Goal: Task Accomplishment & Management: Manage account settings

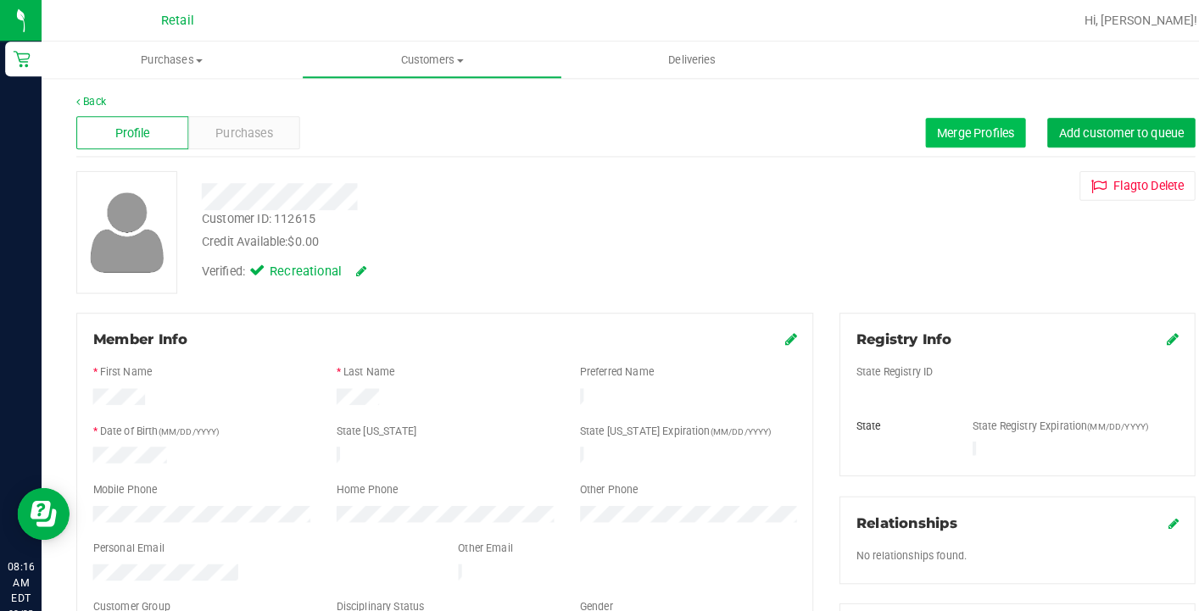
click at [946, 129] on span "Merge Profiles" at bounding box center [950, 130] width 75 height 14
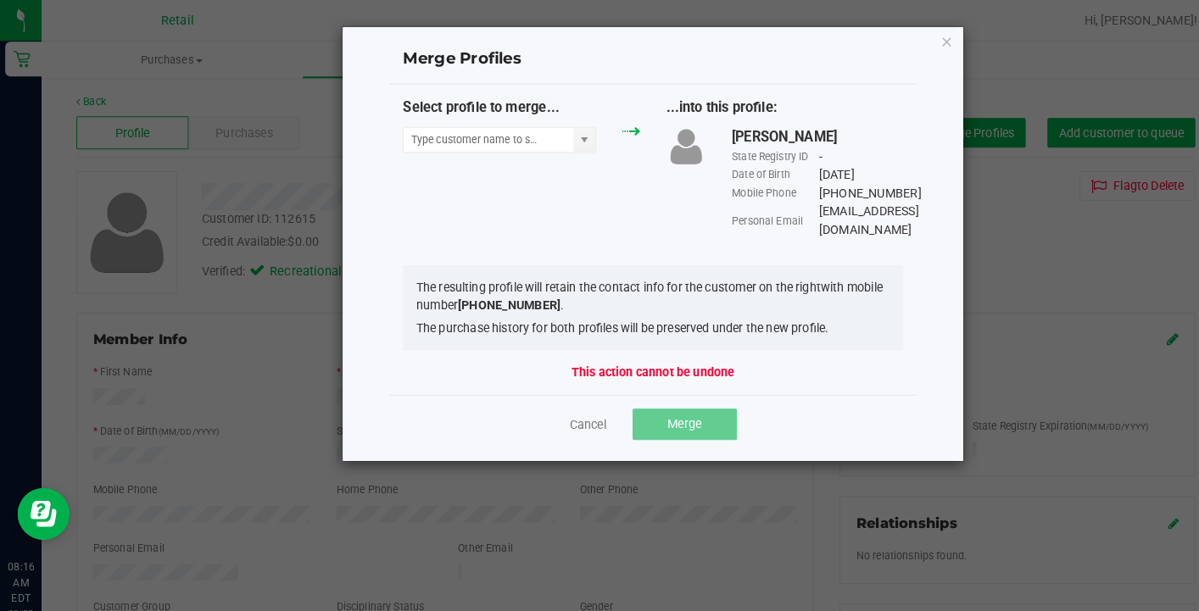
click at [442, 154] on div "Select profile to merge..." at bounding box center [508, 126] width 256 height 63
click at [449, 137] on input "NO DATA FOUND" at bounding box center [476, 137] width 165 height 24
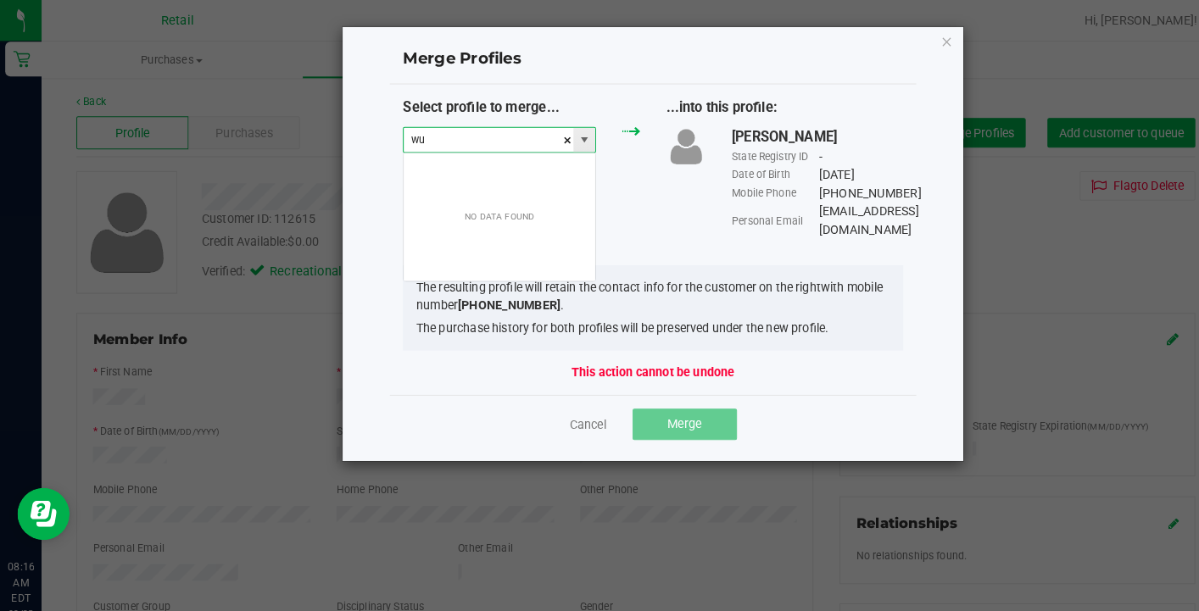
scroll to position [25, 188]
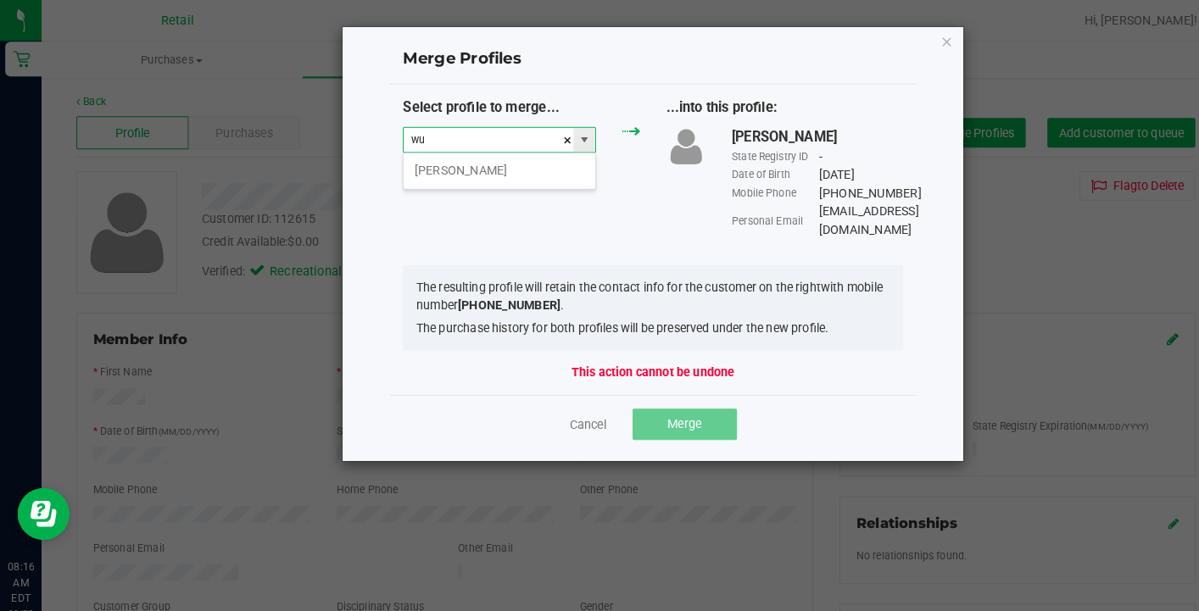
type input "w"
click at [461, 165] on li "Quantee Santos" at bounding box center [487, 166] width 187 height 29
type input "Quantee Santos"
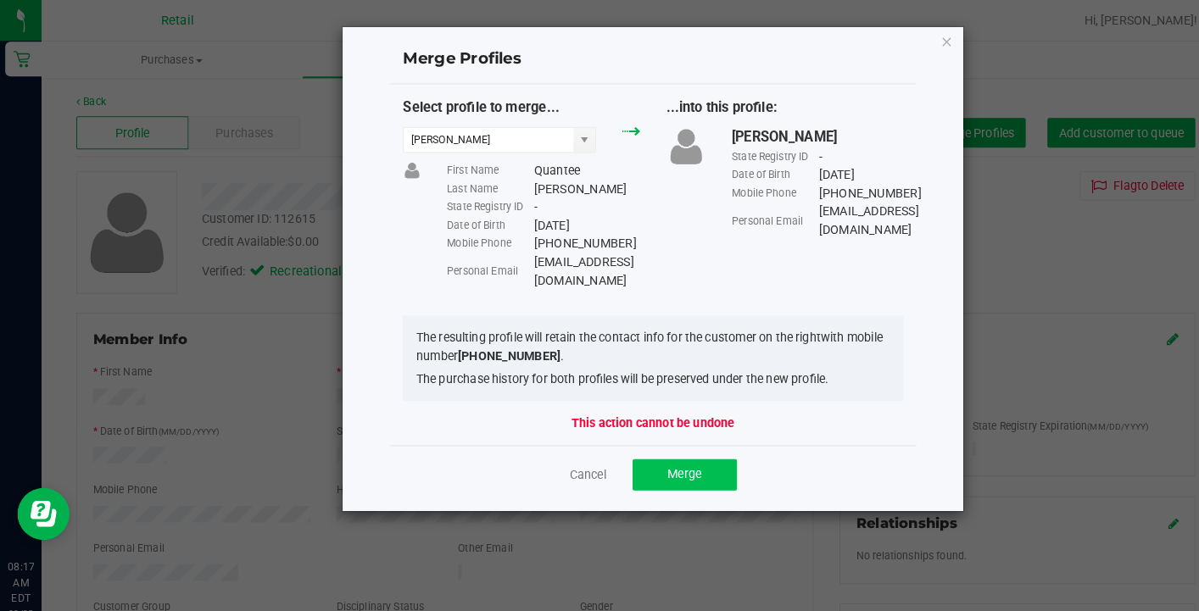
click at [678, 455] on span "Merge" at bounding box center [666, 462] width 33 height 14
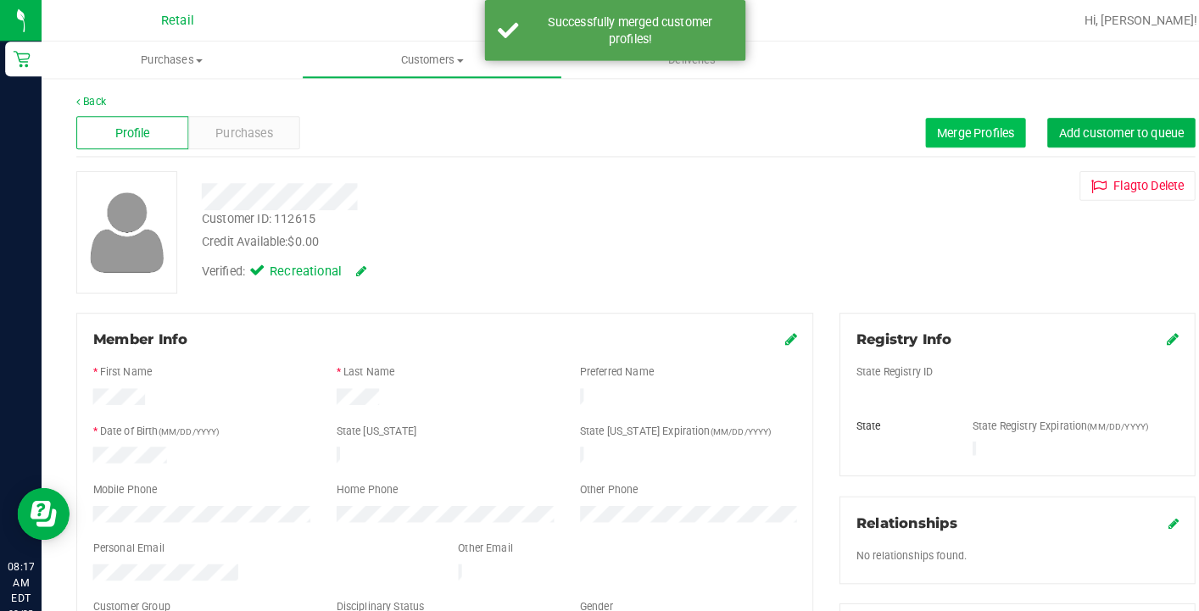
click at [941, 131] on span "Merge Profiles" at bounding box center [950, 130] width 75 height 14
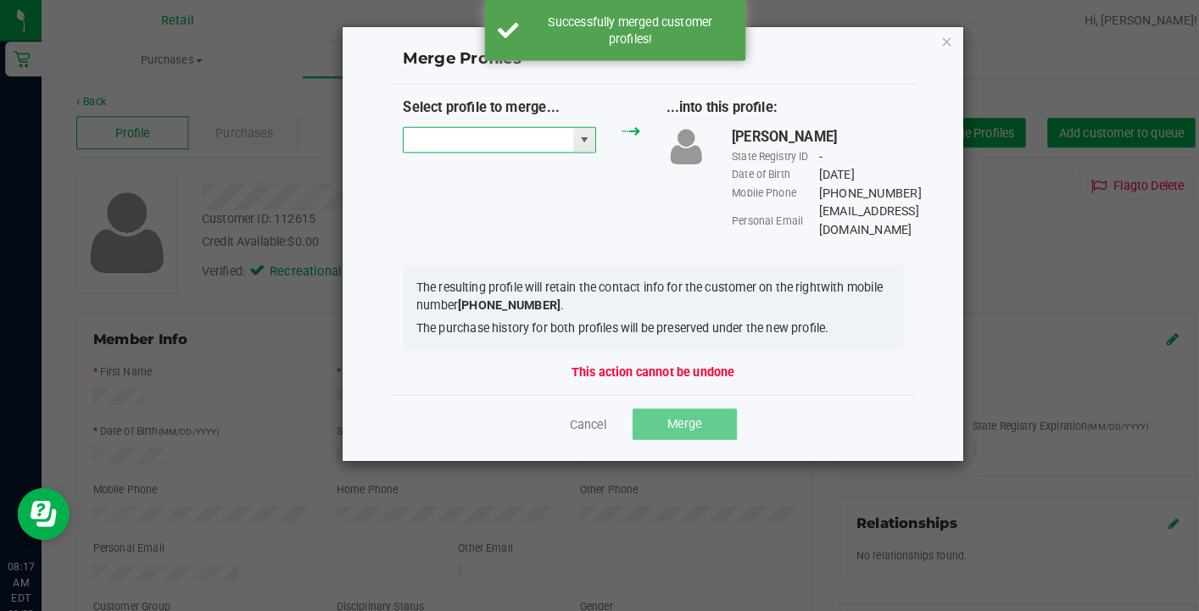
click at [498, 132] on input "NO DATA FOUND" at bounding box center [476, 137] width 165 height 24
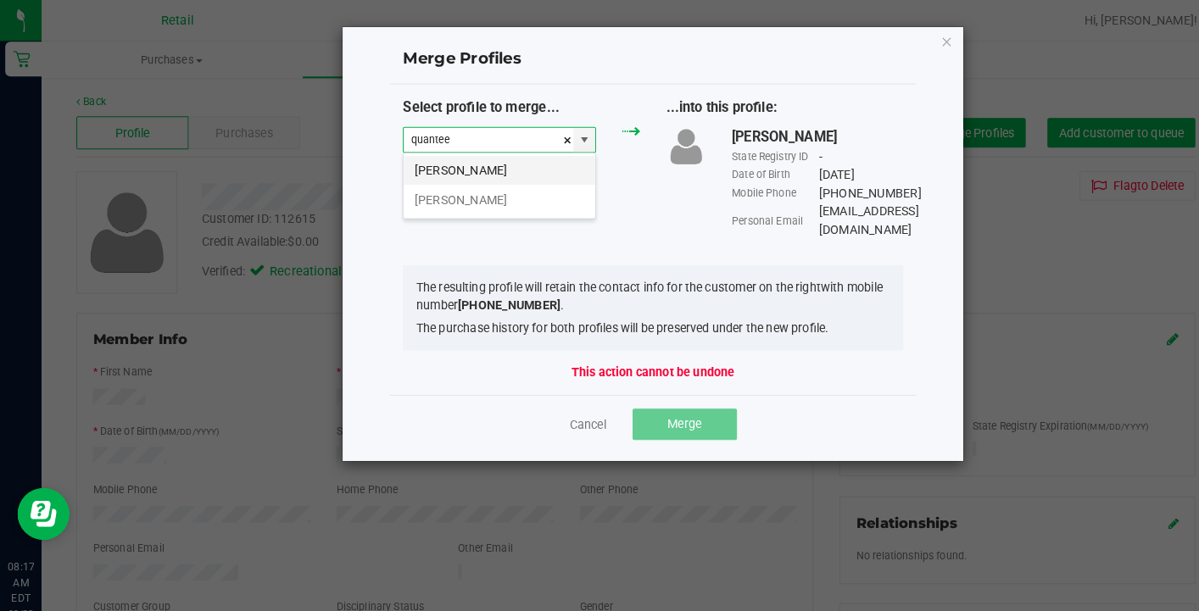
click at [511, 163] on li "Quantee Santos" at bounding box center [487, 166] width 187 height 29
type input "Quantee Santos"
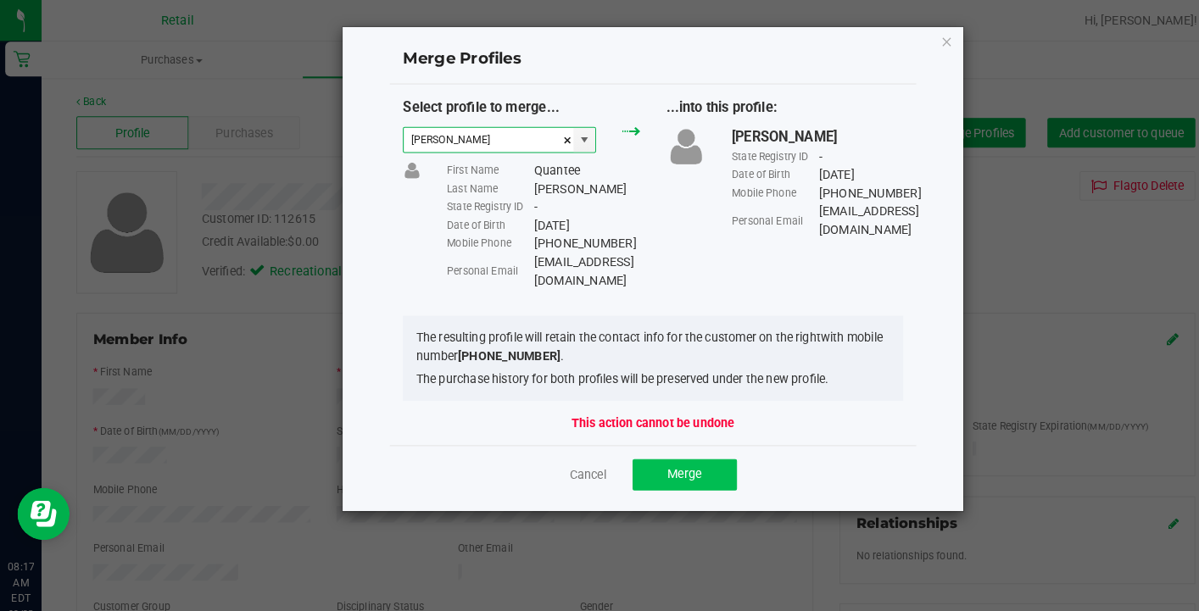
click at [655, 448] on button "Merge" at bounding box center [668, 463] width 102 height 31
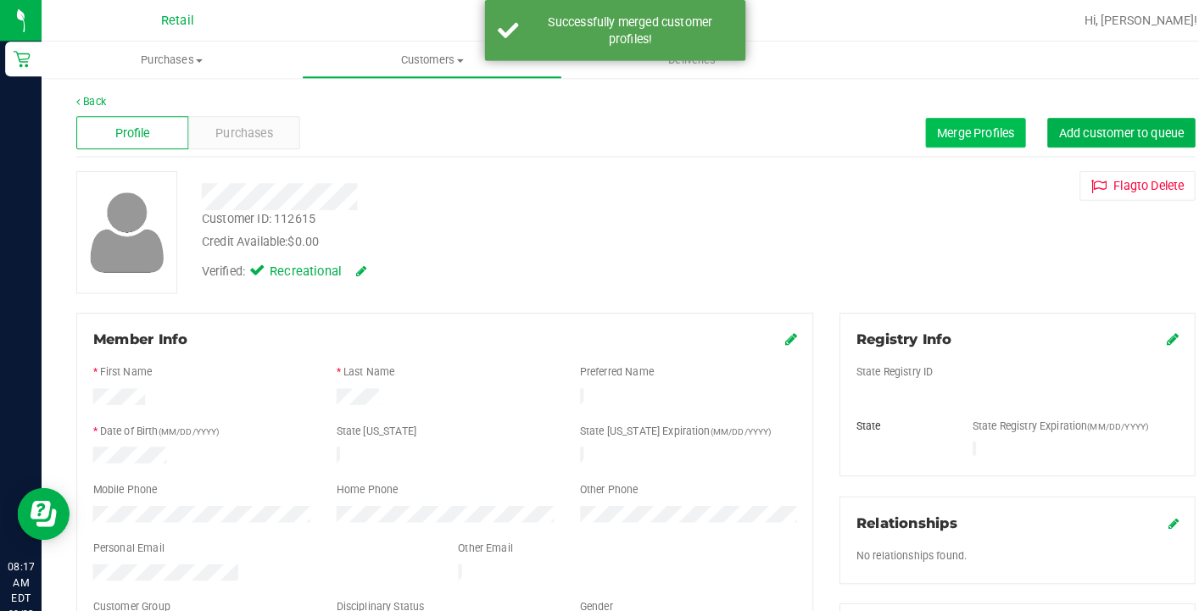
click at [904, 126] on button "Merge Profiles" at bounding box center [951, 129] width 98 height 29
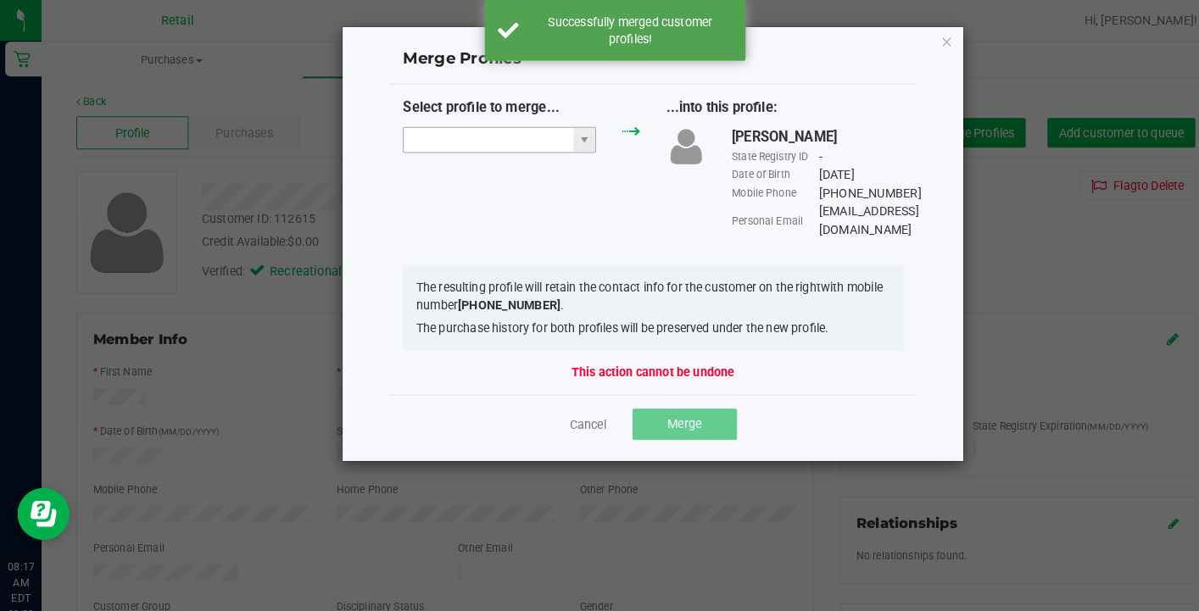
click at [484, 139] on input "NO DATA FOUND" at bounding box center [476, 137] width 165 height 24
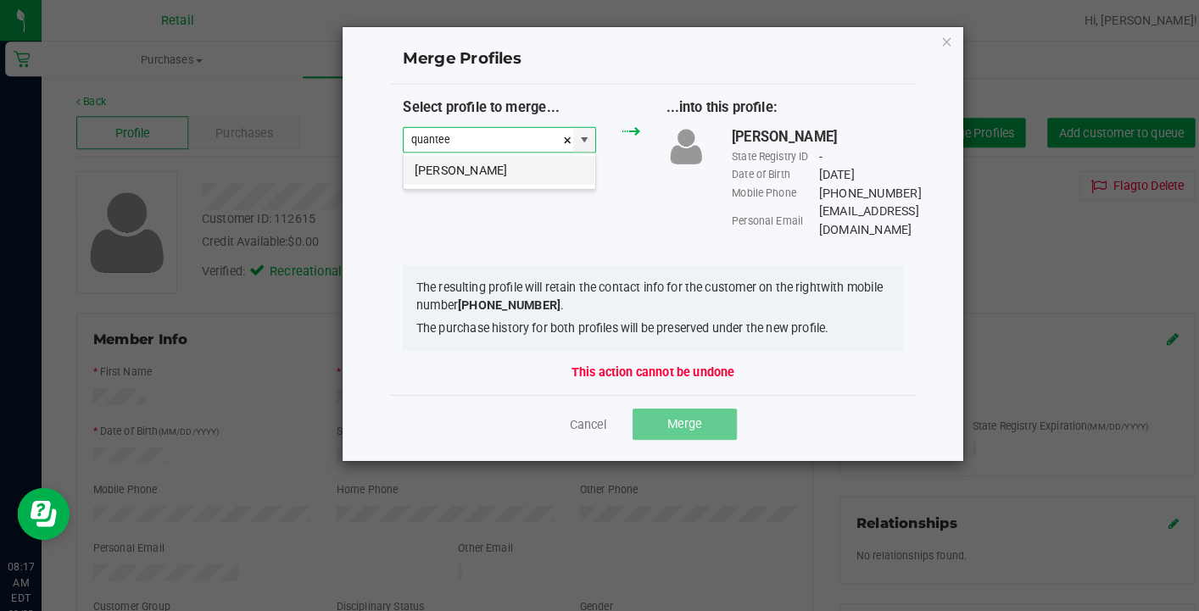
click at [491, 158] on li "Quantee Santos" at bounding box center [487, 166] width 187 height 29
type input "Quantee Santos"
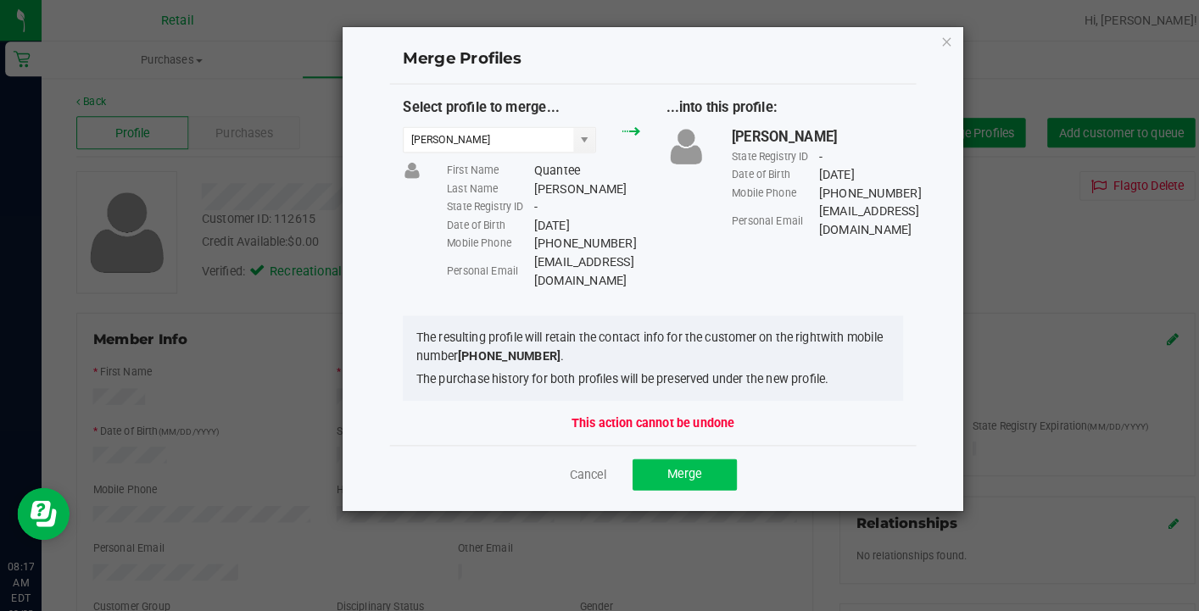
click at [681, 455] on span "Merge" at bounding box center [666, 462] width 33 height 14
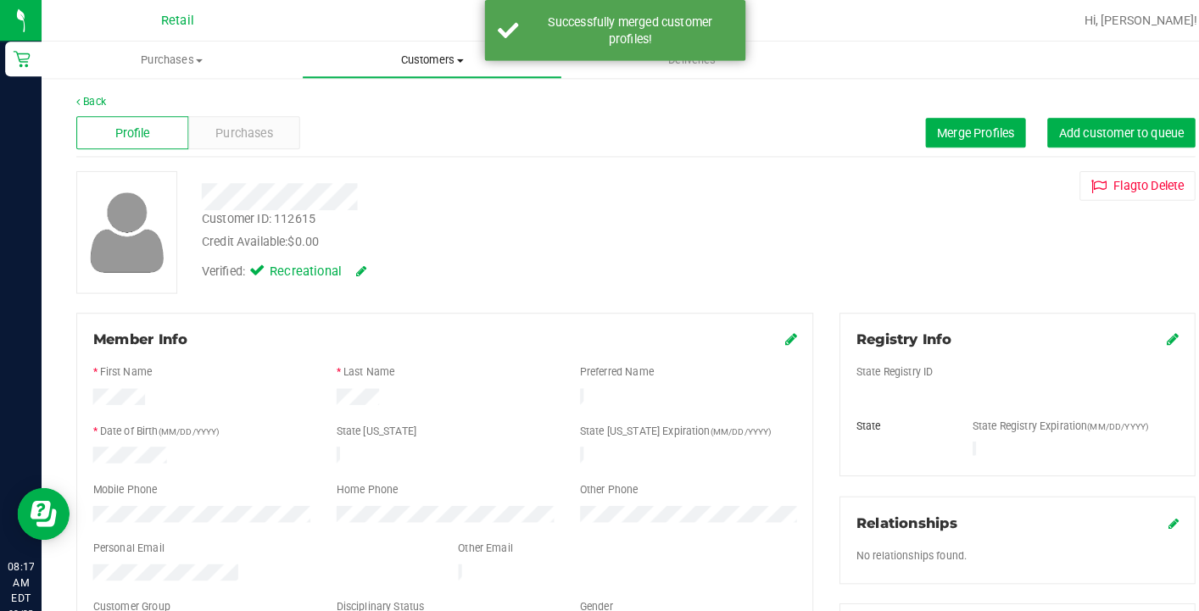
click at [427, 62] on span "Customers" at bounding box center [421, 58] width 252 height 15
click at [429, 95] on li "All customers" at bounding box center [421, 102] width 254 height 20
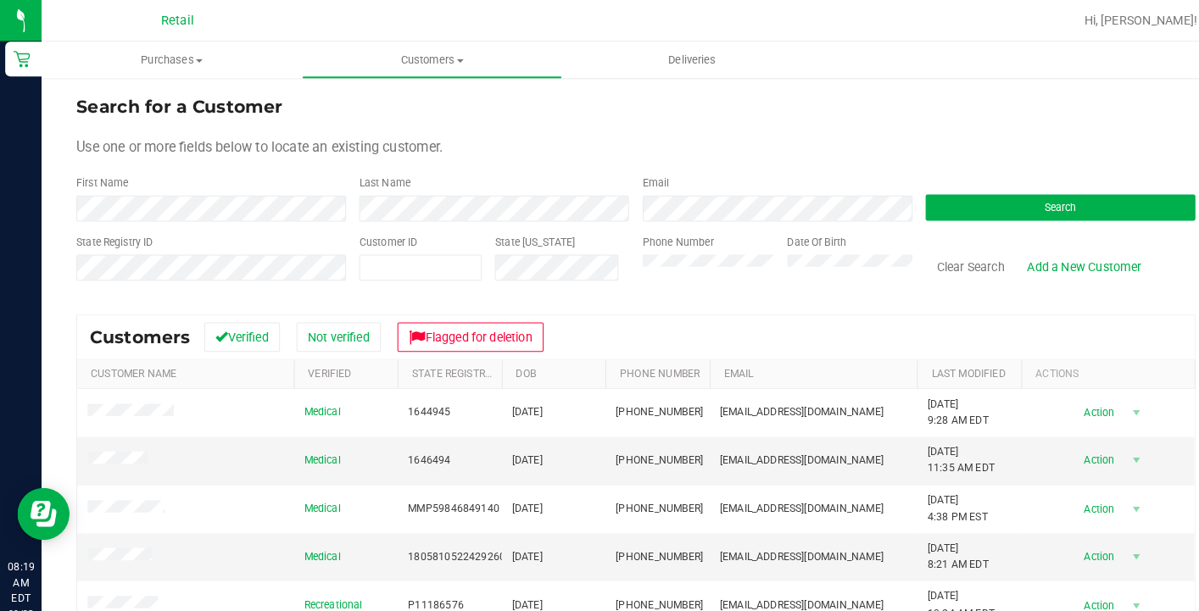
click at [215, 183] on div "First Name" at bounding box center [206, 193] width 263 height 45
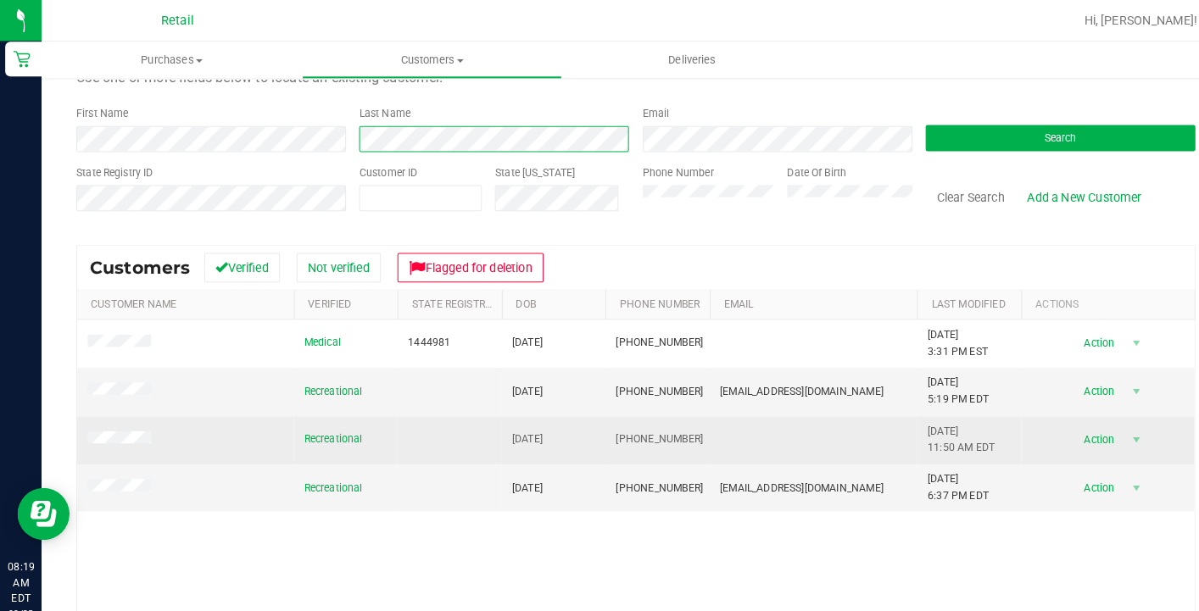
scroll to position [66, 0]
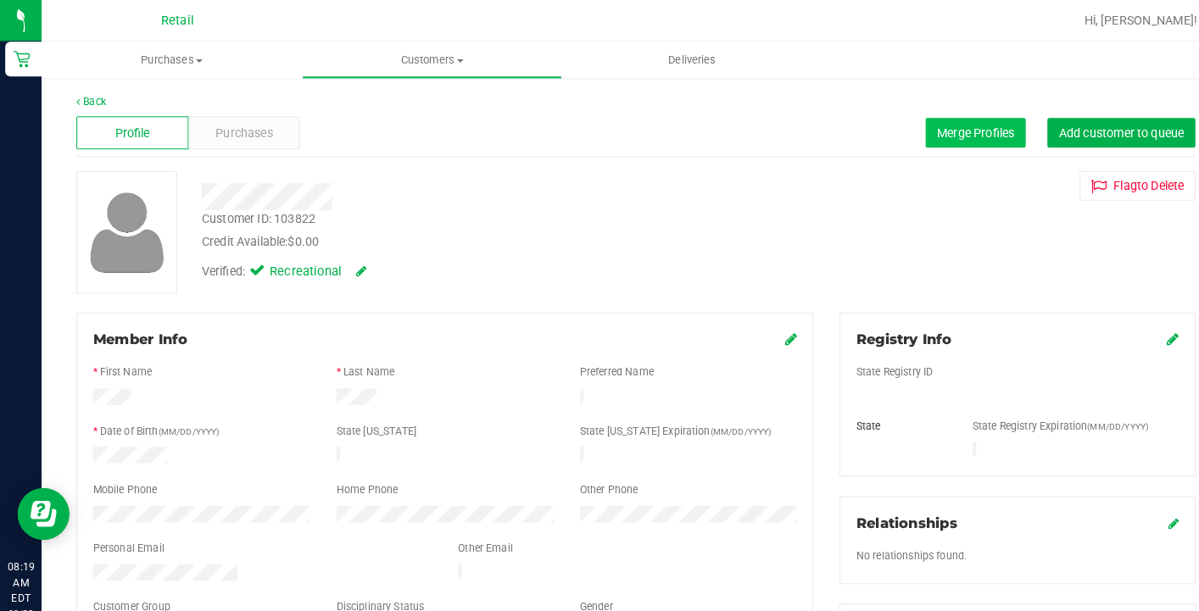
click at [932, 126] on span "Merge Profiles" at bounding box center [950, 130] width 75 height 14
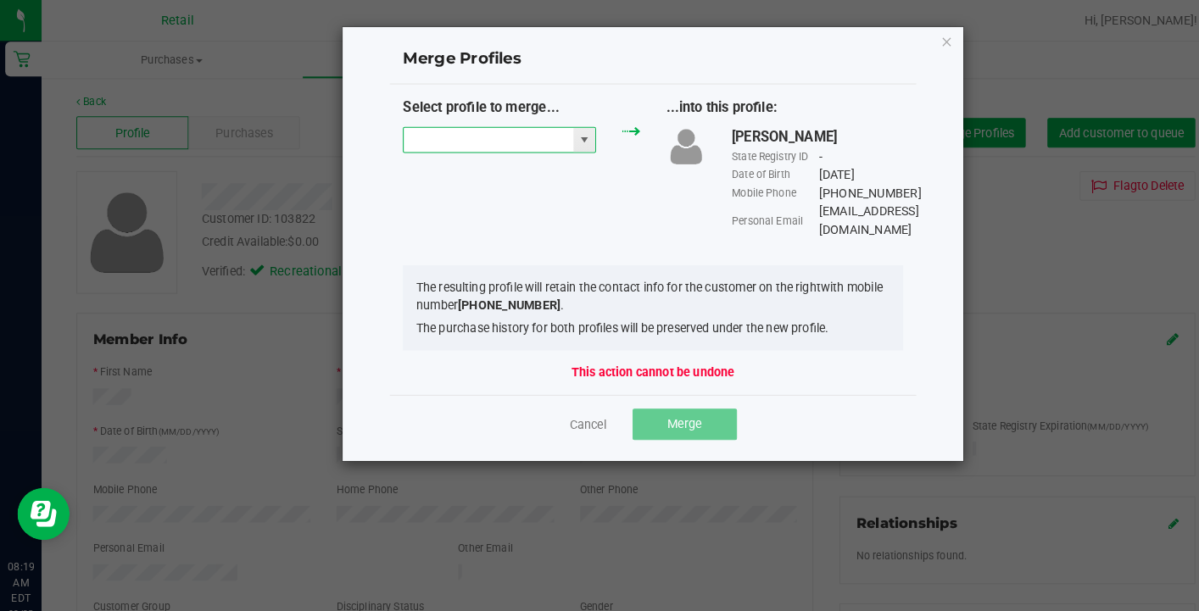
click at [494, 134] on input "NO DATA FOUND" at bounding box center [476, 137] width 165 height 24
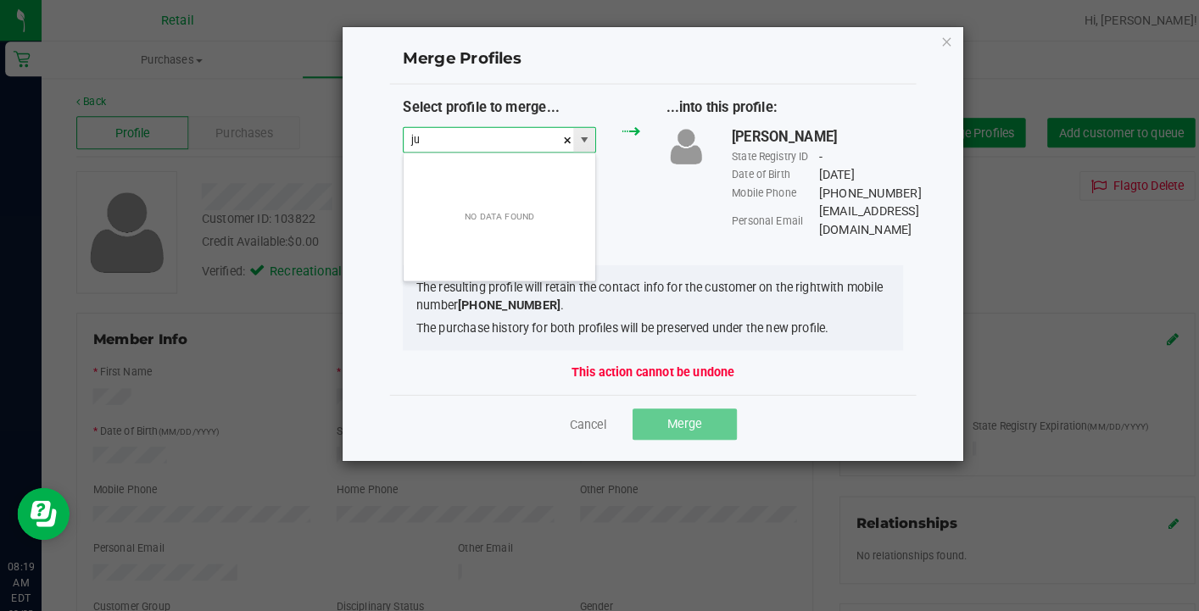
scroll to position [25, 188]
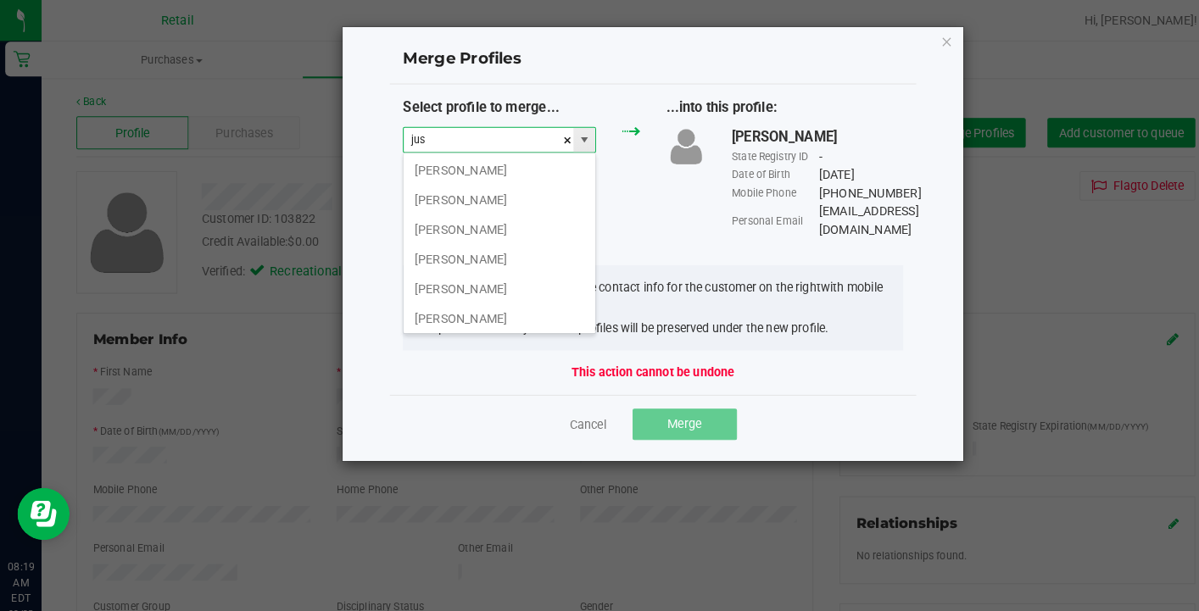
type input "just"
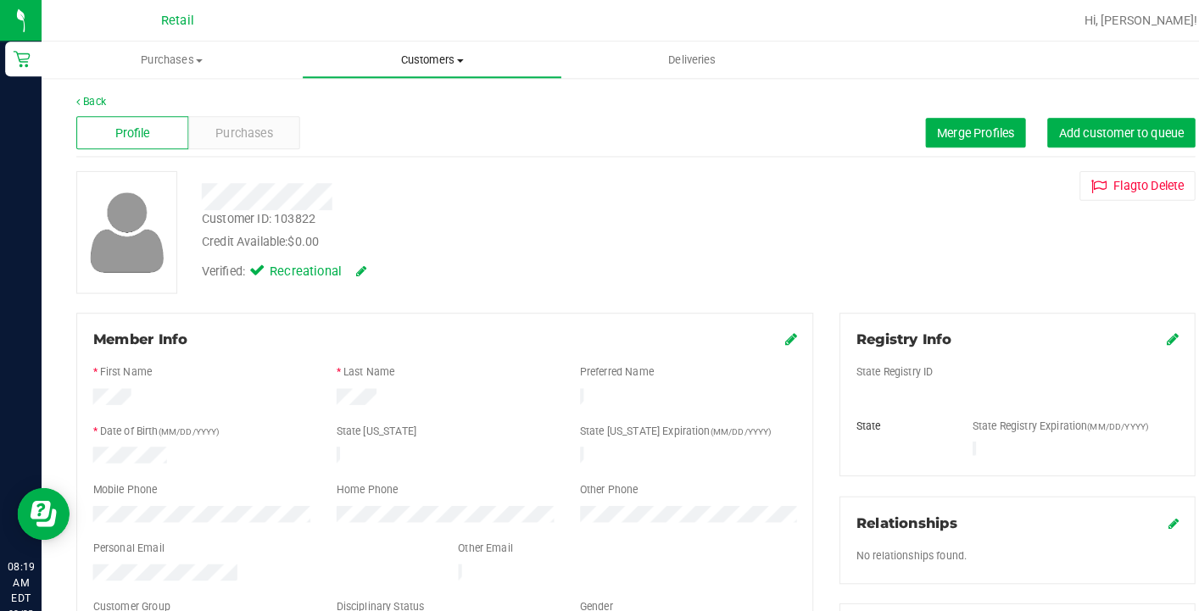
click at [428, 63] on span "Customers" at bounding box center [421, 58] width 252 height 15
click at [408, 100] on span "All customers" at bounding box center [355, 102] width 122 height 14
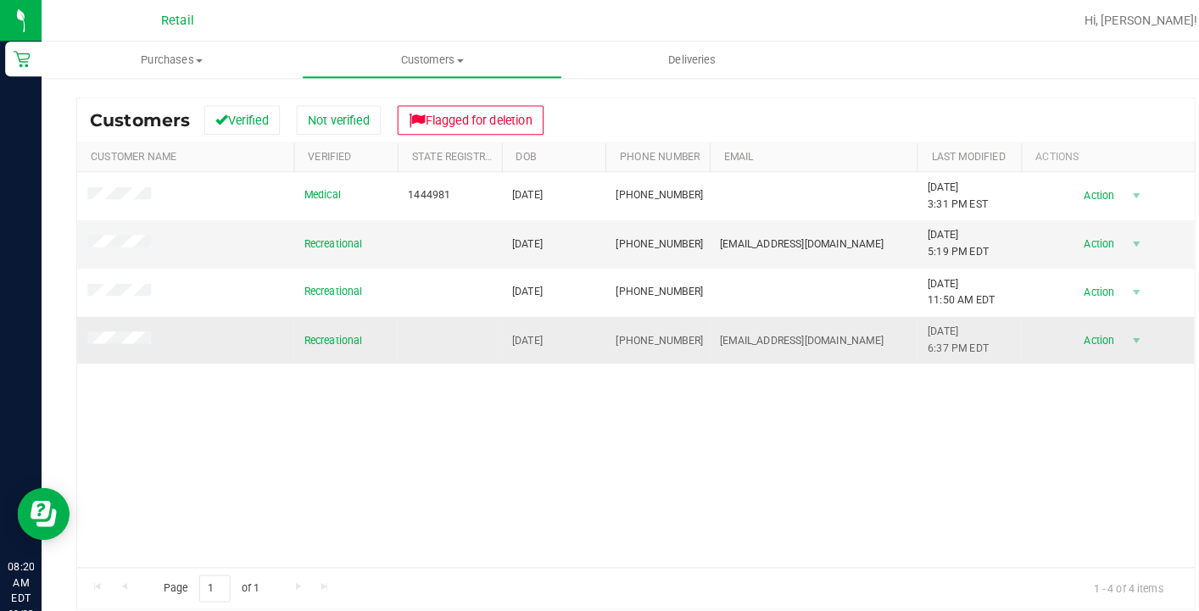
scroll to position [212, 0]
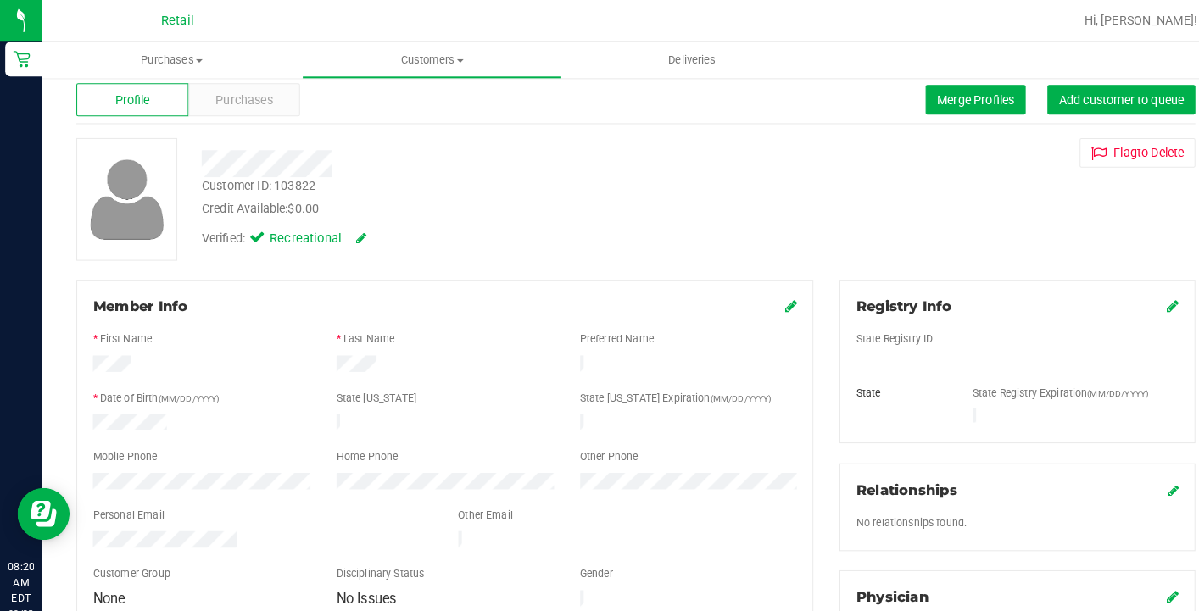
scroll to position [34, 0]
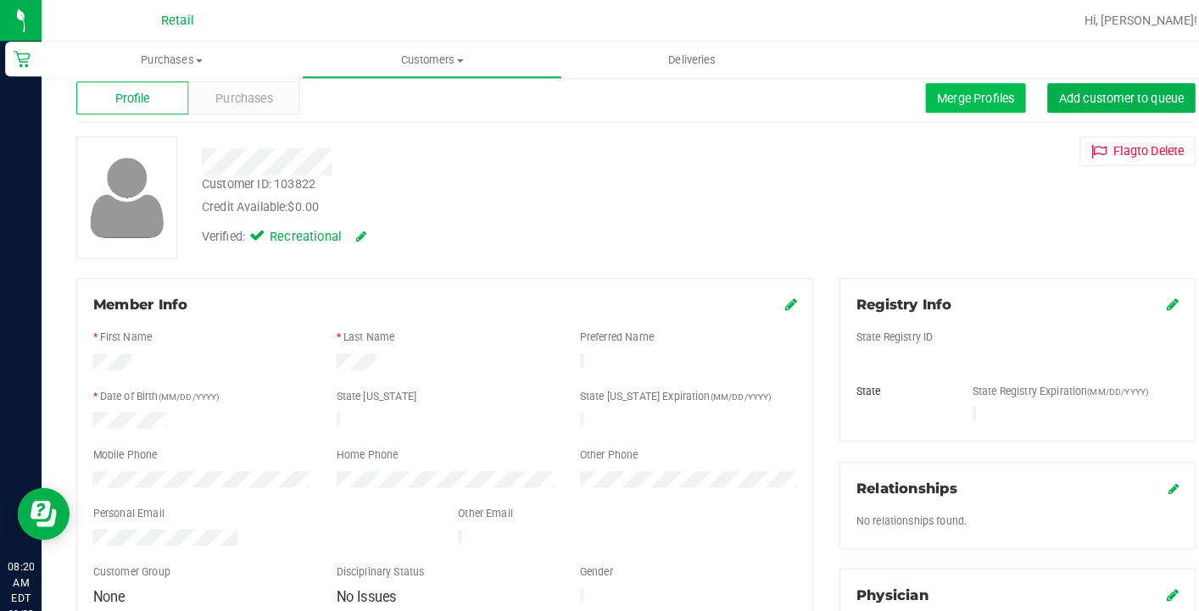
click at [937, 101] on span "Merge Profiles" at bounding box center [950, 96] width 75 height 14
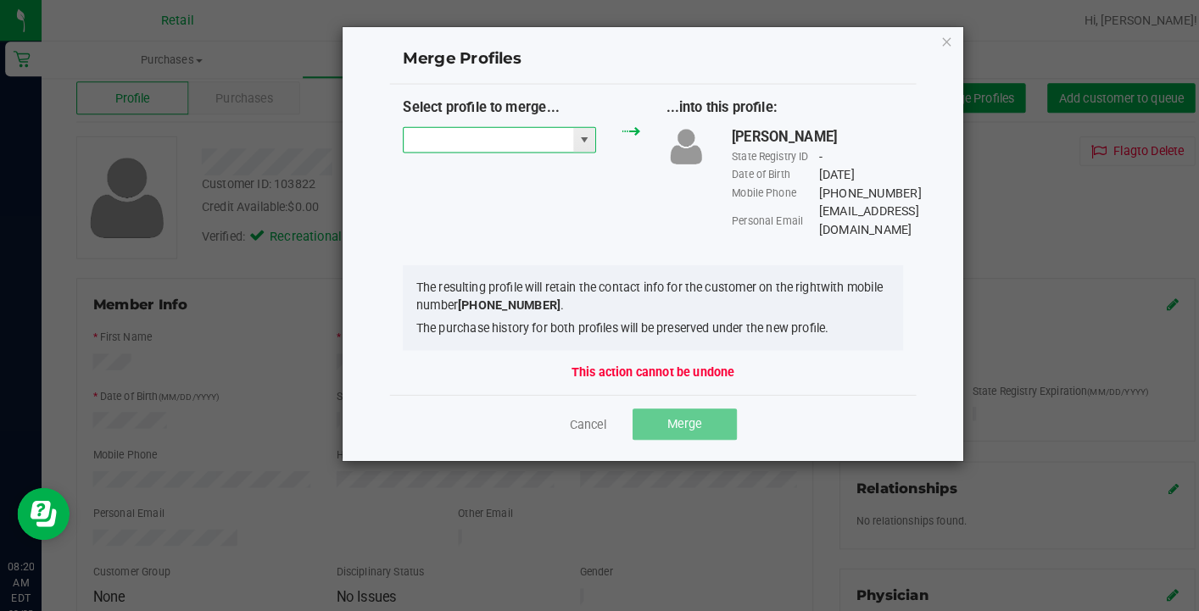
click at [435, 136] on input "NO DATA FOUND" at bounding box center [476, 137] width 165 height 24
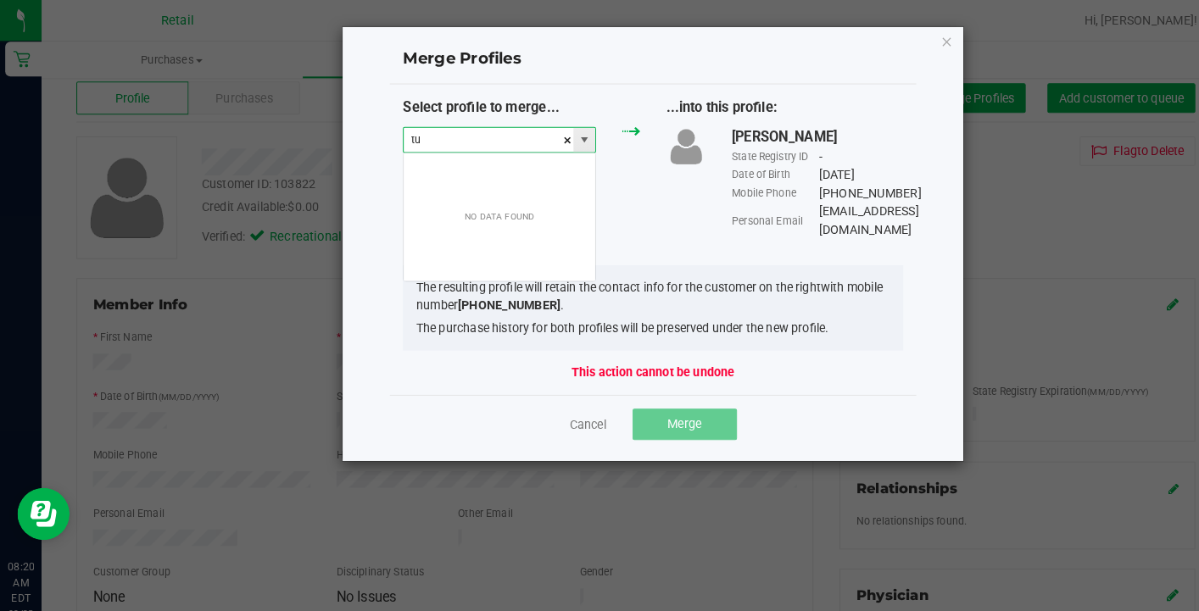
scroll to position [25, 188]
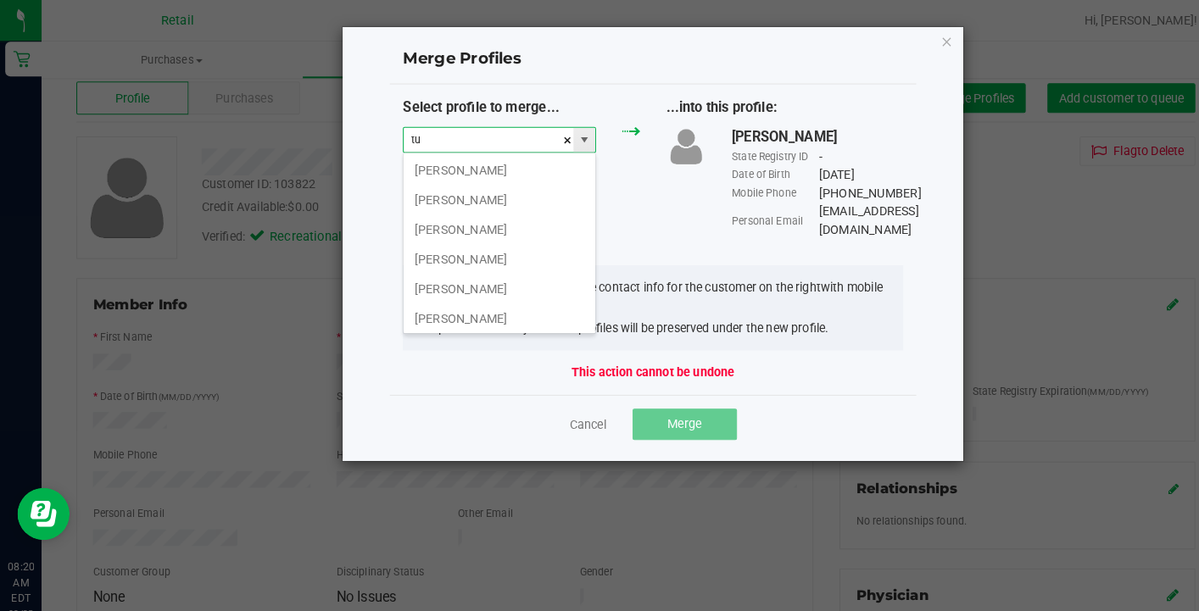
type input "t"
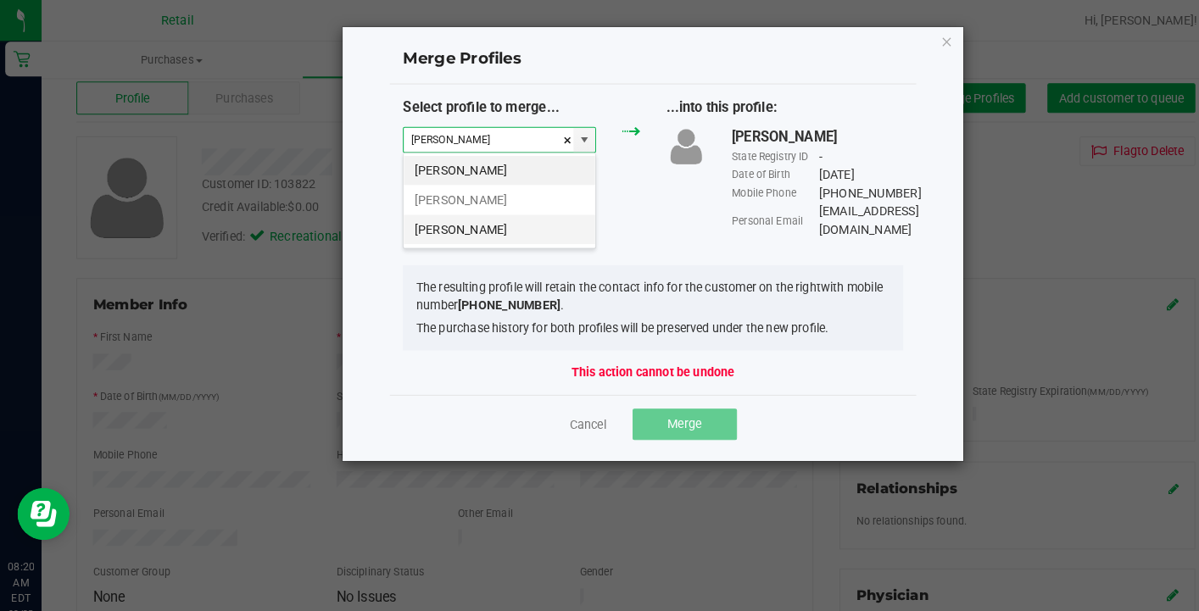
click at [461, 222] on li "Justin Turner" at bounding box center [487, 223] width 187 height 29
type input "Justin Turner"
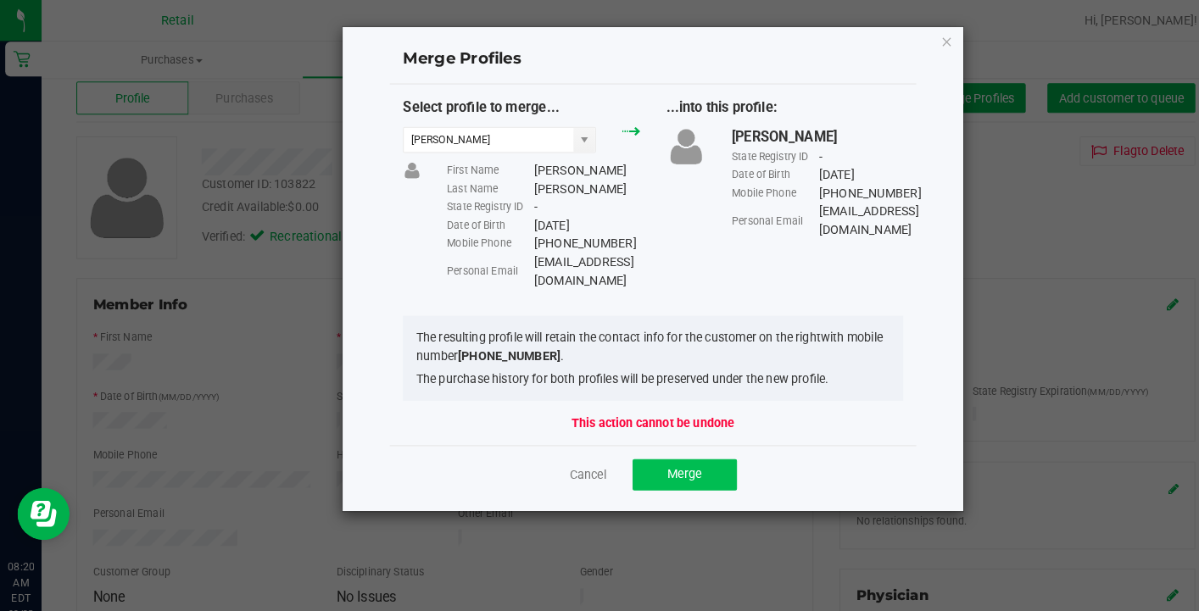
click at [678, 452] on button "Merge" at bounding box center [668, 463] width 102 height 31
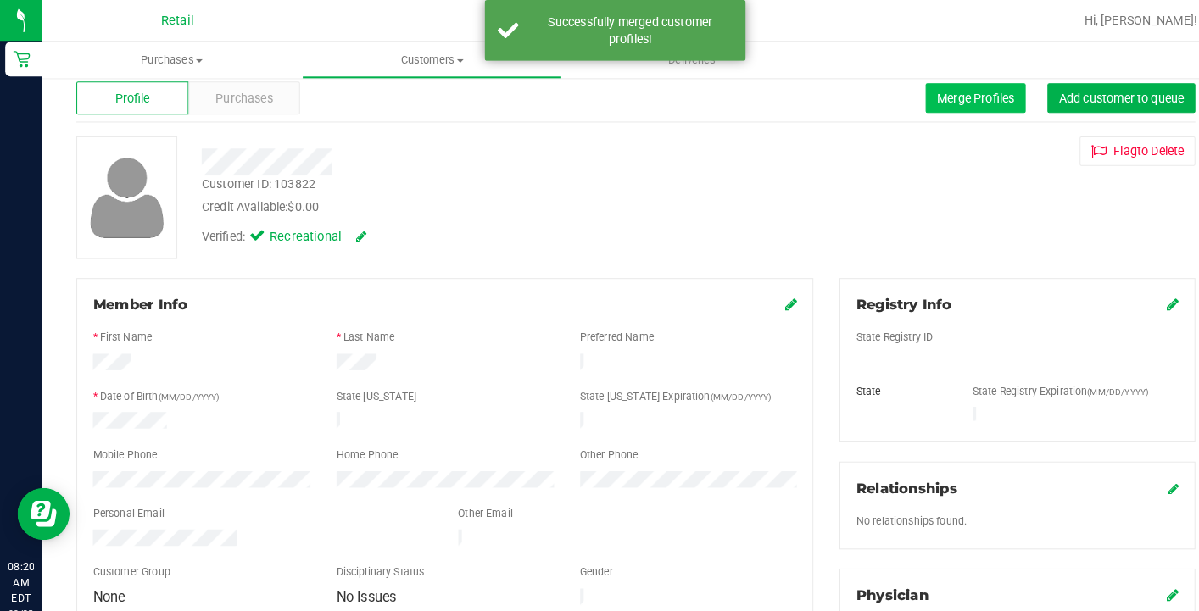
click at [935, 87] on button "Merge Profiles" at bounding box center [951, 95] width 98 height 29
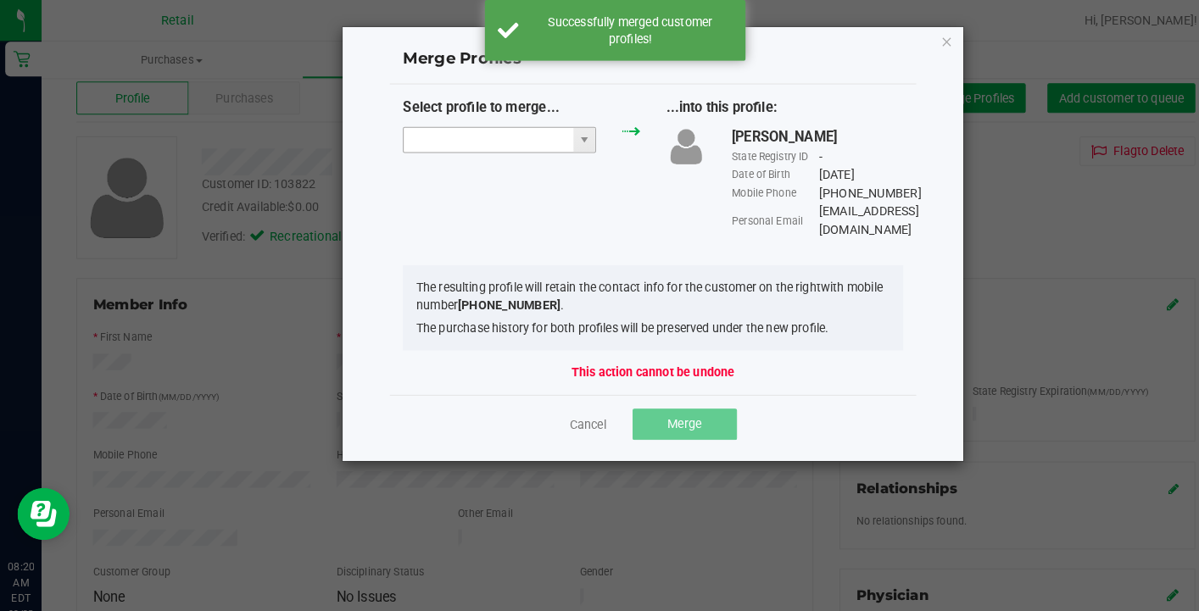
click at [465, 128] on input "NO DATA FOUND" at bounding box center [476, 137] width 165 height 24
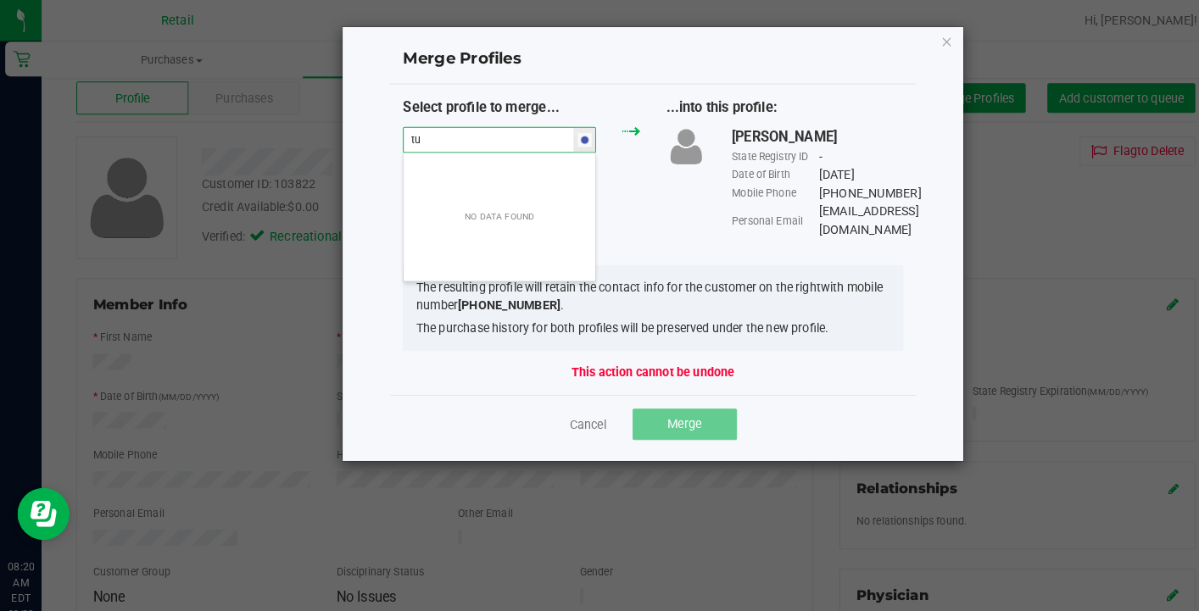
type input "t"
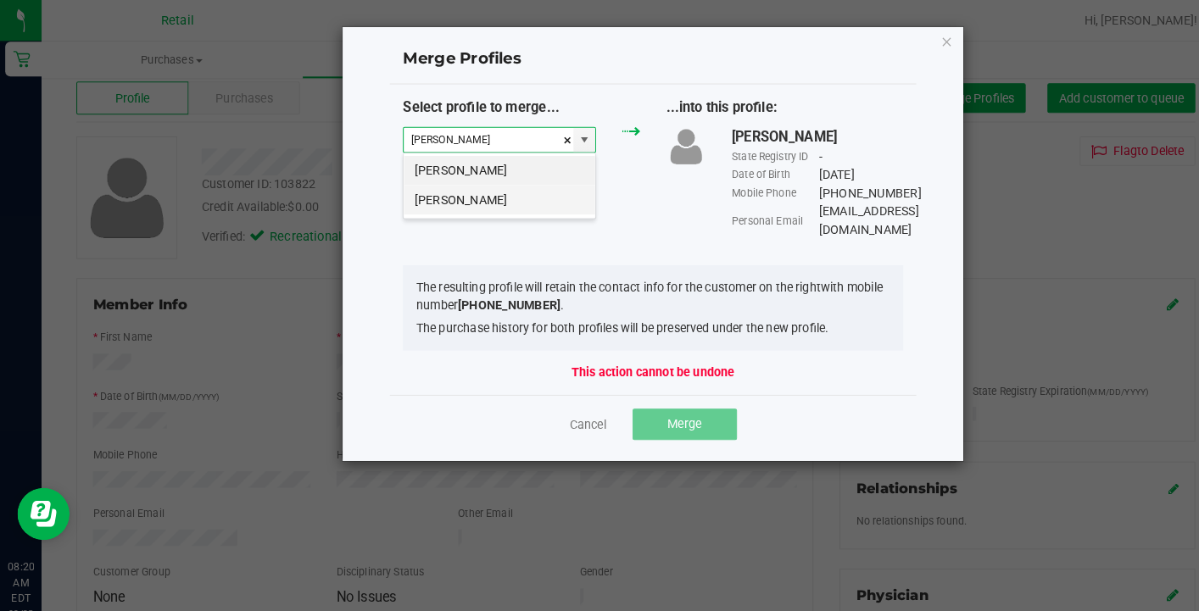
click at [474, 191] on li "Justin Turner" at bounding box center [487, 195] width 187 height 29
type input "Justin Turner"
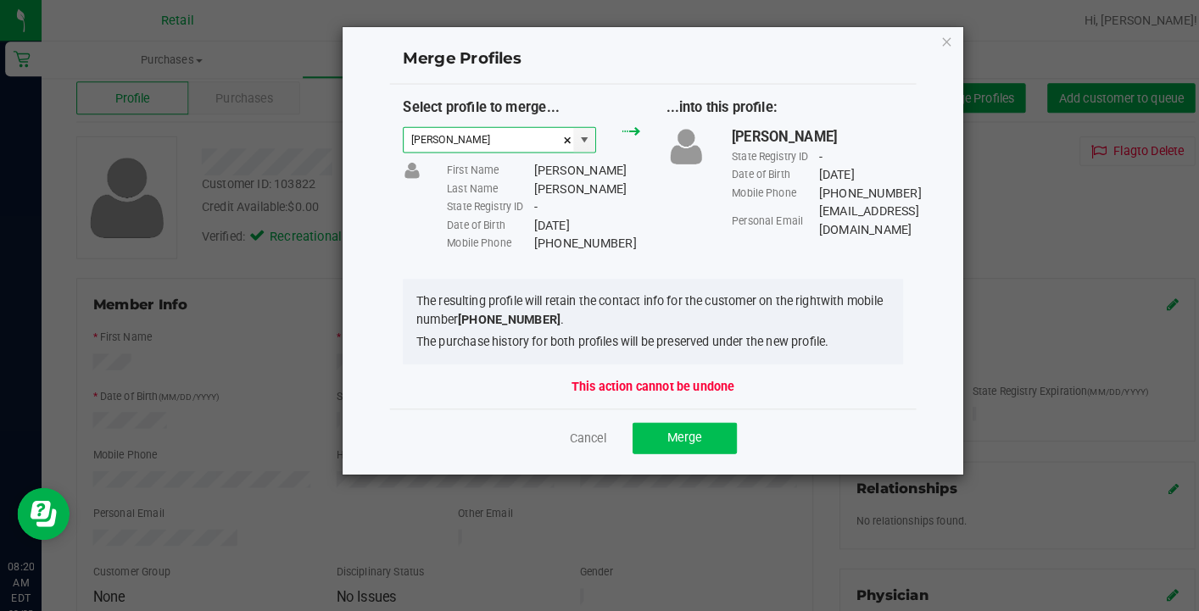
click at [650, 427] on span "Merge" at bounding box center [666, 427] width 33 height 14
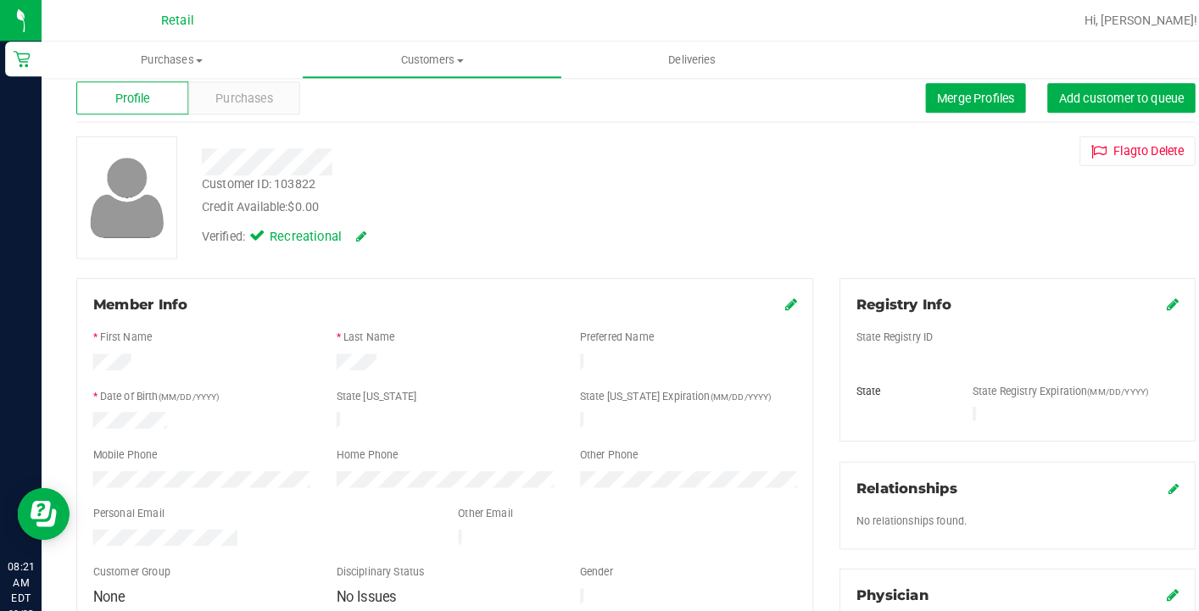
click at [95, 516] on div at bounding box center [256, 526] width 356 height 20
click at [434, 33] on div at bounding box center [675, 19] width 742 height 33
click at [428, 61] on span "Customers" at bounding box center [421, 58] width 252 height 15
click at [423, 104] on li "All customers" at bounding box center [421, 102] width 254 height 20
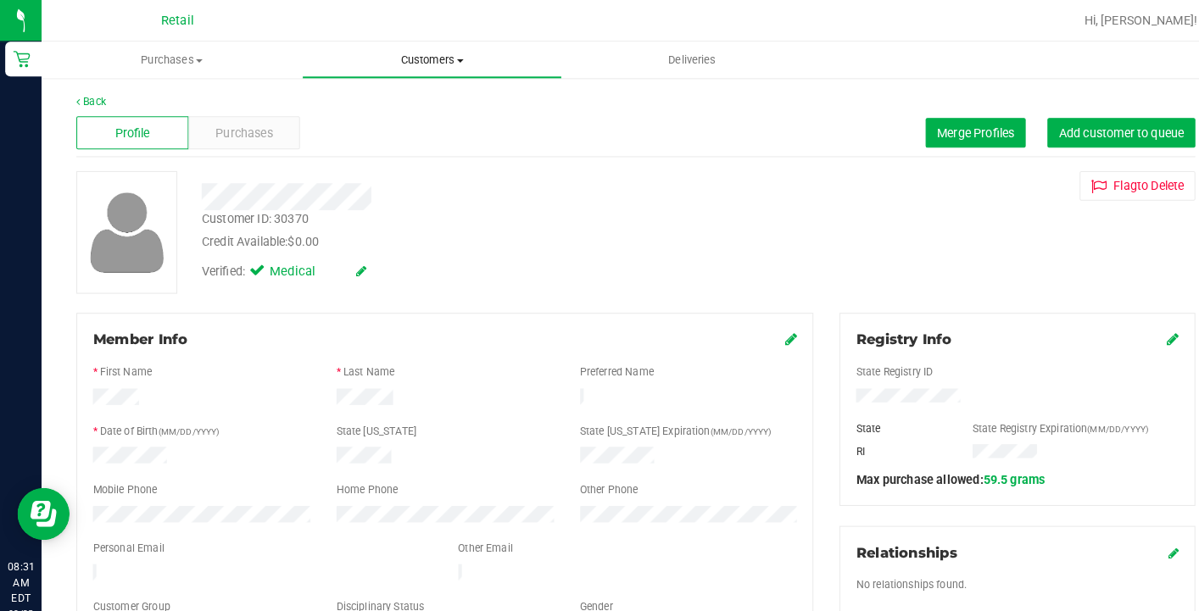
click at [418, 59] on span "Customers" at bounding box center [421, 58] width 252 height 15
click at [417, 106] on li "All customers" at bounding box center [421, 102] width 254 height 20
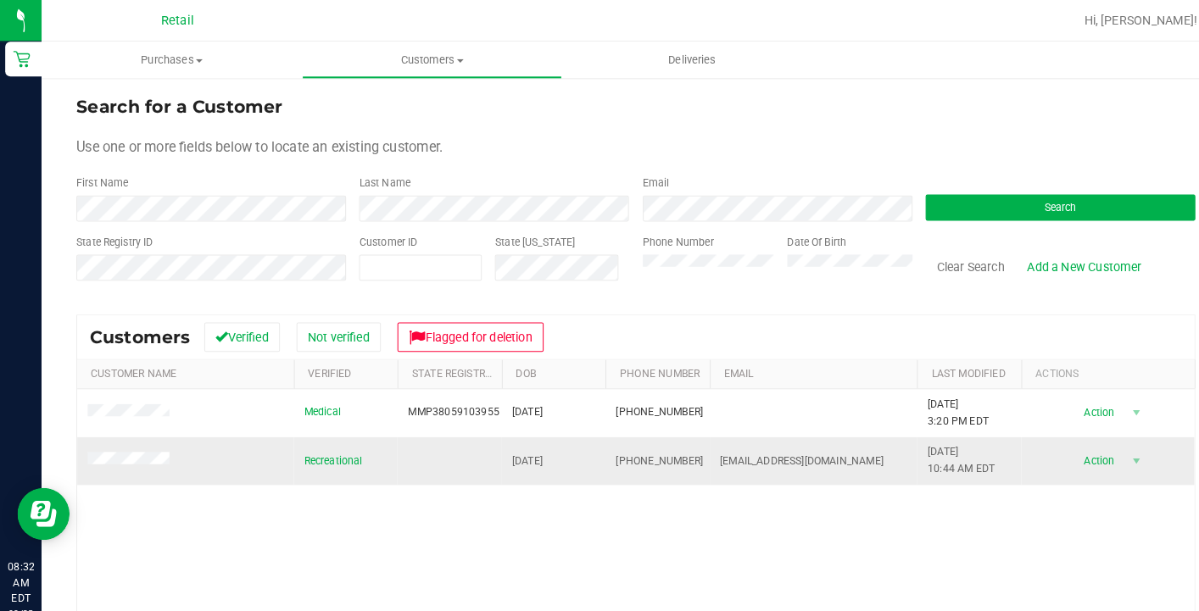
drag, startPoint x: 673, startPoint y: 449, endPoint x: 595, endPoint y: 445, distance: 78.1
click at [595, 446] on td "(401) 545-2312" at bounding box center [640, 450] width 101 height 46
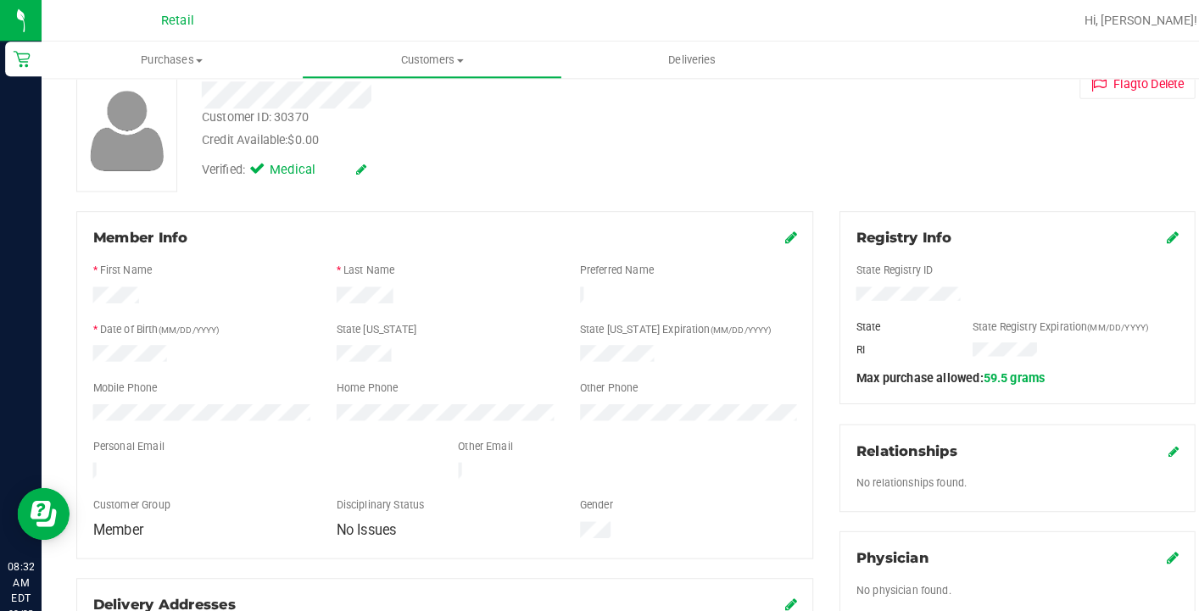
scroll to position [145, 0]
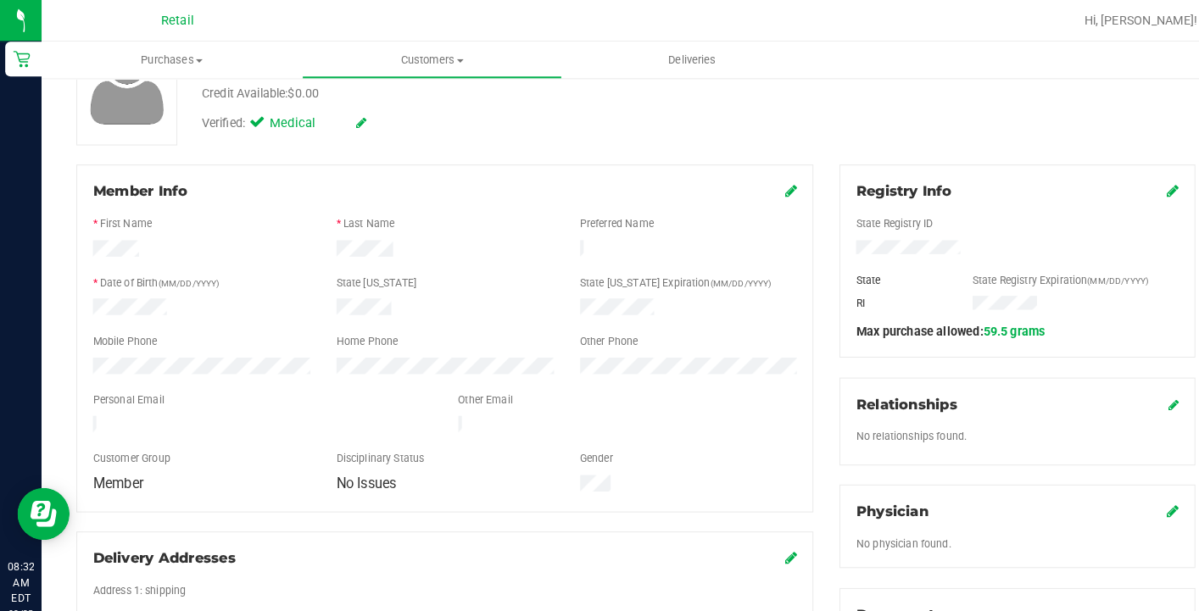
click at [767, 187] on icon at bounding box center [771, 186] width 12 height 14
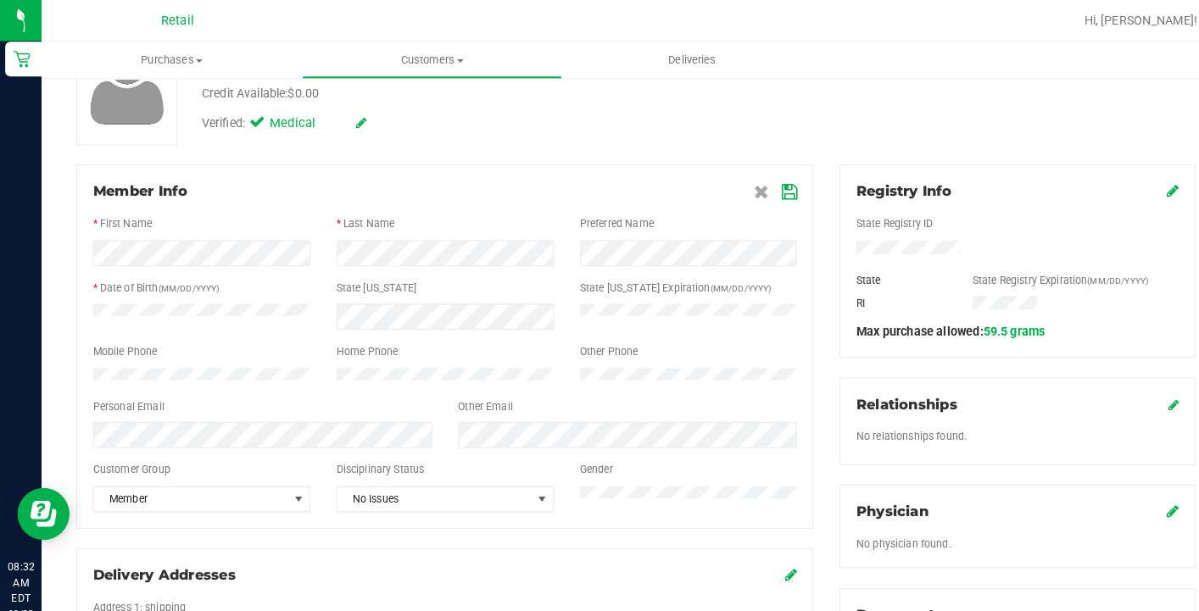
click at [768, 187] on icon at bounding box center [769, 188] width 15 height 14
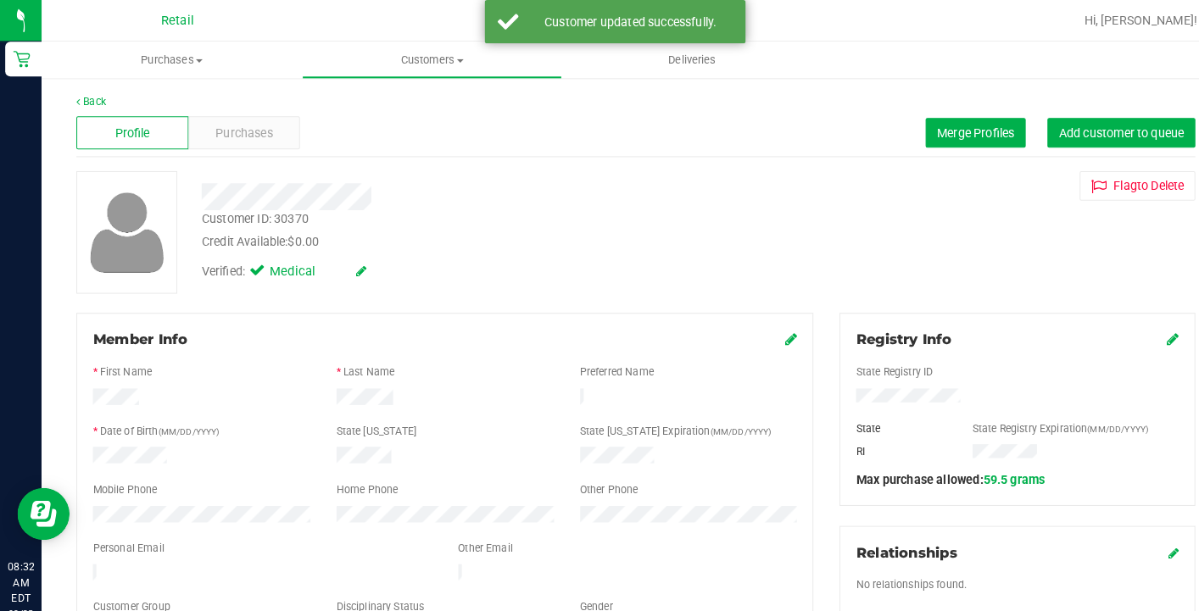
scroll to position [0, 0]
click at [941, 130] on span "Merge Profiles" at bounding box center [950, 130] width 75 height 14
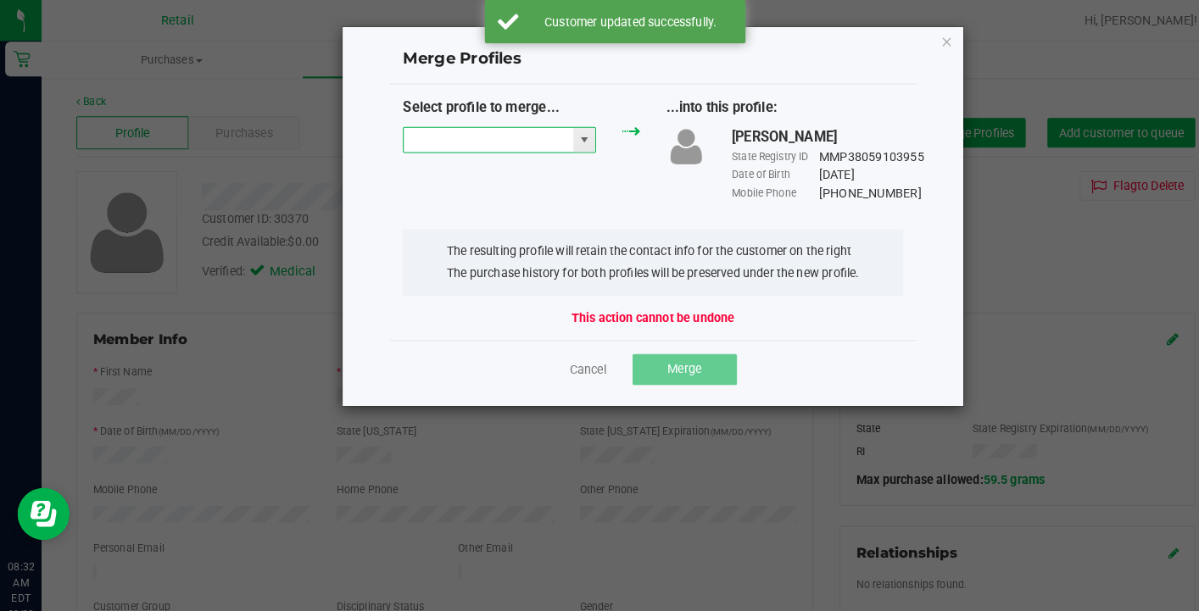
click at [470, 137] on input "NO DATA FOUND" at bounding box center [476, 137] width 165 height 24
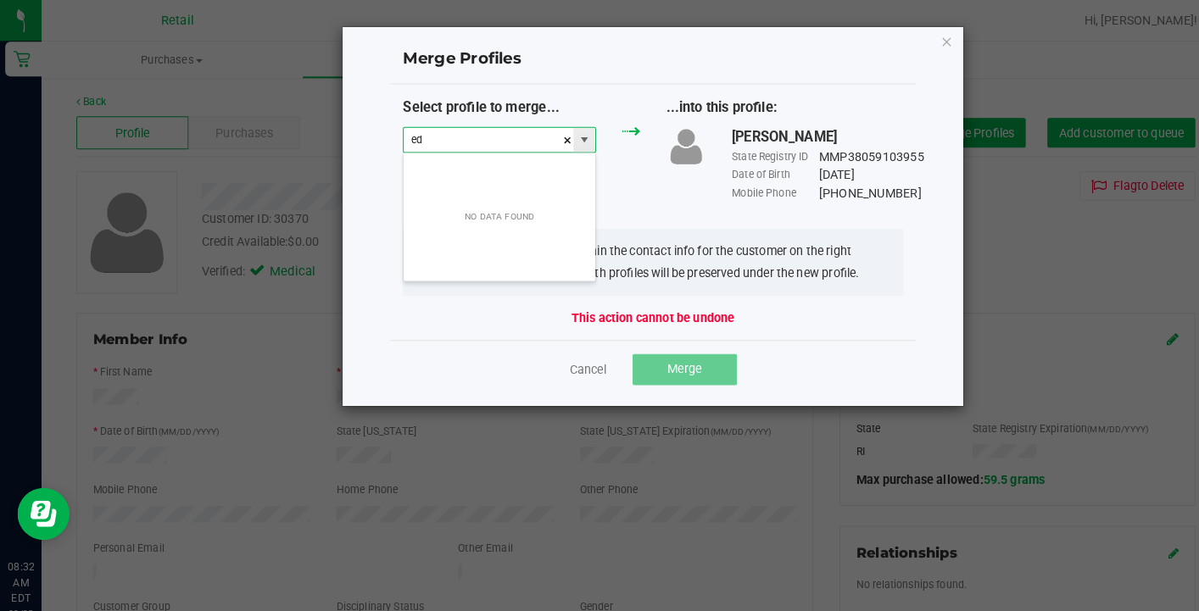
scroll to position [25, 188]
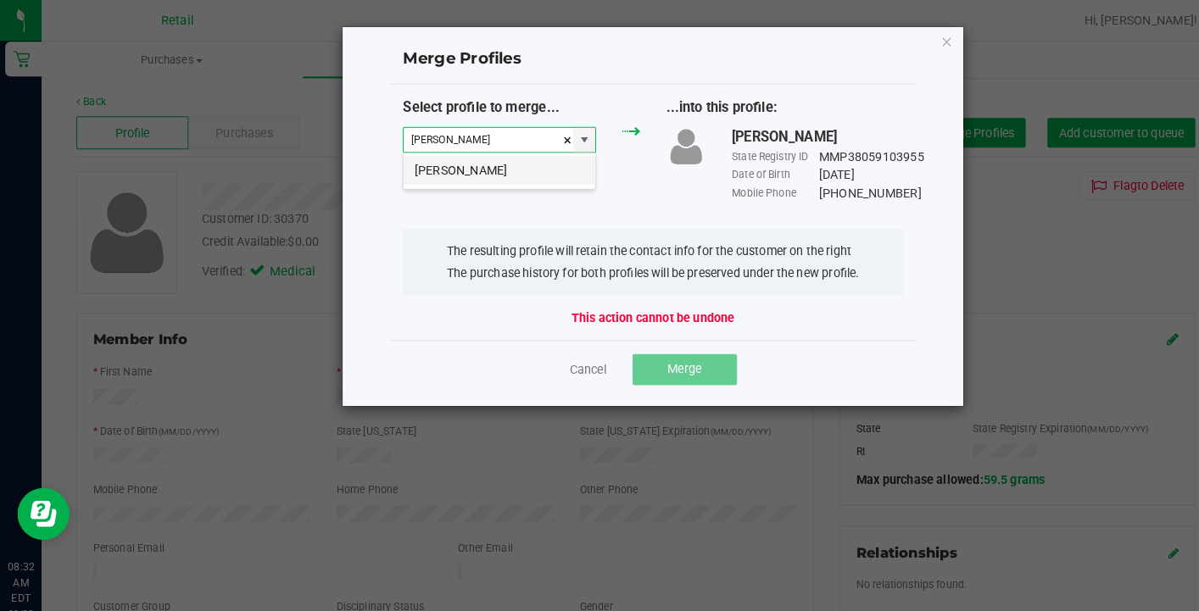
click at [482, 173] on li "Edward Gaouette" at bounding box center [487, 166] width 187 height 29
type input "Edward Gaouette"
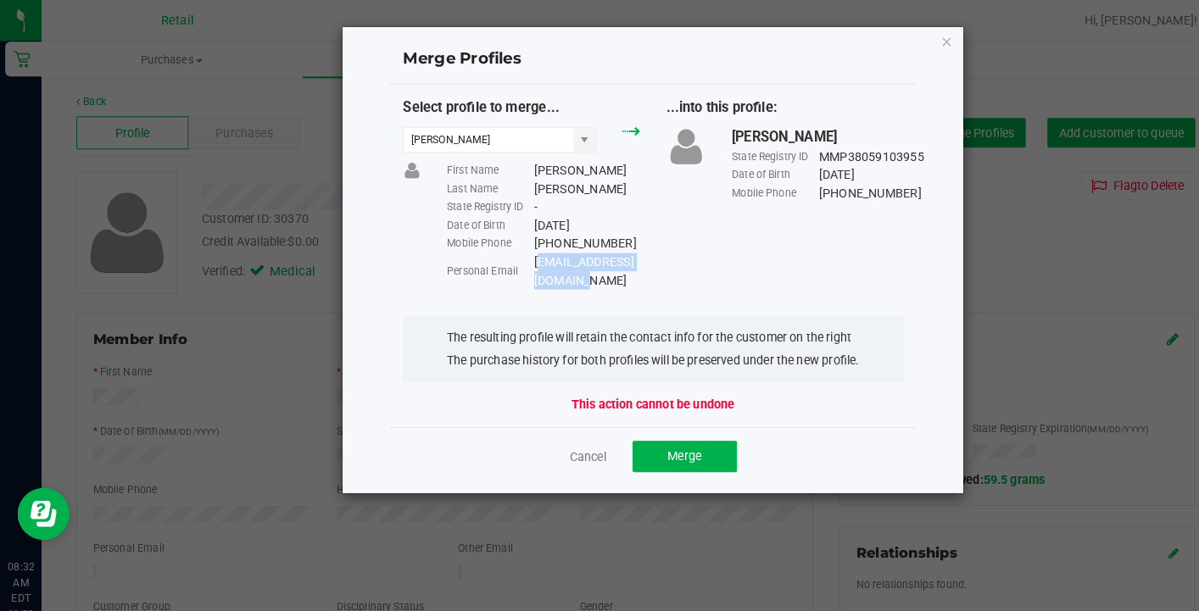
drag, startPoint x: 649, startPoint y: 254, endPoint x: 521, endPoint y: 252, distance: 128.1
click at [521, 252] on div "Tedzilla76@hotmail.com" at bounding box center [572, 265] width 103 height 36
copy div "Tedzilla76@hotmail.com"
click at [685, 416] on div "Cancel Merge" at bounding box center [636, 444] width 513 height 57
click at [668, 438] on span "Merge" at bounding box center [666, 445] width 33 height 14
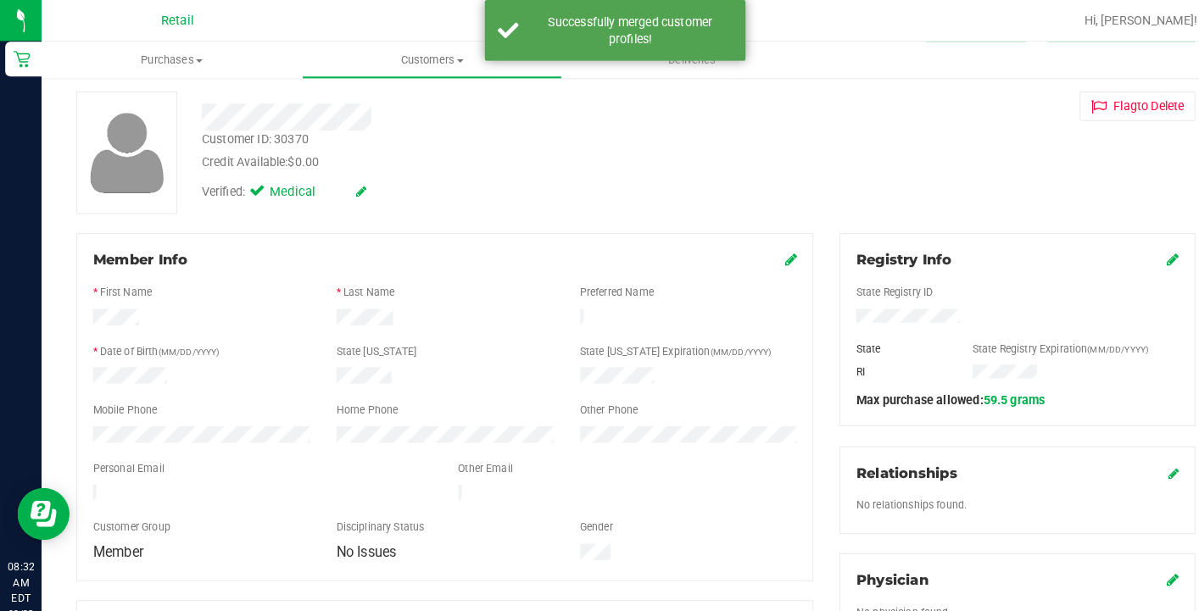
scroll to position [88, 0]
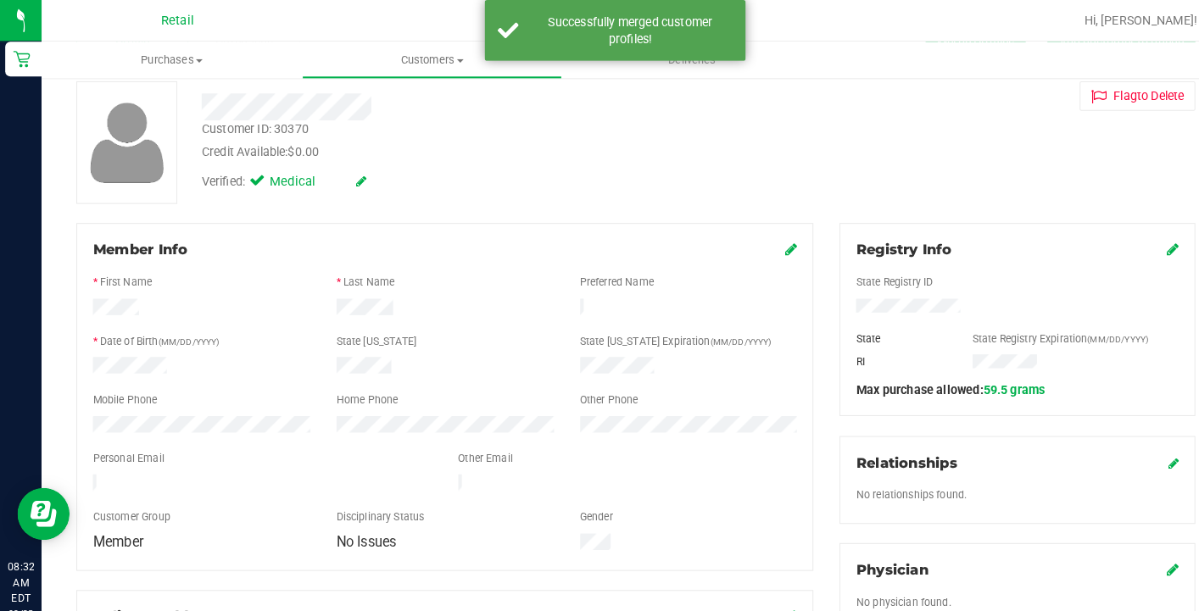
click at [772, 240] on icon at bounding box center [771, 243] width 12 height 14
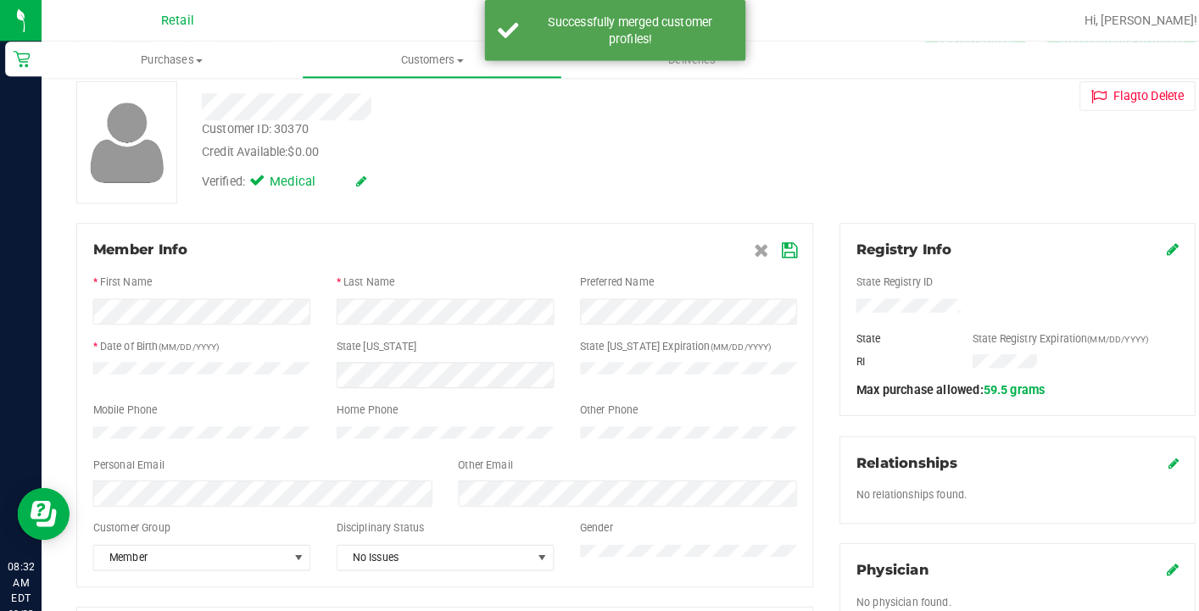
click at [772, 241] on icon at bounding box center [769, 244] width 15 height 14
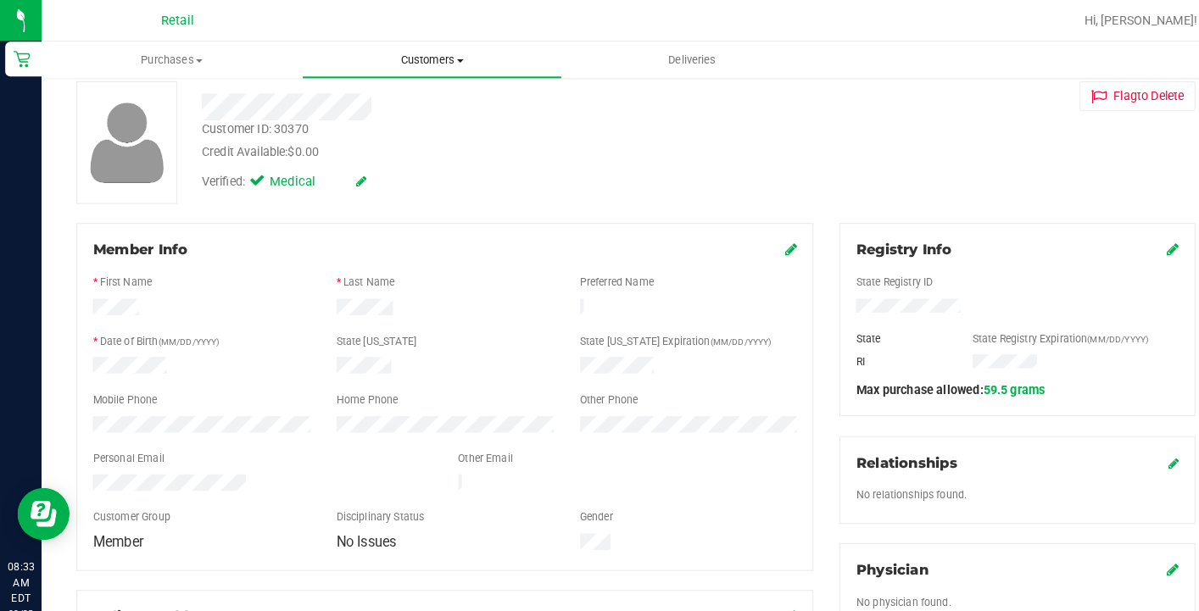
click at [431, 53] on span "Customers" at bounding box center [421, 58] width 252 height 15
click at [439, 103] on li "All customers" at bounding box center [421, 102] width 254 height 20
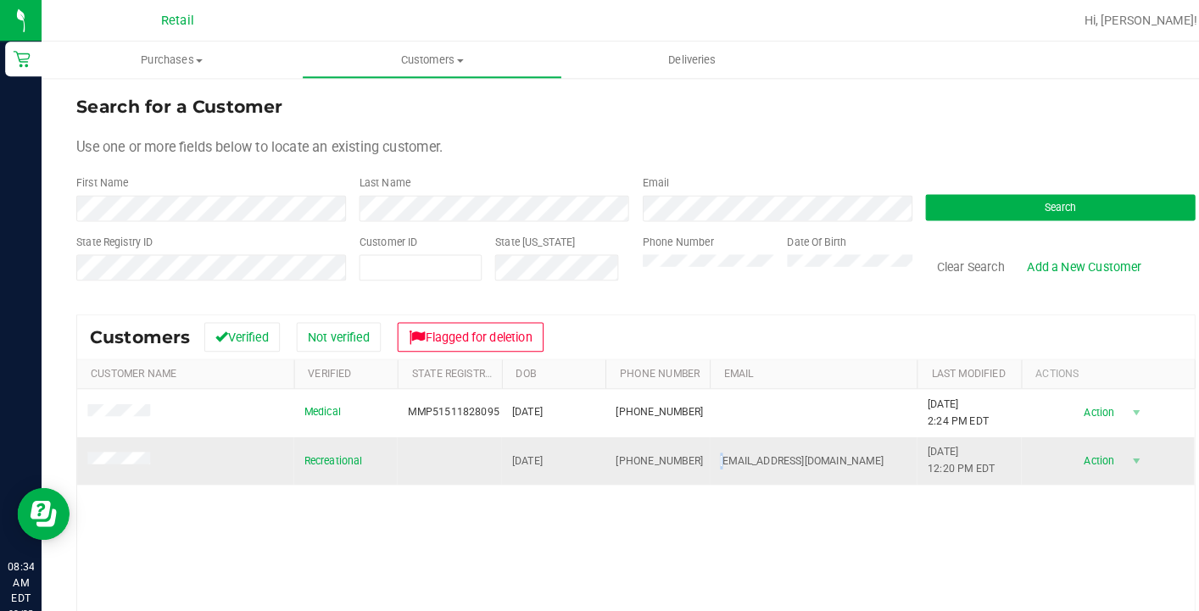
drag, startPoint x: 830, startPoint y: 444, endPoint x: 705, endPoint y: 449, distance: 125.6
click at [705, 449] on td "aboggie2geez@gmail.com" at bounding box center [793, 450] width 203 height 46
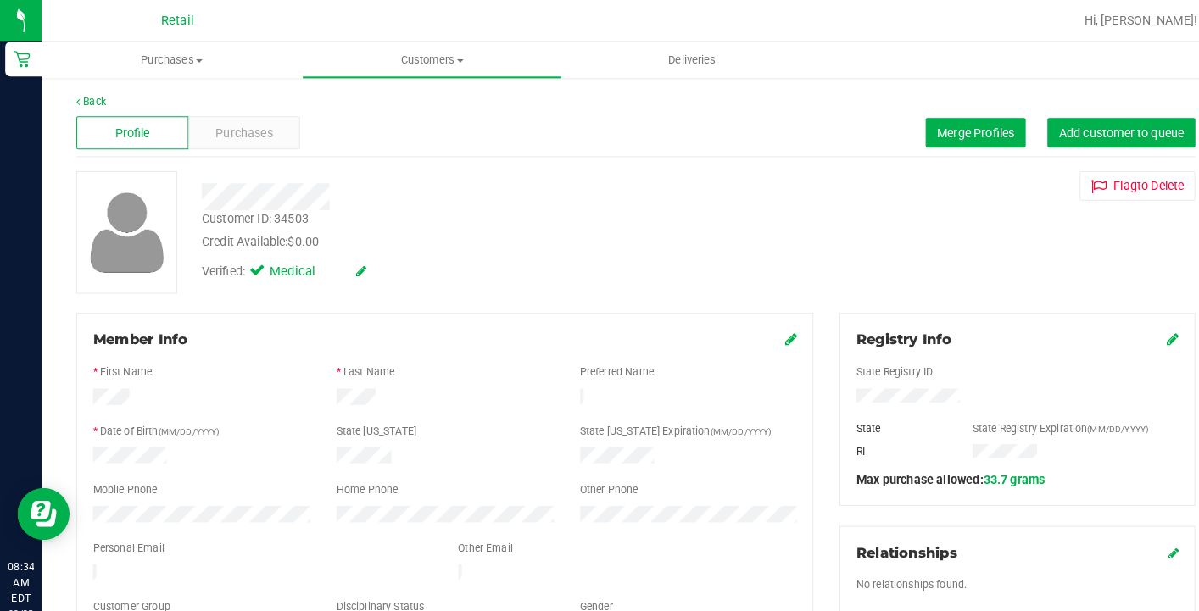
click at [767, 329] on icon at bounding box center [771, 331] width 12 height 14
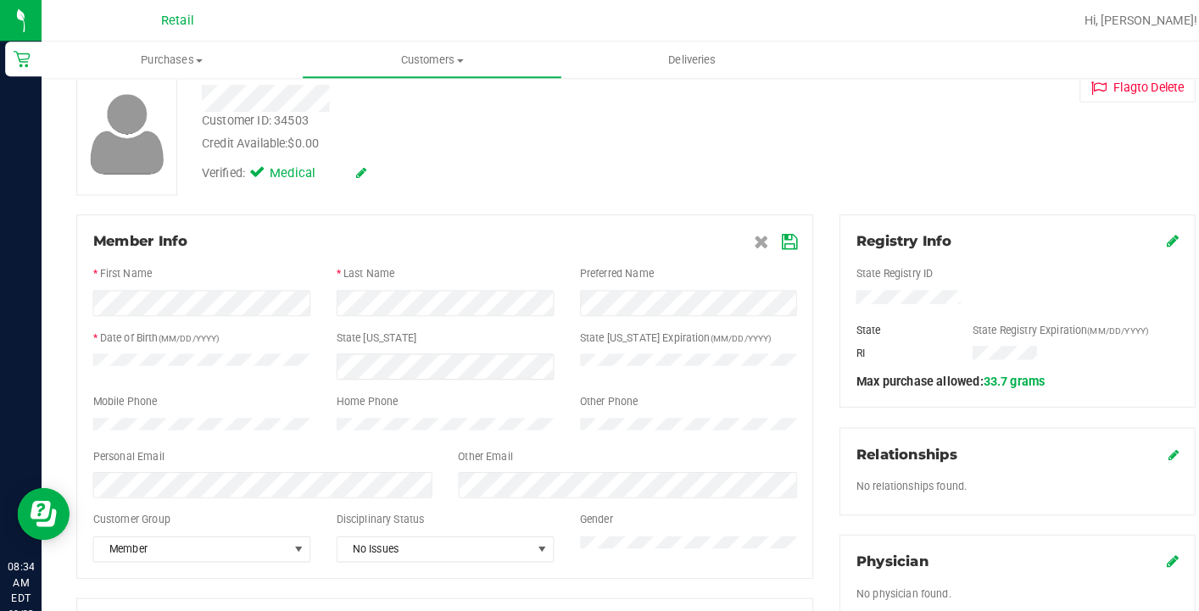
scroll to position [122, 0]
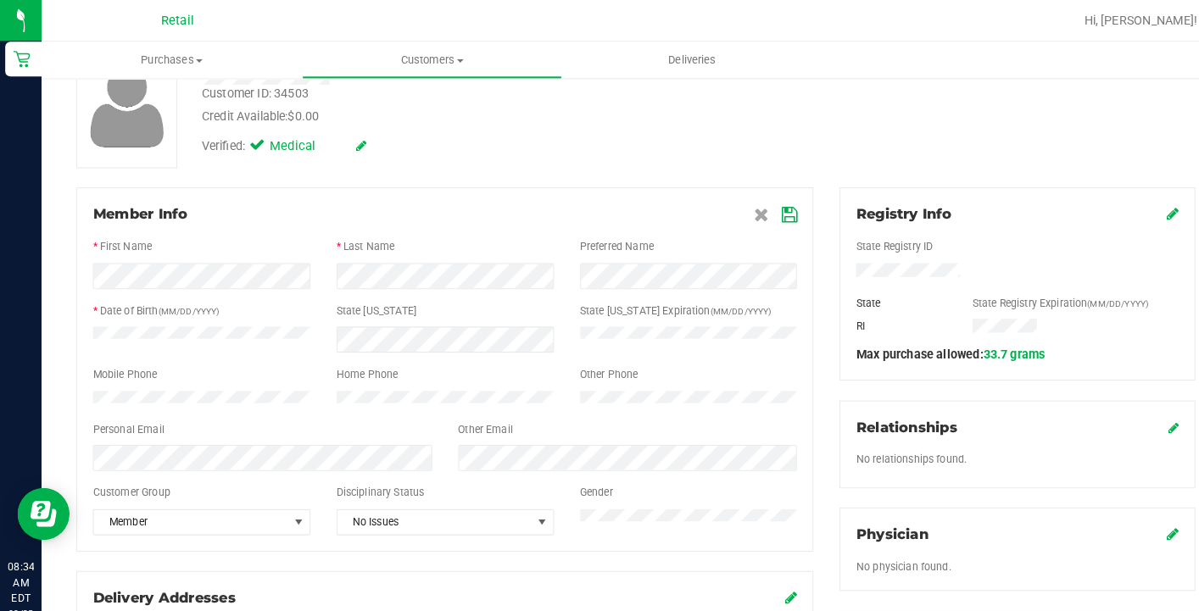
click at [187, 471] on div at bounding box center [434, 467] width 686 height 14
click at [771, 209] on icon at bounding box center [769, 211] width 15 height 14
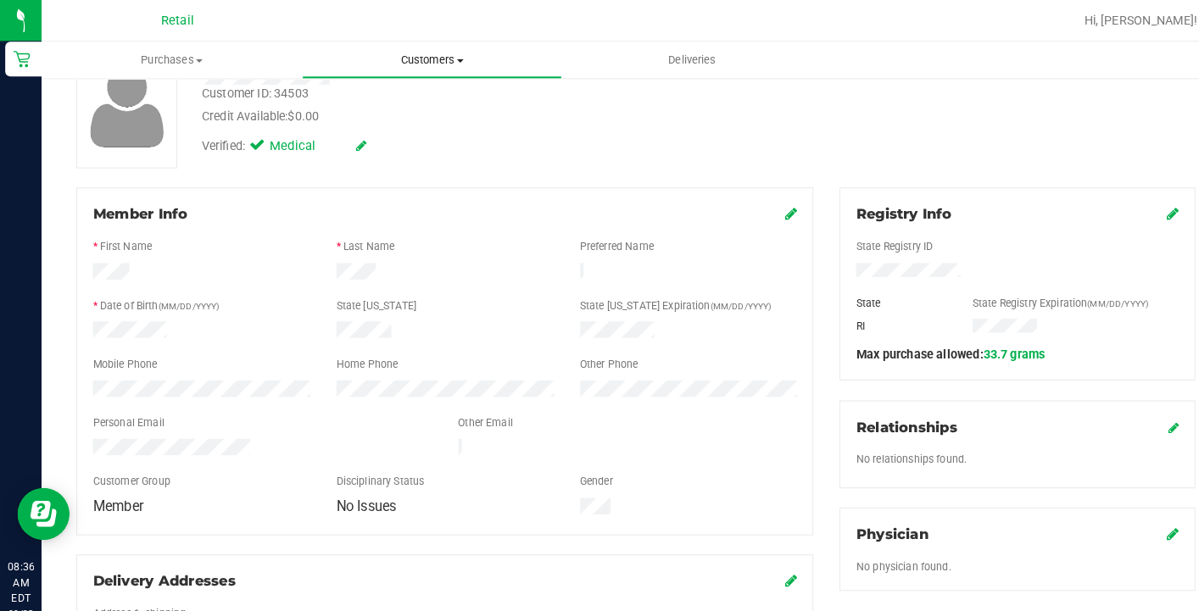
click at [428, 61] on span "Customers" at bounding box center [421, 58] width 252 height 15
click at [419, 98] on li "All customers" at bounding box center [421, 102] width 254 height 20
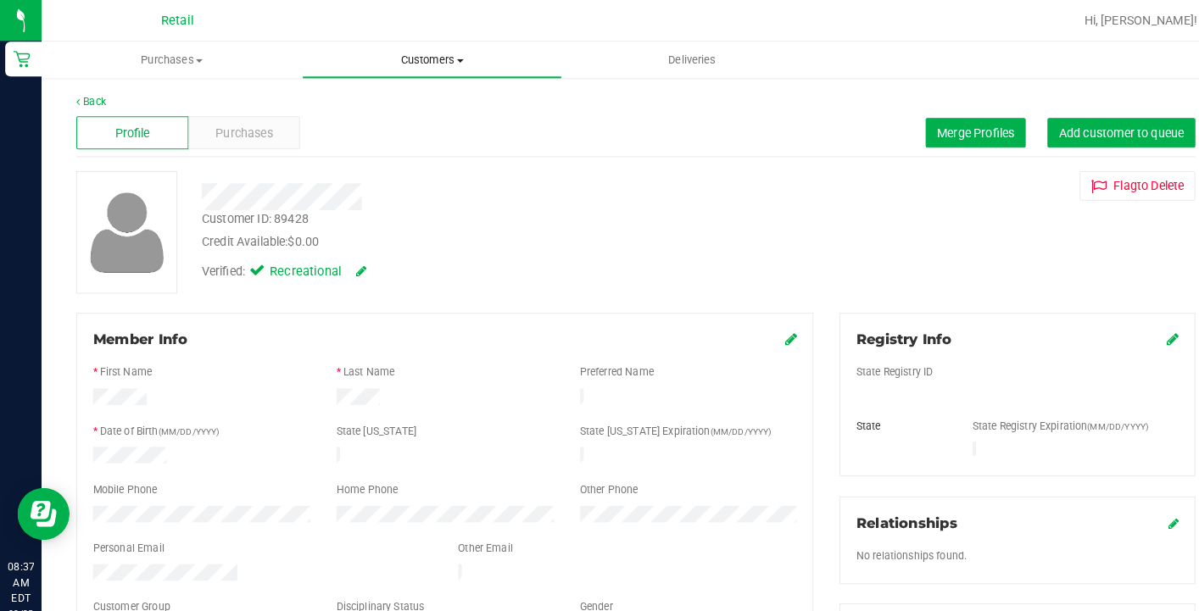
click at [421, 70] on uib-tab-heading "Customers All customers Add a new customer All physicians" at bounding box center [421, 59] width 252 height 34
click at [421, 97] on li "All customers" at bounding box center [421, 102] width 254 height 20
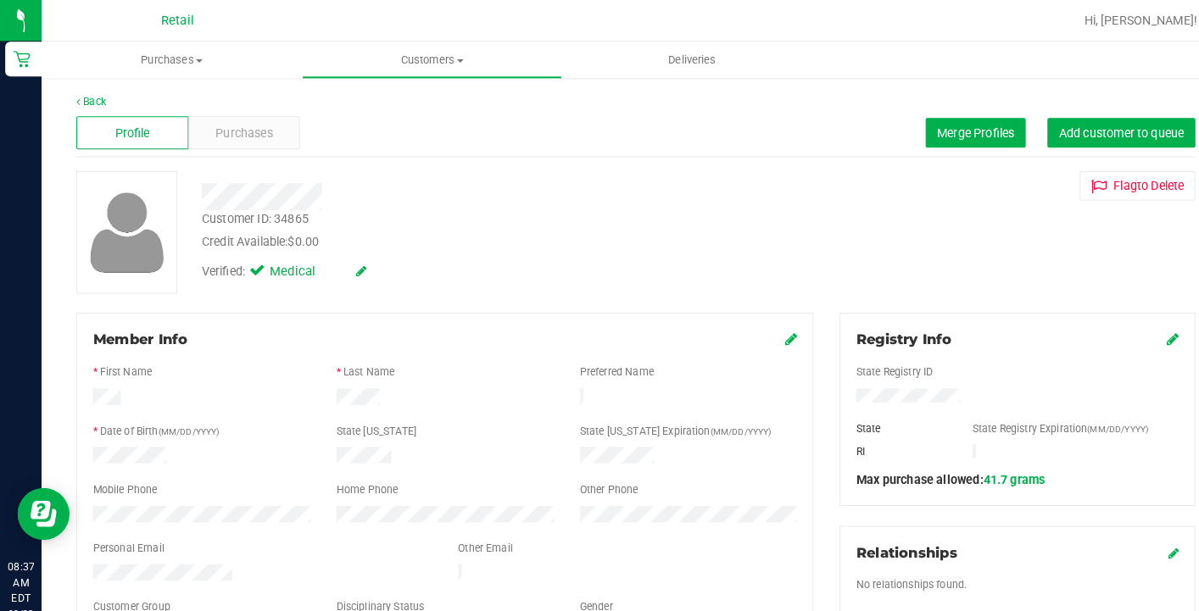
click at [769, 328] on icon at bounding box center [771, 331] width 12 height 14
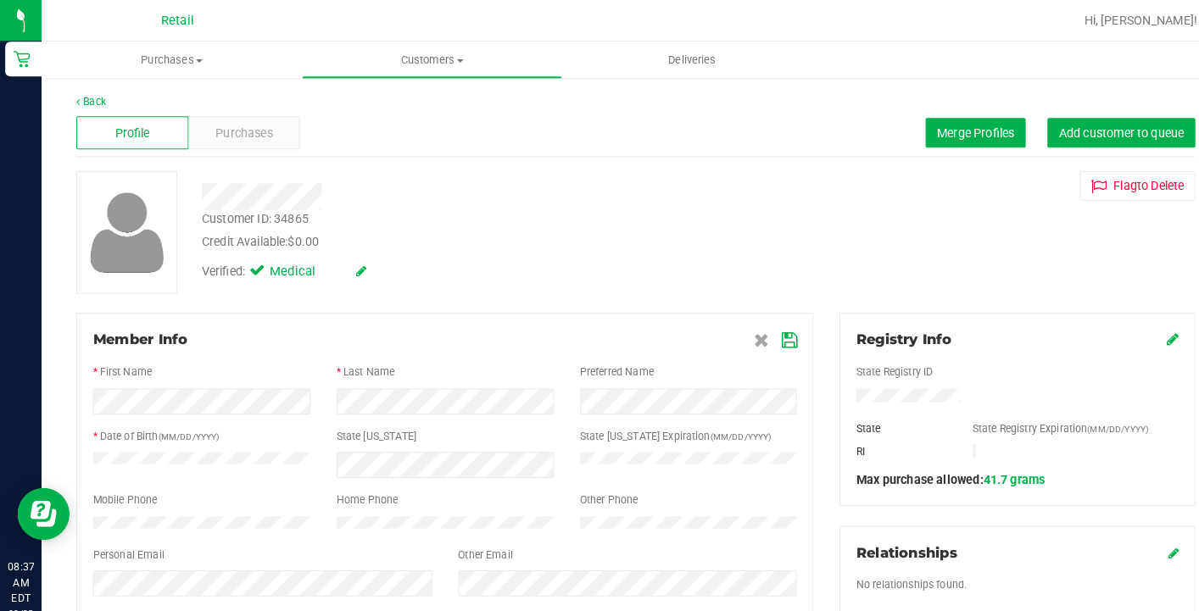
click at [773, 332] on icon at bounding box center [769, 333] width 15 height 14
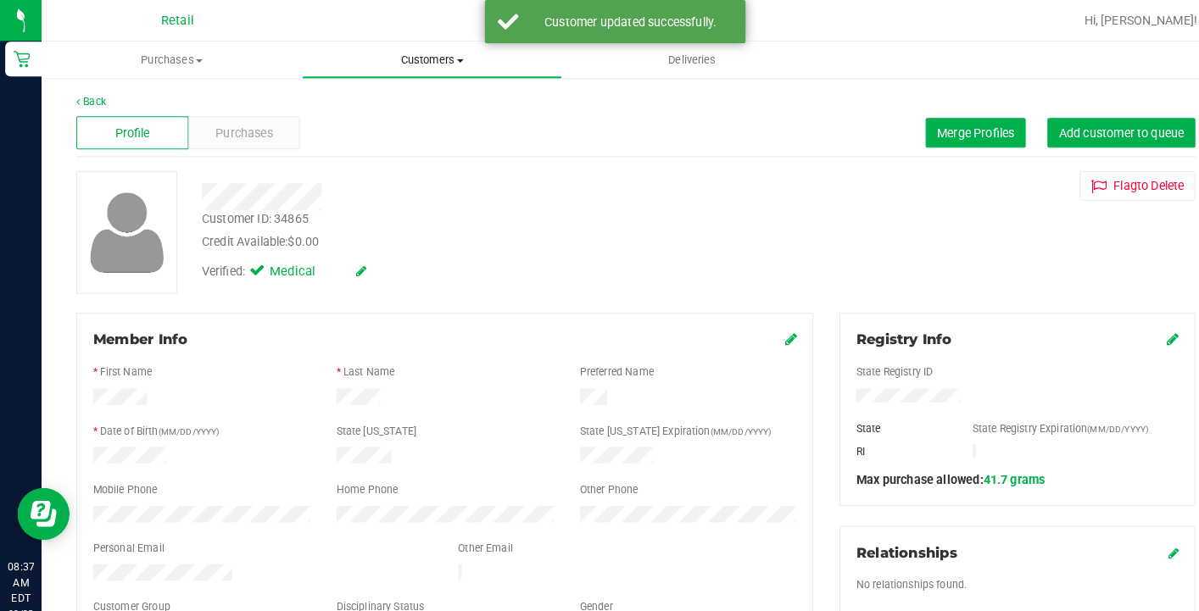
click at [407, 53] on span "Customers" at bounding box center [421, 58] width 252 height 15
click at [407, 109] on li "All customers" at bounding box center [421, 102] width 254 height 20
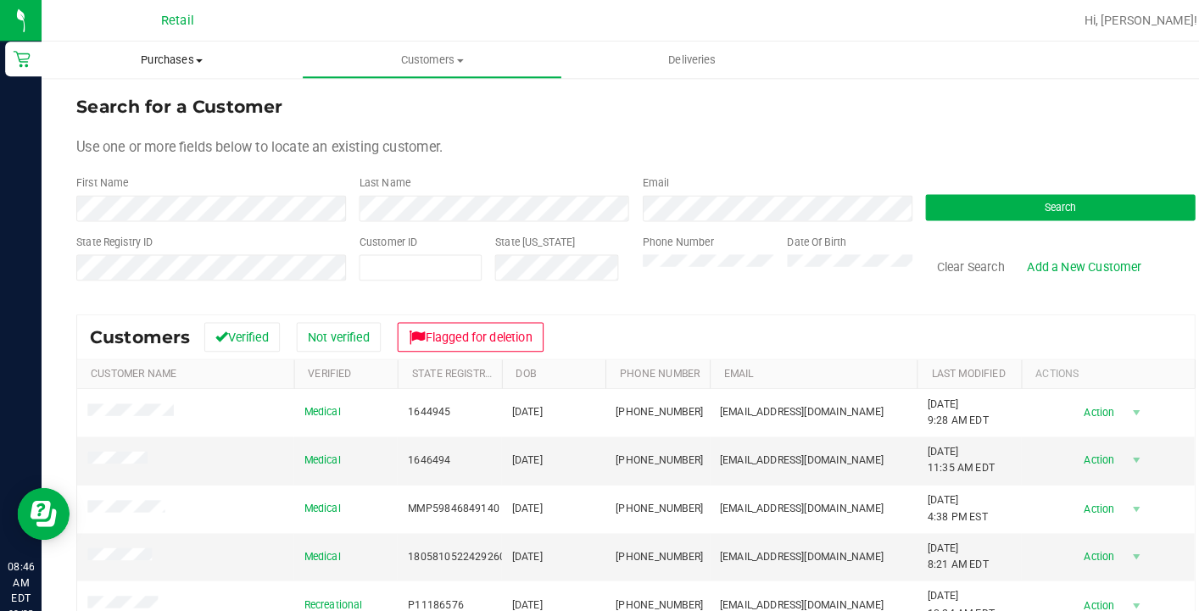
click at [160, 47] on uib-tab-heading "Purchases Summary of purchases Fulfillment All purchases" at bounding box center [168, 59] width 254 height 36
click at [170, 103] on span "Summary of purchases" at bounding box center [128, 102] width 174 height 14
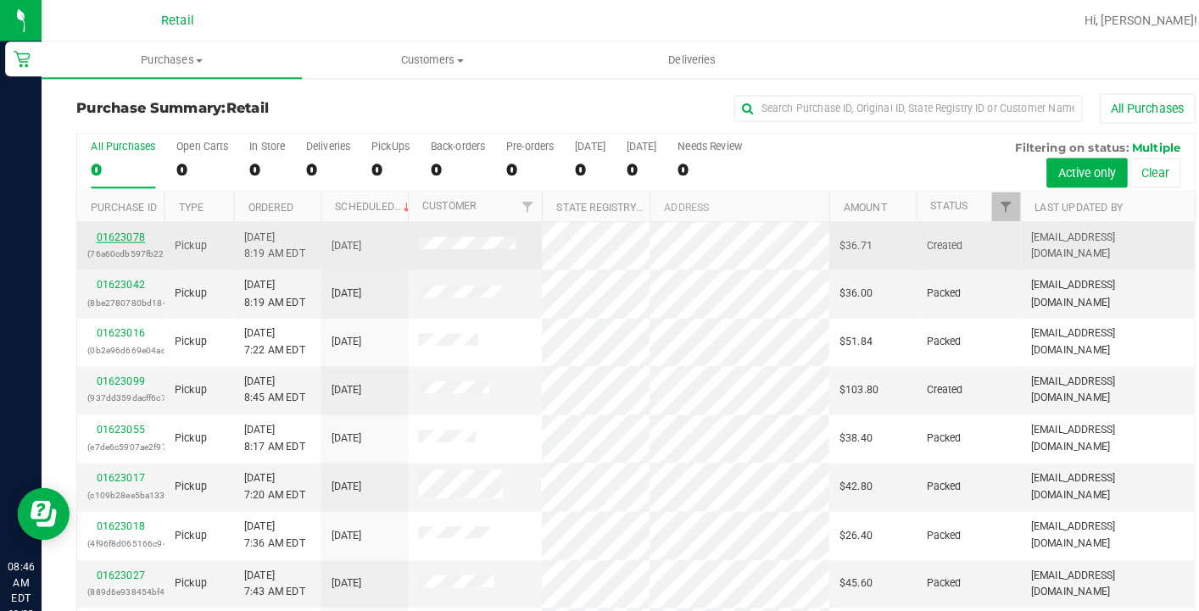
click at [130, 233] on link "01623078" at bounding box center [117, 232] width 47 height 12
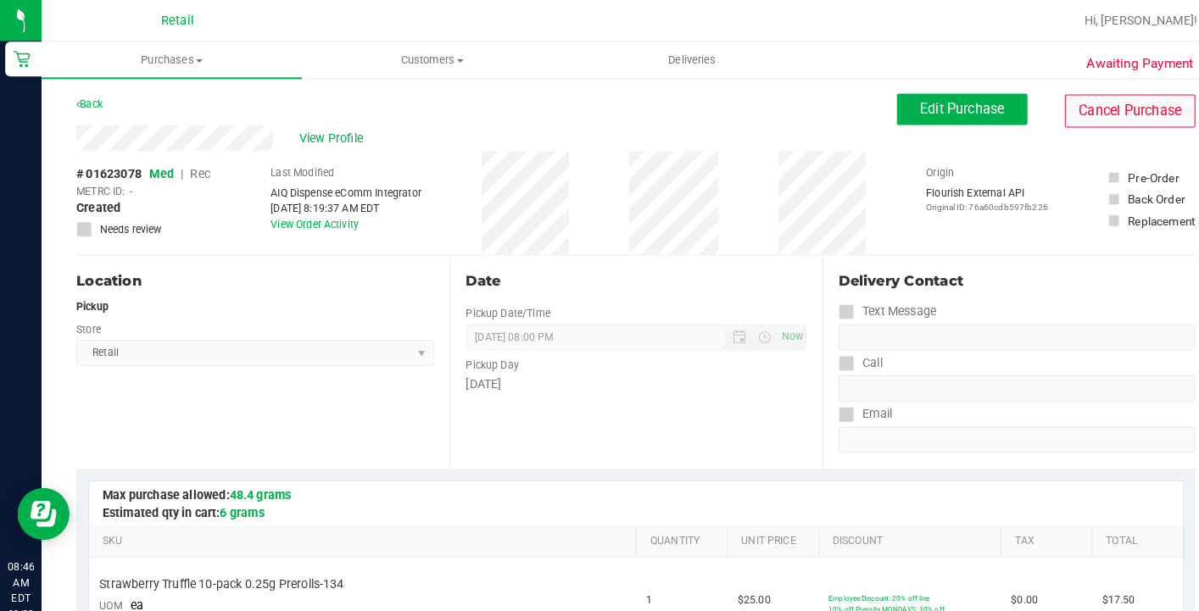
click at [1058, 112] on button "Cancel Purchase" at bounding box center [1101, 108] width 127 height 32
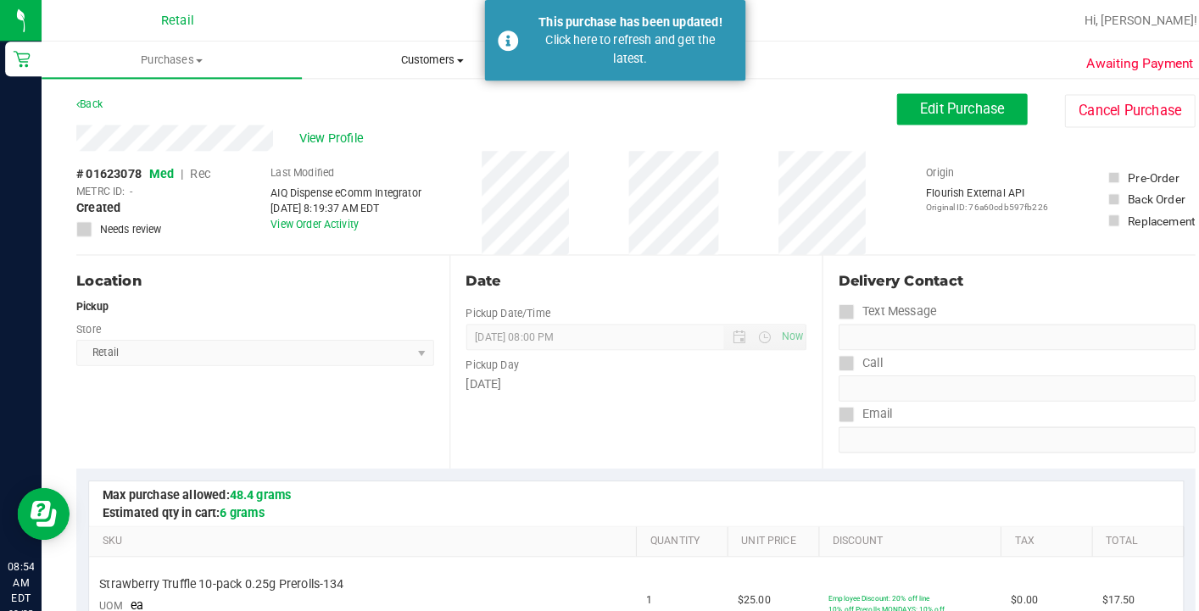
click at [400, 47] on uib-tab-heading "Customers All customers Add a new customer All physicians" at bounding box center [421, 59] width 252 height 34
click at [399, 98] on span "All customers" at bounding box center [355, 102] width 122 height 14
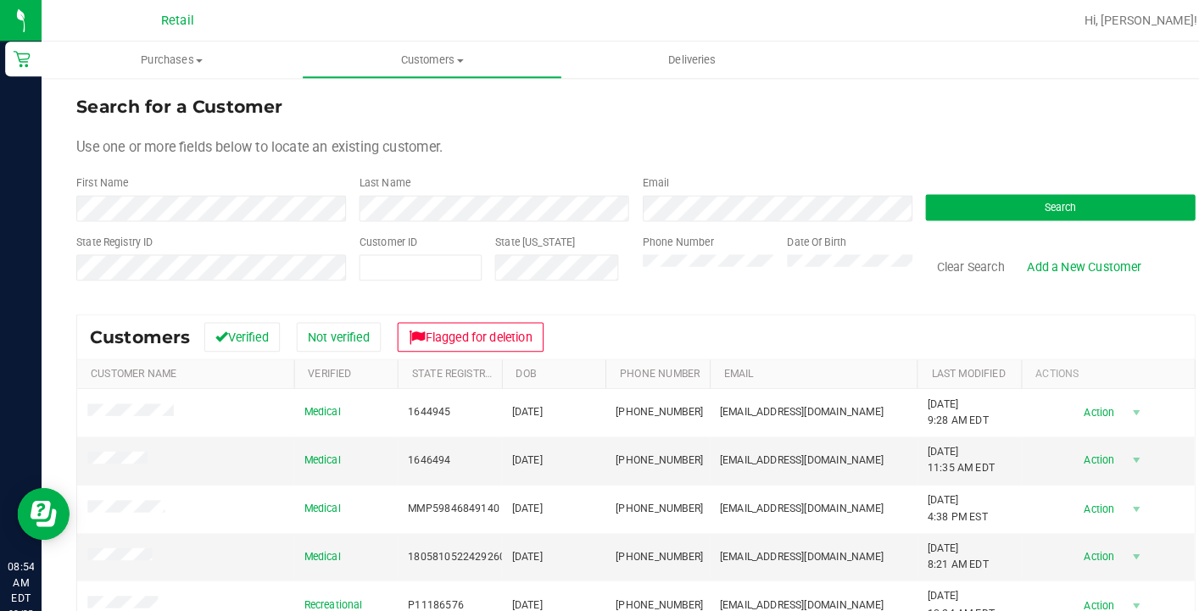
click at [308, 170] on form "Search for a Customer Use one or more fields below to locate an existing custom…" at bounding box center [620, 191] width 1091 height 198
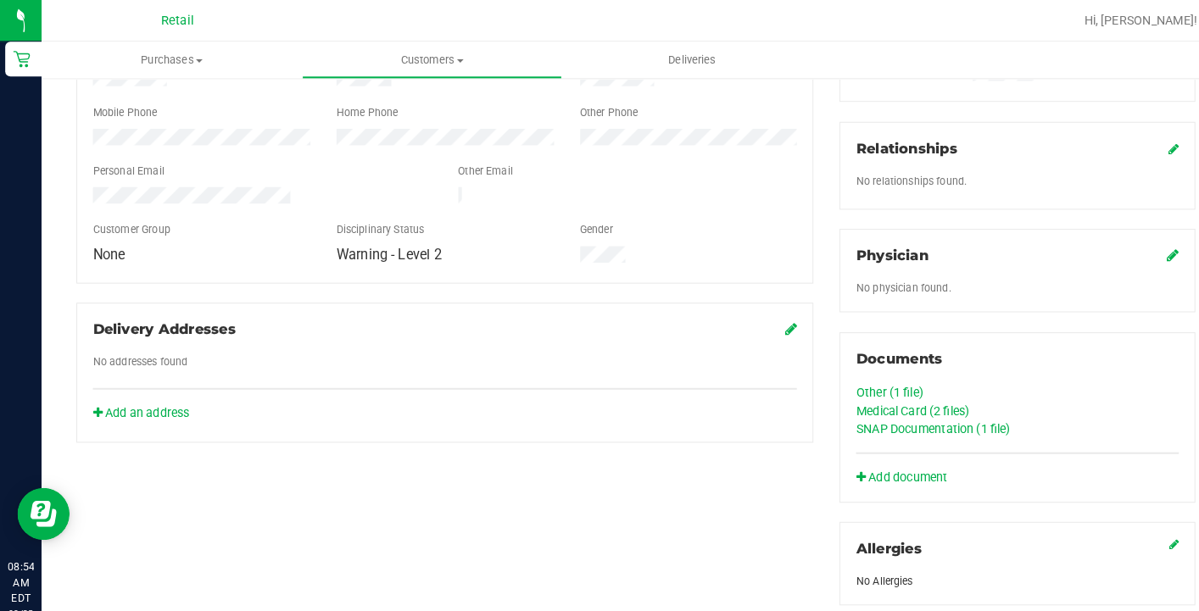
scroll to position [467, 0]
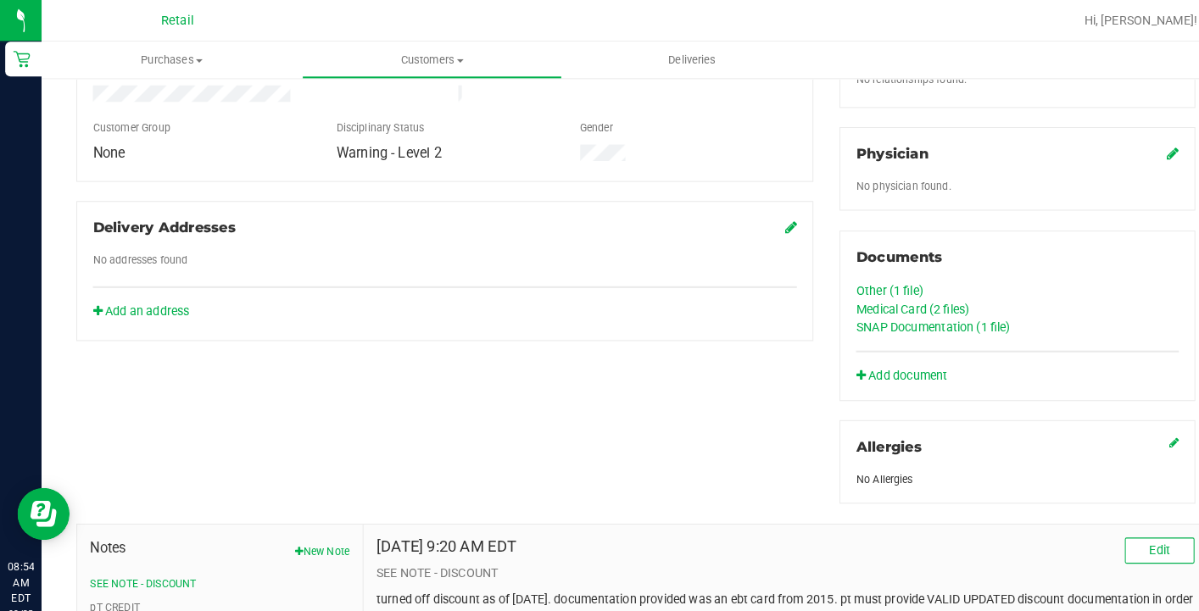
click at [873, 304] on link "Medical Card (2 files)" at bounding box center [890, 301] width 110 height 14
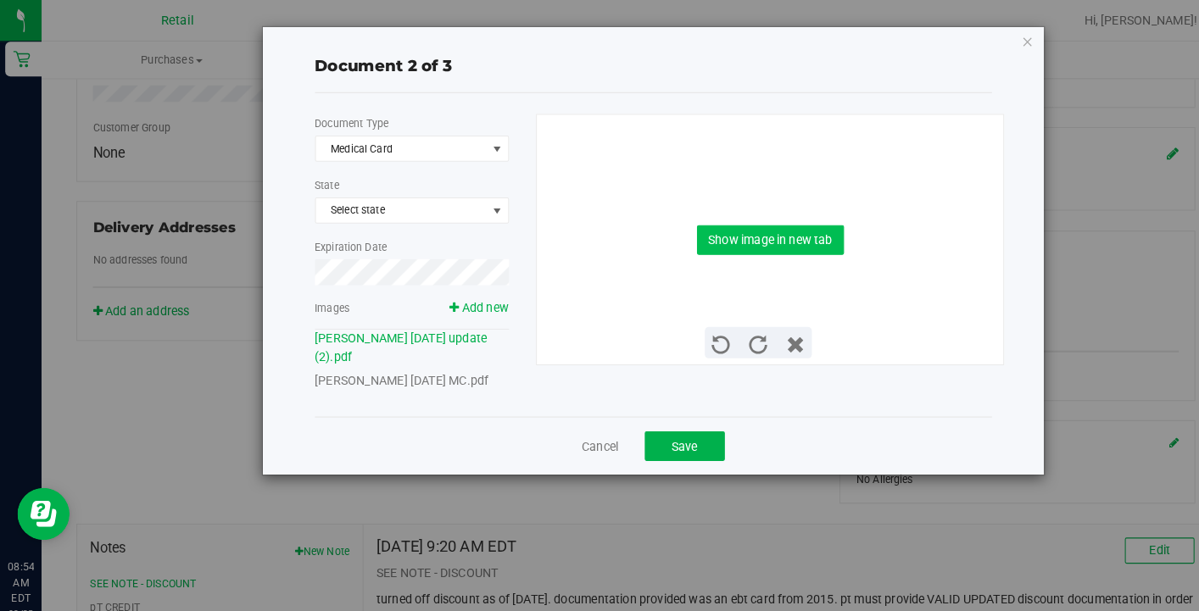
click at [727, 230] on button "Show image in new tab" at bounding box center [750, 234] width 143 height 29
click at [405, 371] on link "Michelle Gagnon 01 27 1995 MC.pdf" at bounding box center [392, 371] width 170 height 14
click at [769, 213] on div "Show image in new tab" at bounding box center [751, 233] width 430 height 243
click at [766, 242] on button "Show image in new tab" at bounding box center [750, 234] width 143 height 29
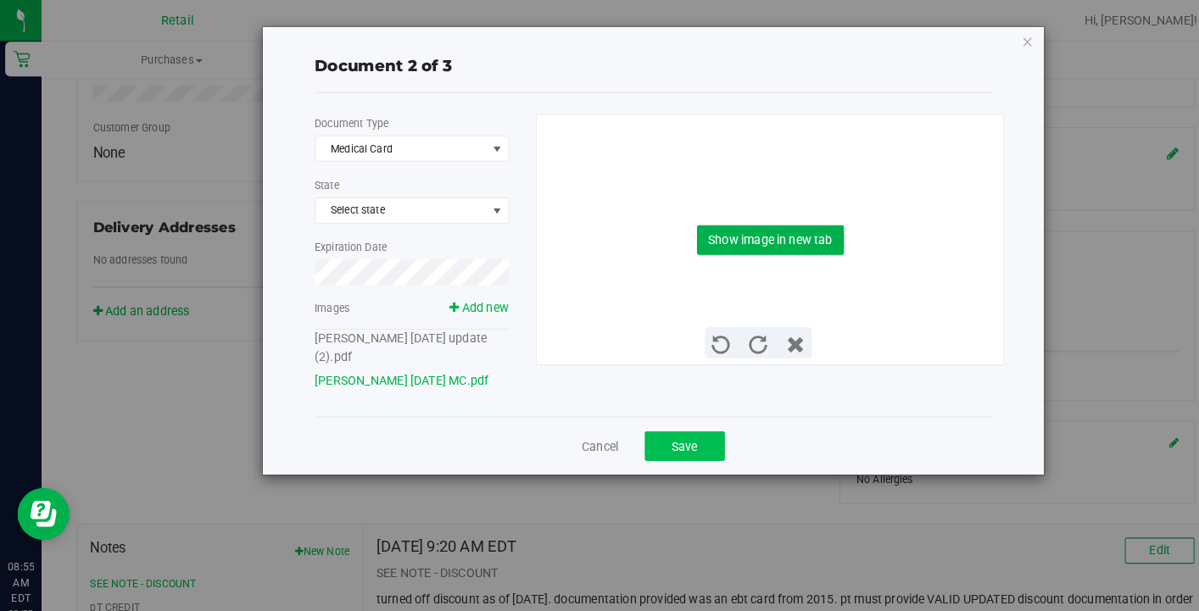
click at [674, 439] on button "Save" at bounding box center [667, 435] width 78 height 29
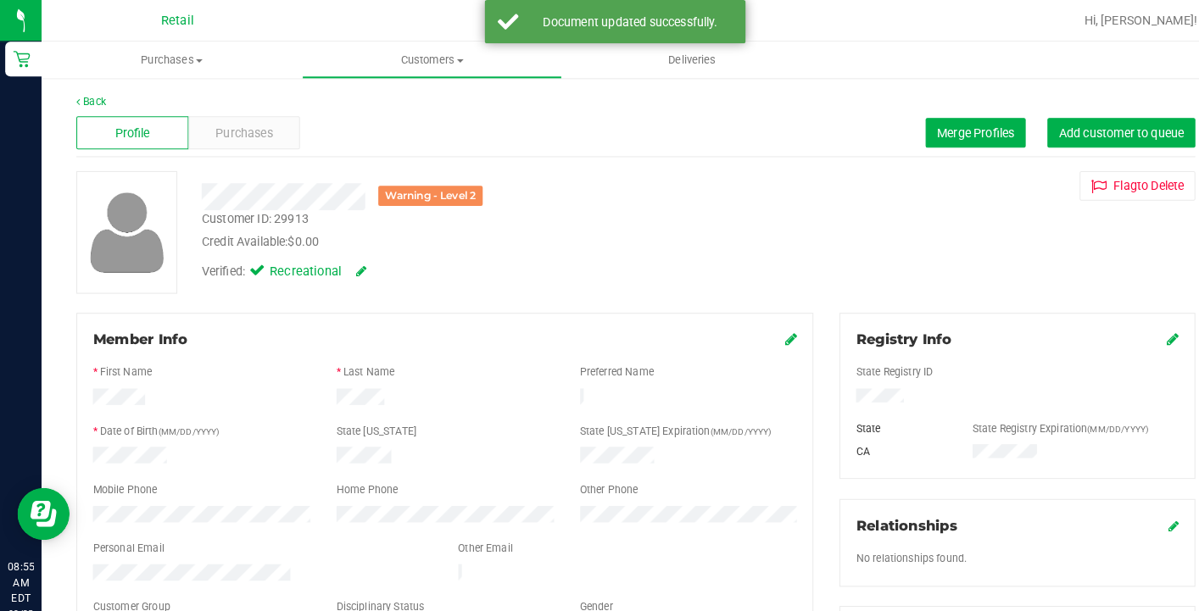
scroll to position [0, 0]
click at [405, 72] on uib-tab-heading "Customers All customers Add a new customer All physicians" at bounding box center [421, 59] width 252 height 34
click at [414, 101] on span "All customers" at bounding box center [355, 102] width 122 height 14
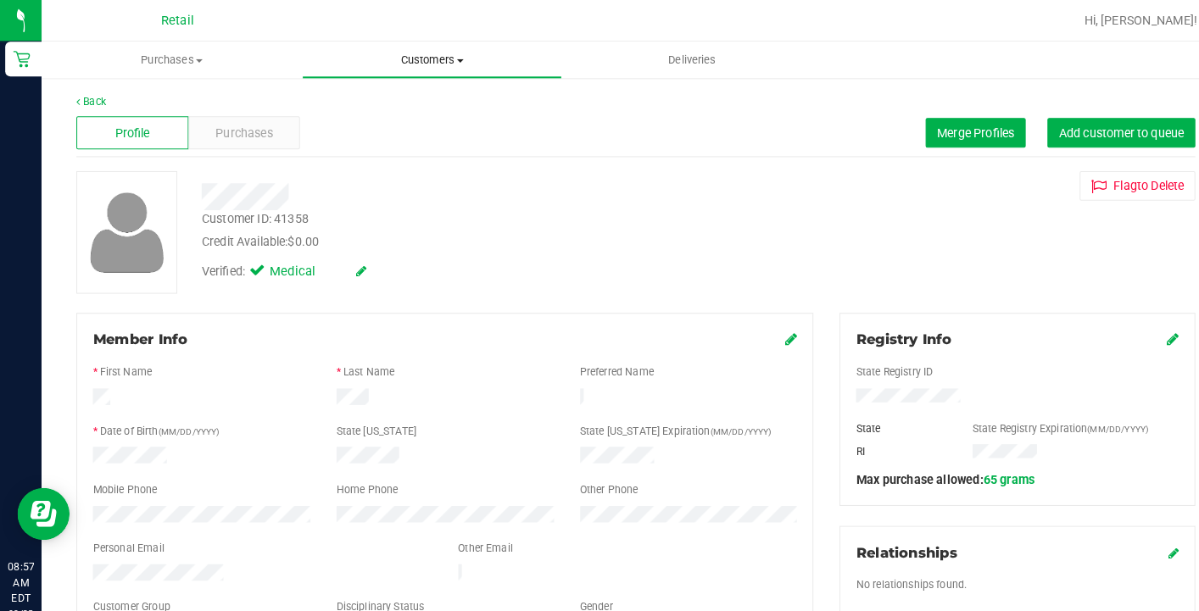
click at [413, 70] on uib-tab-heading "Customers All customers Add a new customer All physicians" at bounding box center [421, 59] width 252 height 34
click at [414, 96] on span "All customers" at bounding box center [355, 102] width 122 height 14
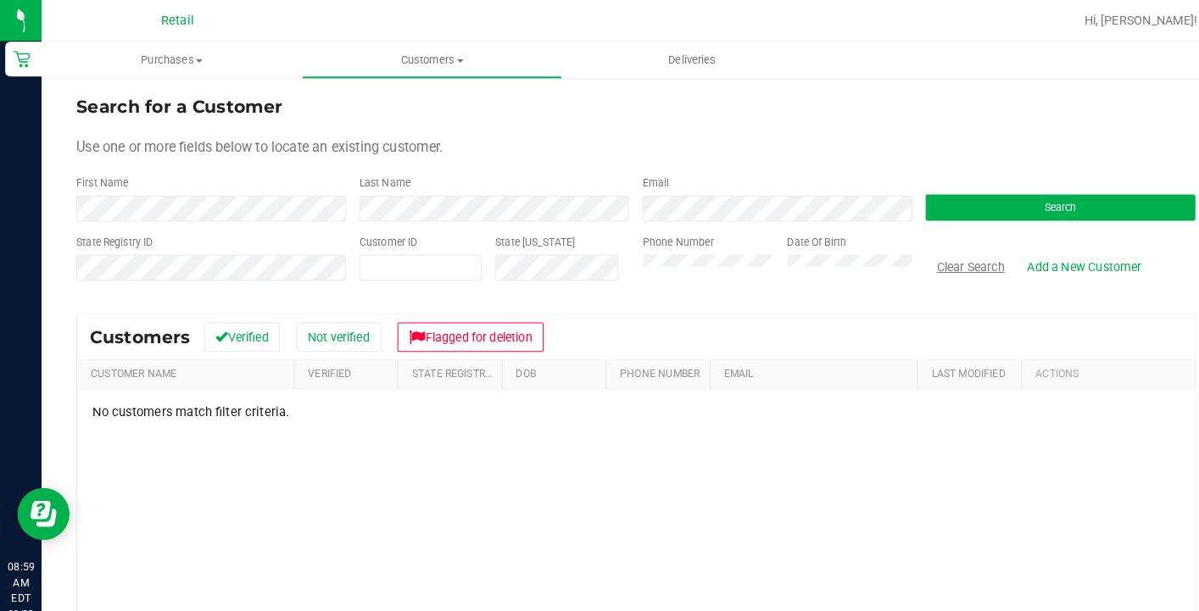
click at [941, 250] on button "Clear Search" at bounding box center [946, 260] width 88 height 29
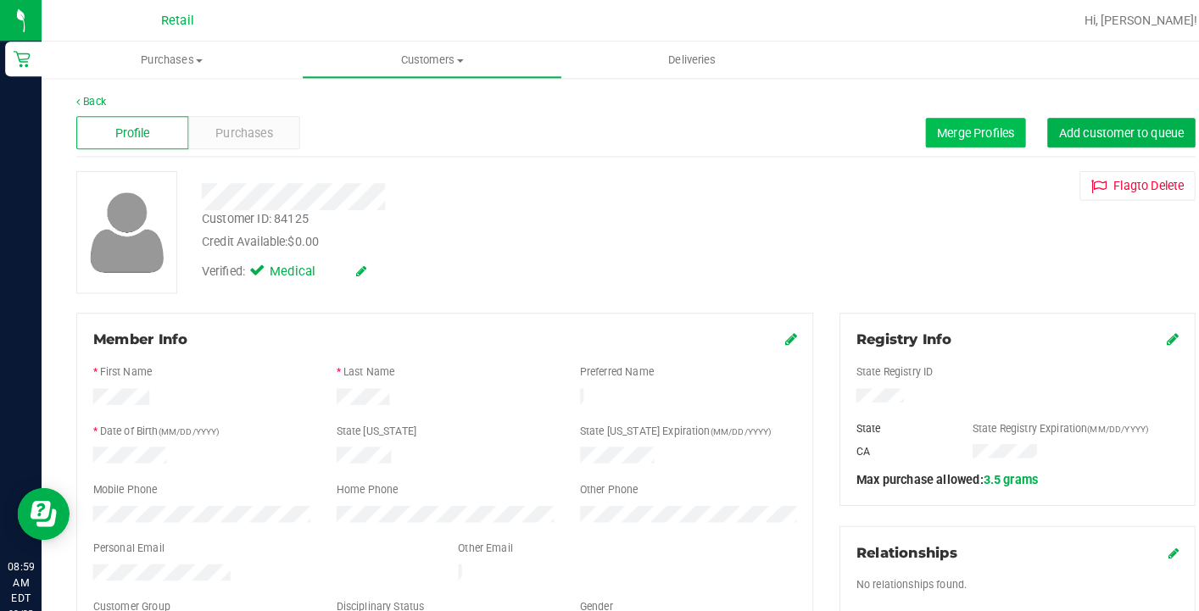
click at [935, 137] on button "Merge Profiles" at bounding box center [951, 129] width 98 height 29
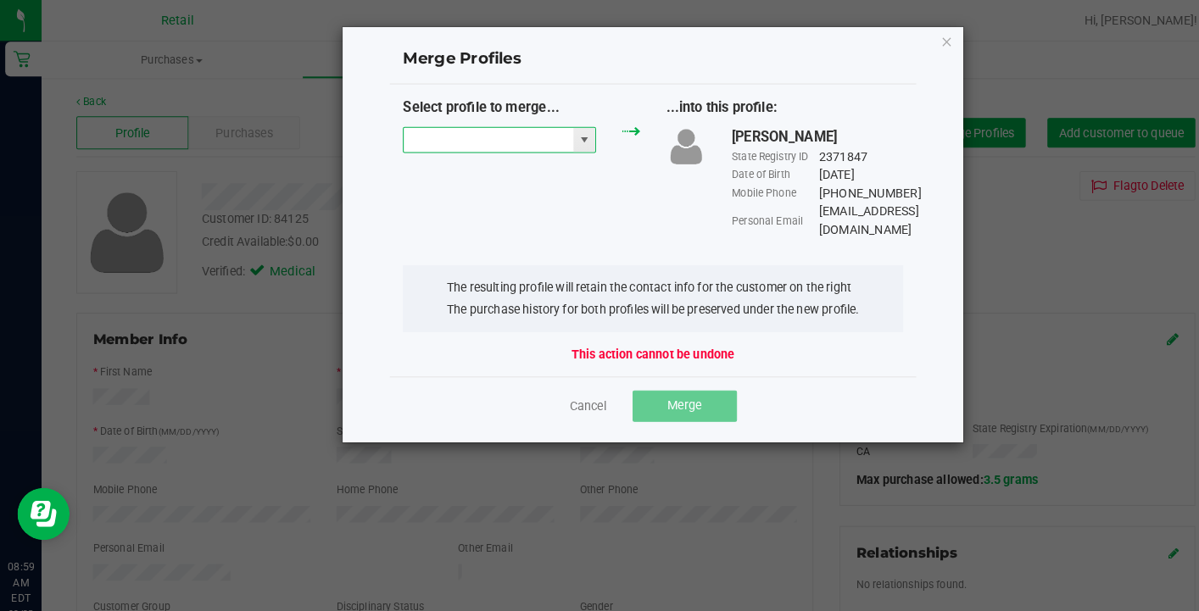
click at [488, 143] on input "NO DATA FOUND" at bounding box center [476, 137] width 165 height 24
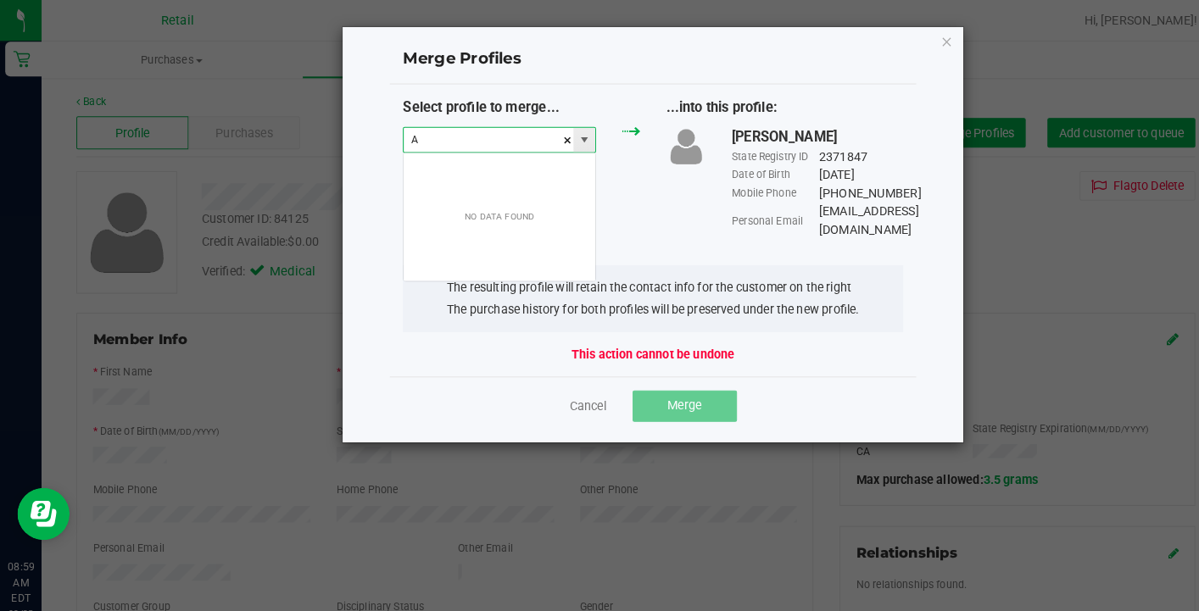
scroll to position [25, 188]
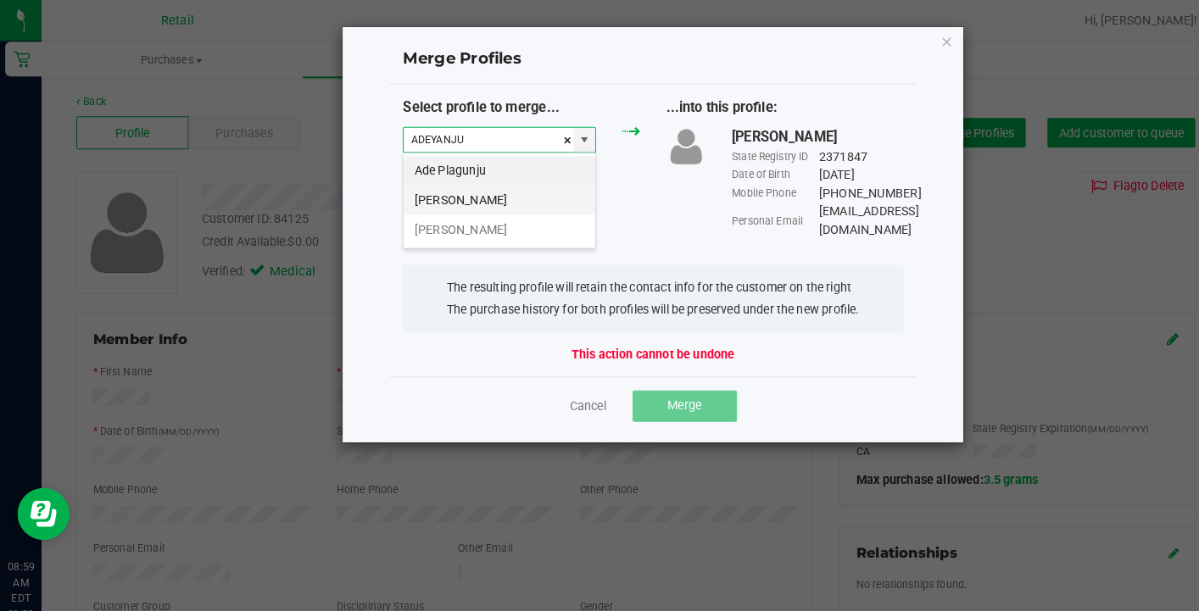
click at [518, 203] on li "Adeyanju Adewusi" at bounding box center [487, 195] width 187 height 29
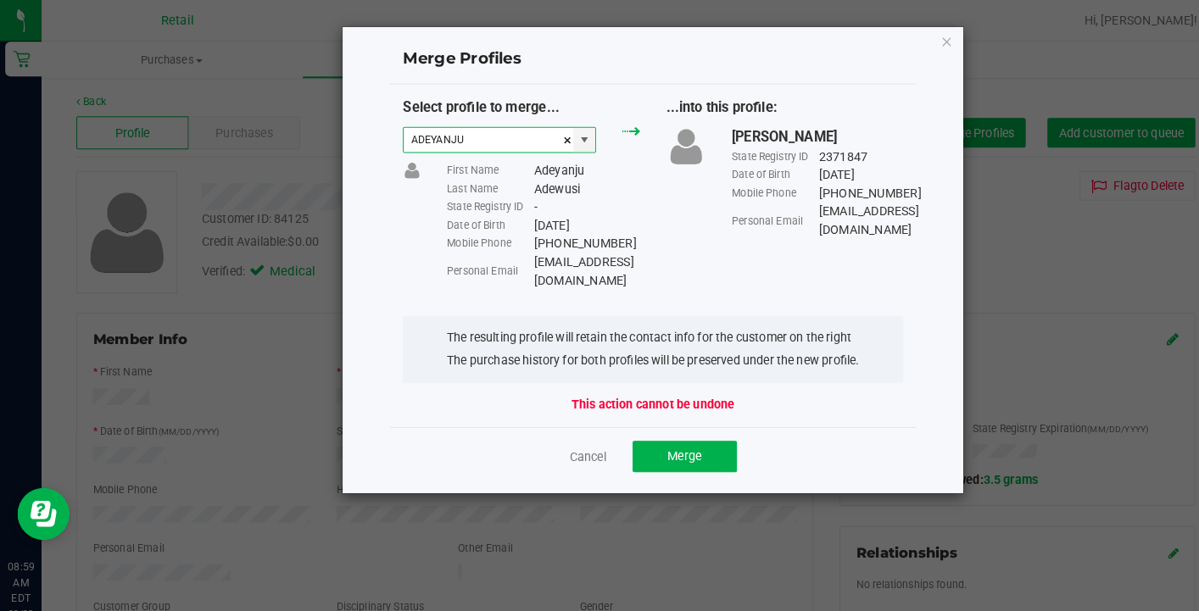
type input "Adeyanju Adewusi"
click at [661, 445] on div "Cancel Merge" at bounding box center [636, 444] width 513 height 57
click at [661, 430] on button "Merge" at bounding box center [668, 445] width 102 height 31
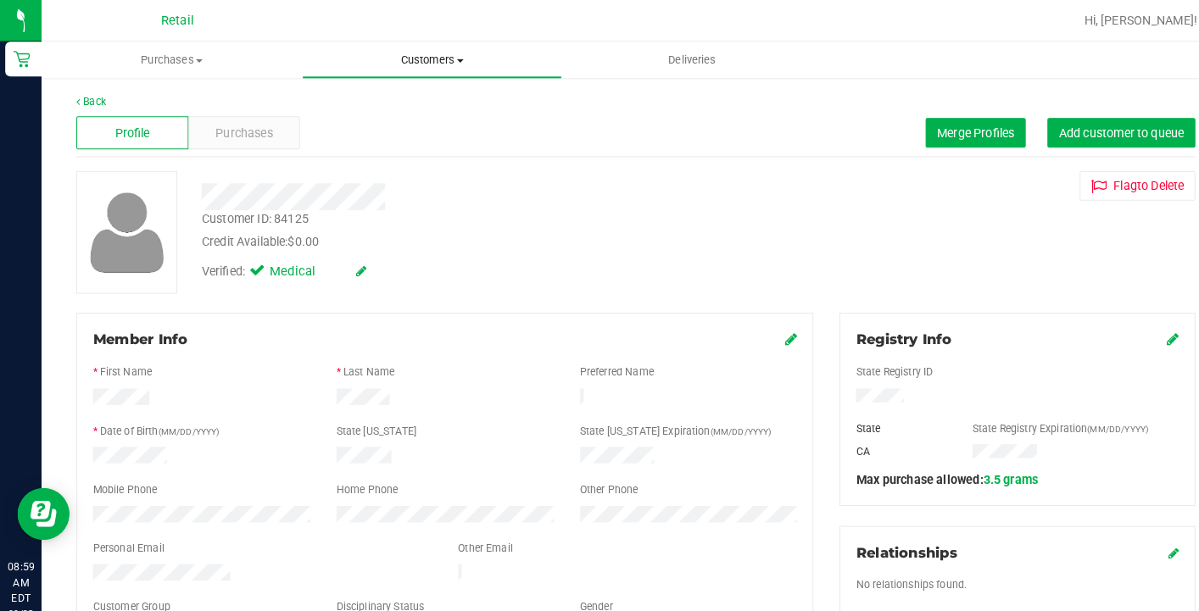
click at [432, 58] on span "Customers" at bounding box center [421, 58] width 252 height 15
click at [430, 106] on li "All customers" at bounding box center [421, 102] width 254 height 20
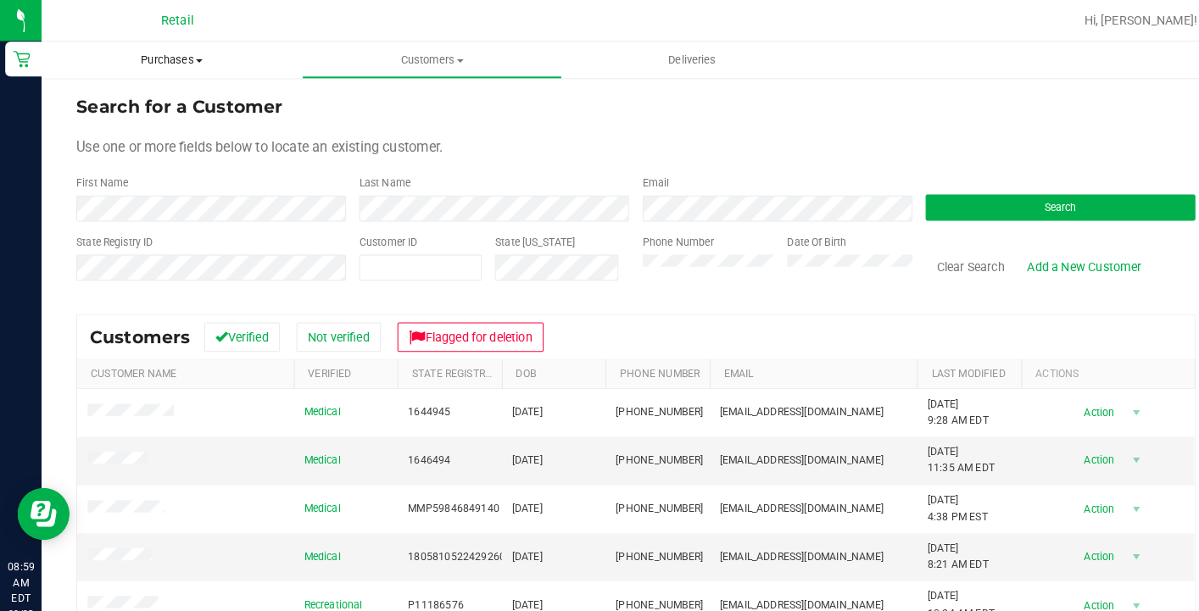
click at [159, 50] on uib-tab-heading "Purchases Summary of purchases Fulfillment All purchases" at bounding box center [168, 59] width 254 height 36
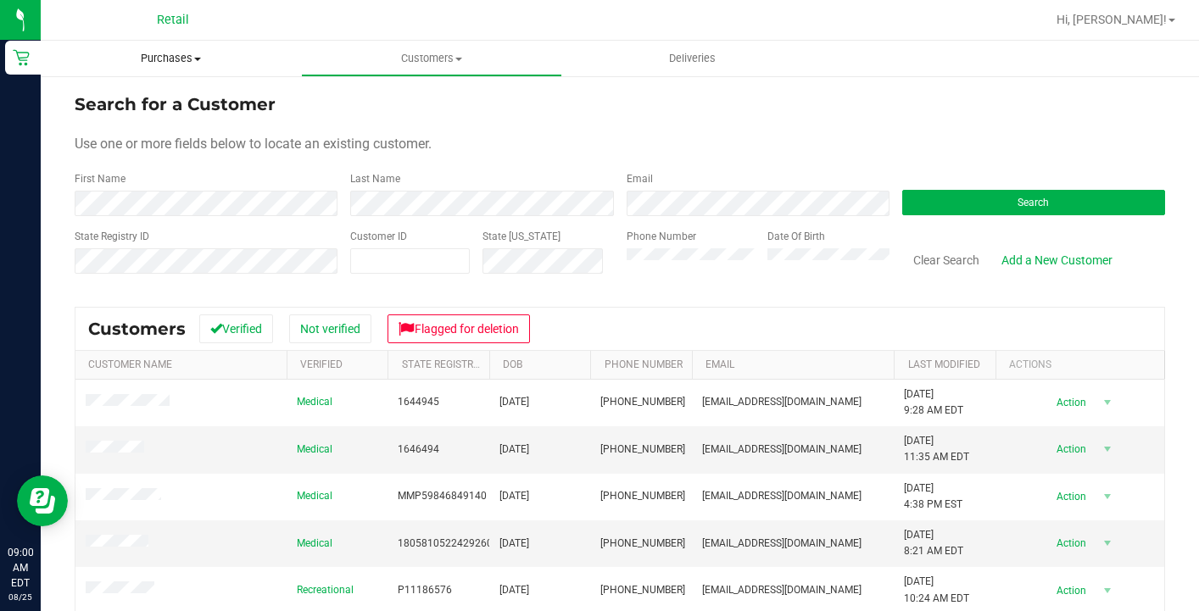
click at [163, 64] on span "Purchases" at bounding box center [171, 58] width 260 height 15
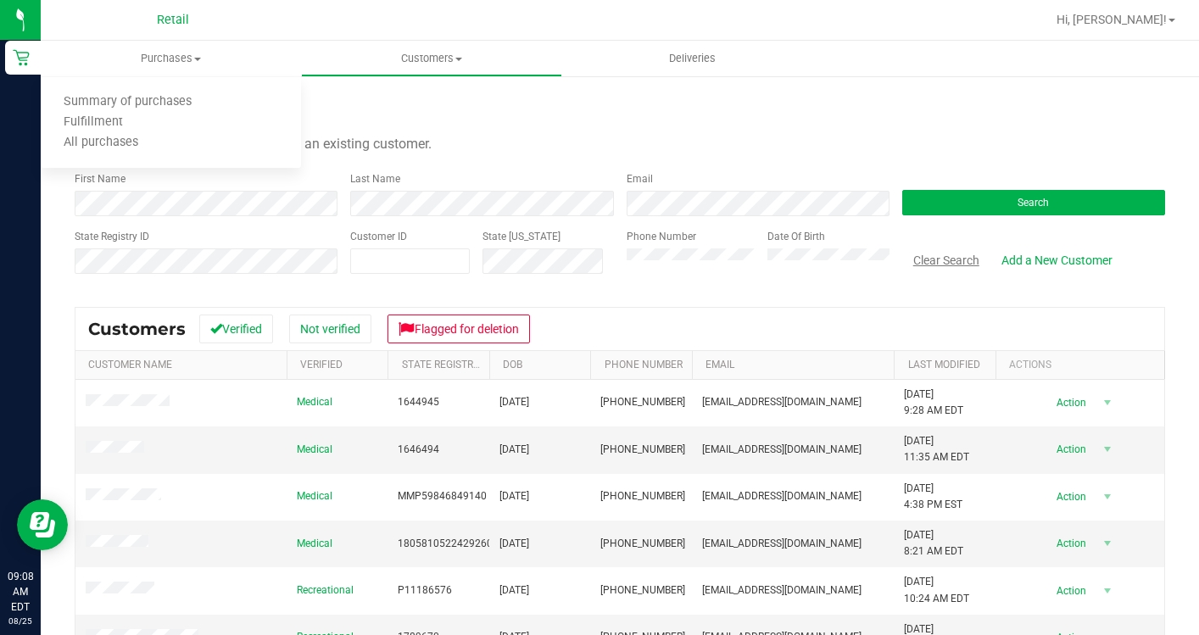
click at [960, 257] on button "Clear Search" at bounding box center [946, 260] width 88 height 29
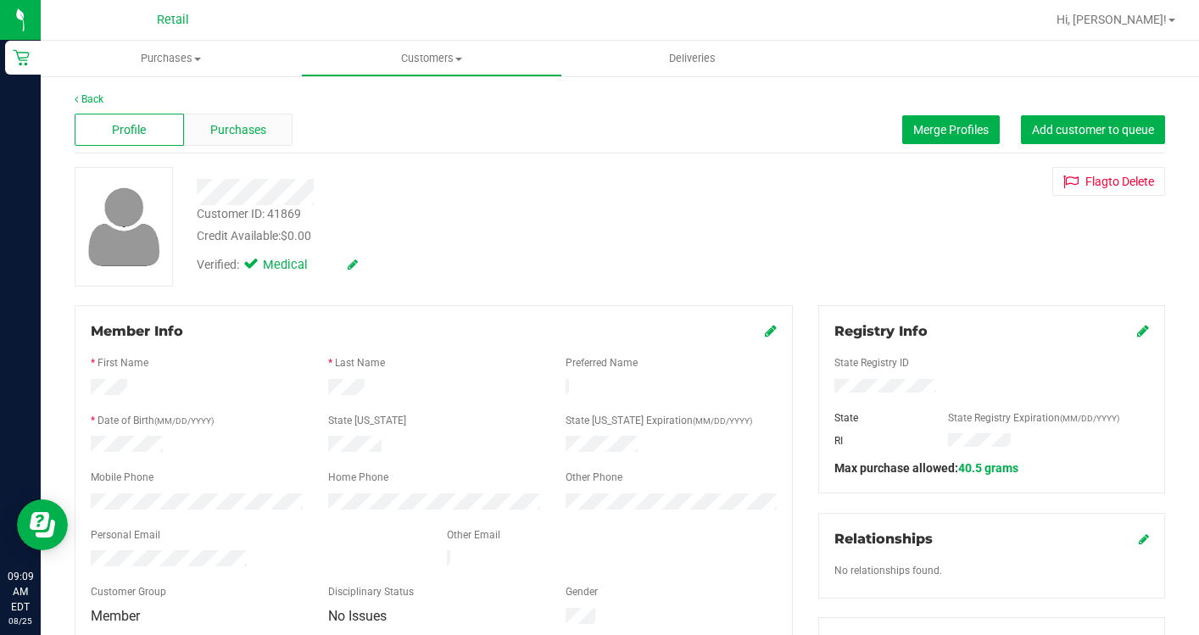
click at [268, 134] on div "Purchases" at bounding box center [238, 130] width 109 height 32
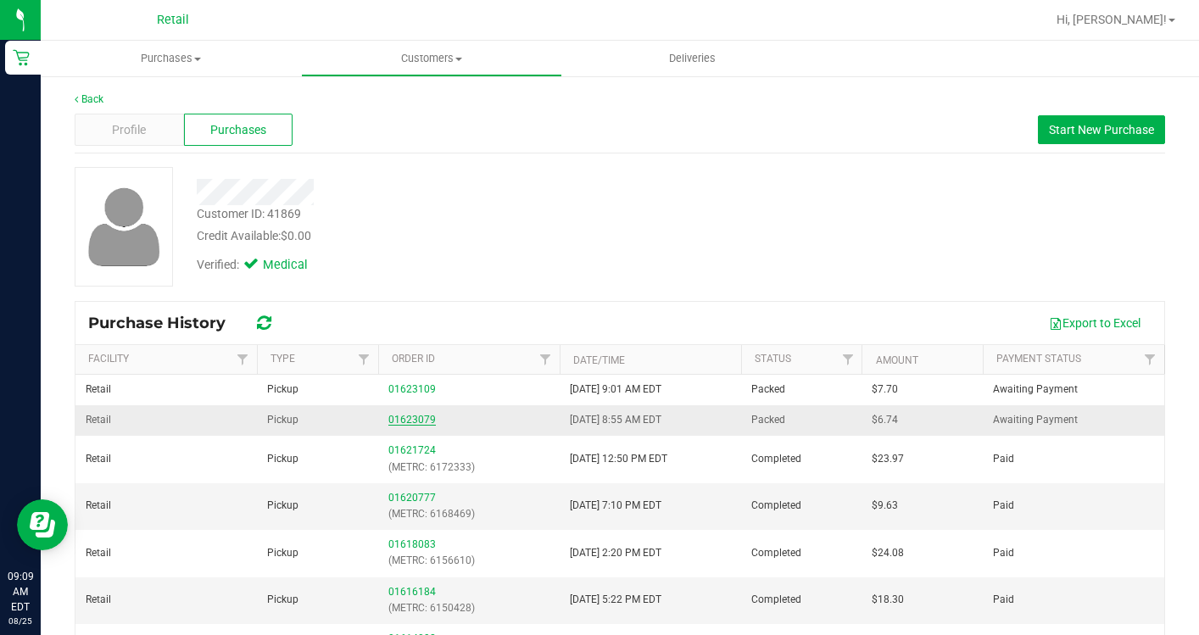
click at [413, 414] on link "01623079" at bounding box center [411, 420] width 47 height 12
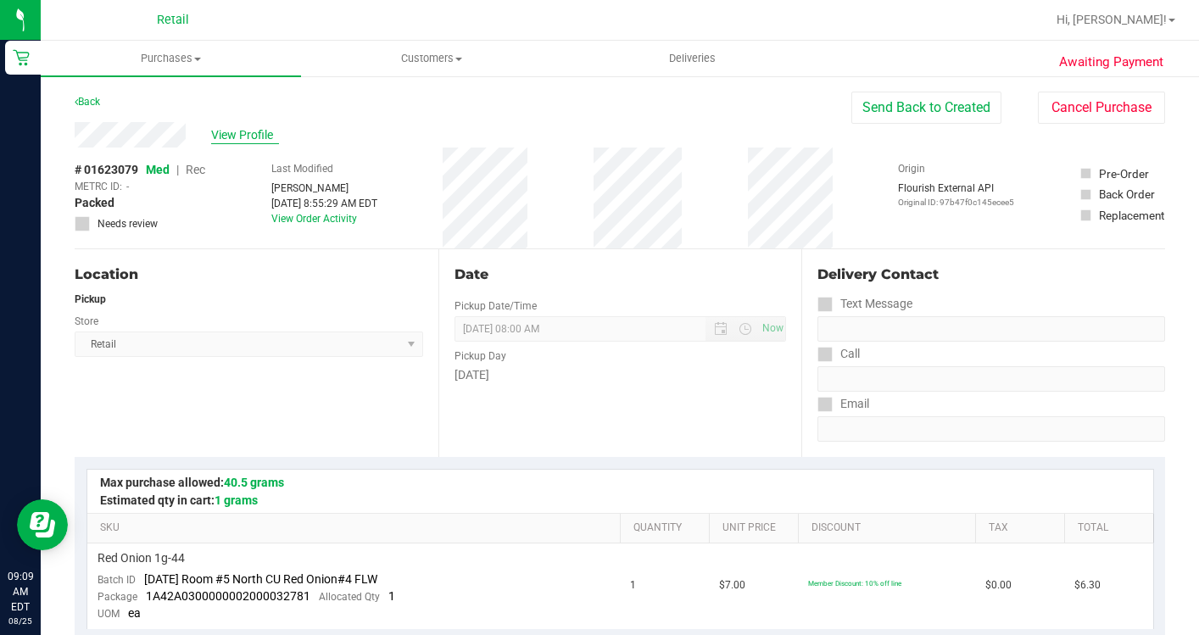
click at [264, 133] on span "View Profile" at bounding box center [245, 135] width 68 height 18
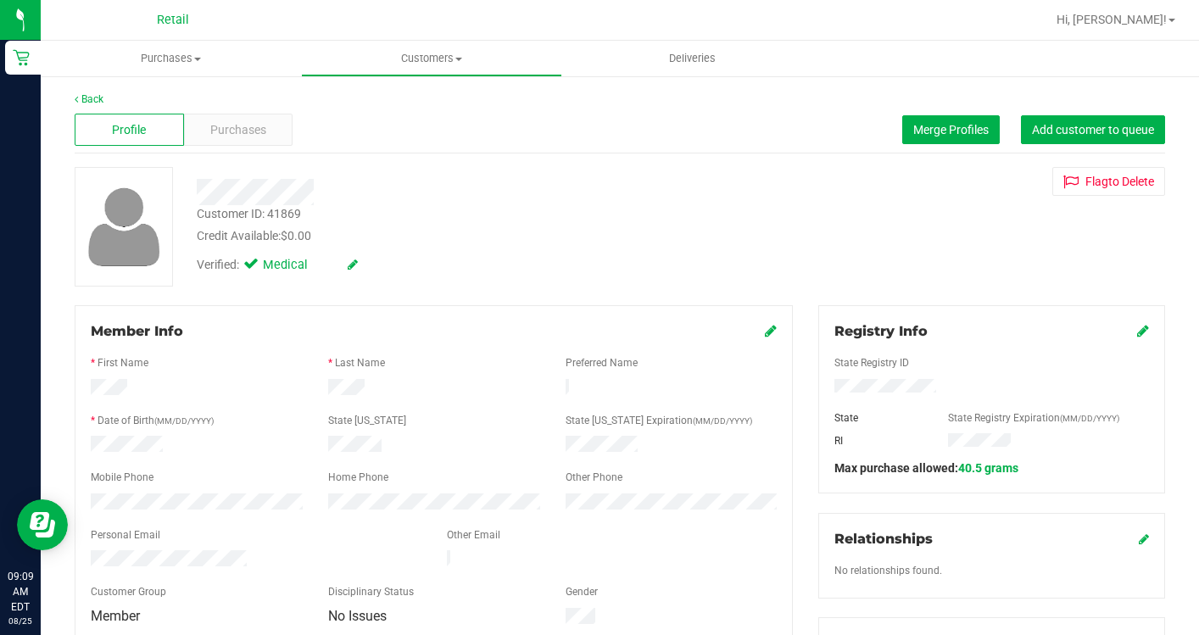
click at [227, 102] on div "Back" at bounding box center [620, 99] width 1091 height 15
click at [227, 121] on span "Purchases" at bounding box center [238, 130] width 56 height 18
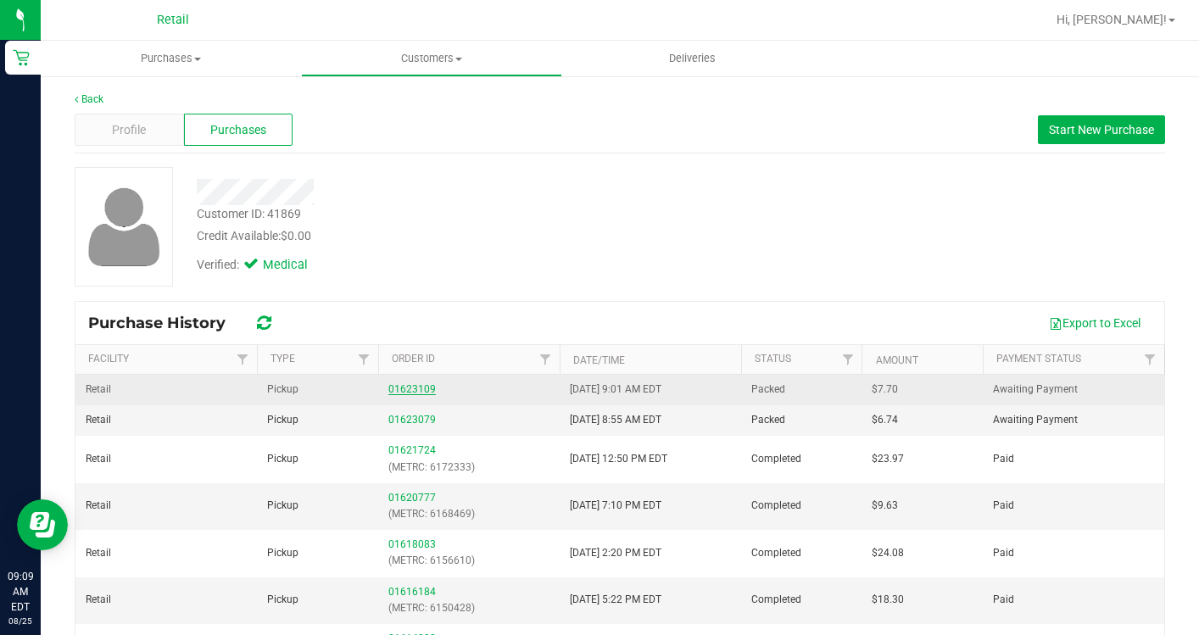
click at [417, 388] on link "01623109" at bounding box center [411, 389] width 47 height 12
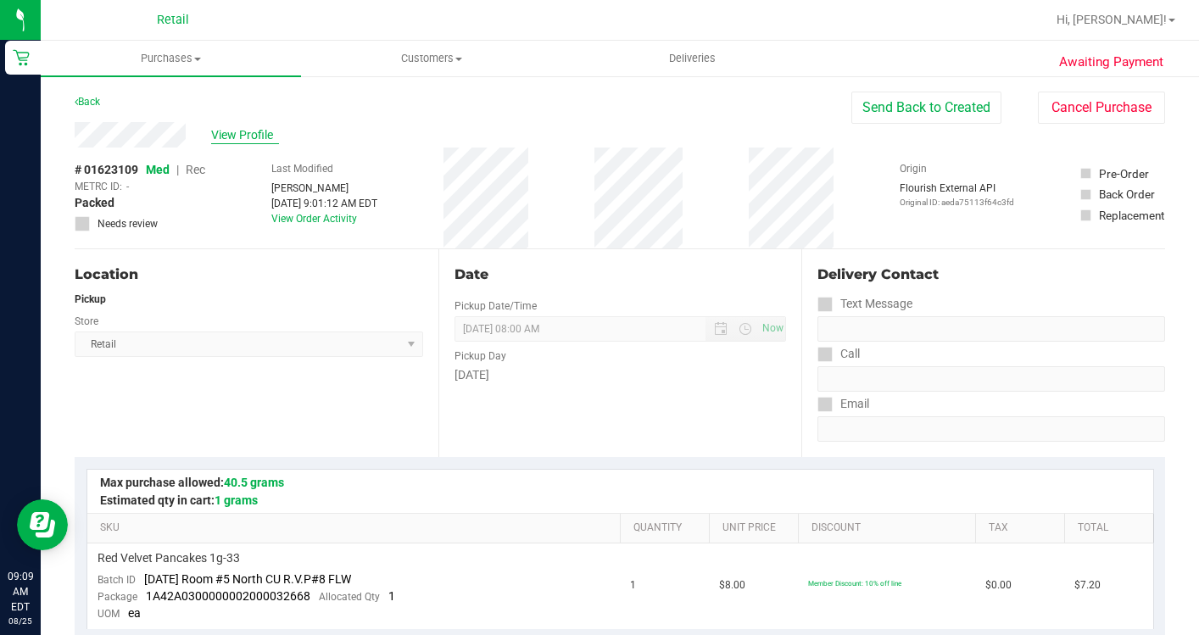
click at [243, 136] on span "View Profile" at bounding box center [245, 135] width 68 height 18
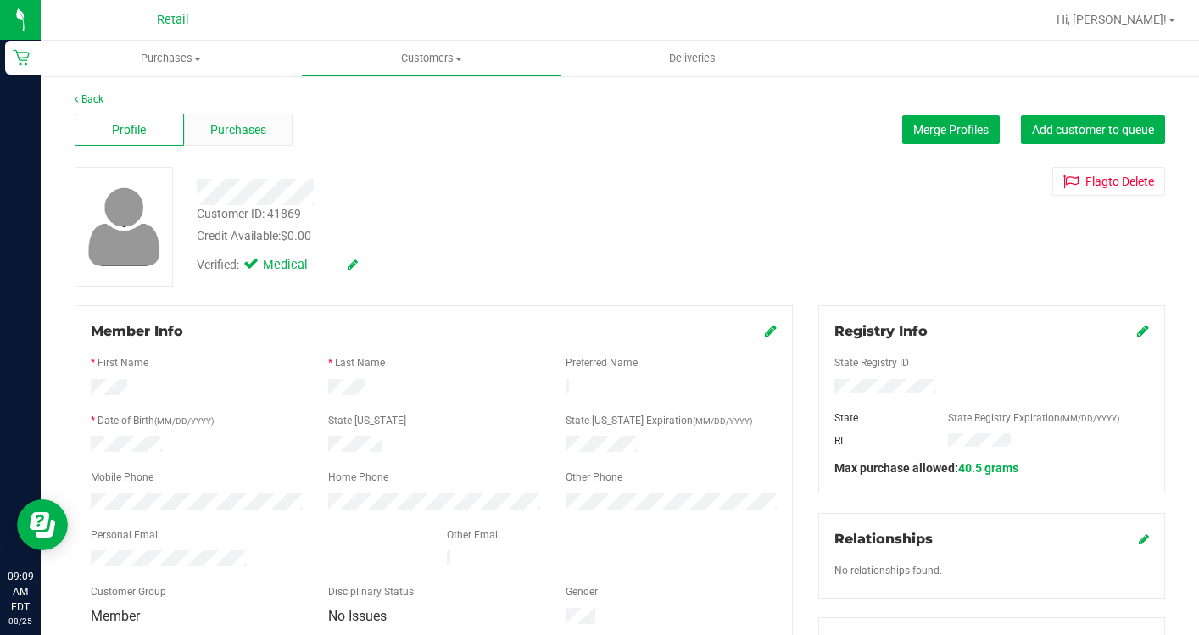
click at [265, 128] on span "Purchases" at bounding box center [238, 130] width 56 height 18
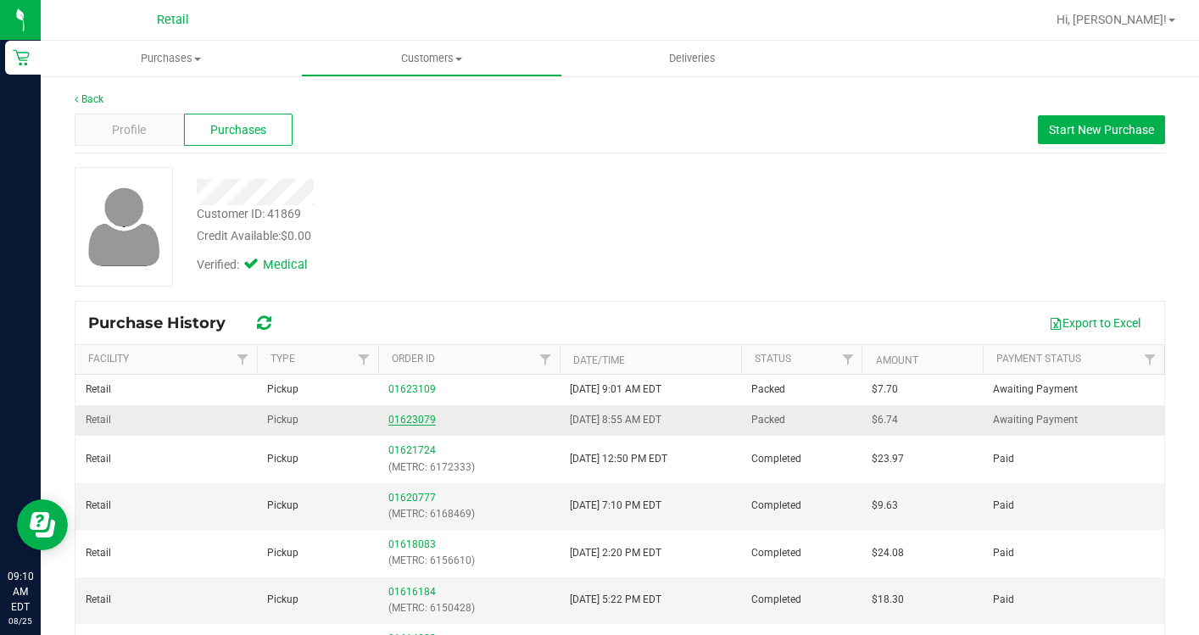
click at [419, 421] on link "01623079" at bounding box center [411, 420] width 47 height 12
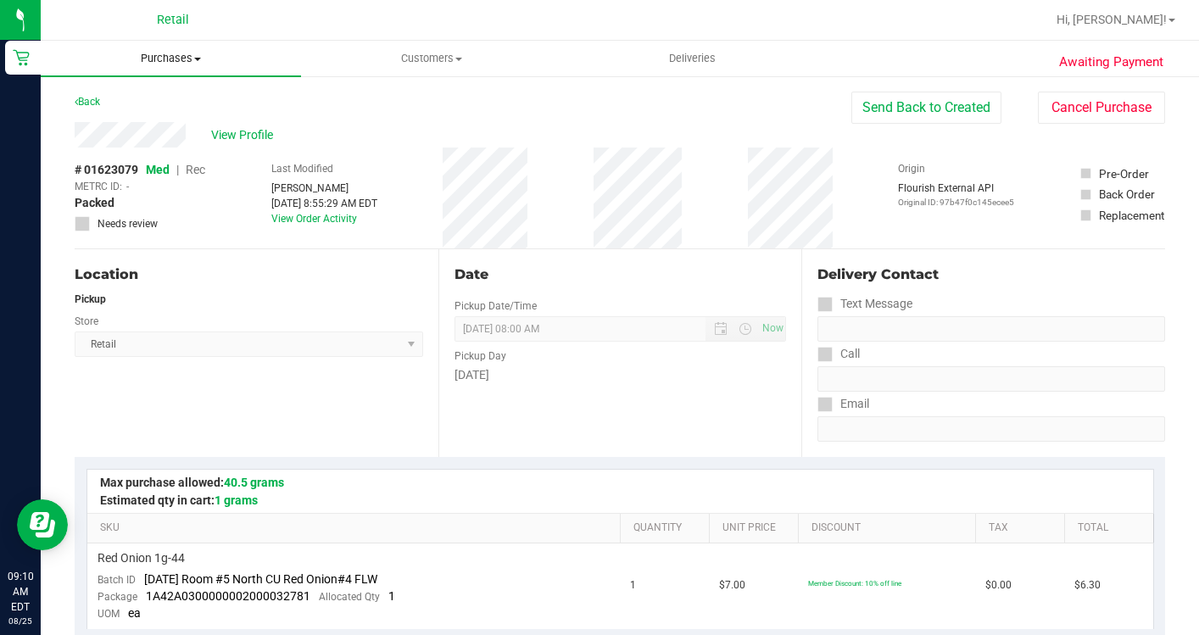
click at [187, 64] on span "Purchases" at bounding box center [171, 58] width 260 height 15
click at [193, 97] on span "Summary of purchases" at bounding box center [128, 102] width 174 height 14
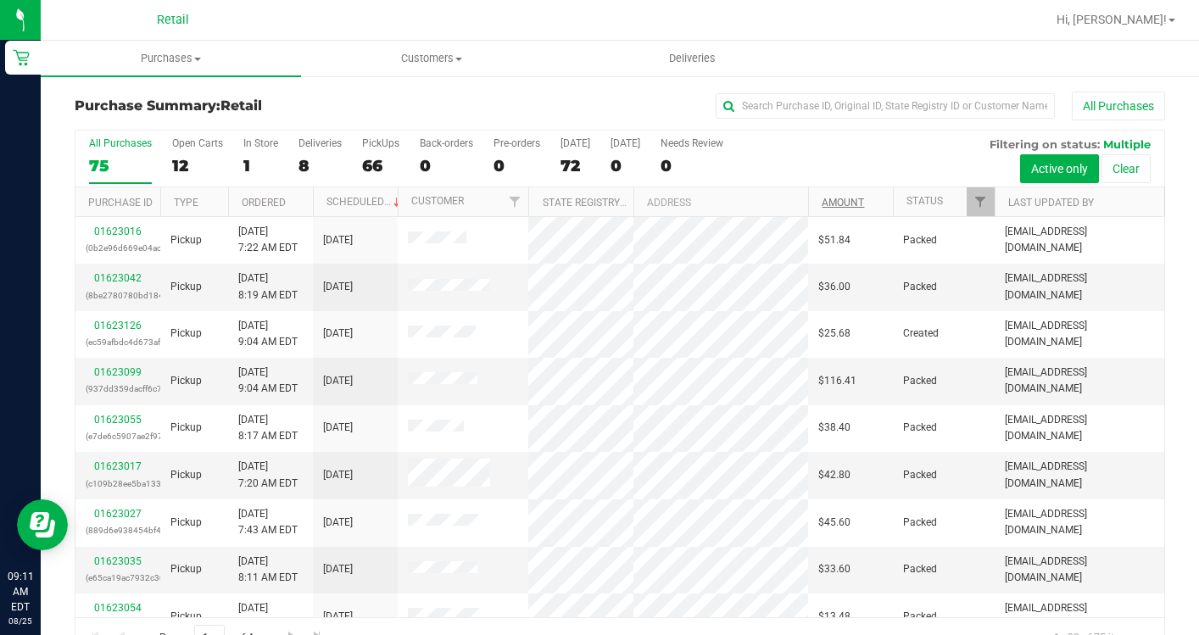
click at [839, 201] on link "Amount" at bounding box center [843, 203] width 42 height 12
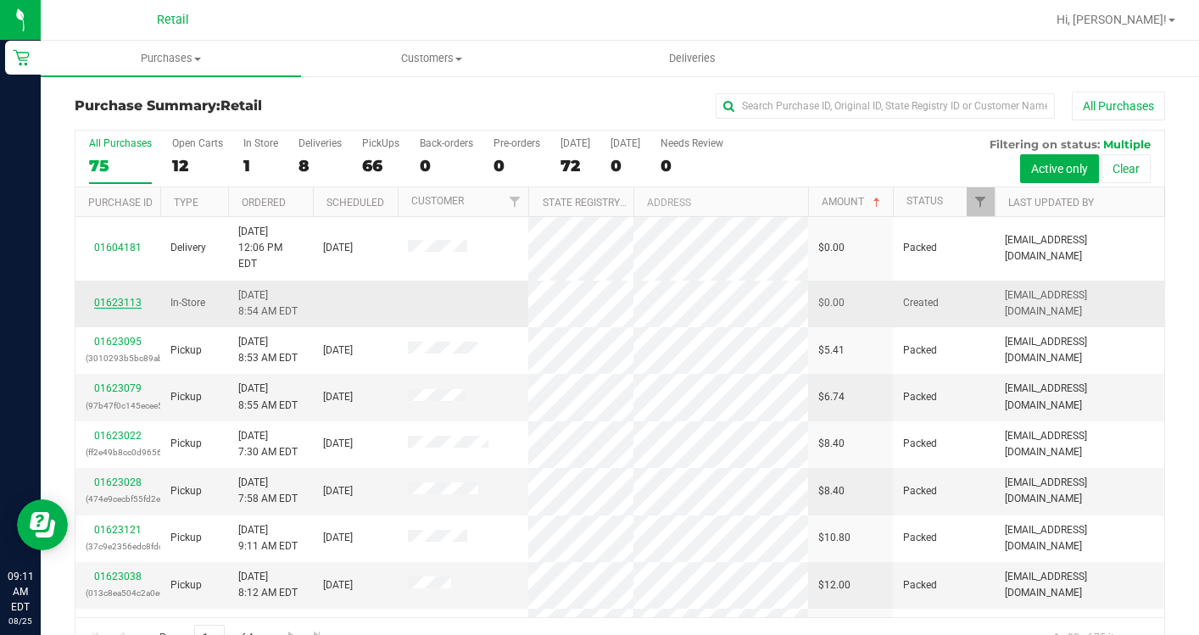
click at [130, 297] on link "01623113" at bounding box center [117, 303] width 47 height 12
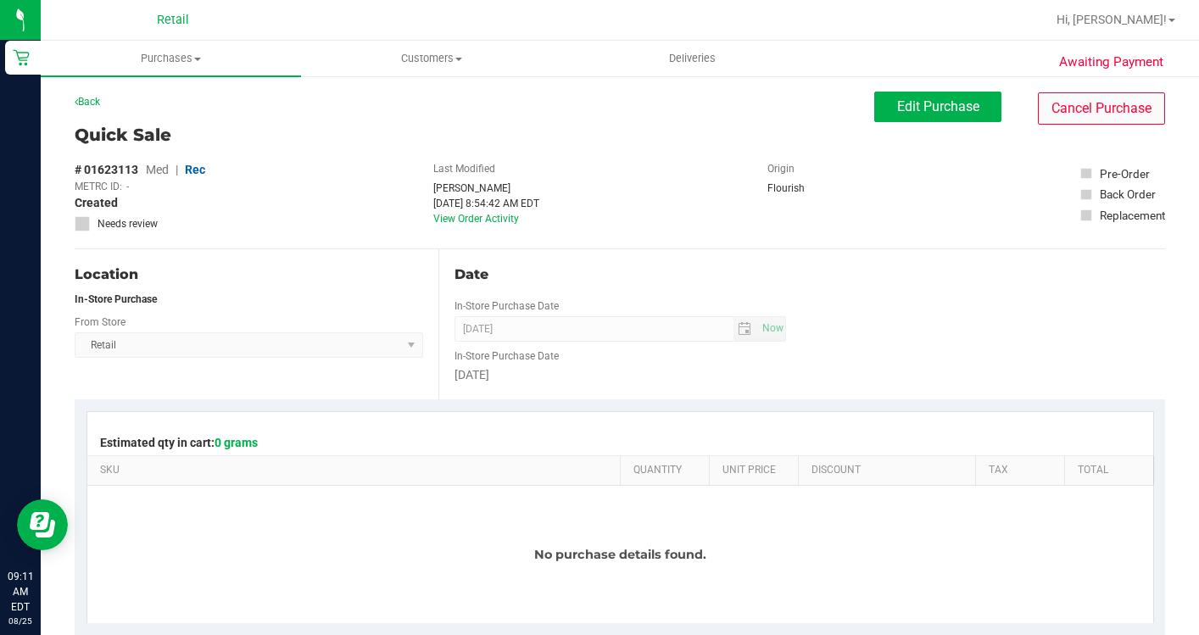
click at [1138, 117] on button "Cancel Purchase" at bounding box center [1101, 108] width 127 height 32
click at [408, 65] on span "Customers" at bounding box center [431, 58] width 259 height 15
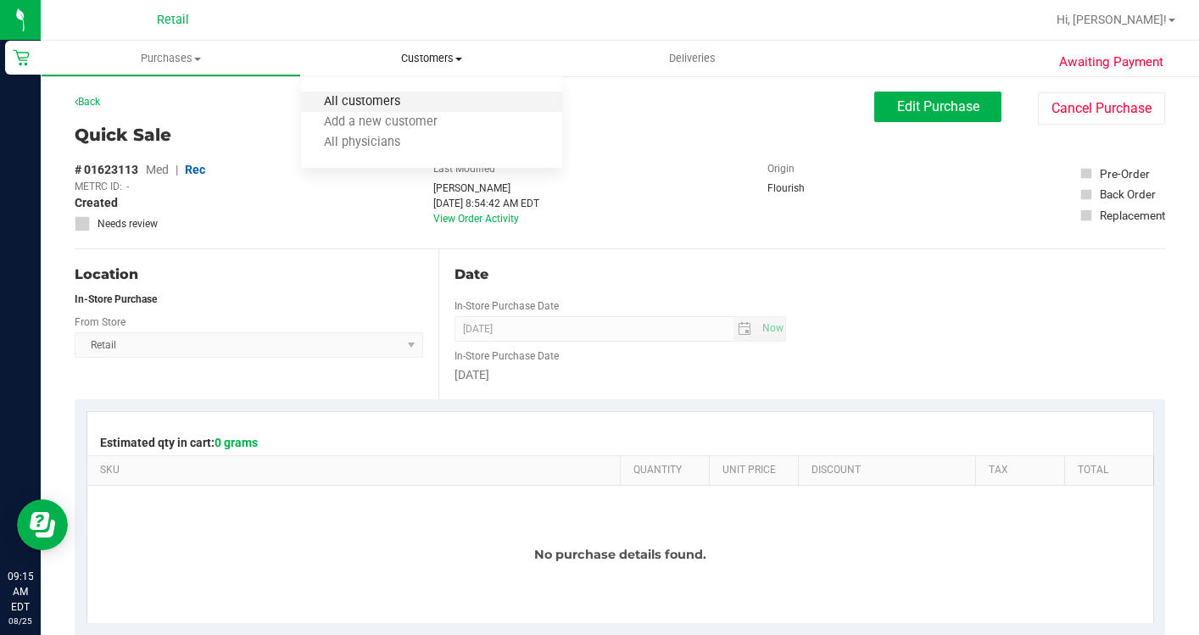
click at [408, 103] on span "All customers" at bounding box center [362, 102] width 122 height 14
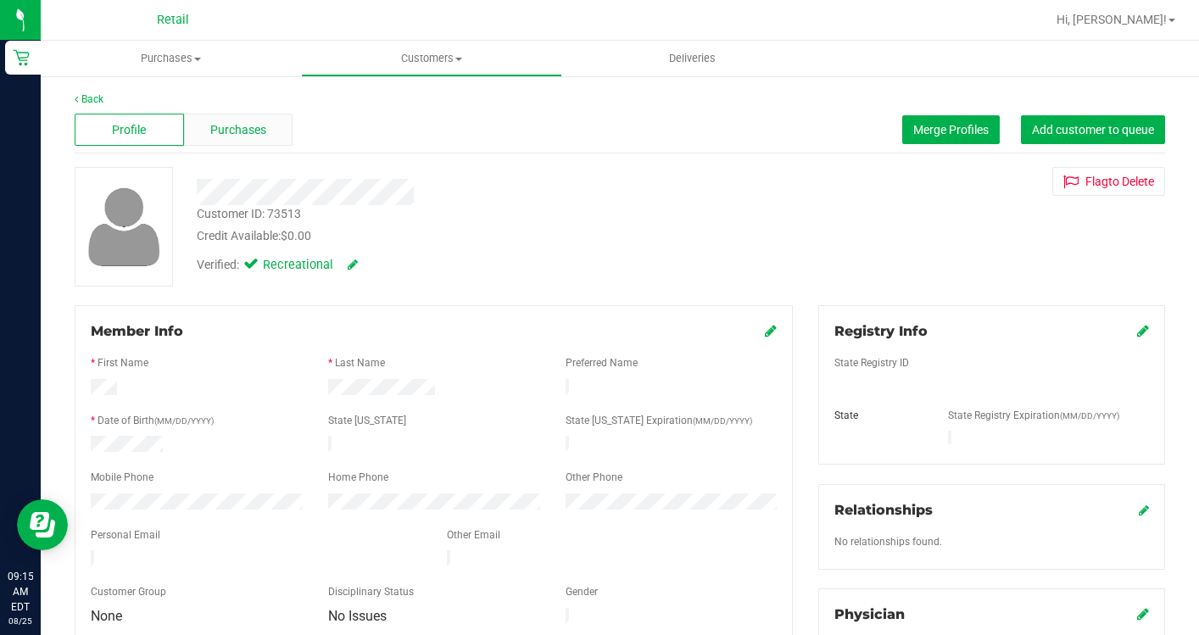
click at [241, 137] on span "Purchases" at bounding box center [238, 130] width 56 height 18
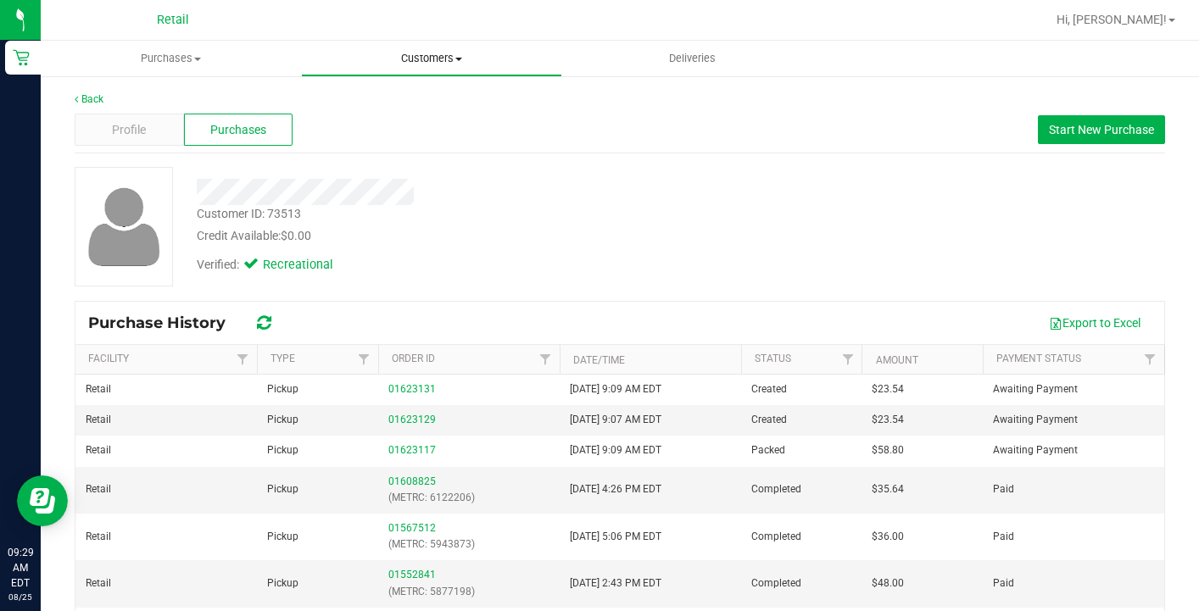
click at [425, 47] on uib-tab-heading "Customers All customers Add a new customer All physicians" at bounding box center [431, 59] width 259 height 34
click at [410, 104] on span "All customers" at bounding box center [362, 102] width 122 height 14
click at [172, 47] on uib-tab-heading "Purchases Summary of purchases Fulfillment All purchases" at bounding box center [171, 59] width 259 height 34
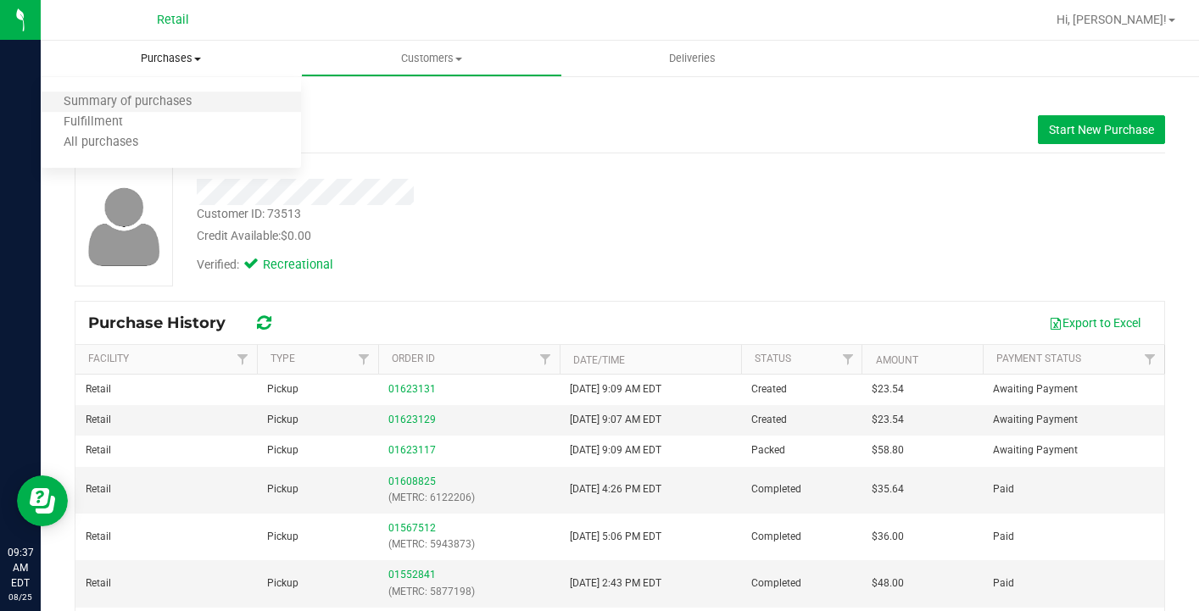
click at [179, 92] on li "Summary of purchases" at bounding box center [171, 102] width 260 height 20
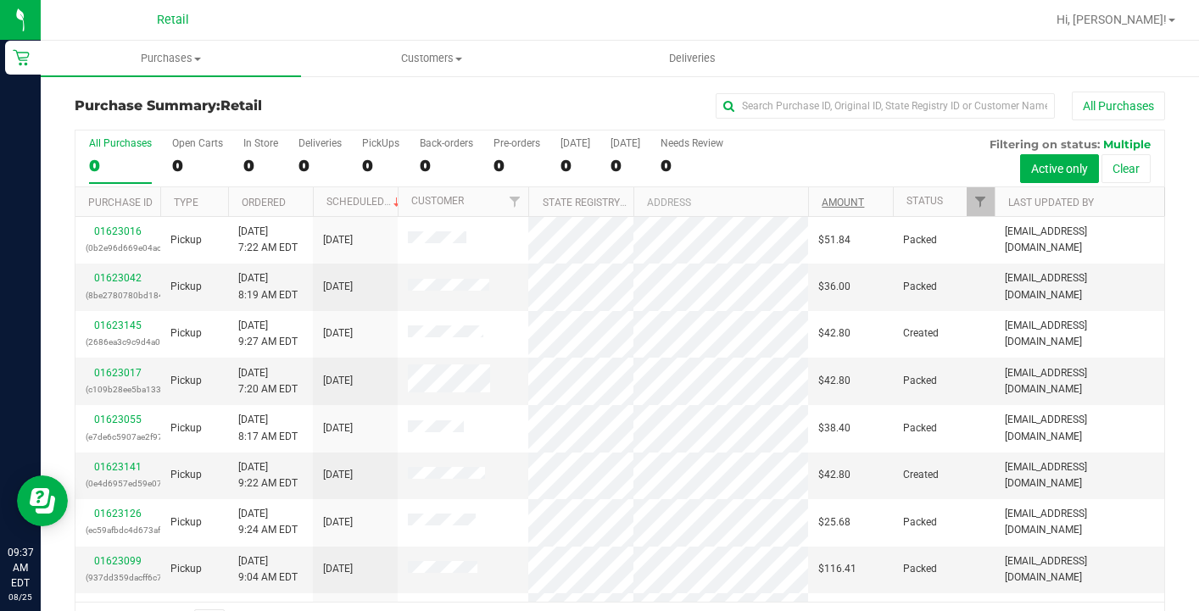
click at [837, 203] on link "Amount" at bounding box center [843, 203] width 42 height 12
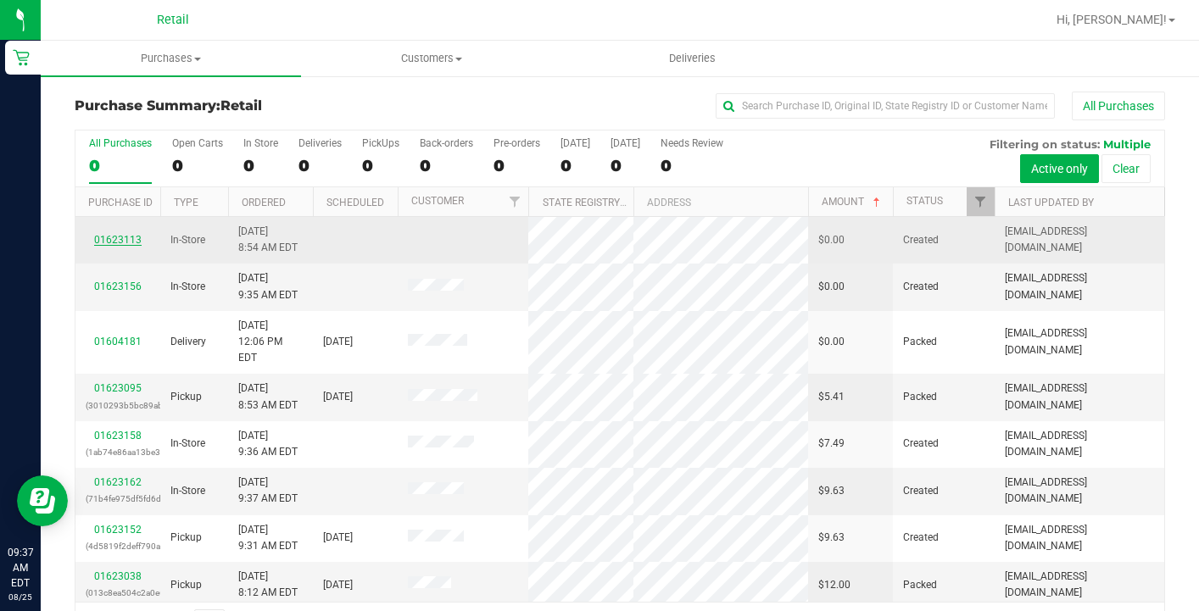
click at [120, 238] on link "01623113" at bounding box center [117, 240] width 47 height 12
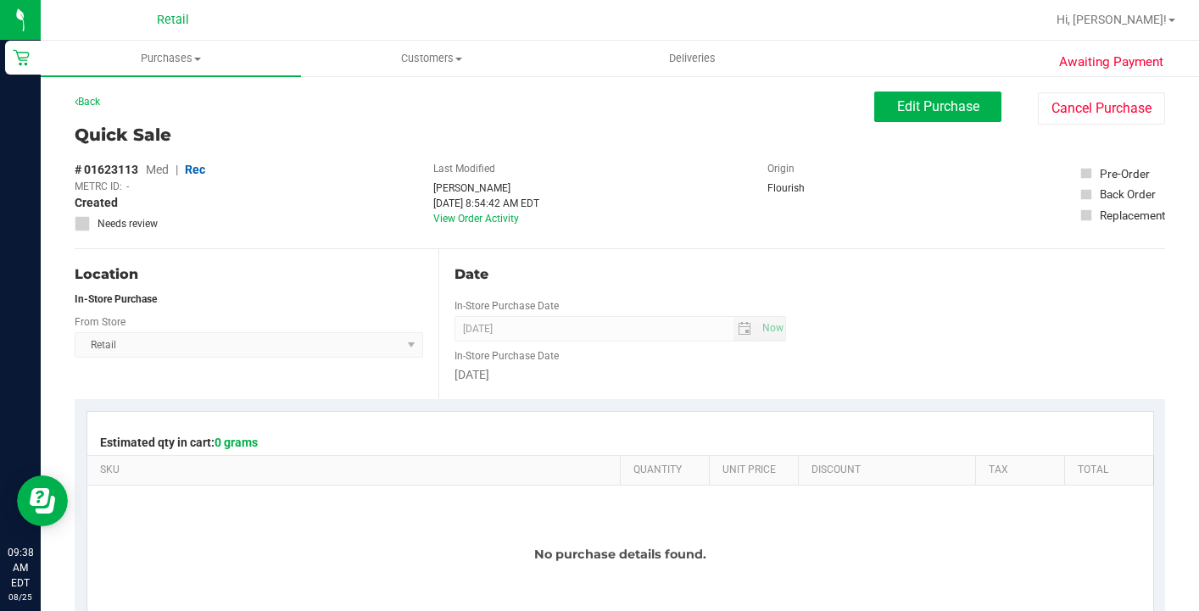
drag, startPoint x: 1129, startPoint y: 109, endPoint x: 291, endPoint y: 243, distance: 848.7
click at [1129, 109] on button "Cancel Purchase" at bounding box center [1101, 108] width 127 height 32
click at [1130, 112] on button "Cancel Purchase" at bounding box center [1101, 108] width 127 height 32
click at [410, 73] on uib-tab-heading "Customers All customers Add a new customer All physicians" at bounding box center [431, 59] width 259 height 34
click at [417, 92] on ul "All customers Add a new customer All physicians" at bounding box center [431, 123] width 260 height 92
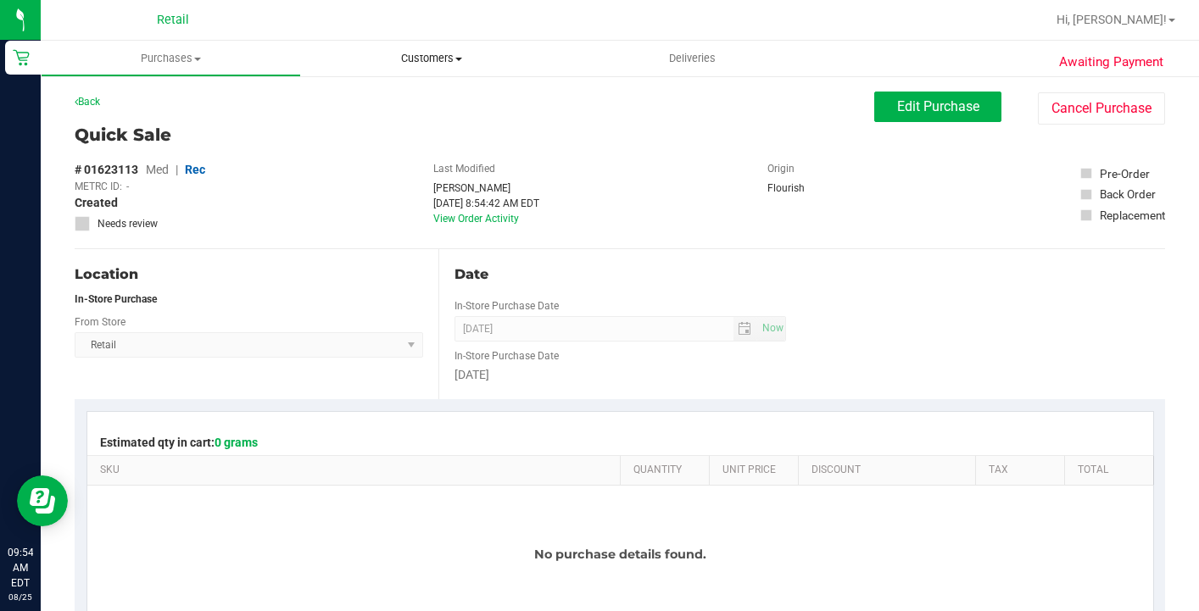
click at [438, 57] on span "Customers" at bounding box center [431, 58] width 260 height 15
click at [421, 99] on span "All customers" at bounding box center [362, 102] width 122 height 14
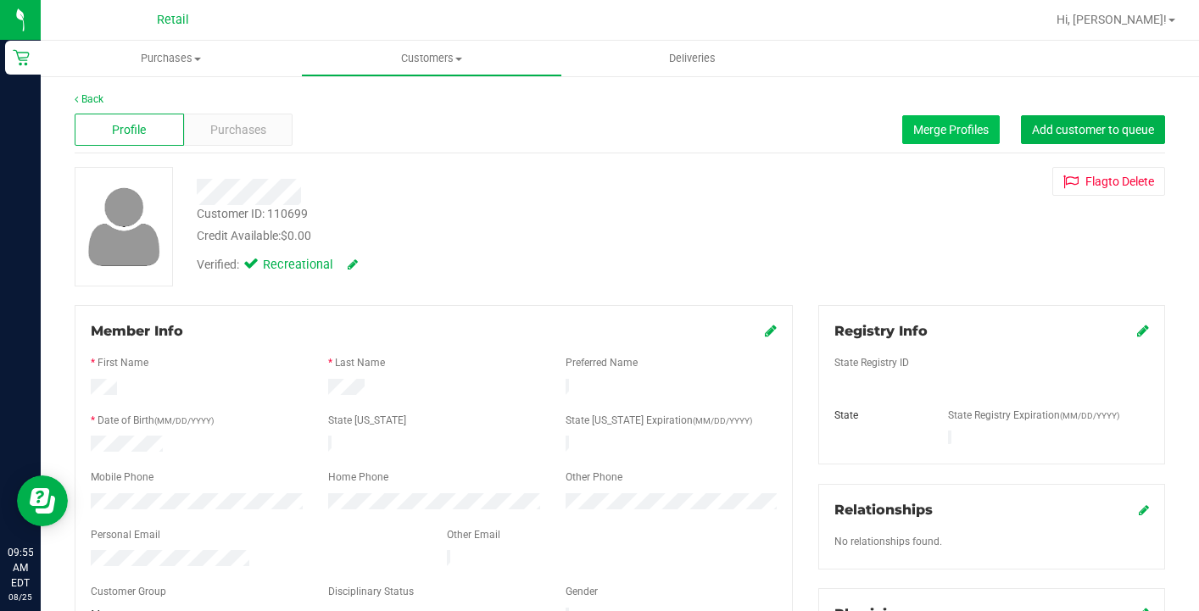
click at [956, 125] on span "Merge Profiles" at bounding box center [950, 130] width 75 height 14
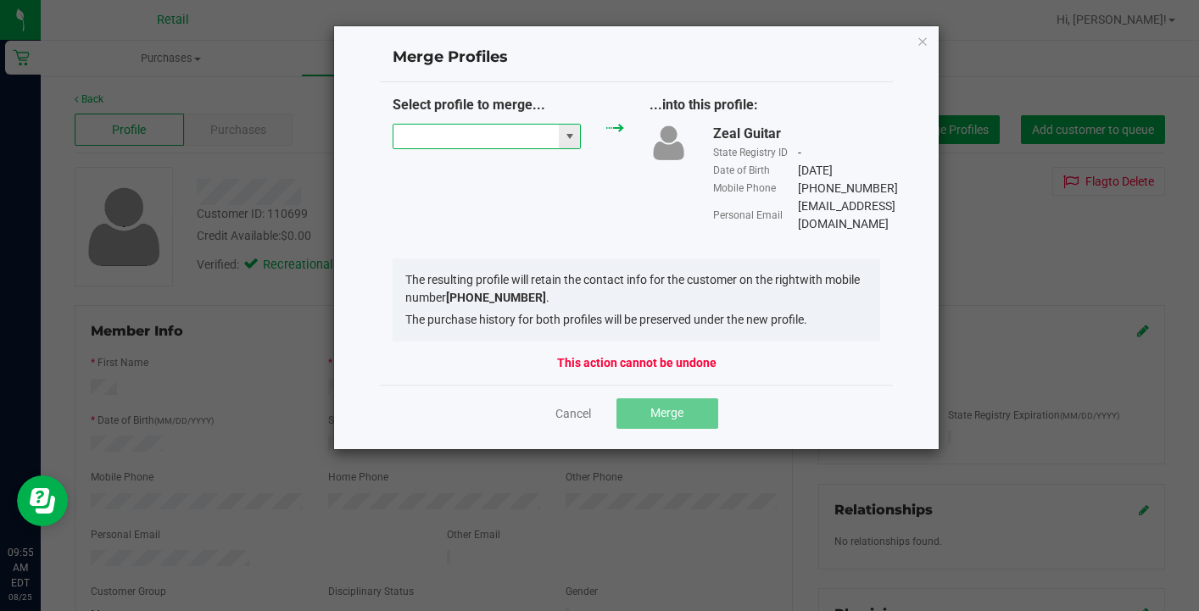
click at [483, 147] on input "NO DATA FOUND" at bounding box center [476, 137] width 165 height 24
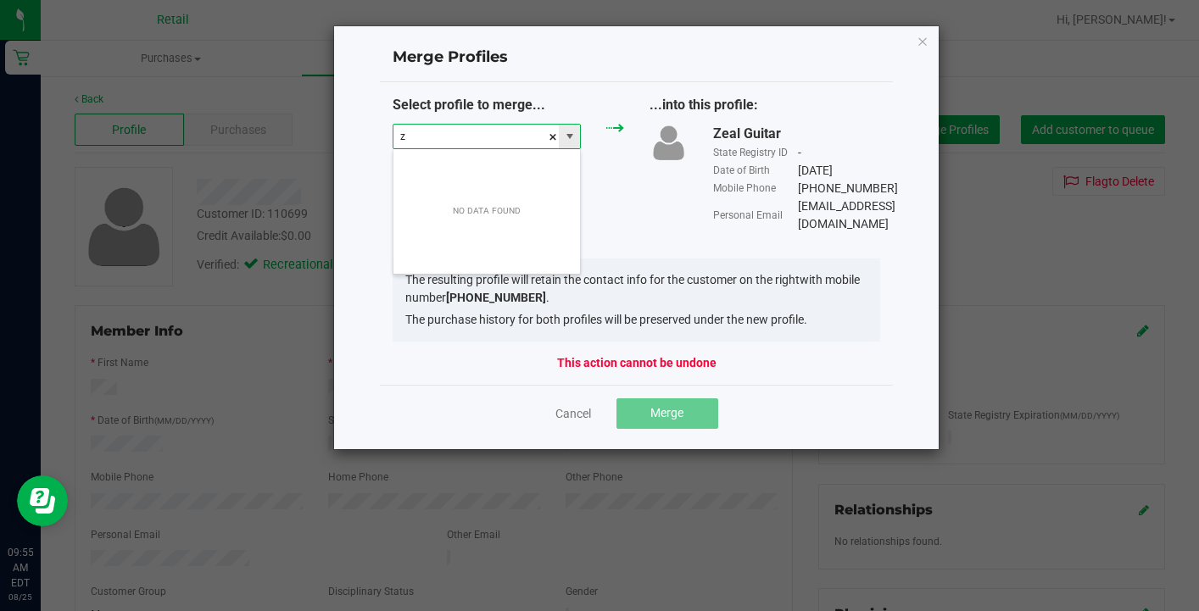
scroll to position [25, 188]
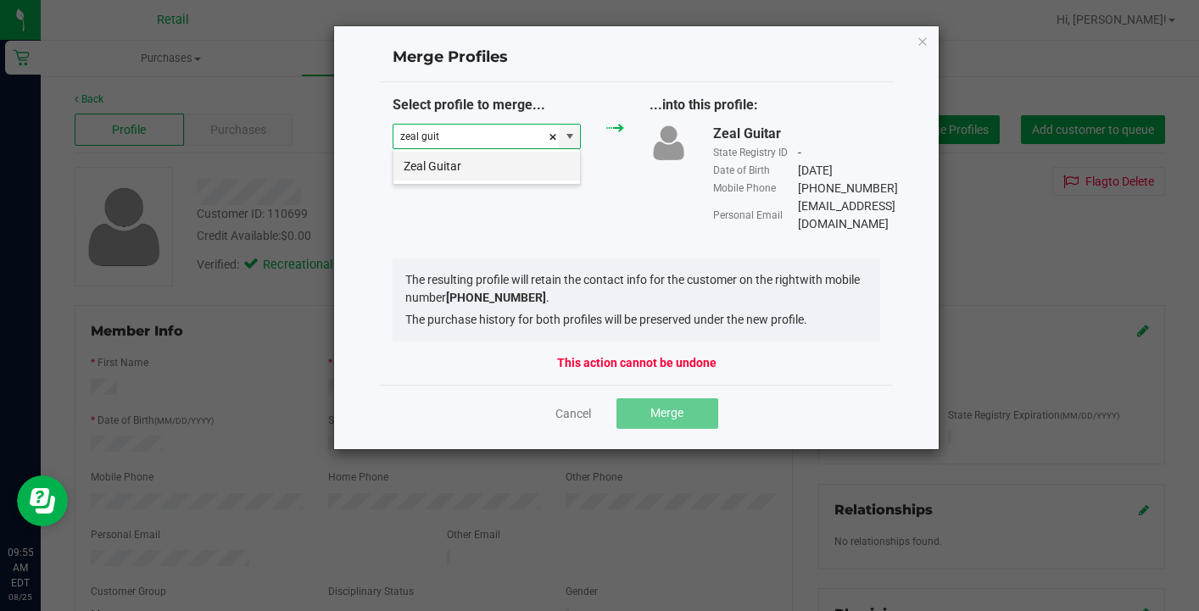
click at [487, 170] on li "Zeal Guitar" at bounding box center [487, 166] width 187 height 29
type input "Zeal Guitar"
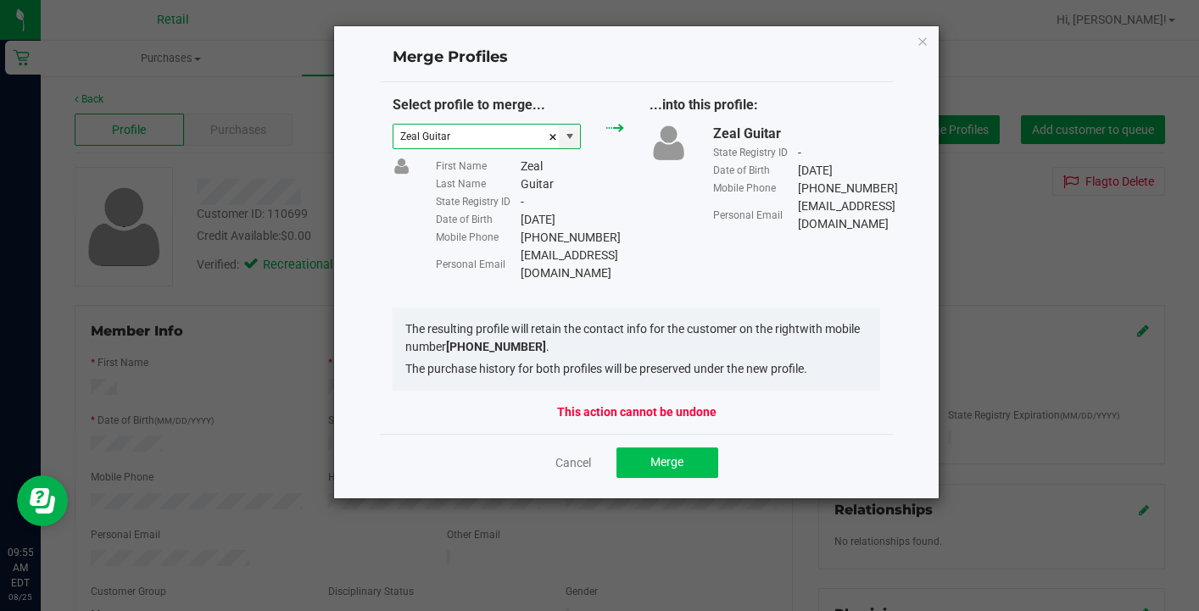
click at [658, 455] on span "Merge" at bounding box center [666, 462] width 33 height 14
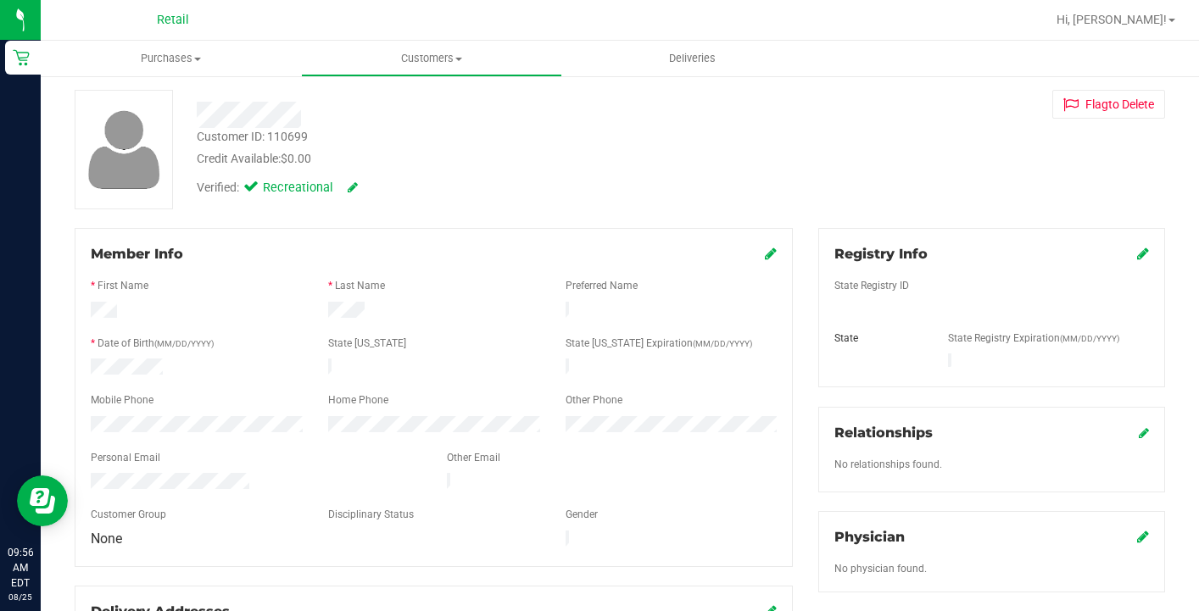
scroll to position [85, 0]
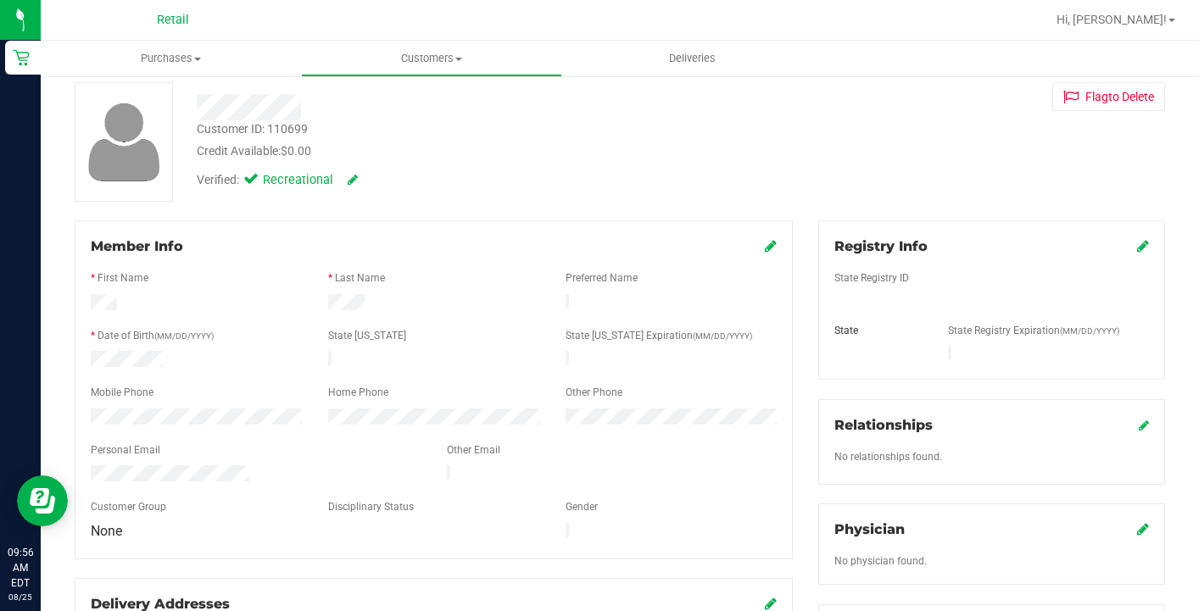
drag, startPoint x: 268, startPoint y: 466, endPoint x: 85, endPoint y: 453, distance: 183.6
click at [85, 453] on div "Member Info * First Name * Last Name Preferred Name * Date of Birth (MM/DD/YYYY…" at bounding box center [434, 389] width 718 height 339
click at [425, 42] on uib-tab-heading "Customers All customers Add a new customer All physicians" at bounding box center [431, 59] width 259 height 34
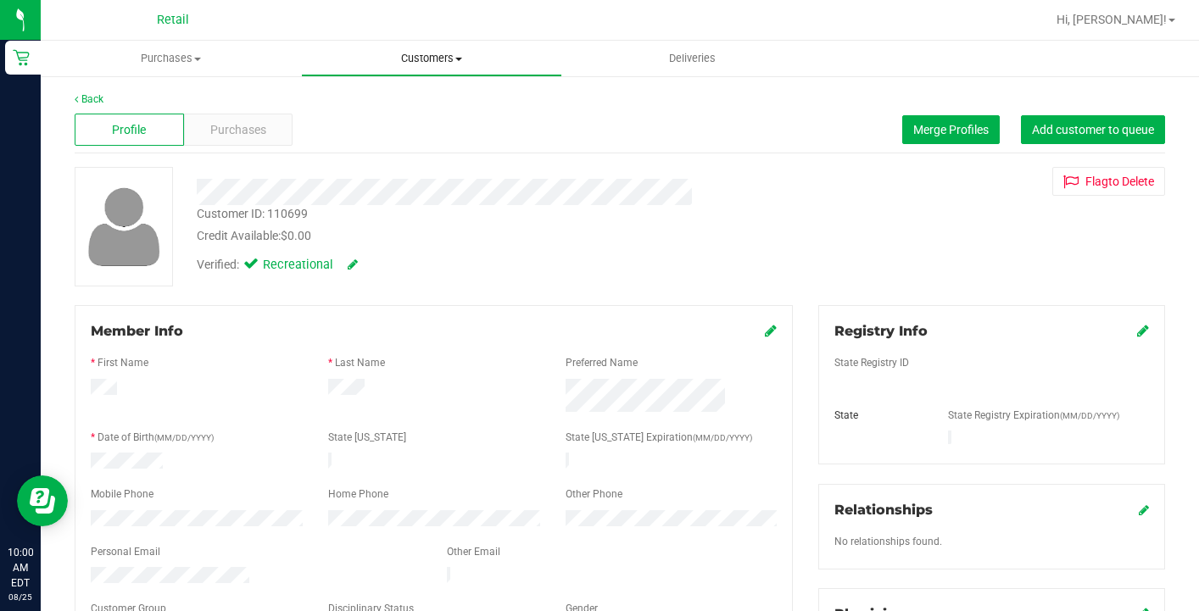
click at [433, 58] on span "Customers" at bounding box center [431, 58] width 259 height 15
click at [425, 98] on li "All customers" at bounding box center [431, 102] width 260 height 20
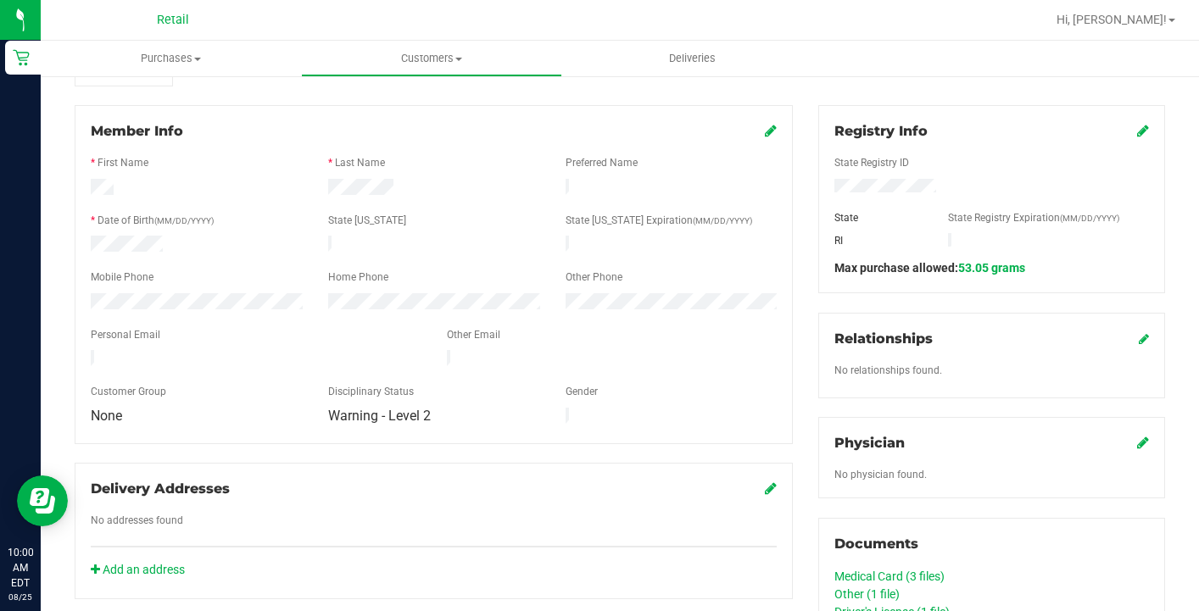
scroll to position [303, 0]
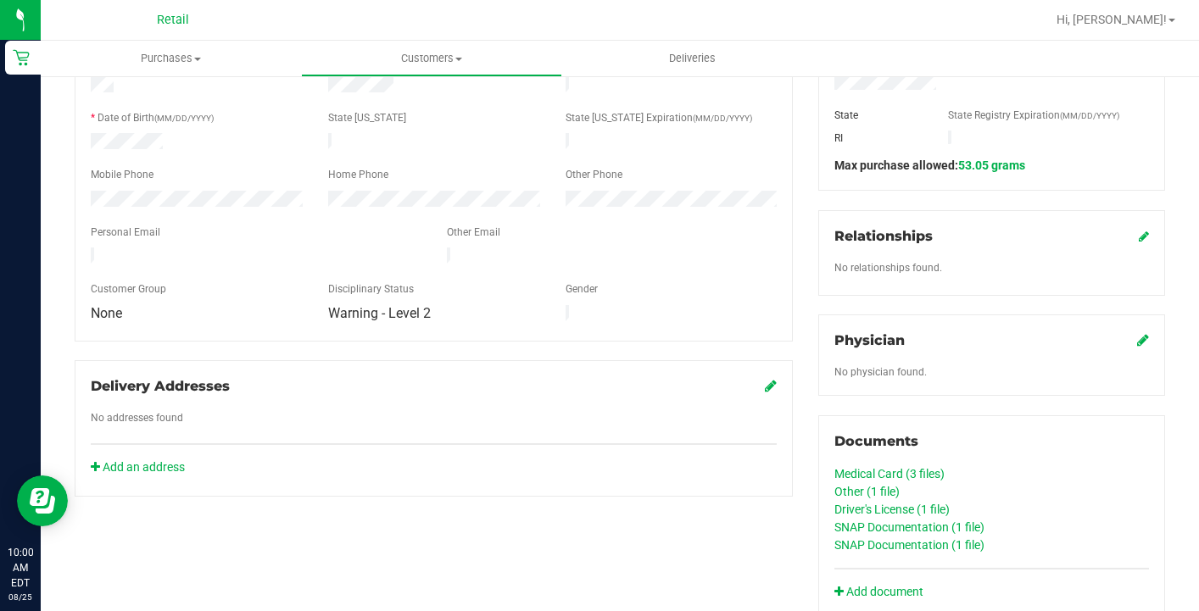
click at [875, 470] on link "Medical Card (3 files)" at bounding box center [890, 474] width 110 height 14
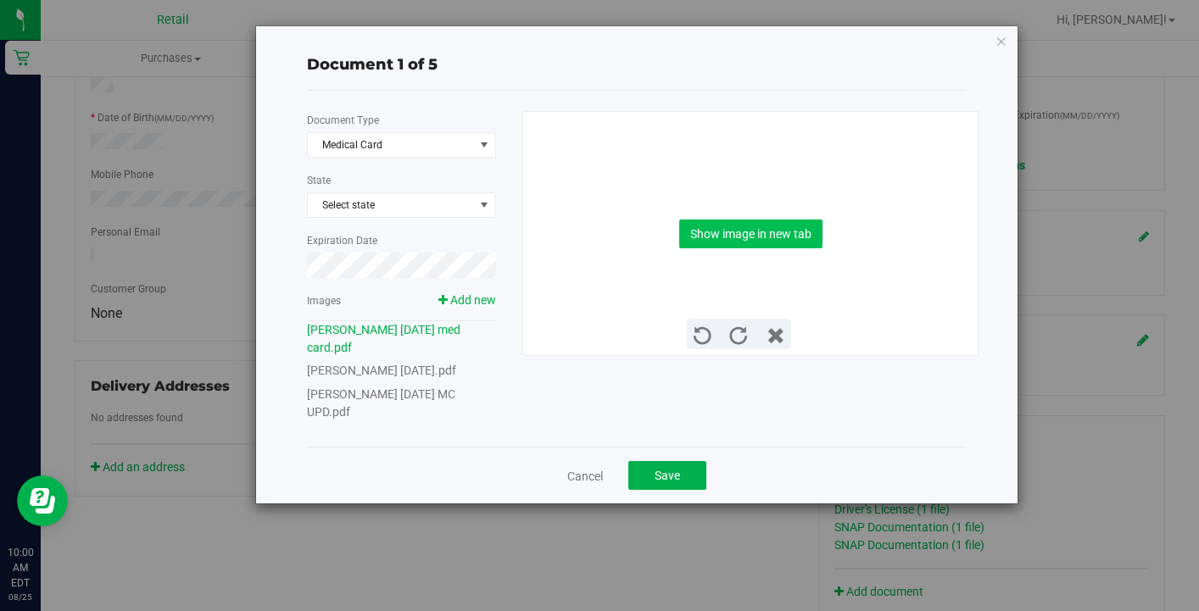
click at [784, 243] on button "Show image in new tab" at bounding box center [750, 234] width 143 height 29
click at [588, 476] on link "Cancel" at bounding box center [585, 476] width 36 height 17
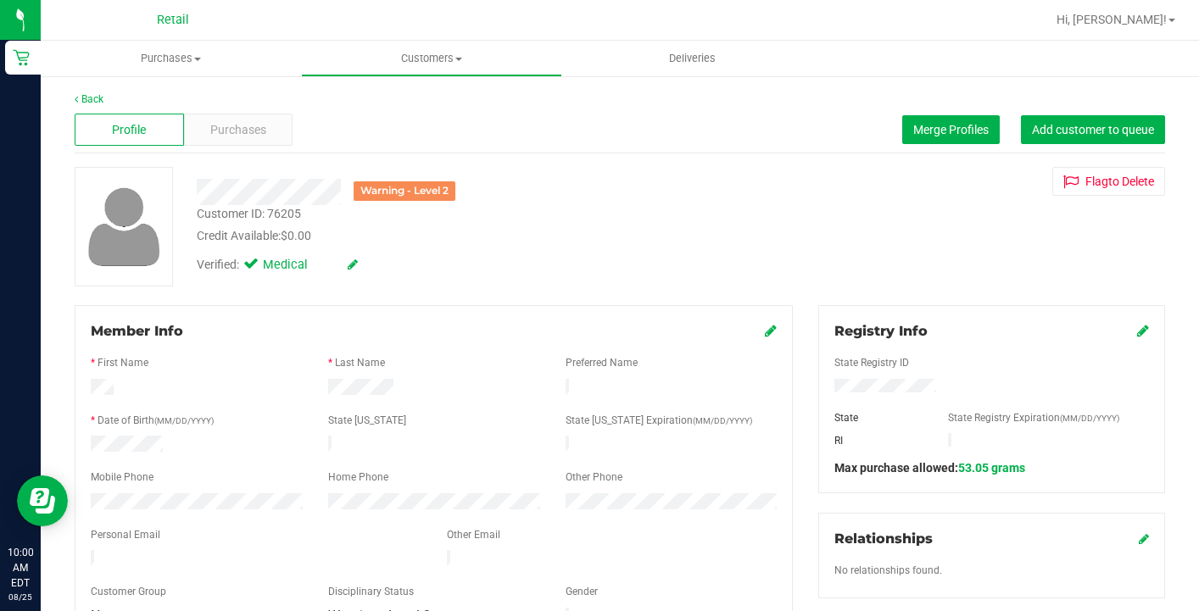
scroll to position [0, 0]
click at [432, 48] on uib-tab-heading "Customers All customers Add a new customer All physicians" at bounding box center [431, 59] width 259 height 34
click at [421, 109] on span "All customers" at bounding box center [362, 102] width 122 height 14
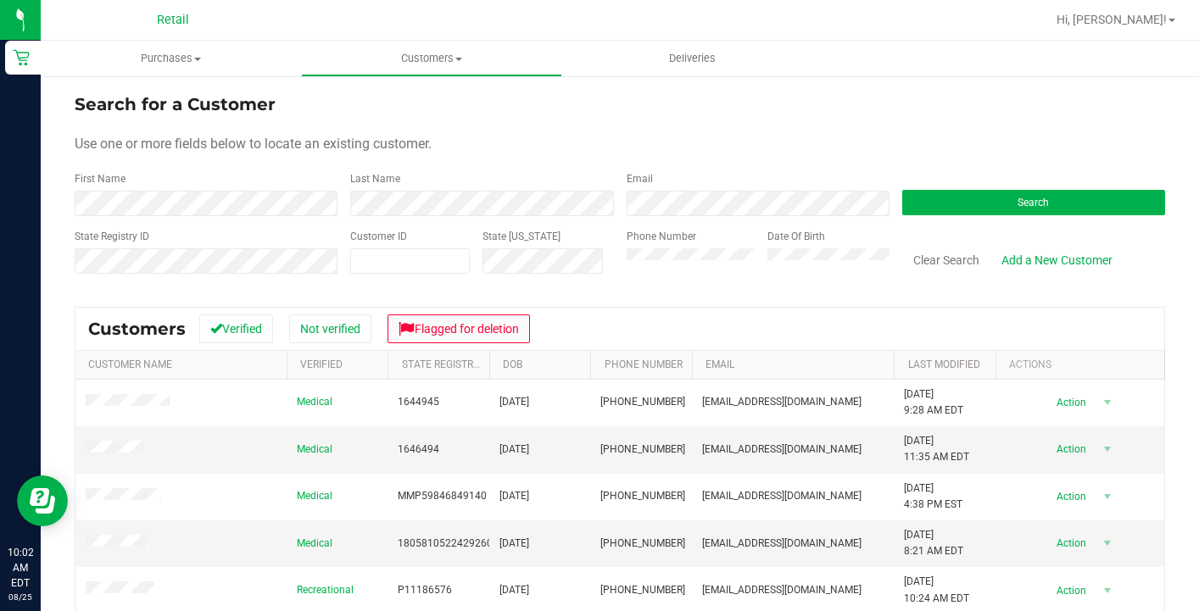
click at [479, 327] on button "Flagged for deletion" at bounding box center [459, 329] width 142 height 29
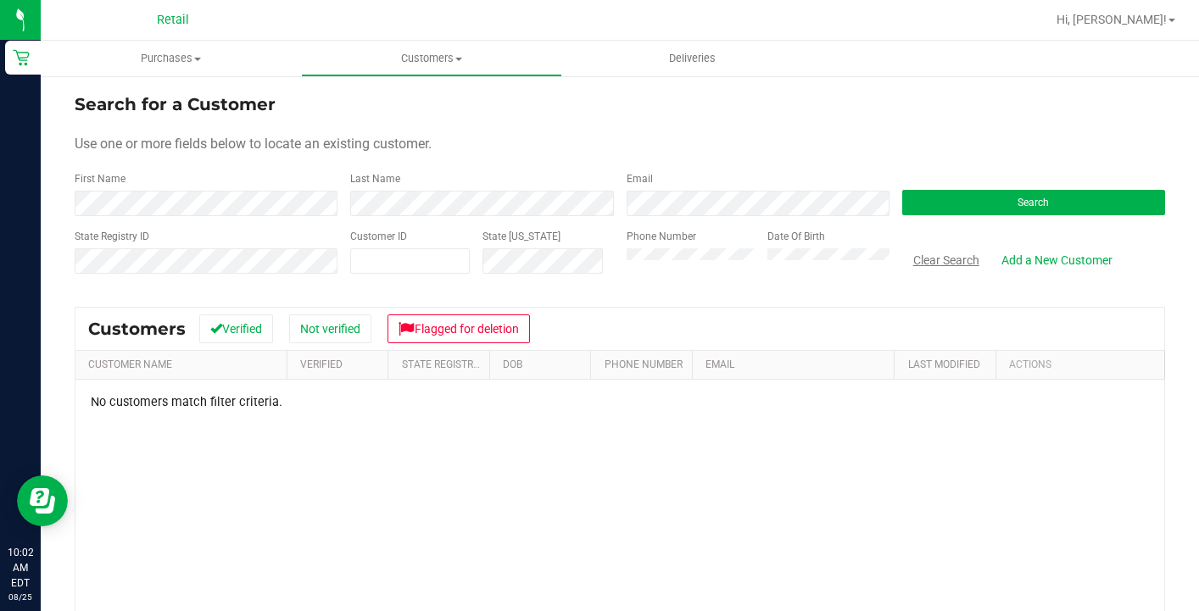
click at [945, 254] on button "Clear Search" at bounding box center [946, 260] width 88 height 29
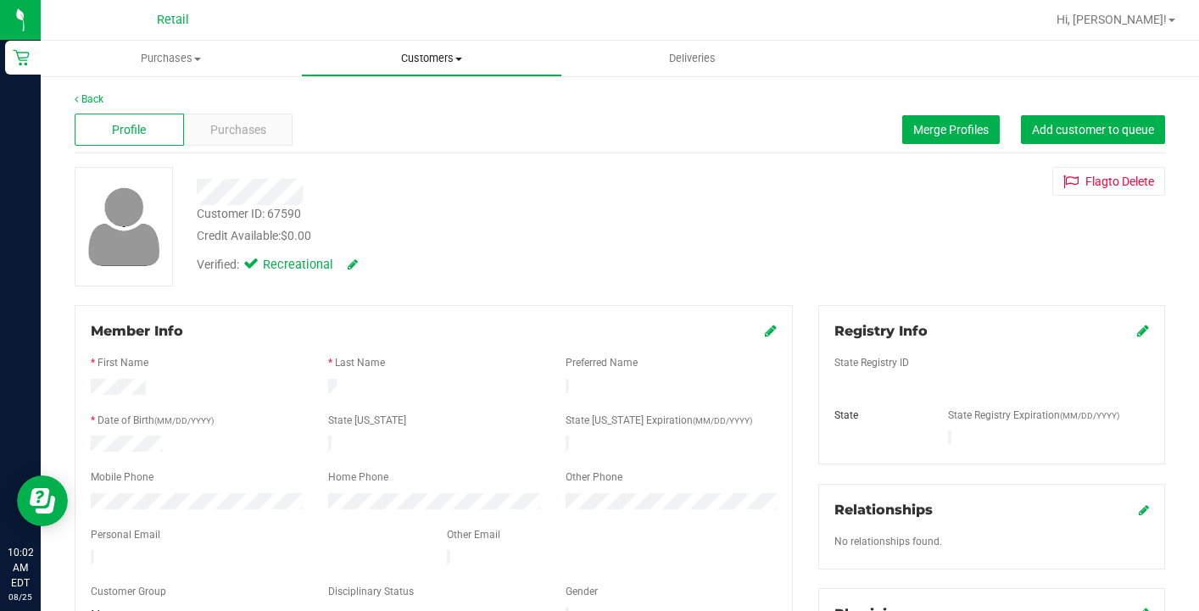
click at [413, 74] on uib-tab-heading "Customers All customers Add a new customer All physicians" at bounding box center [431, 59] width 259 height 34
click at [350, 195] on div at bounding box center [463, 192] width 558 height 26
click at [260, 137] on span "Purchases" at bounding box center [238, 130] width 56 height 18
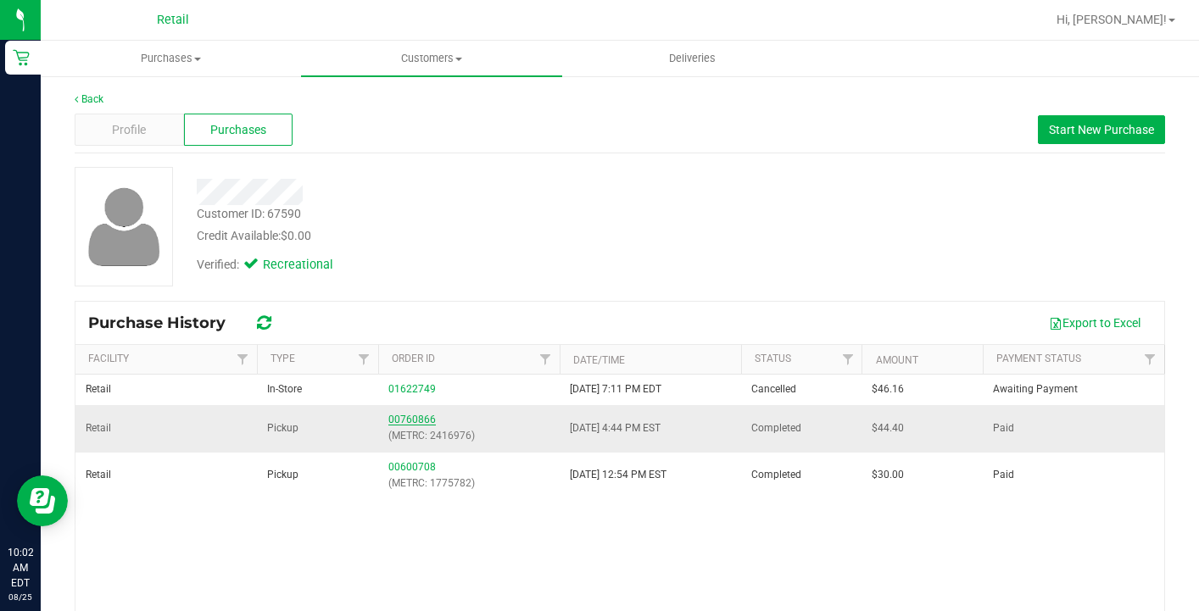
click at [422, 419] on link "00760866" at bounding box center [411, 420] width 47 height 12
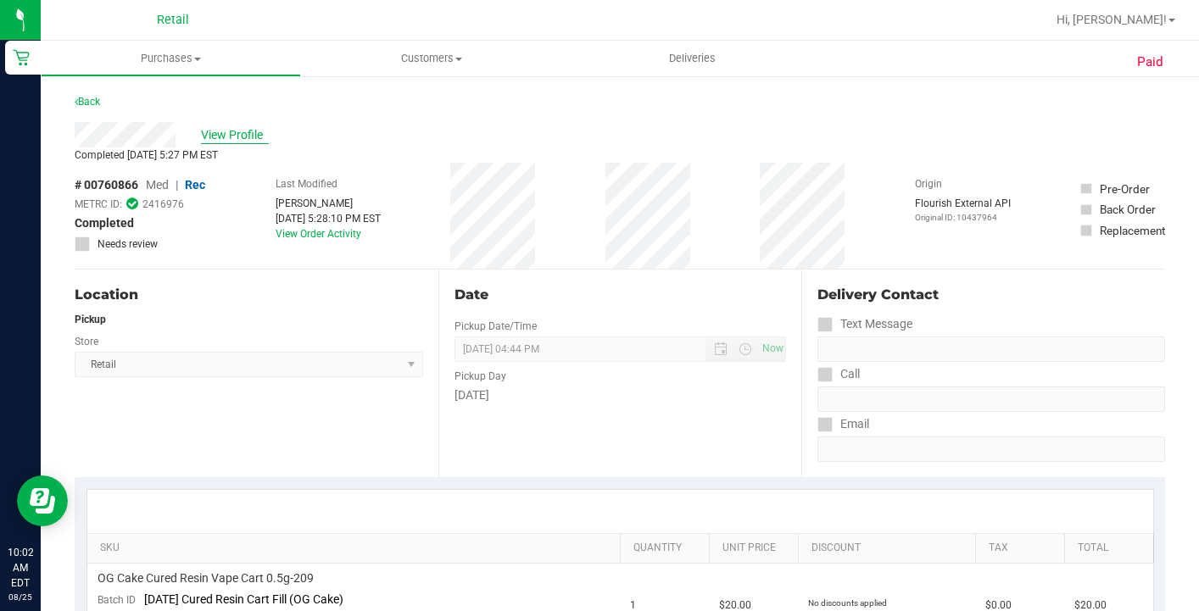
click at [233, 134] on span "View Profile" at bounding box center [235, 135] width 68 height 18
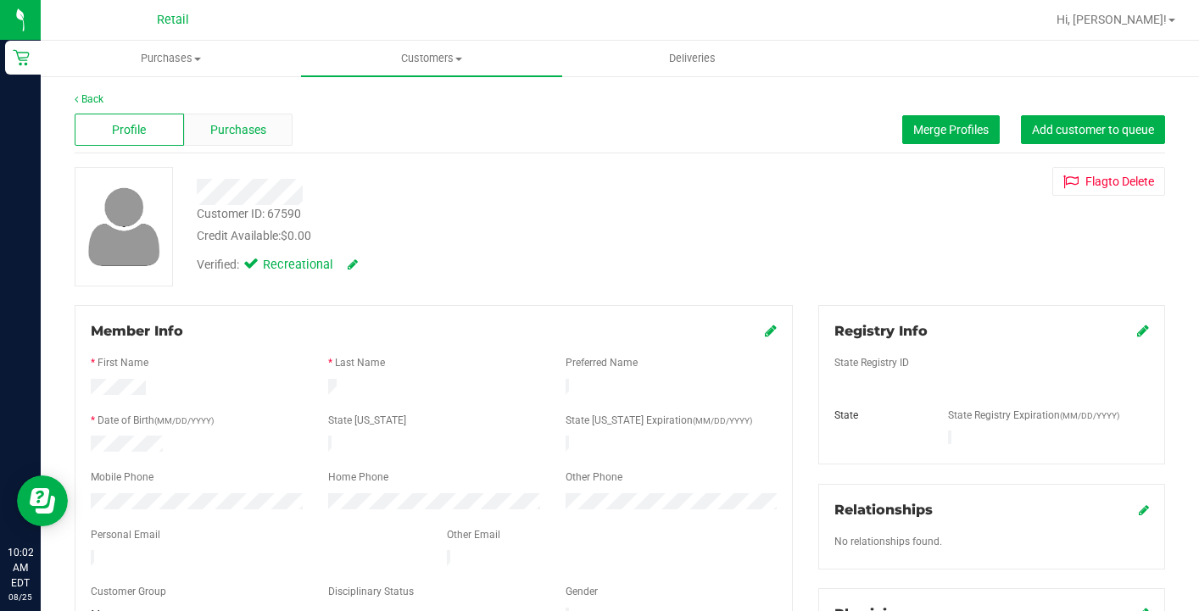
click at [211, 120] on div "Purchases" at bounding box center [238, 130] width 109 height 32
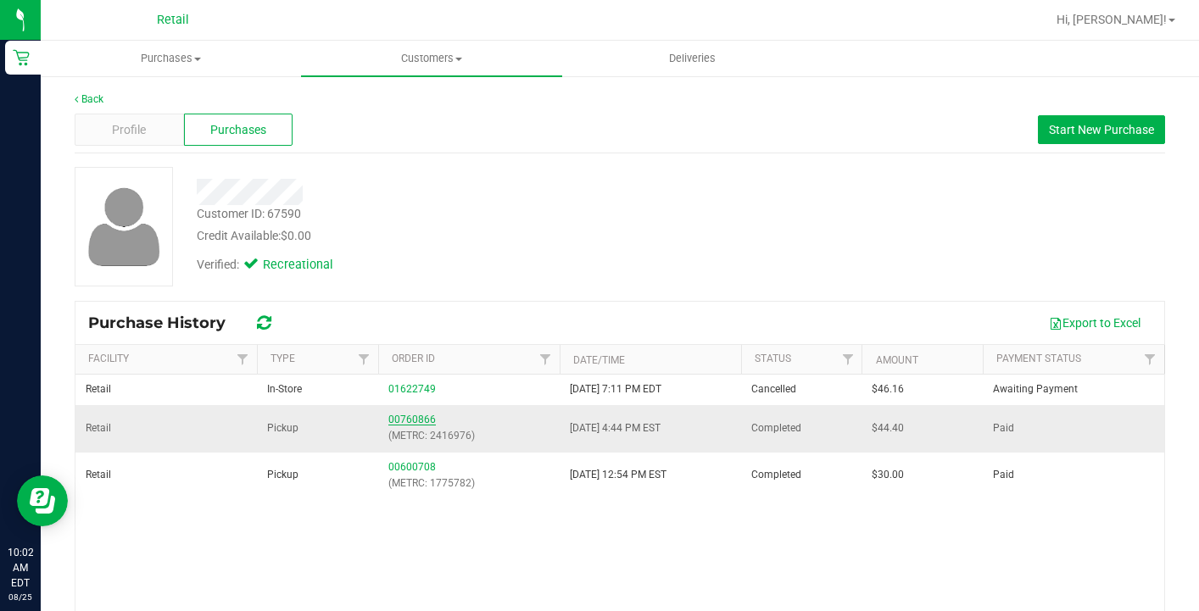
click at [422, 415] on link "00760866" at bounding box center [411, 420] width 47 height 12
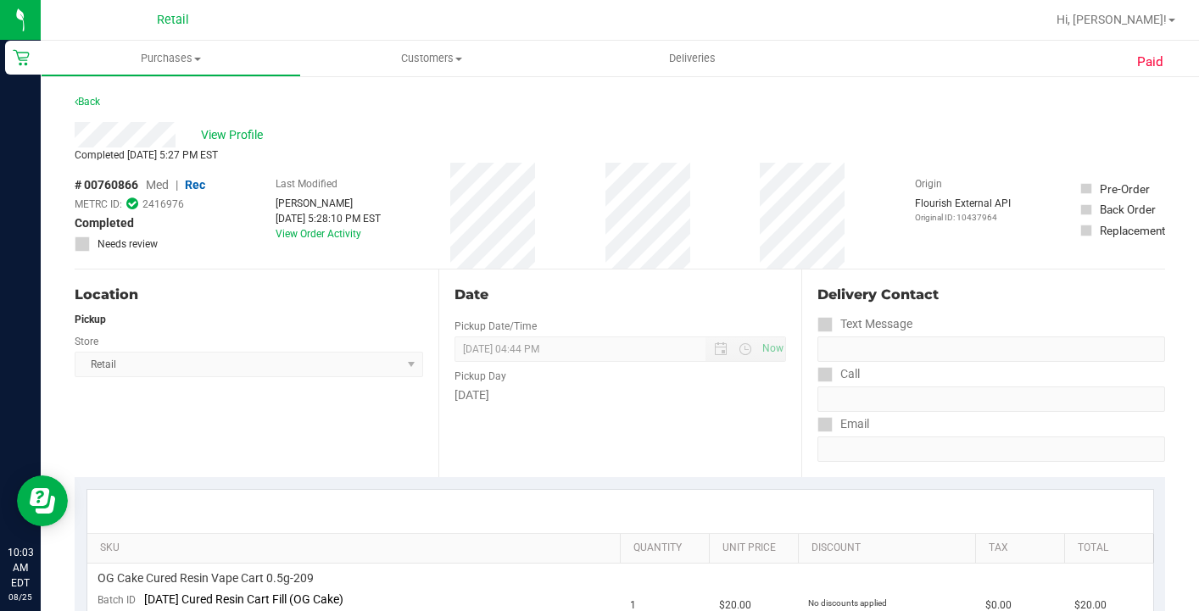
click at [265, 217] on div "# 00760866 Med | Rec METRC ID: 2416976 Completed Needs review Last Modified Jos…" at bounding box center [620, 216] width 1091 height 106
click at [246, 131] on span "View Profile" at bounding box center [235, 135] width 68 height 18
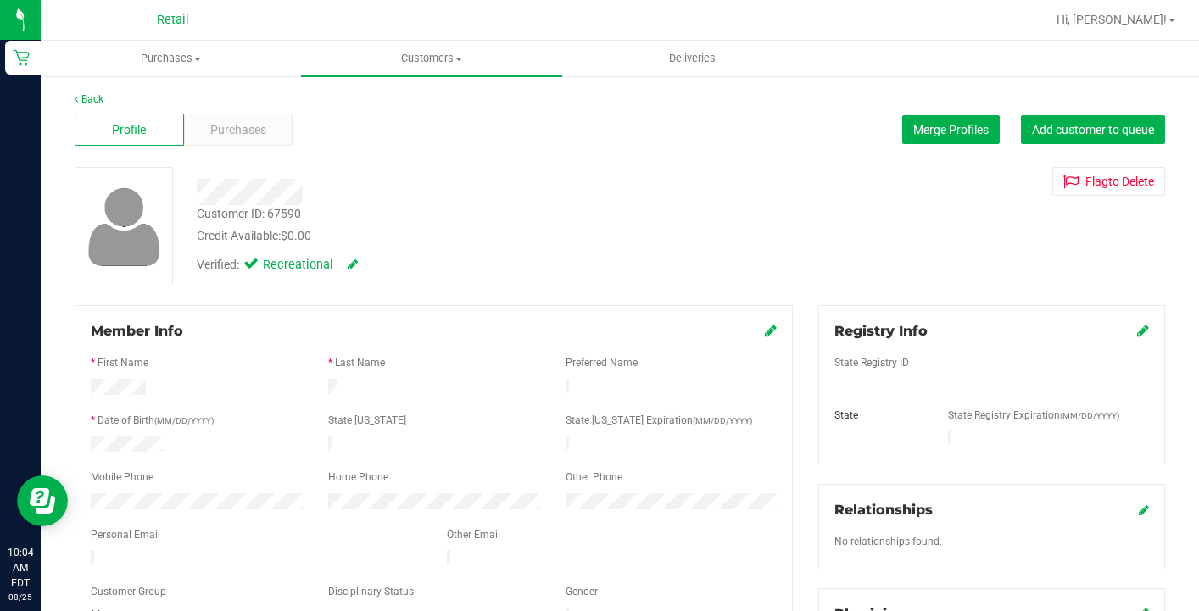
click at [246, 131] on span "Purchases" at bounding box center [238, 130] width 56 height 18
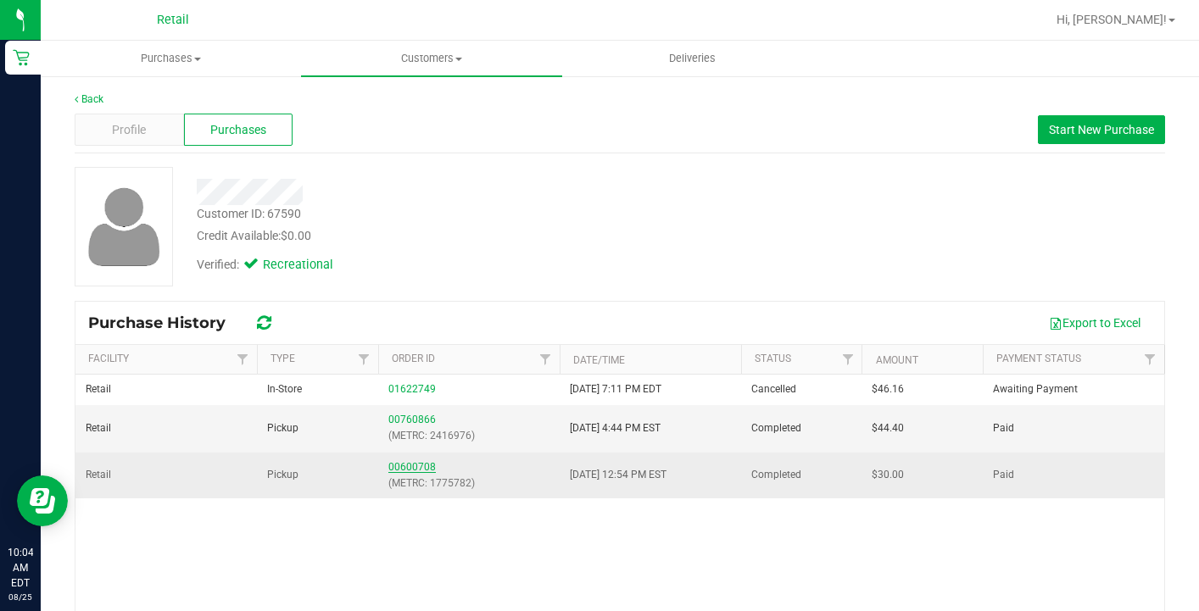
click at [420, 461] on link "00600708" at bounding box center [411, 467] width 47 height 12
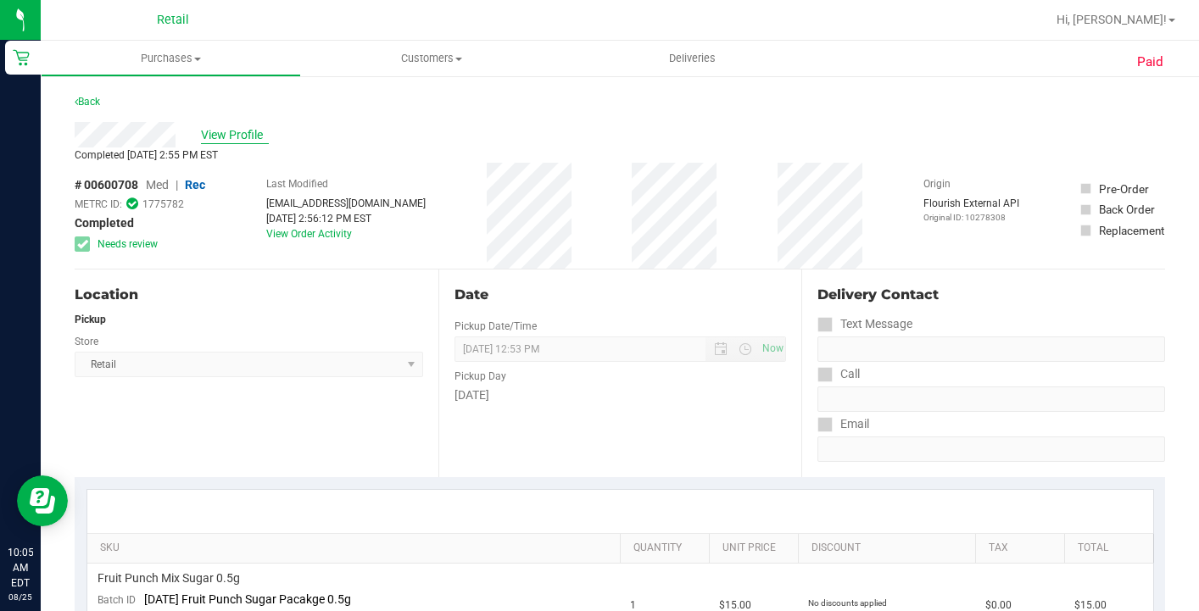
click at [245, 129] on span "View Profile" at bounding box center [235, 135] width 68 height 18
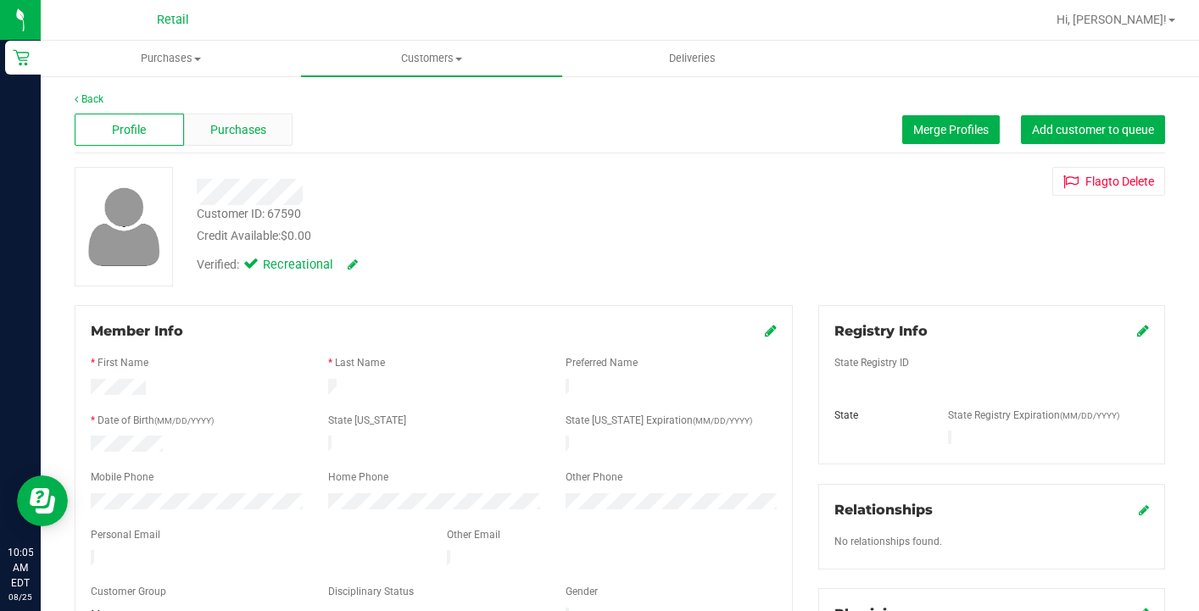
click at [259, 127] on span "Purchases" at bounding box center [238, 130] width 56 height 18
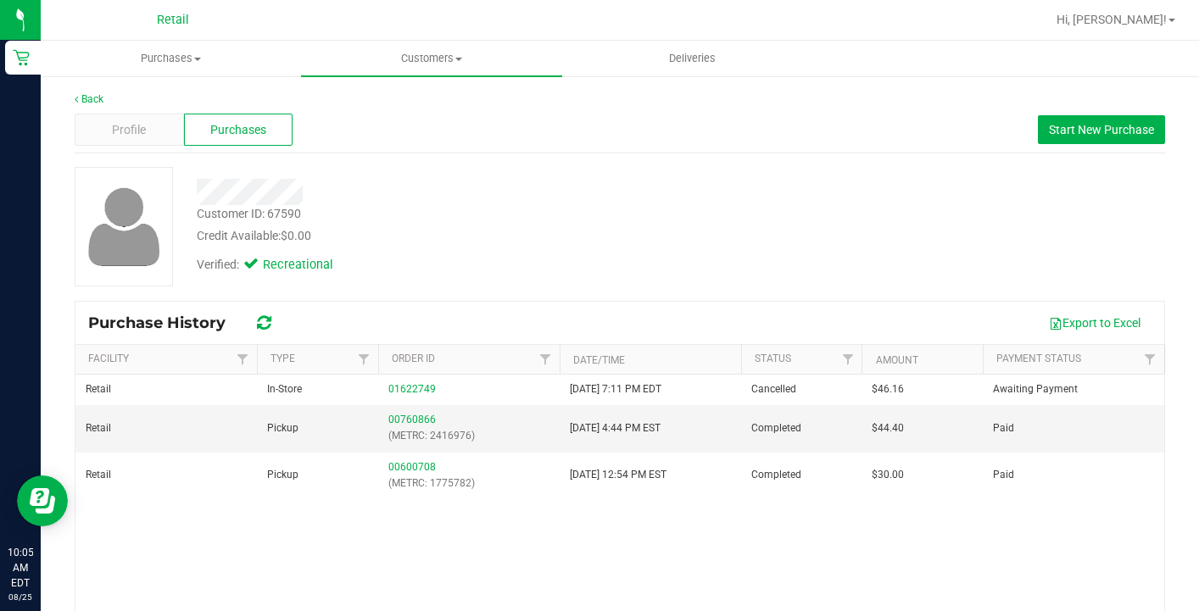
scroll to position [122, 0]
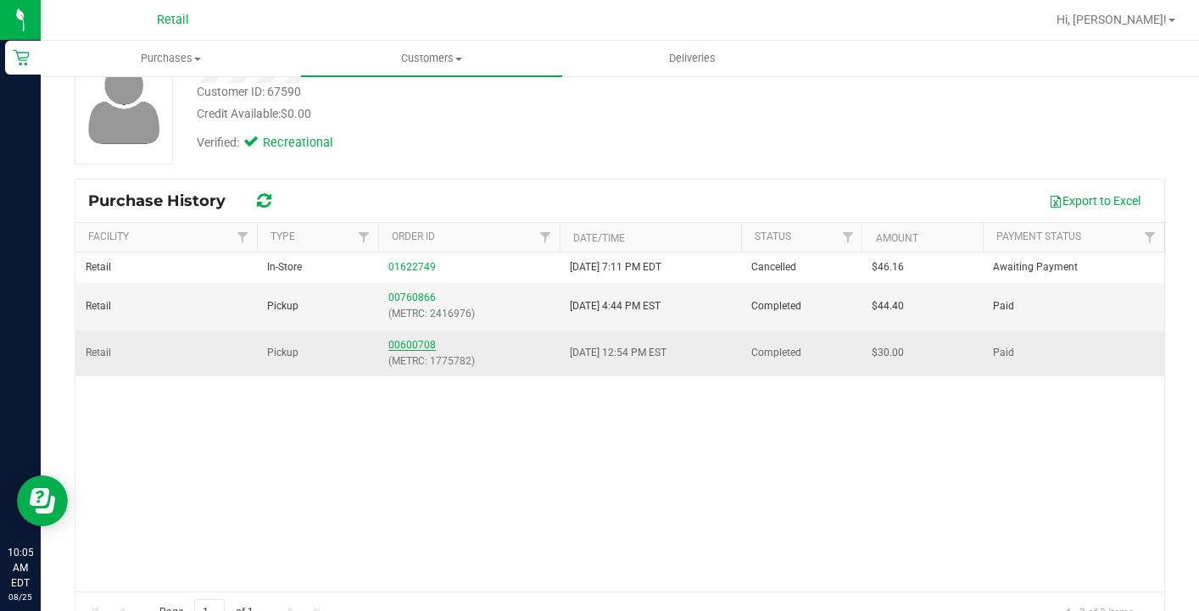
click at [428, 347] on link "00600708" at bounding box center [411, 345] width 47 height 12
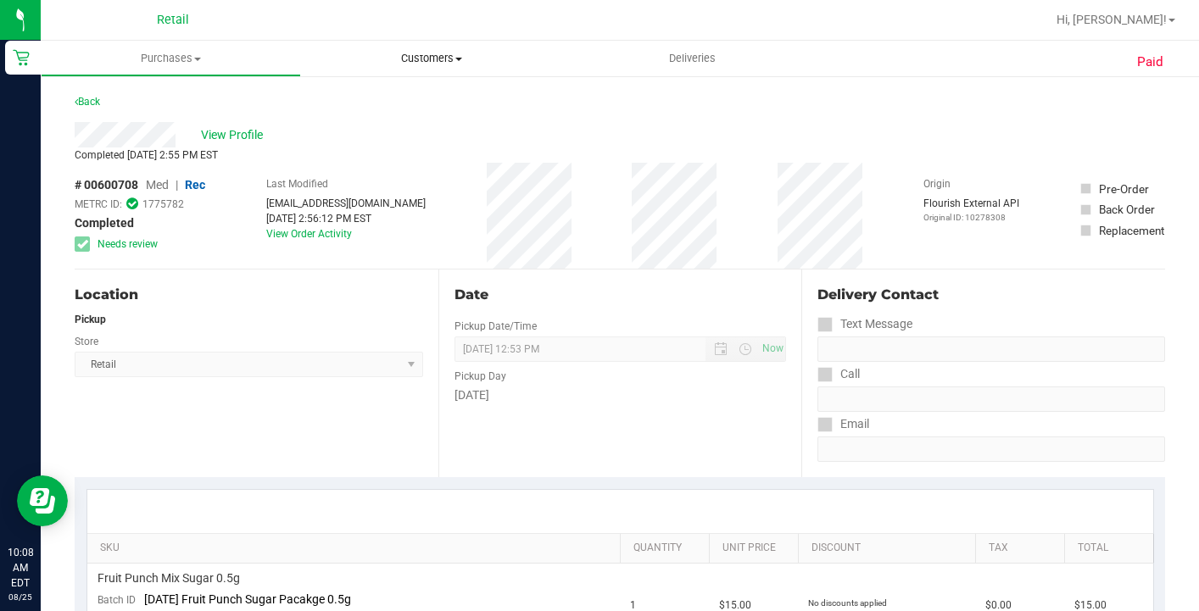
click at [426, 64] on span "Customers" at bounding box center [431, 58] width 260 height 15
click at [412, 106] on span "All customers" at bounding box center [362, 102] width 122 height 14
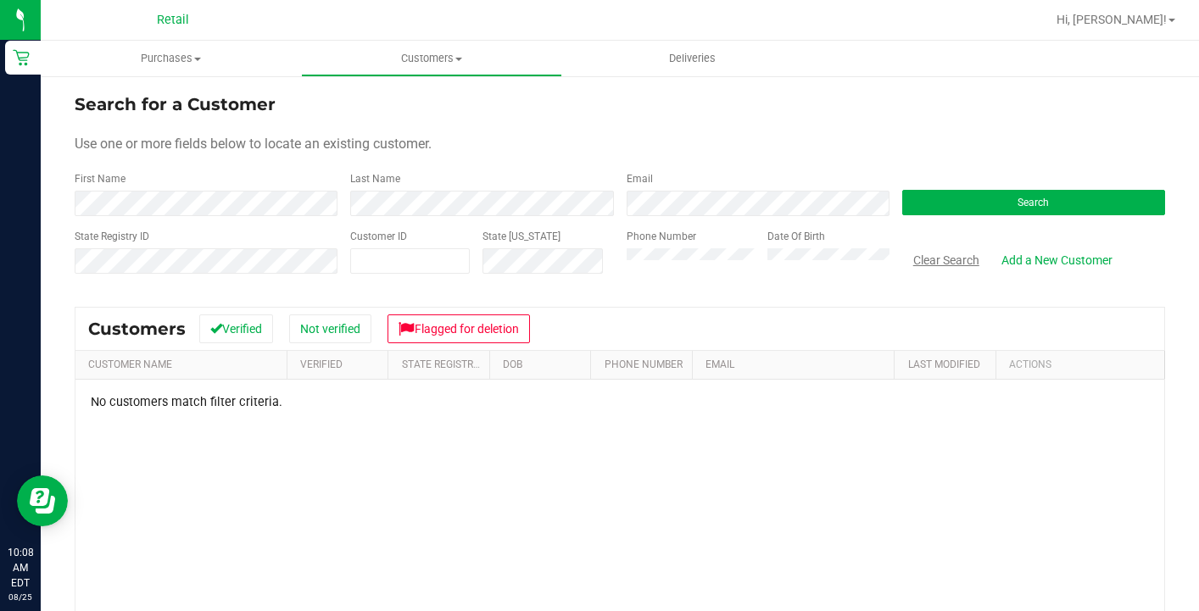
click at [935, 256] on button "Clear Search" at bounding box center [946, 260] width 88 height 29
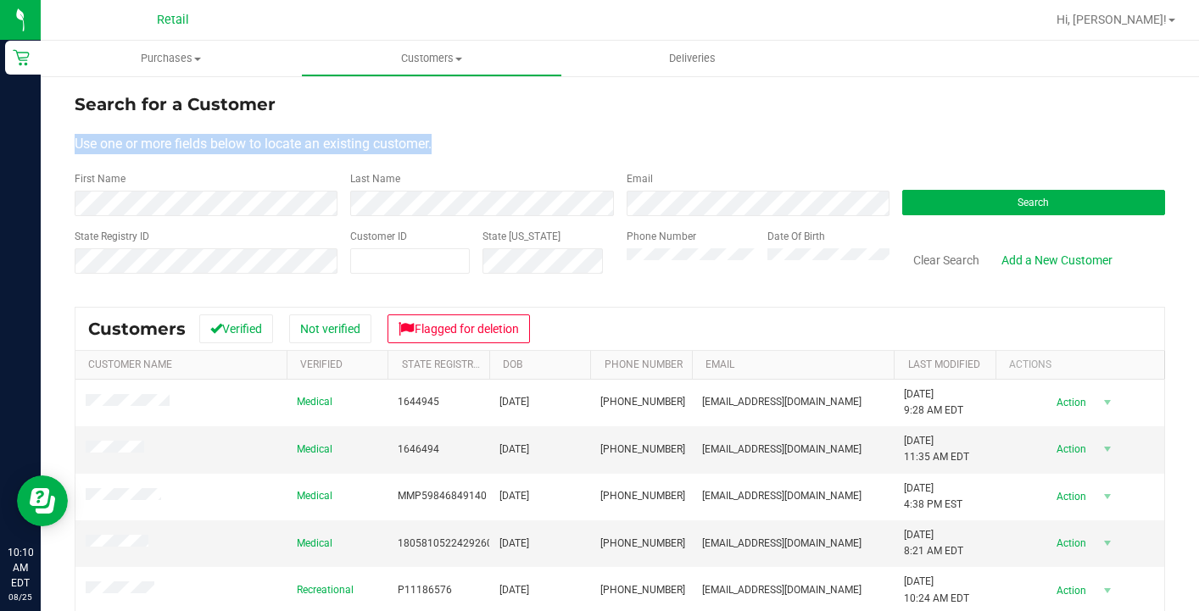
drag, startPoint x: 446, startPoint y: 146, endPoint x: 150, endPoint y: 132, distance: 296.3
click at [149, 132] on form "Search for a Customer Use one or more fields below to locate an existing custom…" at bounding box center [620, 191] width 1091 height 198
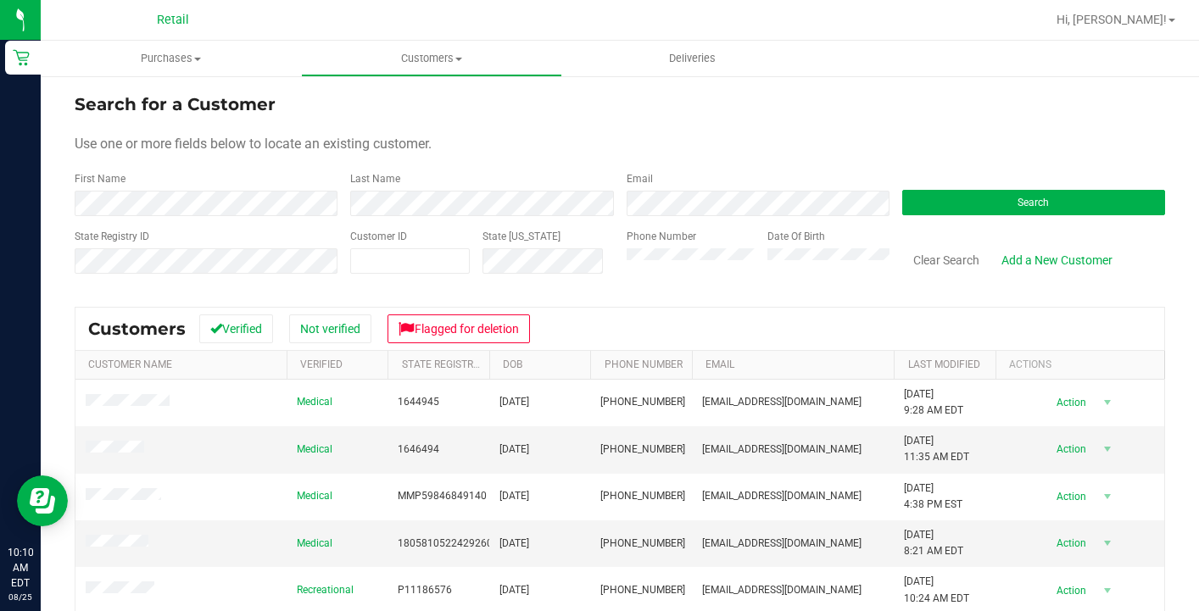
click at [255, 115] on div "Search for a Customer" at bounding box center [620, 104] width 1091 height 25
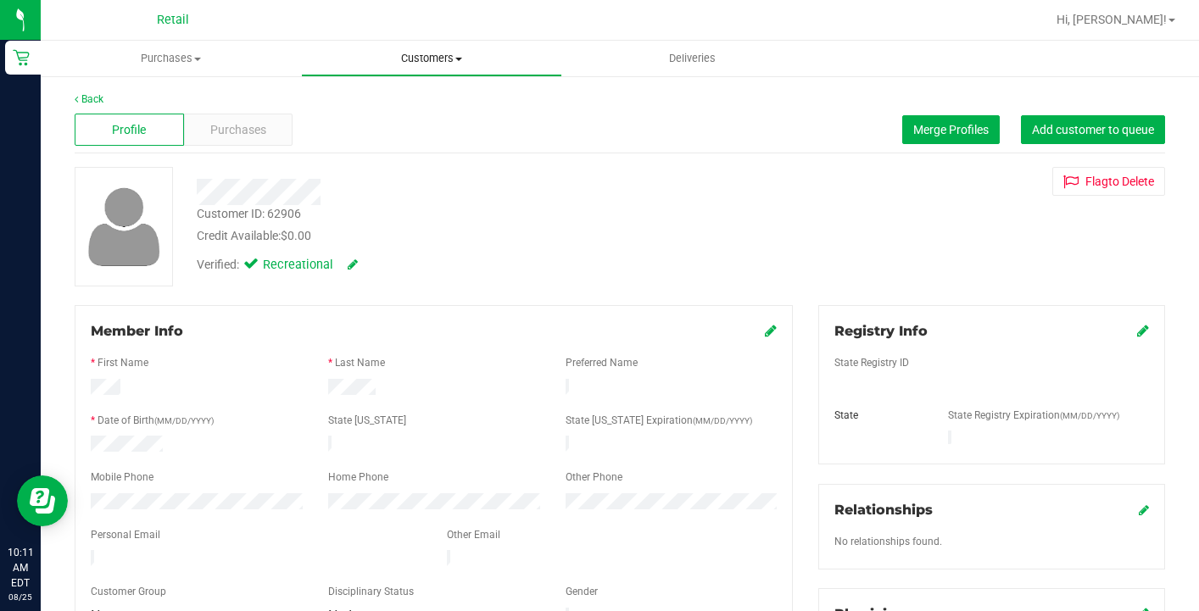
click at [434, 63] on span "Customers" at bounding box center [431, 58] width 259 height 15
click at [434, 101] on li "All customers" at bounding box center [431, 102] width 260 height 20
click at [433, 75] on link "Customers All customers Add a new customer All physicians" at bounding box center [431, 59] width 260 height 36
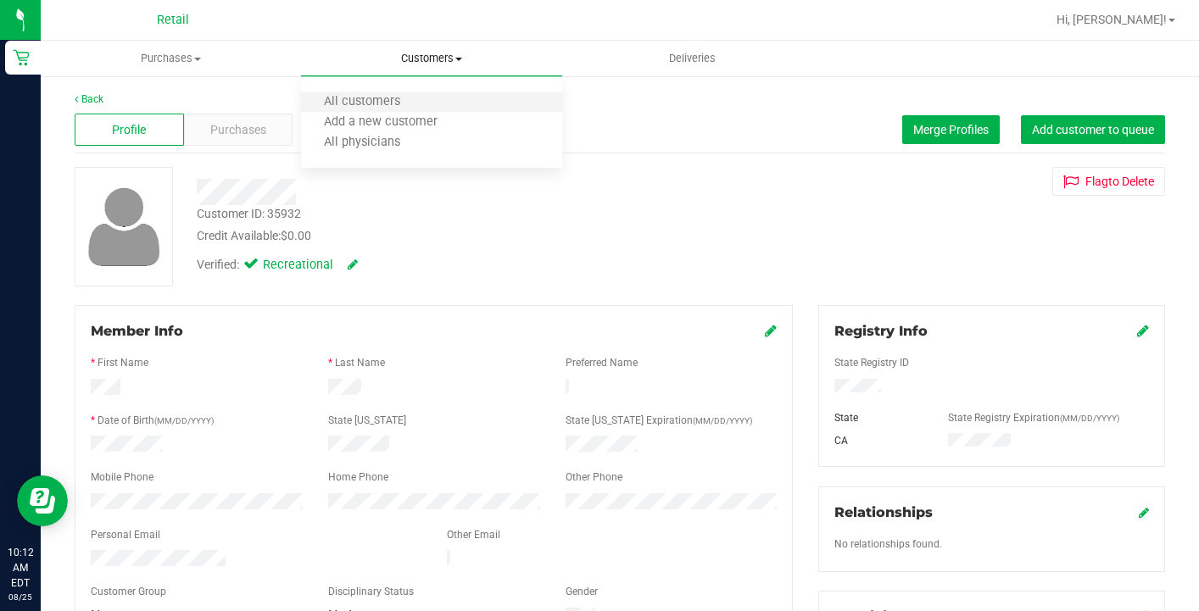
click at [429, 103] on li "All customers" at bounding box center [431, 102] width 260 height 20
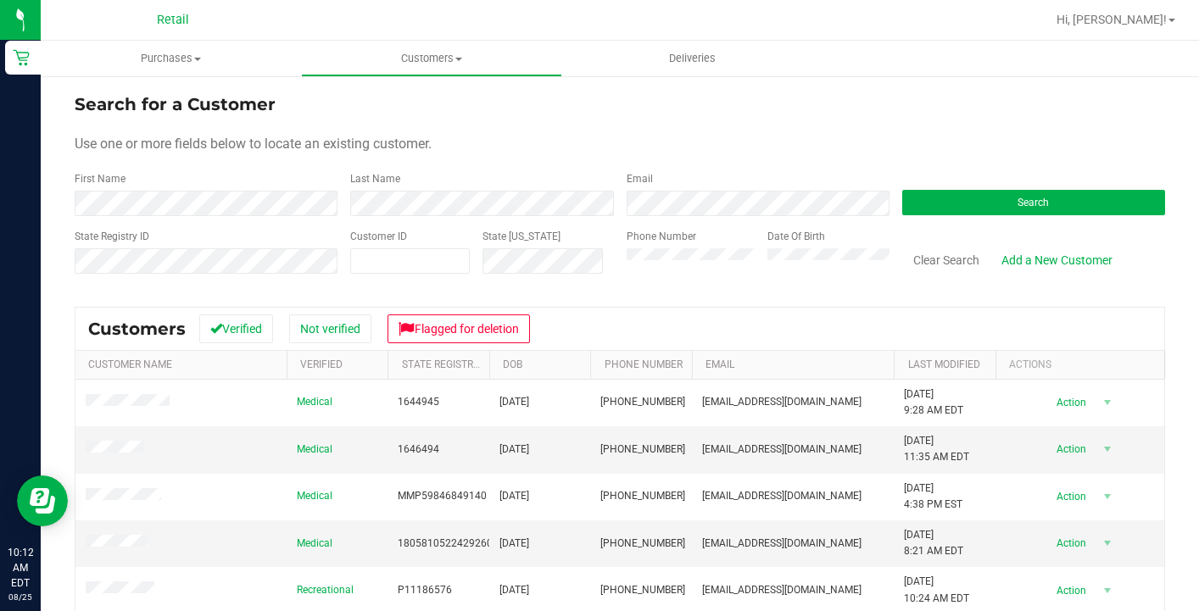
click at [666, 274] on div "Phone Number" at bounding box center [691, 259] width 128 height 60
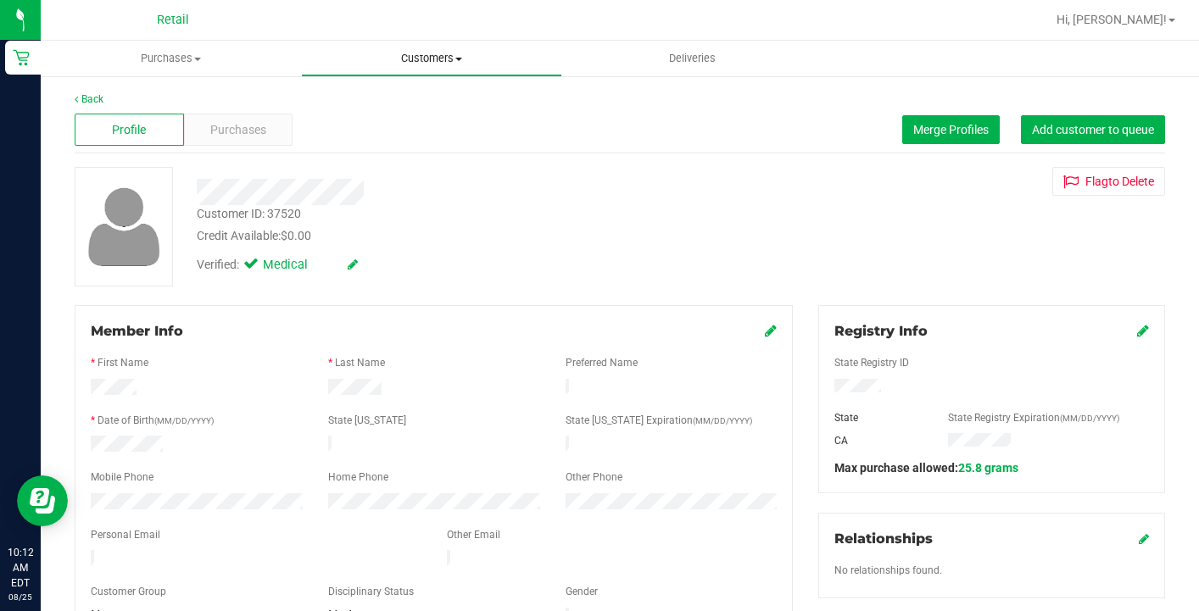
click at [406, 53] on span "Customers" at bounding box center [431, 58] width 259 height 15
click at [406, 98] on span "All customers" at bounding box center [362, 102] width 122 height 14
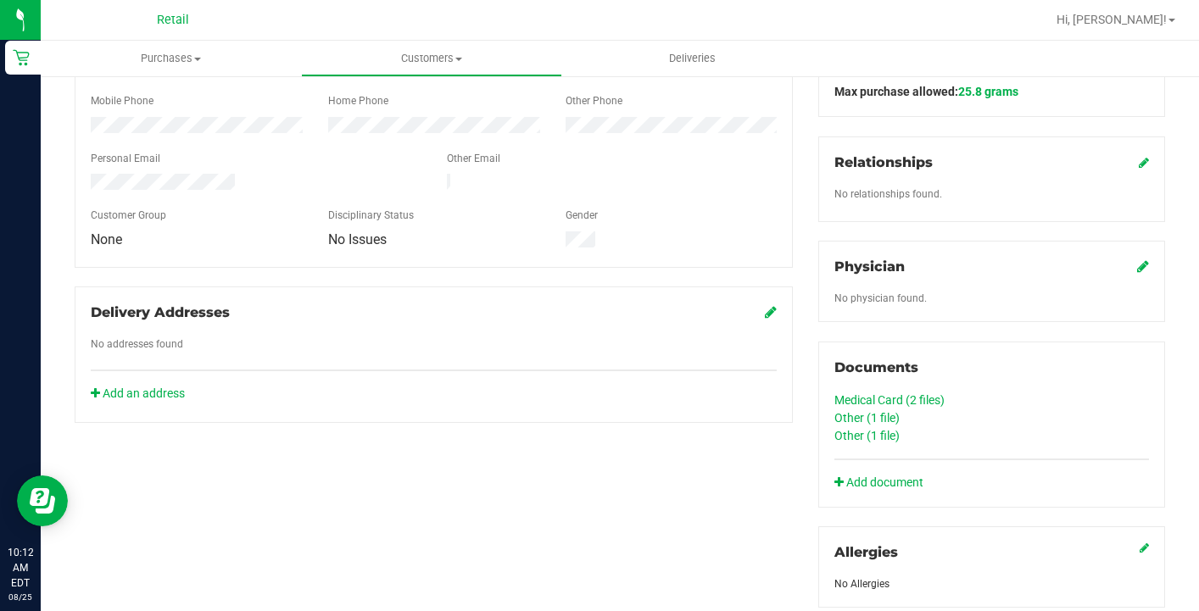
scroll to position [379, 0]
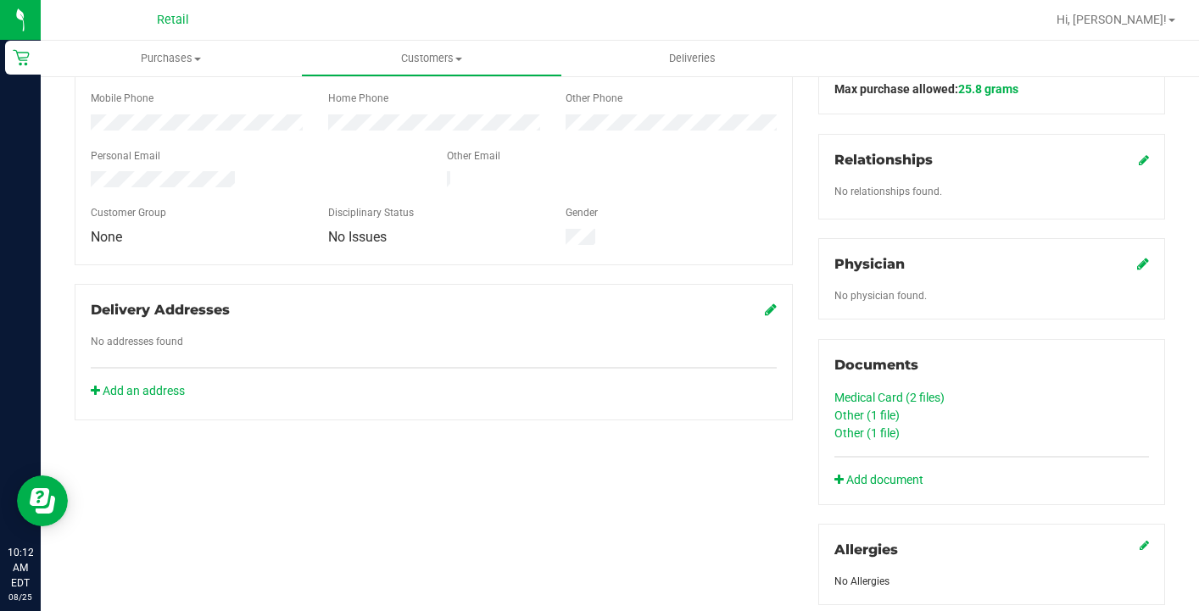
click at [929, 397] on link "Medical Card (2 files)" at bounding box center [890, 398] width 110 height 14
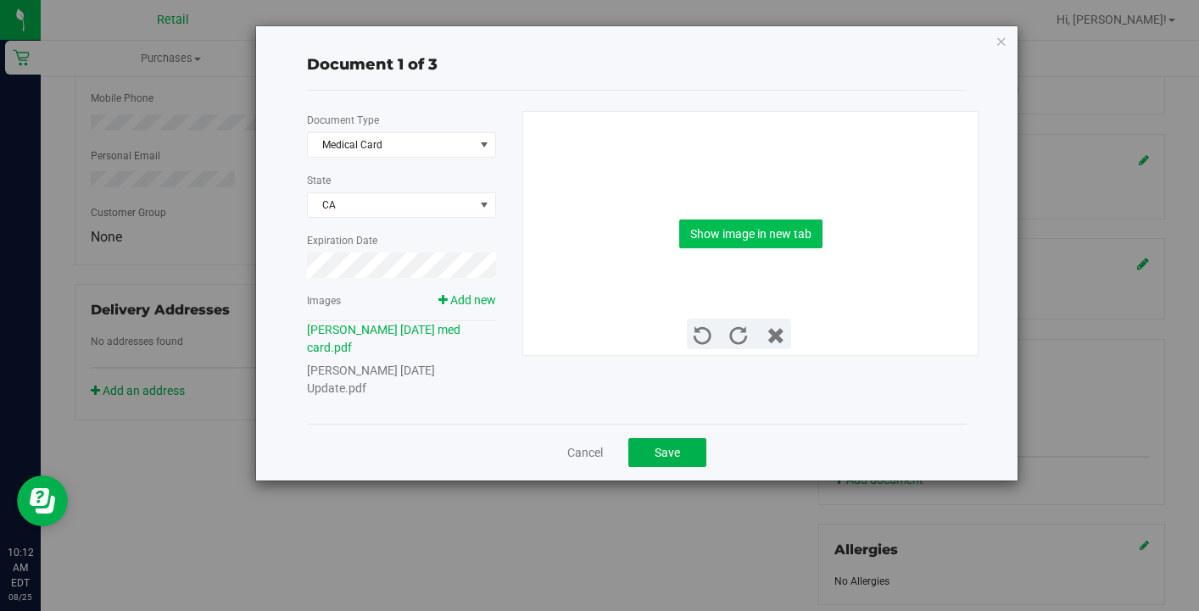
click at [789, 222] on button "Show image in new tab" at bounding box center [750, 234] width 143 height 29
click at [667, 456] on span "Save" at bounding box center [667, 453] width 25 height 14
click at [595, 461] on link "Cancel" at bounding box center [585, 452] width 36 height 17
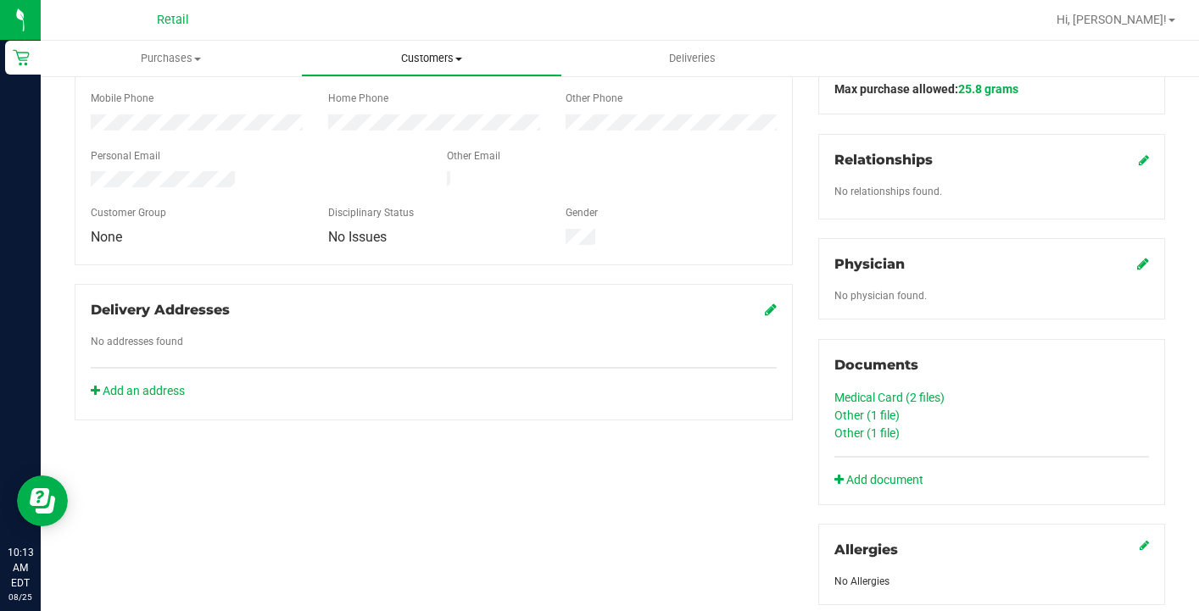
click at [469, 73] on uib-tab-heading "Customers All customers Add a new customer All physicians" at bounding box center [431, 59] width 259 height 34
click at [430, 112] on li "All customers" at bounding box center [431, 102] width 260 height 20
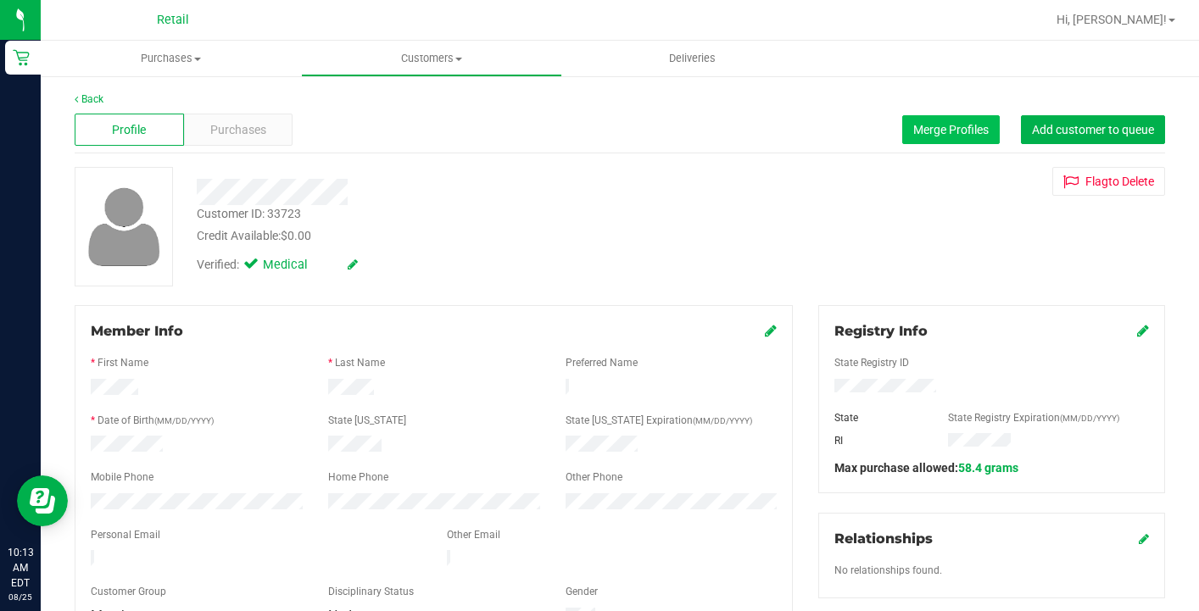
click at [929, 130] on span "Merge Profiles" at bounding box center [950, 130] width 75 height 14
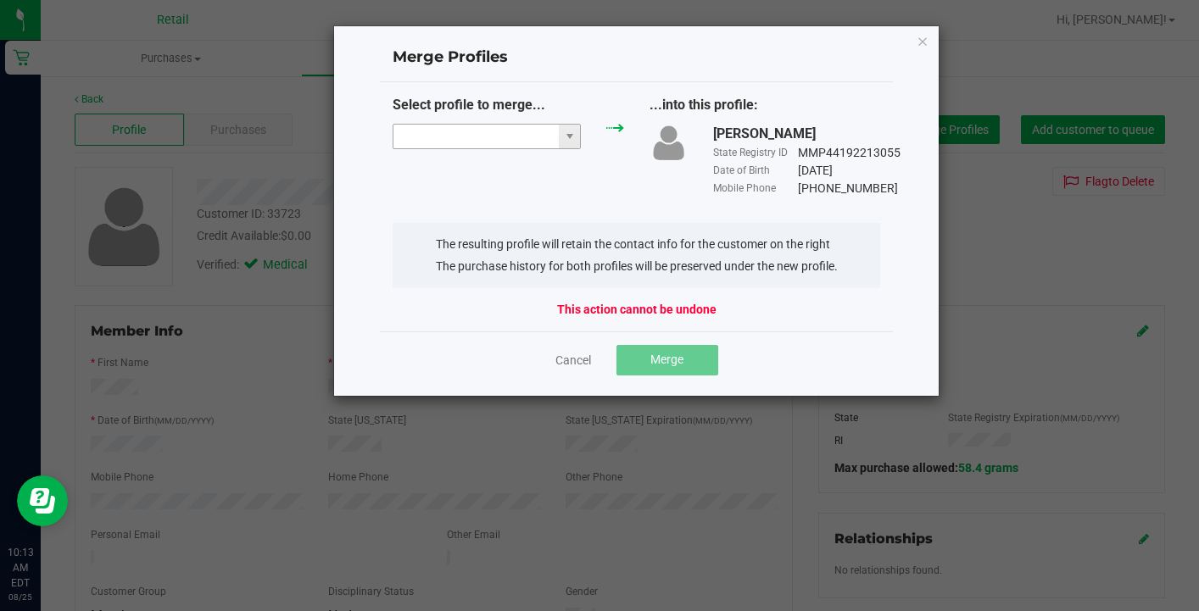
click at [424, 129] on input "NO DATA FOUND" at bounding box center [476, 137] width 165 height 24
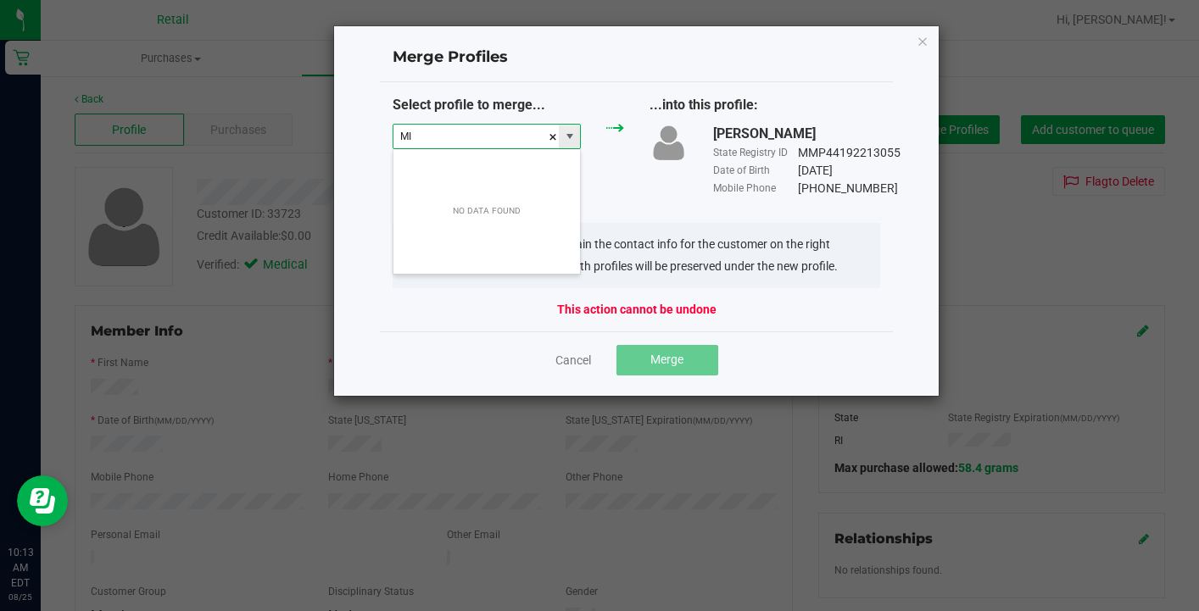
scroll to position [25, 188]
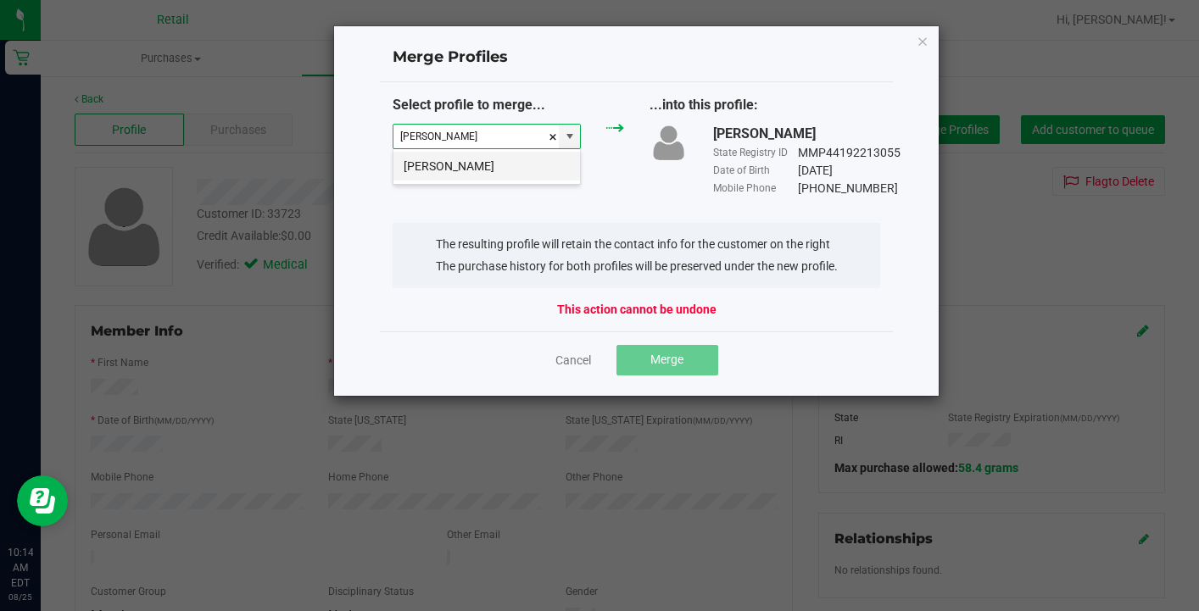
click at [504, 169] on li "Michael Buco" at bounding box center [487, 166] width 187 height 29
type input "Michael Buco"
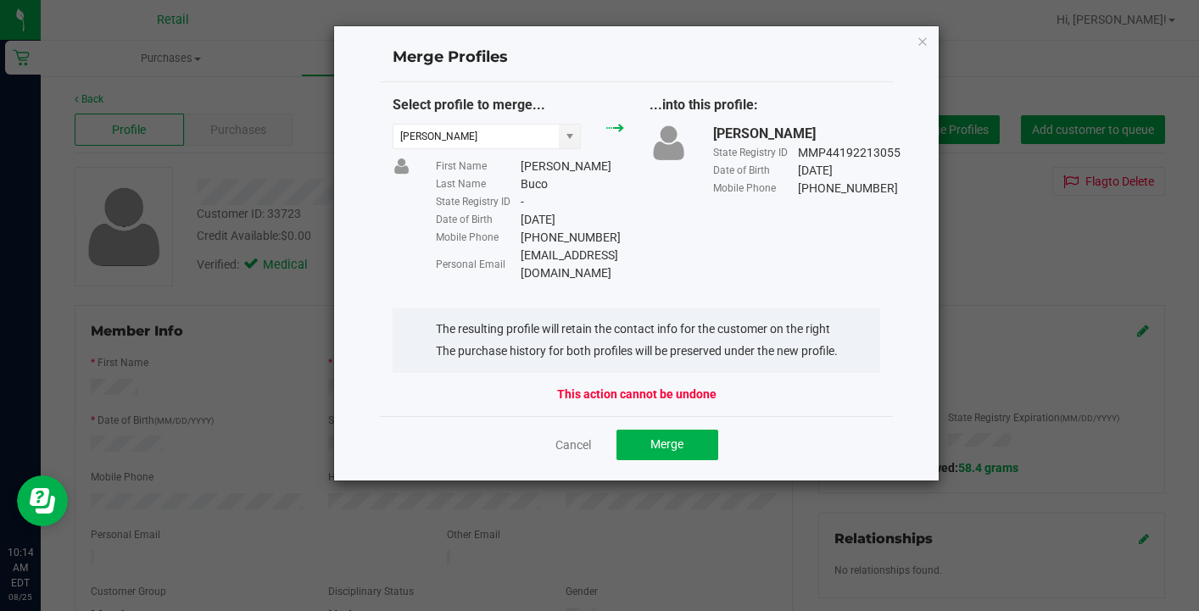
drag, startPoint x: 647, startPoint y: 254, endPoint x: 517, endPoint y: 253, distance: 129.8
click at [517, 253] on div "Personal Email Artizuhnua@yahoo.com" at bounding box center [530, 265] width 188 height 36
copy div "Artizuhnua@yahoo.com"
click at [679, 438] on span "Merge" at bounding box center [666, 445] width 33 height 14
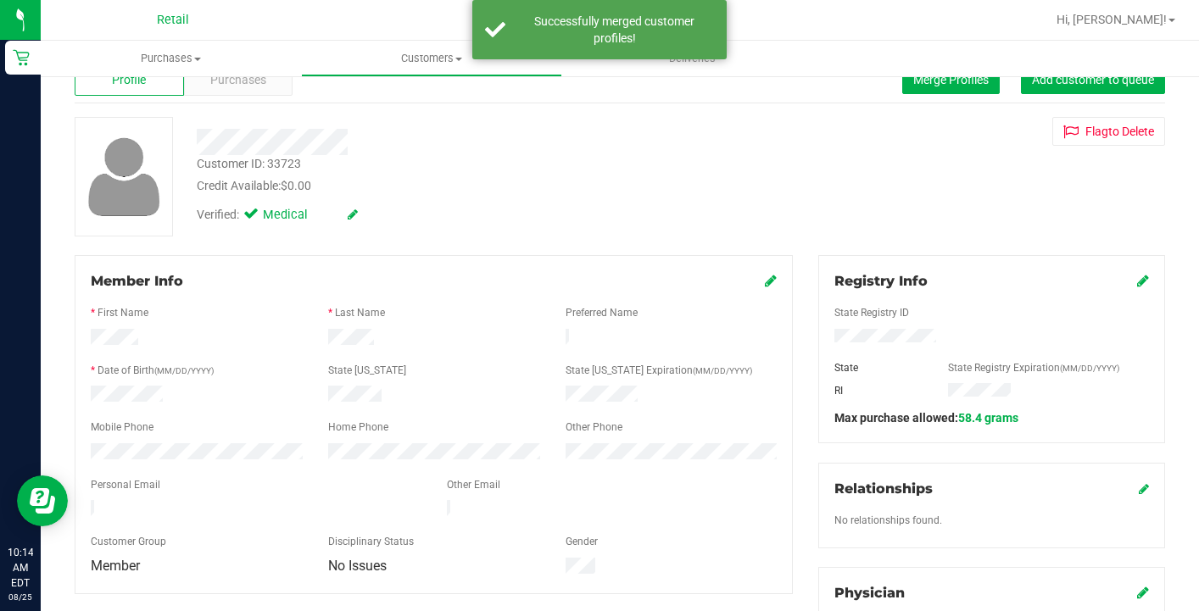
scroll to position [52, 0]
click at [762, 281] on div "Member Info" at bounding box center [434, 280] width 686 height 20
click at [773, 275] on icon at bounding box center [771, 279] width 12 height 14
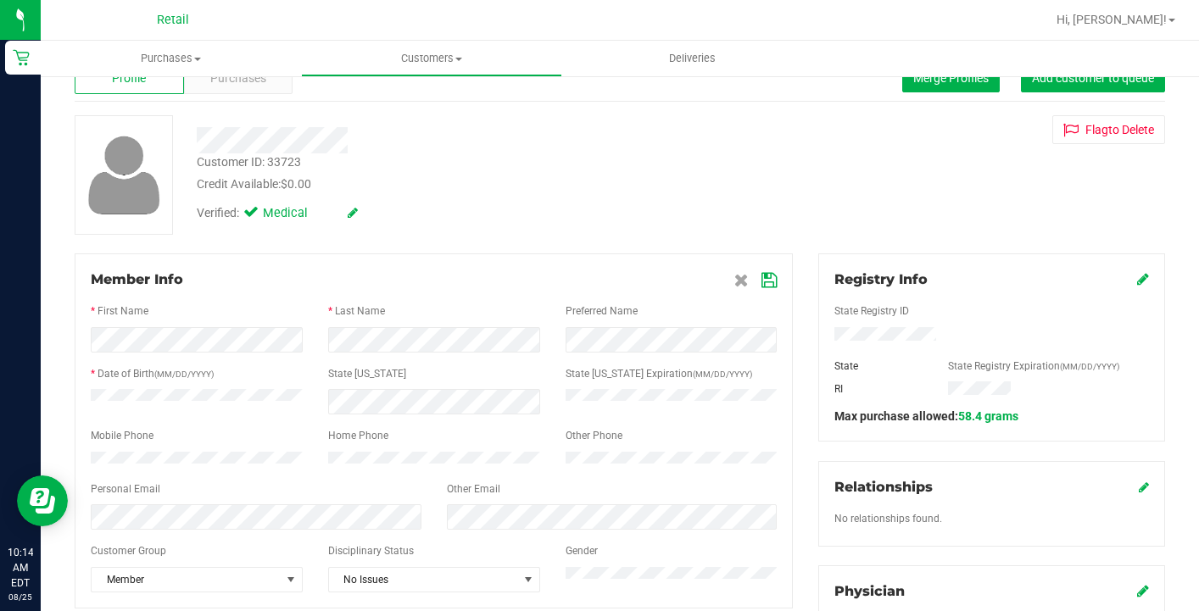
click at [767, 274] on icon at bounding box center [769, 281] width 15 height 14
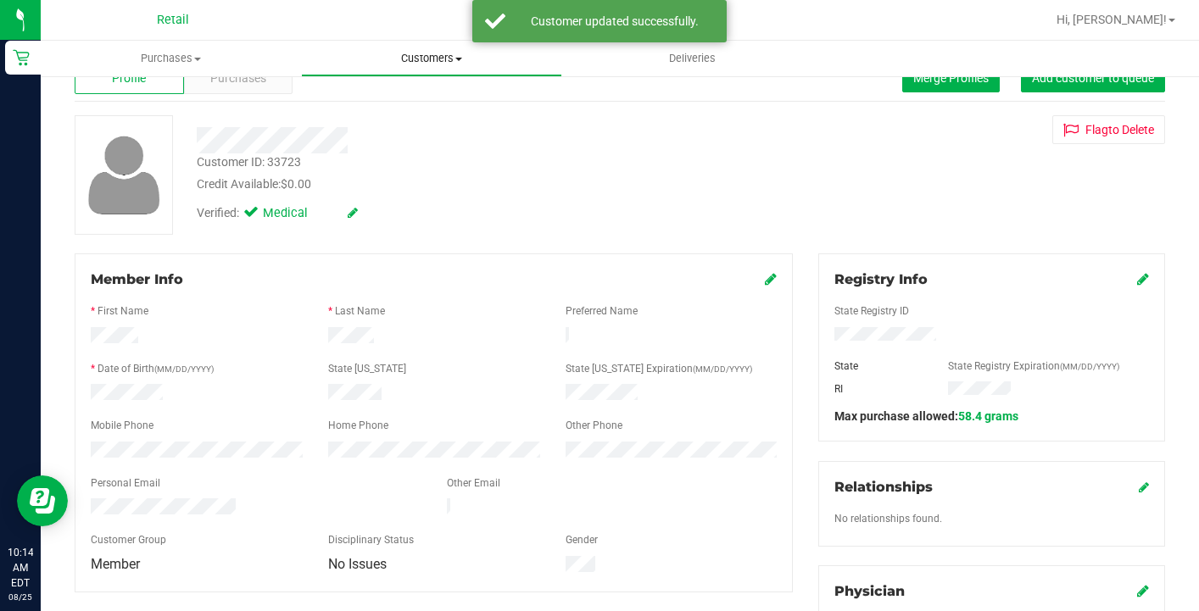
click at [444, 63] on span "Customers" at bounding box center [431, 58] width 259 height 15
click at [413, 98] on span "All customers" at bounding box center [362, 102] width 122 height 14
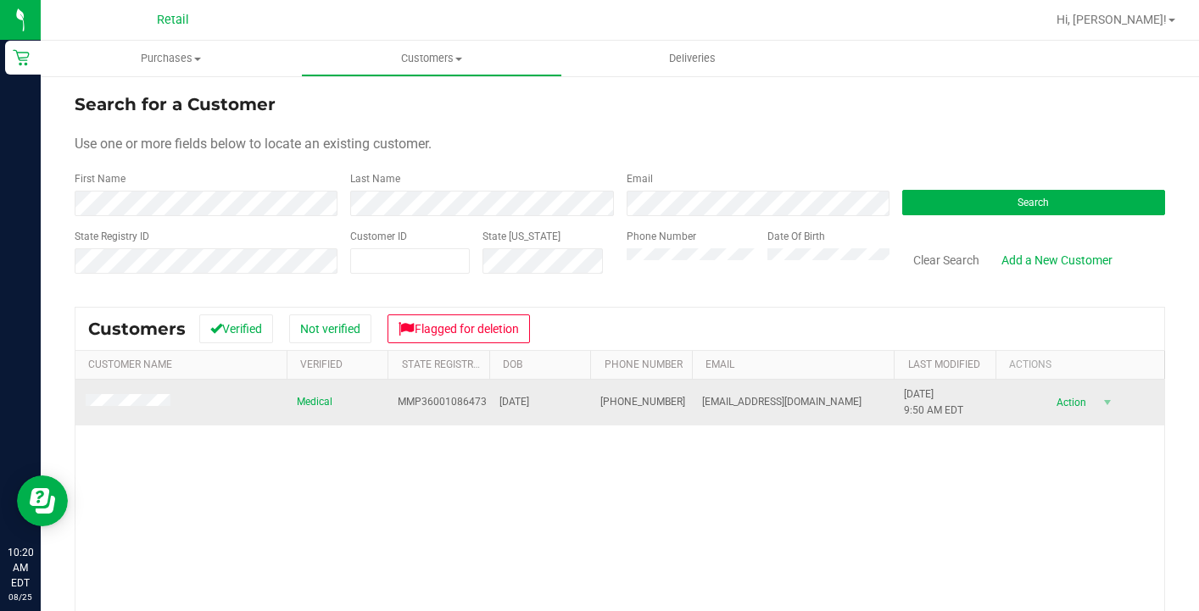
click at [122, 395] on span at bounding box center [131, 402] width 90 height 17
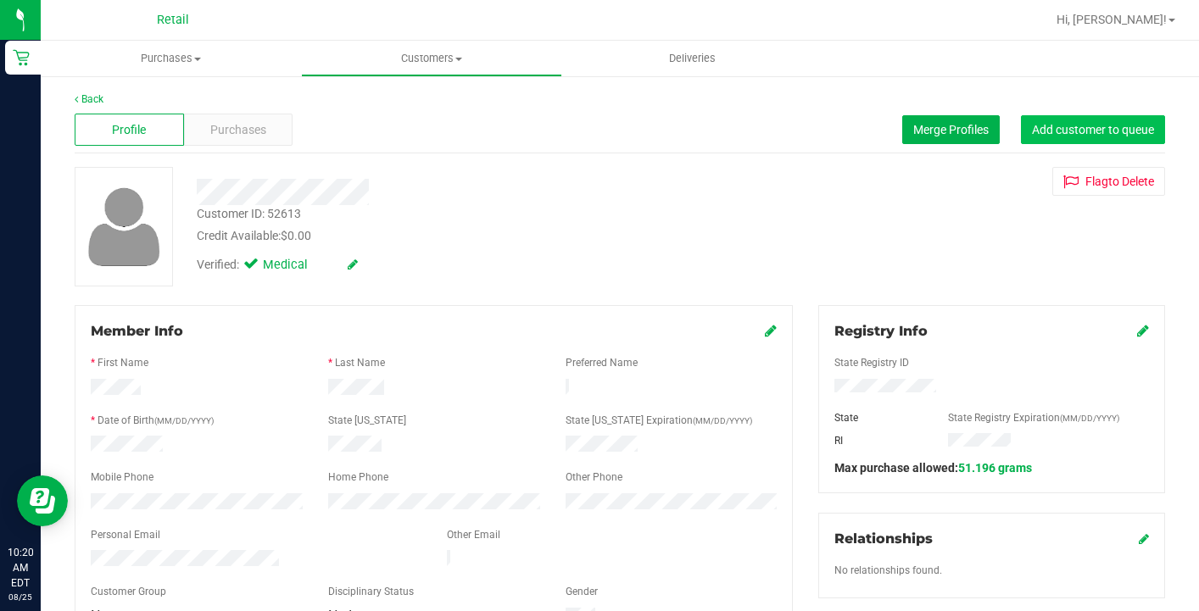
click at [1075, 126] on span "Add customer to queue" at bounding box center [1093, 130] width 122 height 14
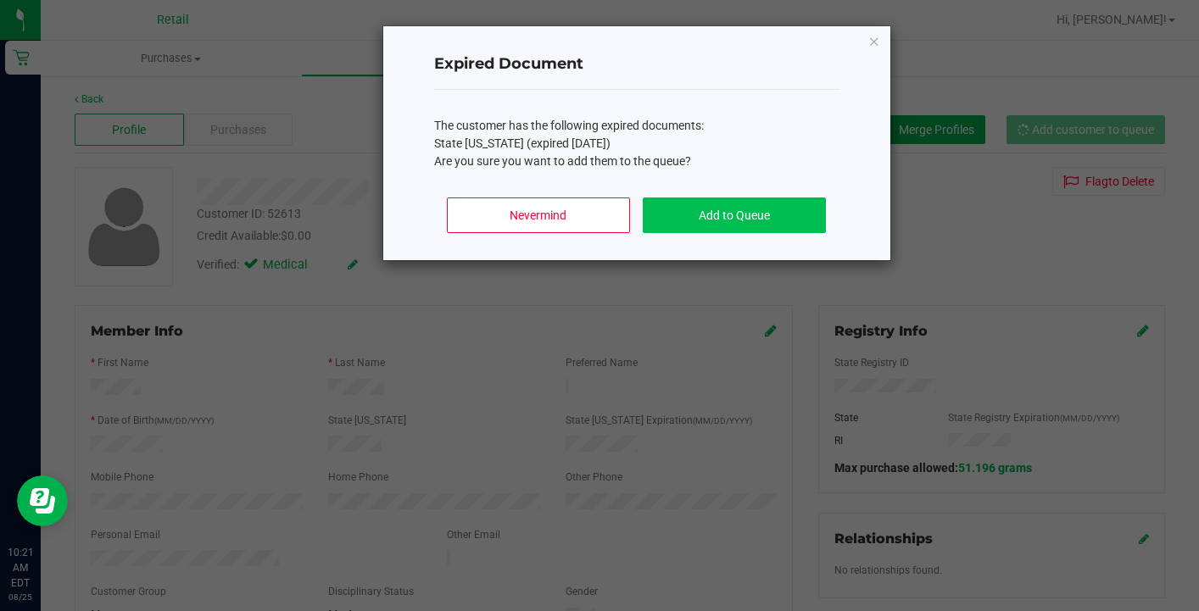
click at [744, 215] on button "Add to Queue" at bounding box center [734, 216] width 182 height 36
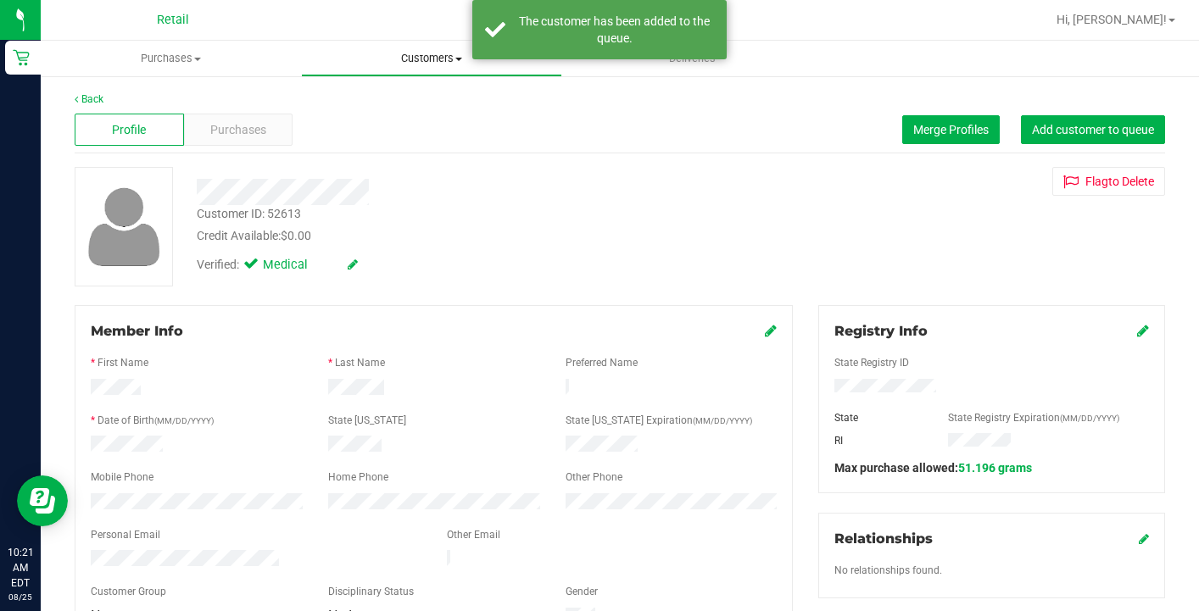
click at [412, 59] on span "Customers" at bounding box center [431, 58] width 259 height 15
click at [411, 102] on span "All customers" at bounding box center [362, 102] width 122 height 14
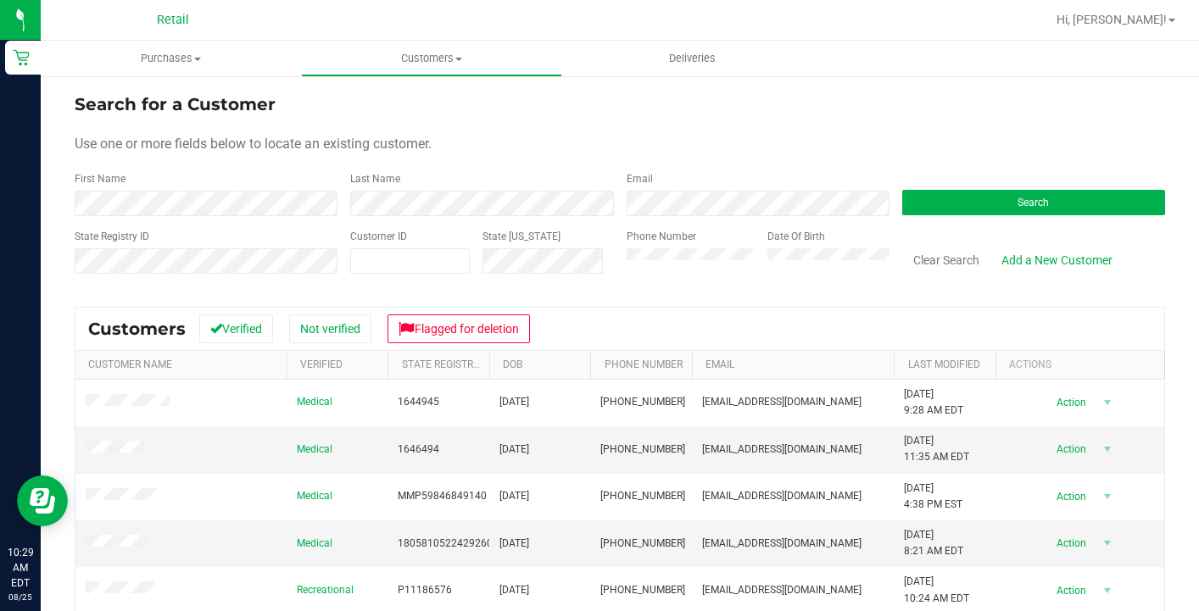
click at [240, 188] on div "First Name" at bounding box center [206, 193] width 263 height 45
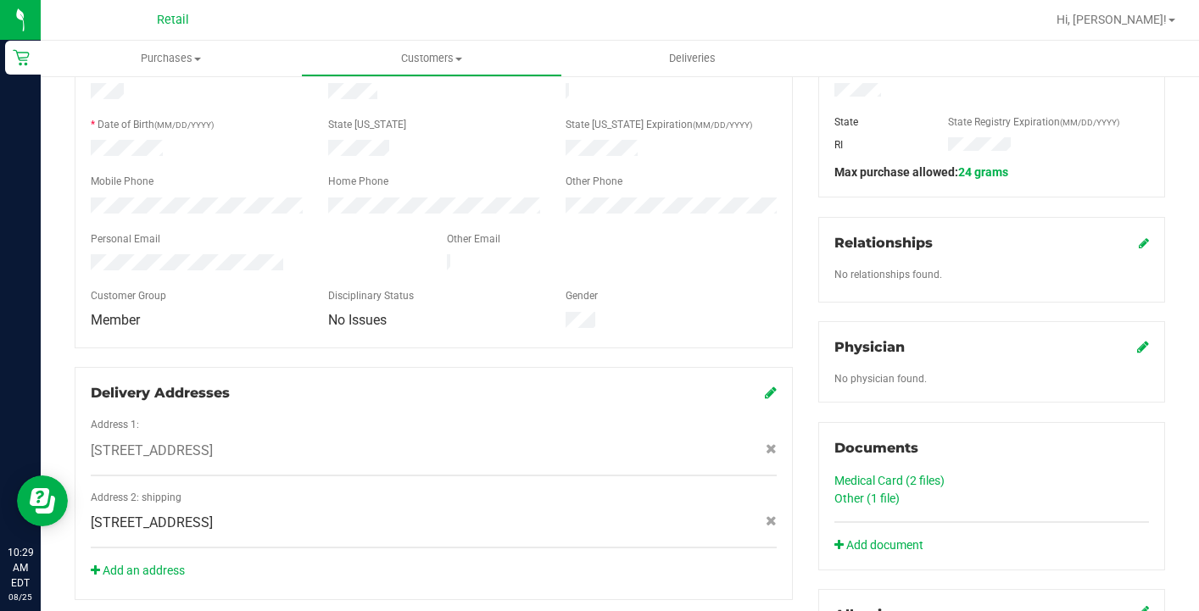
scroll to position [303, 0]
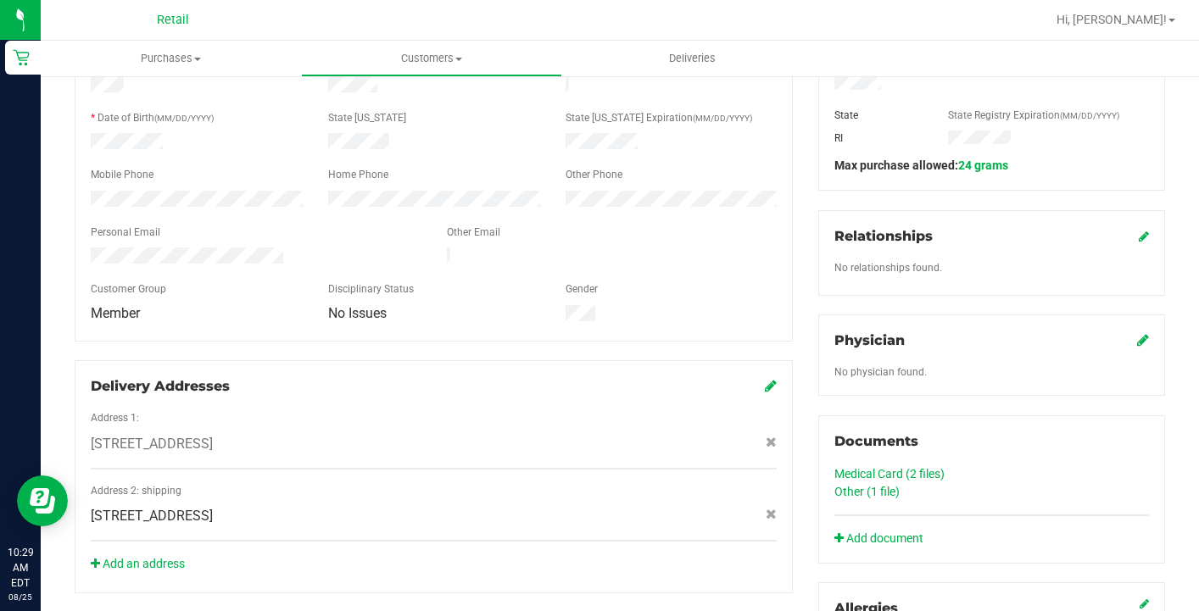
click at [882, 469] on link "Medical Card (2 files)" at bounding box center [890, 474] width 110 height 14
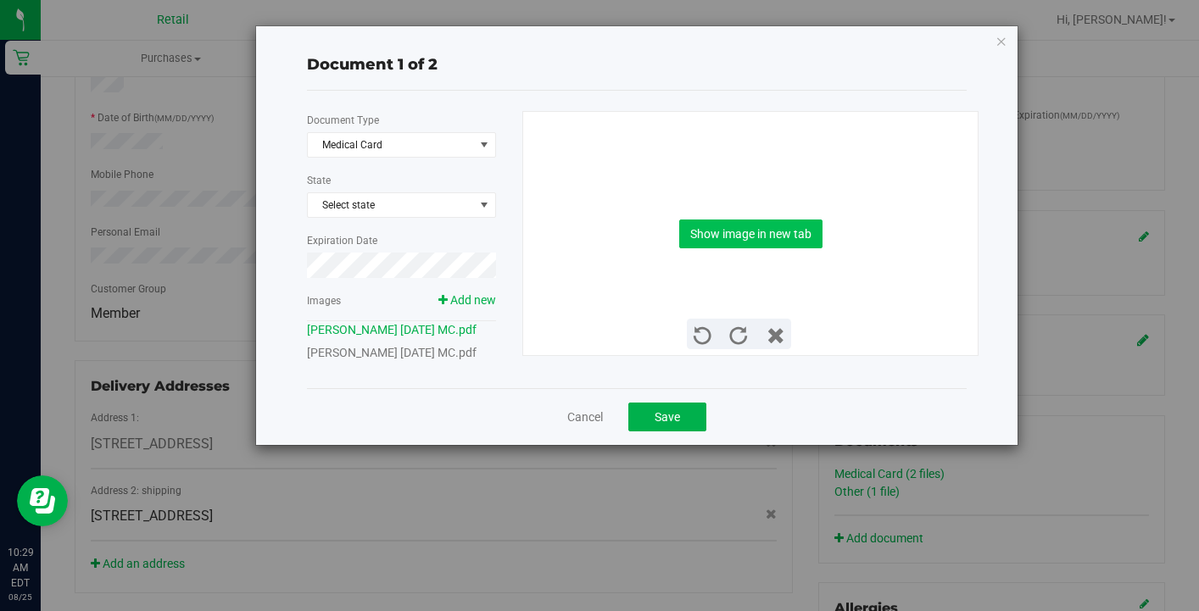
click at [758, 231] on button "Show image in new tab" at bounding box center [750, 234] width 143 height 29
click at [341, 348] on link "kevin thomas 07 22 1994 MC.pdf" at bounding box center [392, 353] width 170 height 14
click at [745, 238] on button "Show image in new tab" at bounding box center [750, 234] width 143 height 29
click at [586, 413] on link "Cancel" at bounding box center [585, 417] width 36 height 17
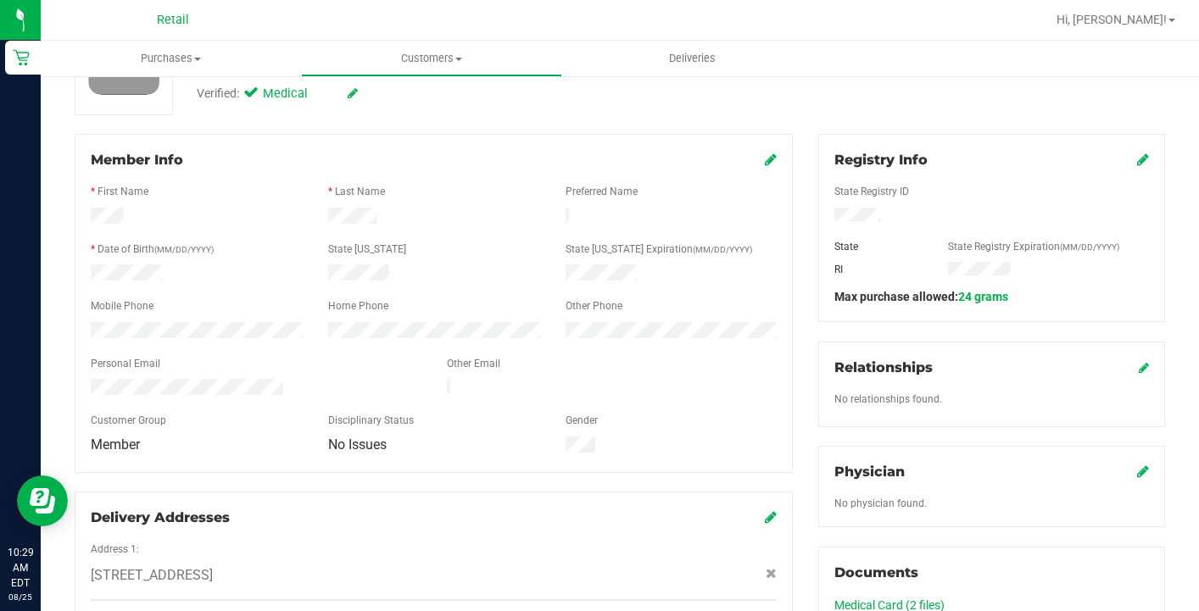
scroll to position [9, 0]
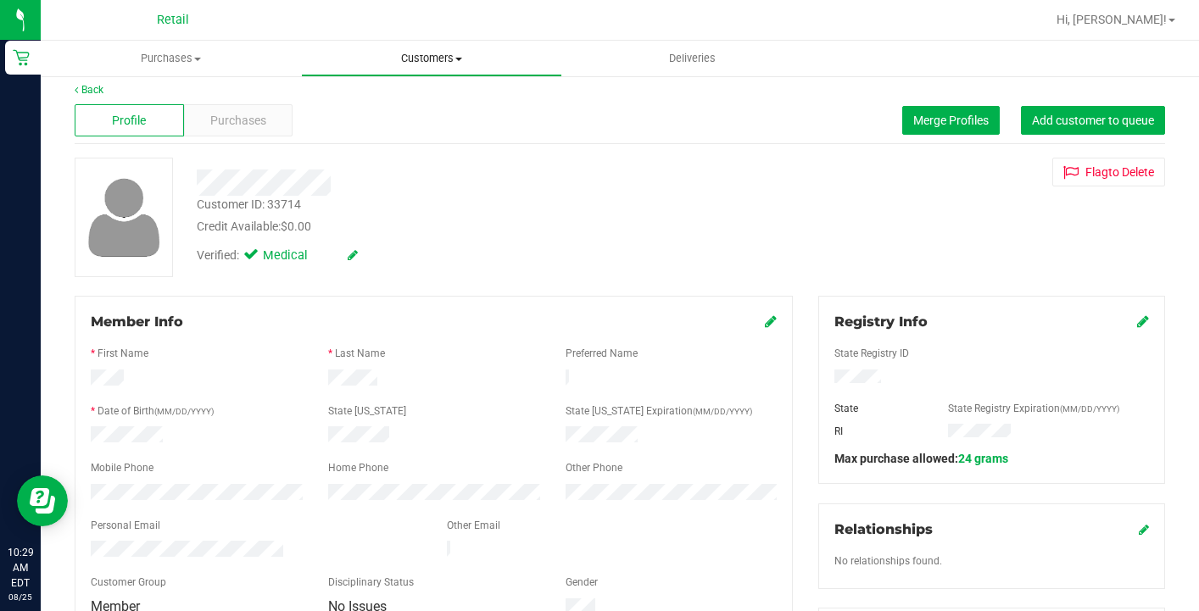
click at [412, 59] on span "Customers" at bounding box center [431, 58] width 259 height 15
click at [413, 102] on span "All customers" at bounding box center [362, 102] width 122 height 14
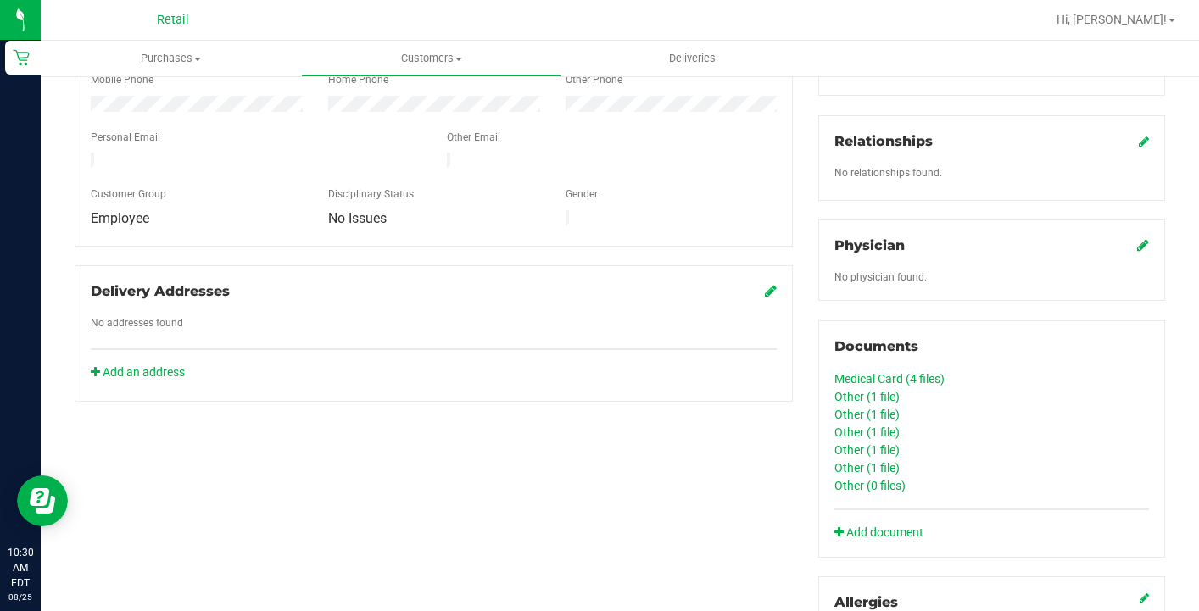
scroll to position [399, 0]
click at [913, 378] on link "Medical Card (4 files)" at bounding box center [890, 378] width 110 height 14
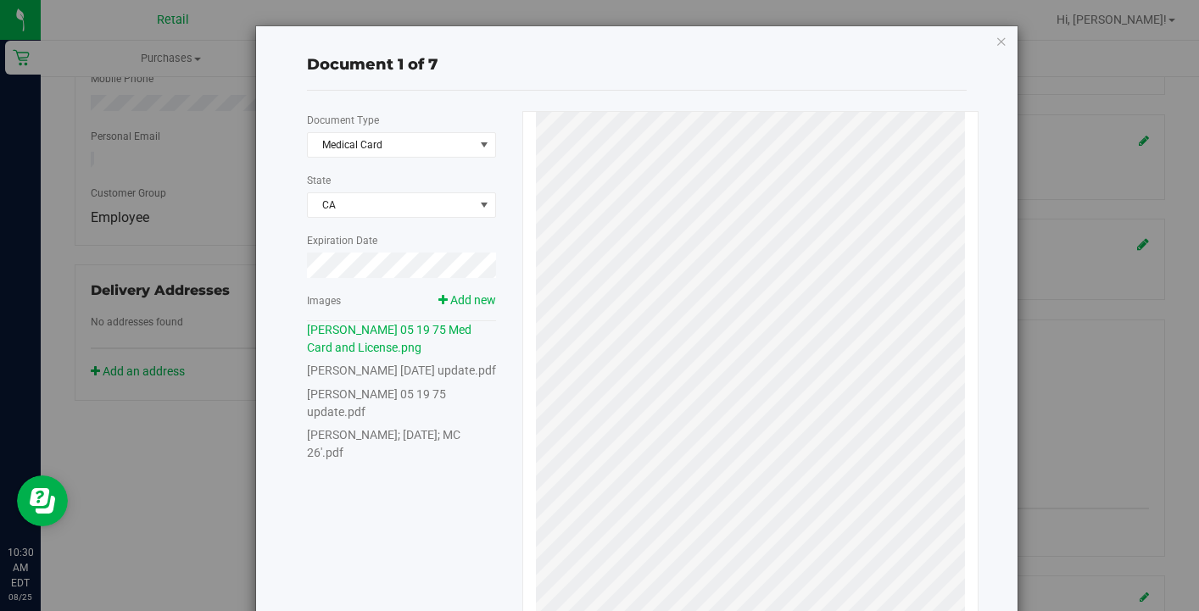
click at [427, 369] on link "Bryan Dennis 05 19 1975 update.pdf" at bounding box center [401, 371] width 189 height 14
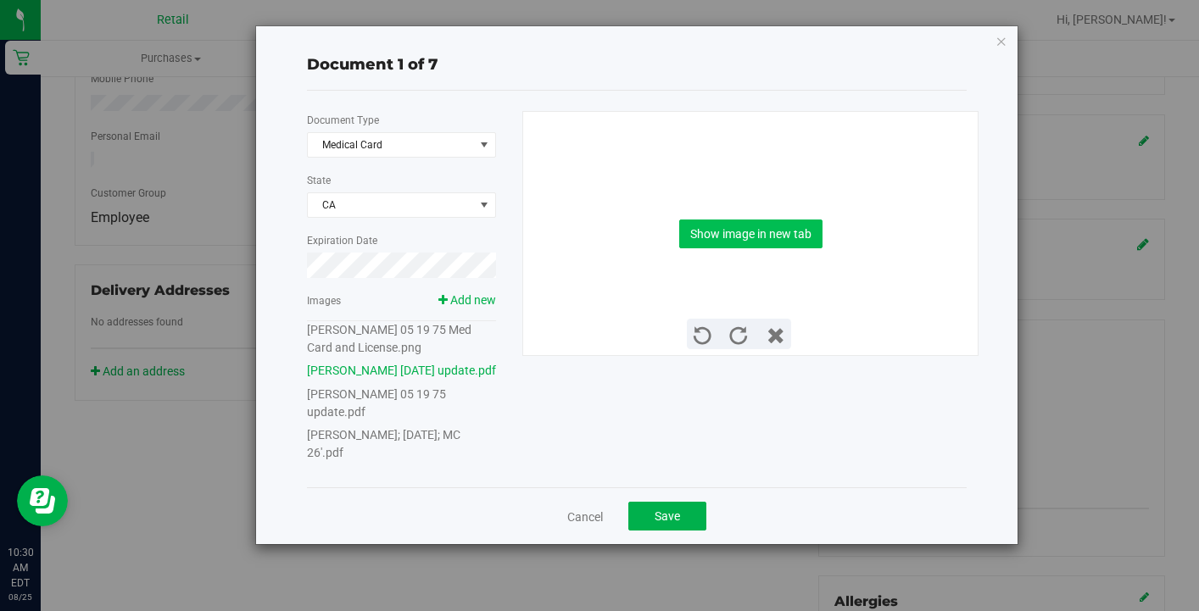
click at [762, 238] on button "Show image in new tab" at bounding box center [750, 234] width 143 height 29
click at [447, 432] on link "Bryan Dennis; 05-19-1975; MC 26'.pdf" at bounding box center [384, 443] width 154 height 31
click at [755, 239] on button "Show image in new tab" at bounding box center [750, 234] width 143 height 29
click at [573, 519] on link "Cancel" at bounding box center [585, 517] width 36 height 17
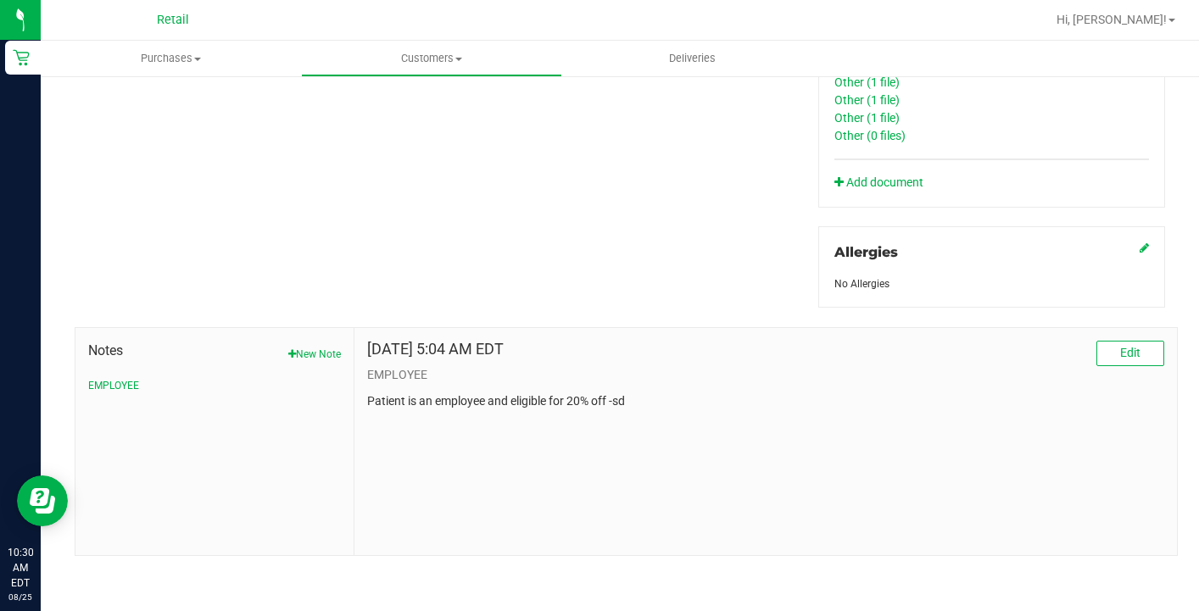
scroll to position [0, 0]
click at [446, 58] on span "Customers" at bounding box center [431, 58] width 259 height 15
click at [446, 100] on li "All customers" at bounding box center [431, 102] width 260 height 20
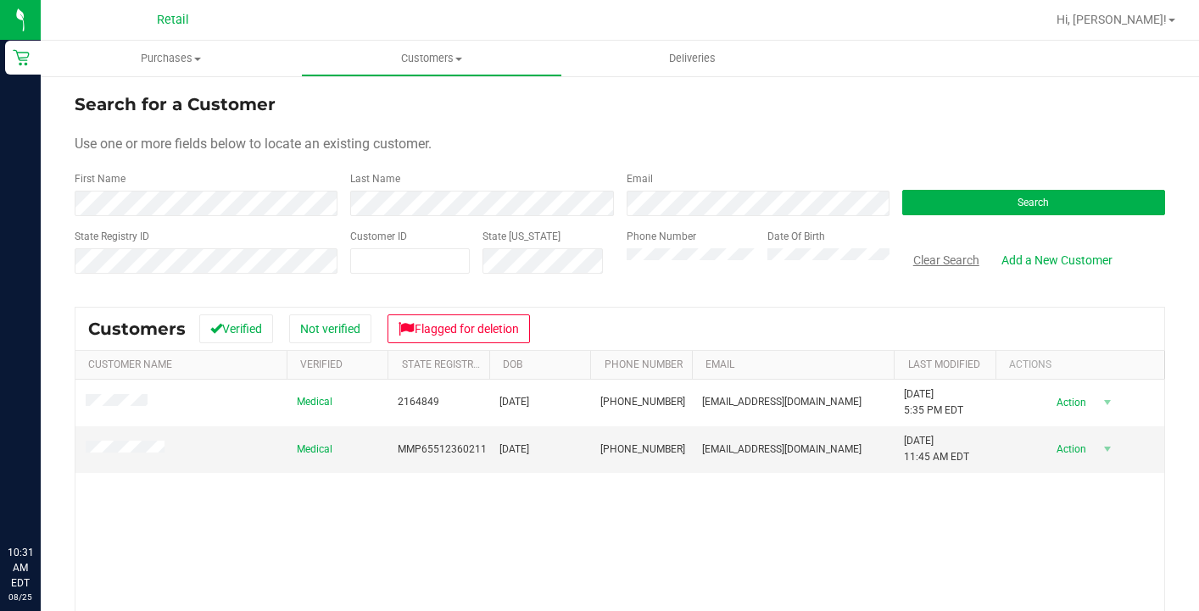
click at [947, 254] on button "Clear Search" at bounding box center [946, 260] width 88 height 29
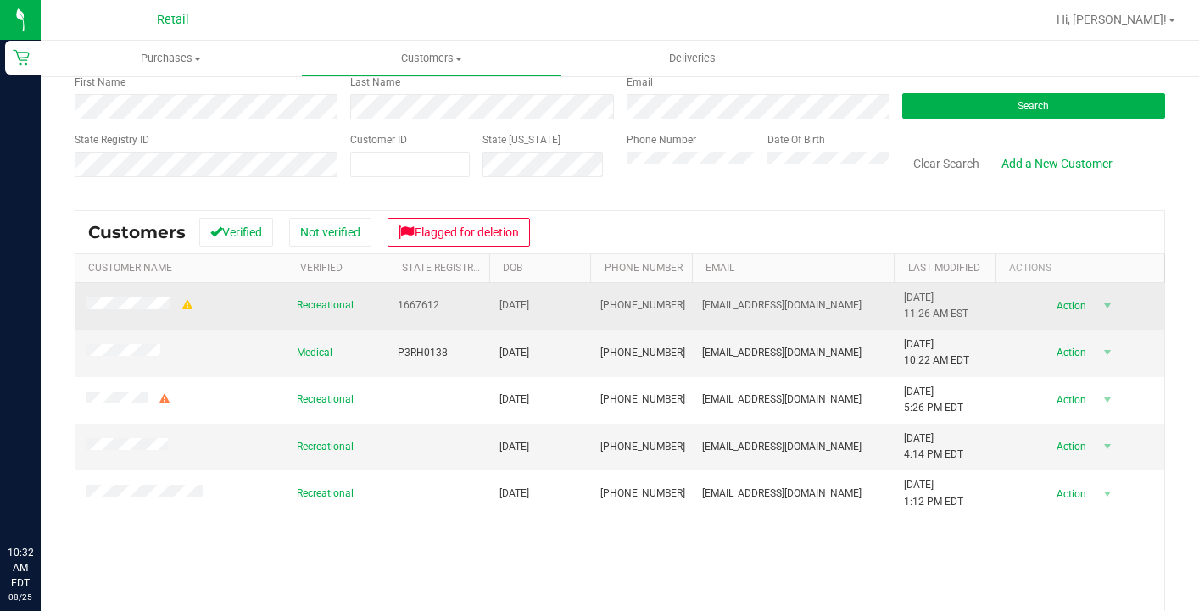
scroll to position [102, 0]
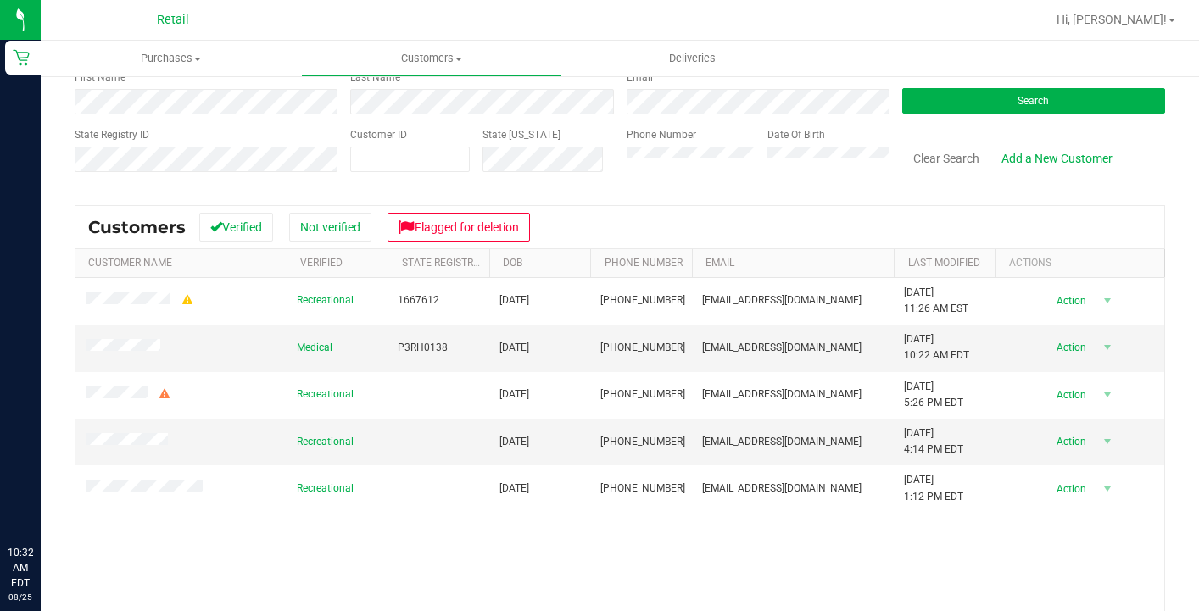
click at [947, 162] on button "Clear Search" at bounding box center [946, 158] width 88 height 29
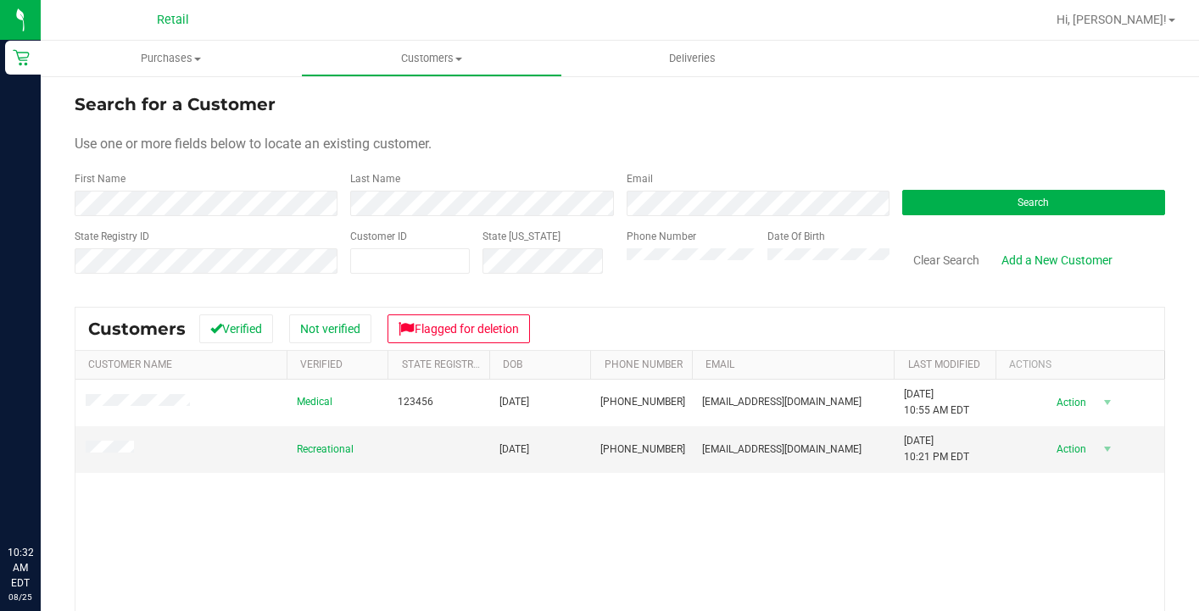
scroll to position [0, 0]
click at [941, 265] on button "Clear Search" at bounding box center [946, 260] width 88 height 29
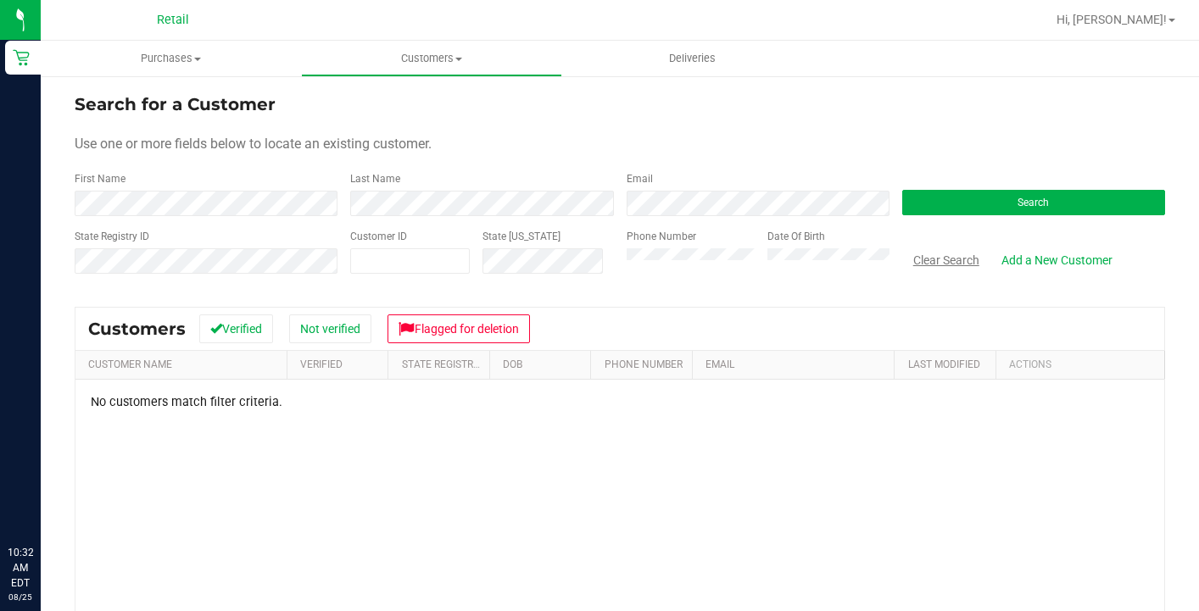
click at [927, 254] on button "Clear Search" at bounding box center [946, 260] width 88 height 29
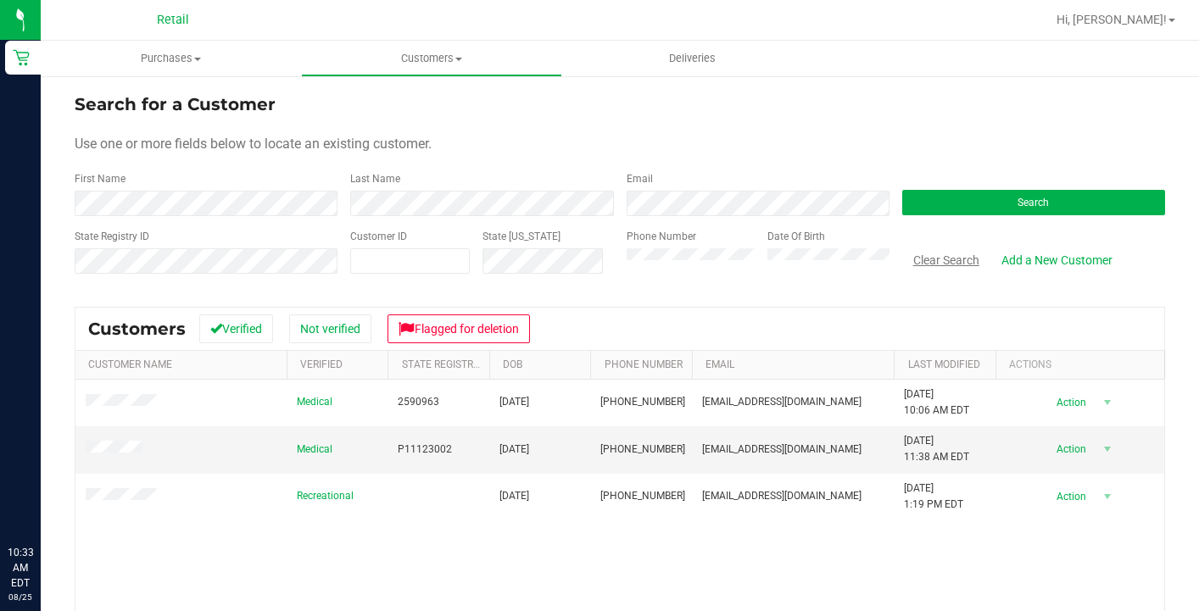
click at [951, 248] on button "Clear Search" at bounding box center [946, 260] width 88 height 29
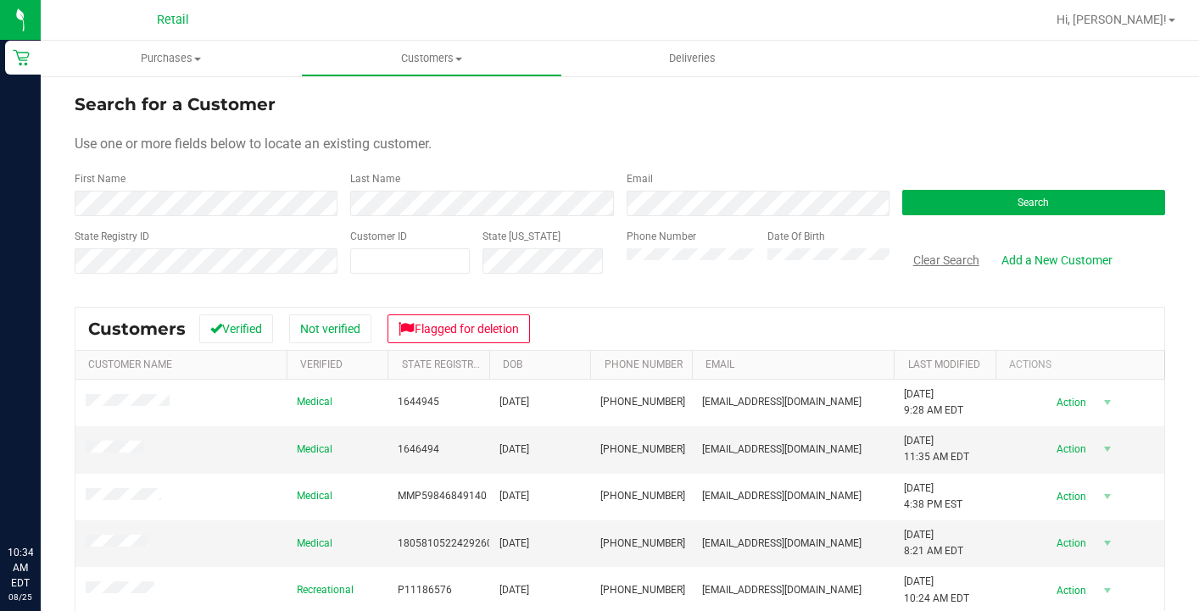
click at [934, 256] on button "Clear Search" at bounding box center [946, 260] width 88 height 29
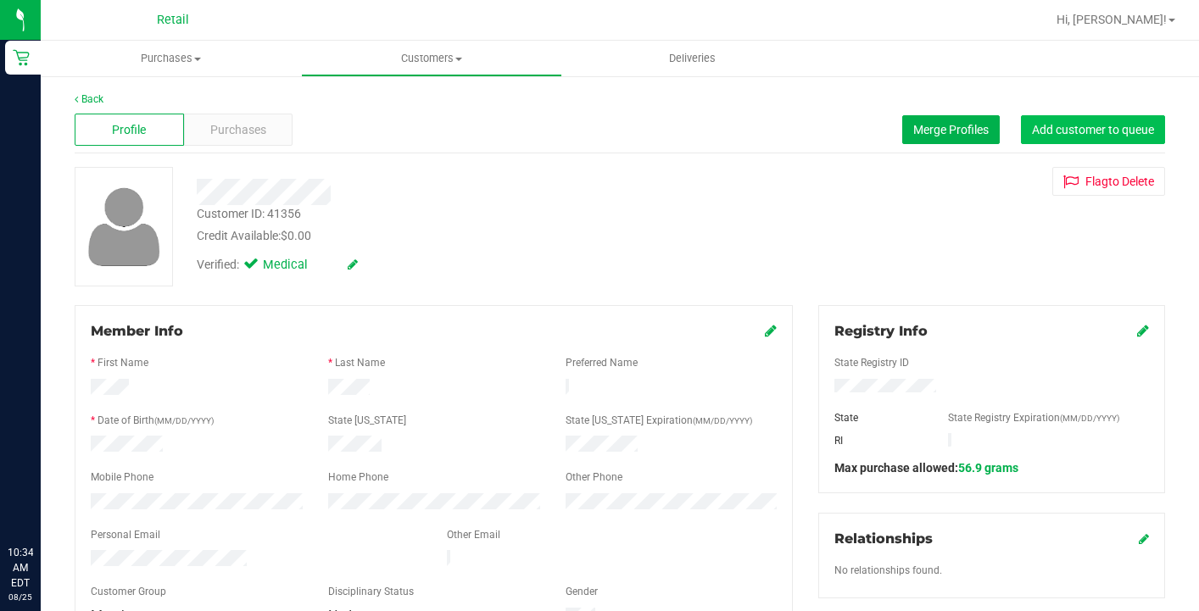
drag, startPoint x: 1054, startPoint y: 126, endPoint x: 1031, endPoint y: 126, distance: 22.9
click at [1054, 126] on span "Add customer to queue" at bounding box center [1093, 130] width 122 height 14
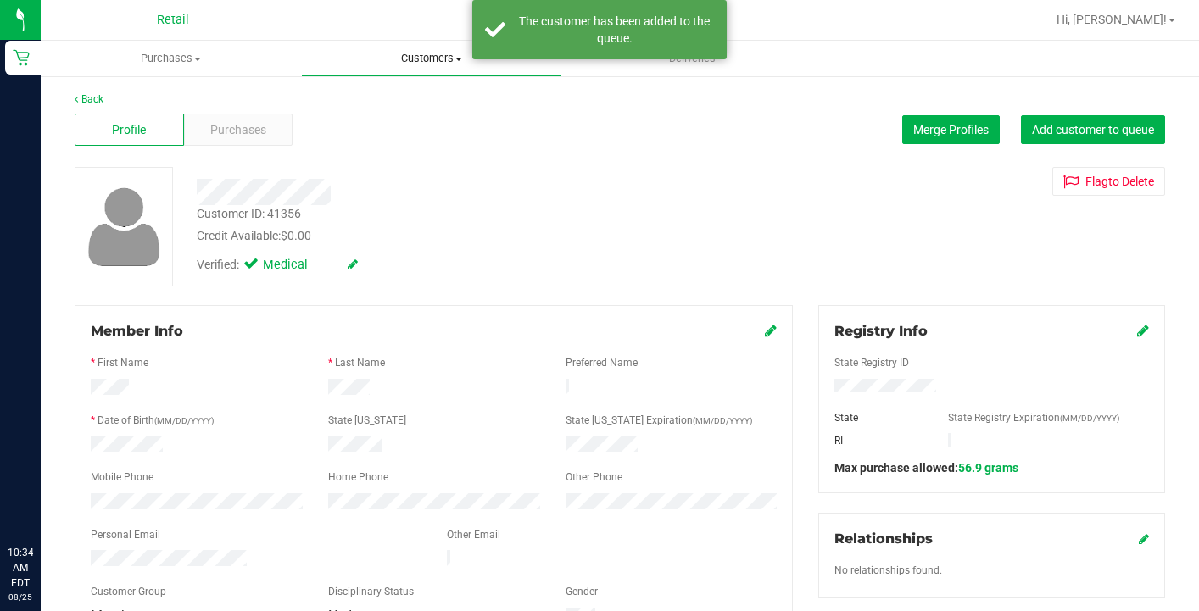
click at [433, 60] on span "Customers" at bounding box center [431, 58] width 259 height 15
click at [437, 106] on li "All customers" at bounding box center [431, 102] width 260 height 20
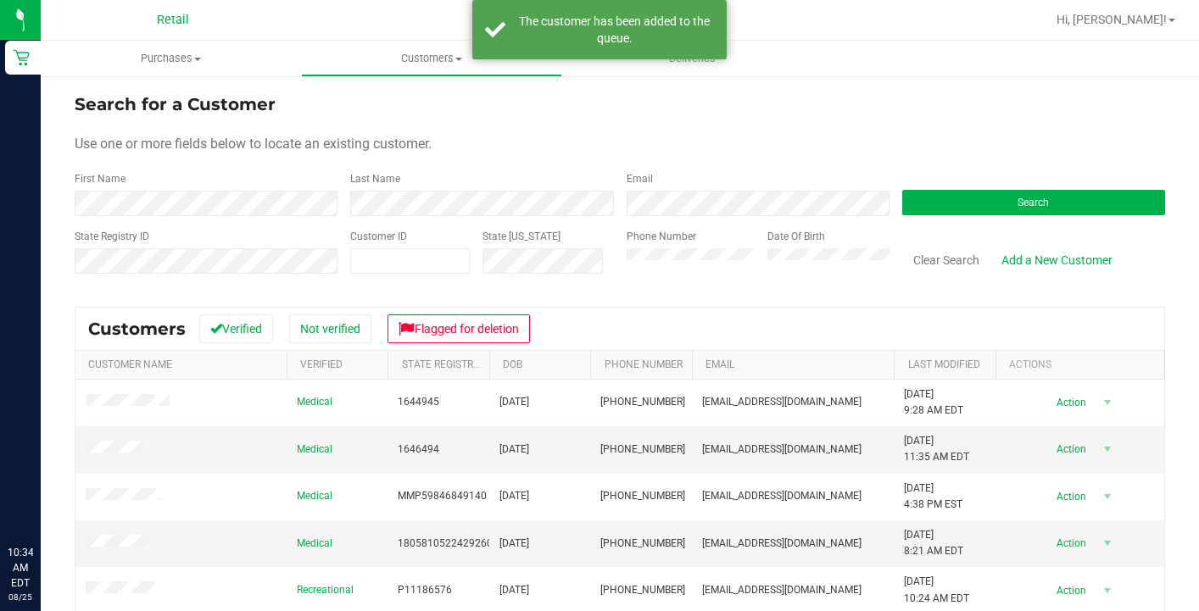
click at [689, 280] on div "Phone Number" at bounding box center [691, 259] width 128 height 60
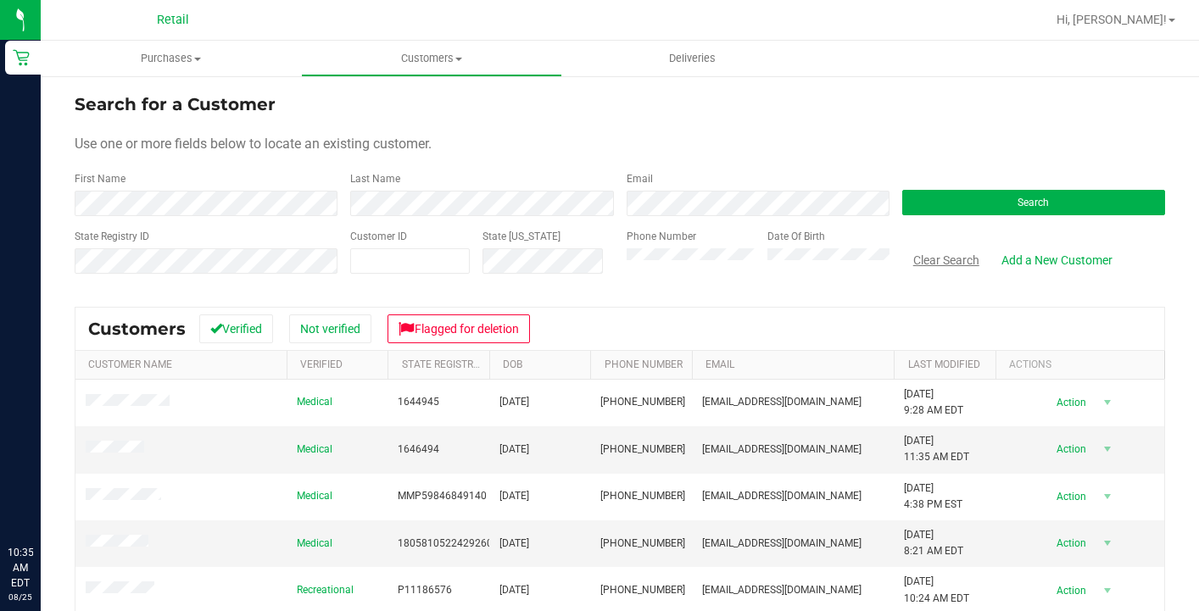
click at [936, 256] on button "Clear Search" at bounding box center [946, 260] width 88 height 29
click at [193, 47] on uib-tab-heading "Purchases Summary of purchases Fulfillment All purchases" at bounding box center [171, 59] width 260 height 36
click at [173, 92] on ul "Summary of purchases Fulfillment All purchases" at bounding box center [171, 123] width 260 height 92
click at [159, 63] on span "Purchases" at bounding box center [171, 58] width 260 height 15
click at [159, 109] on li "Summary of purchases" at bounding box center [171, 102] width 260 height 20
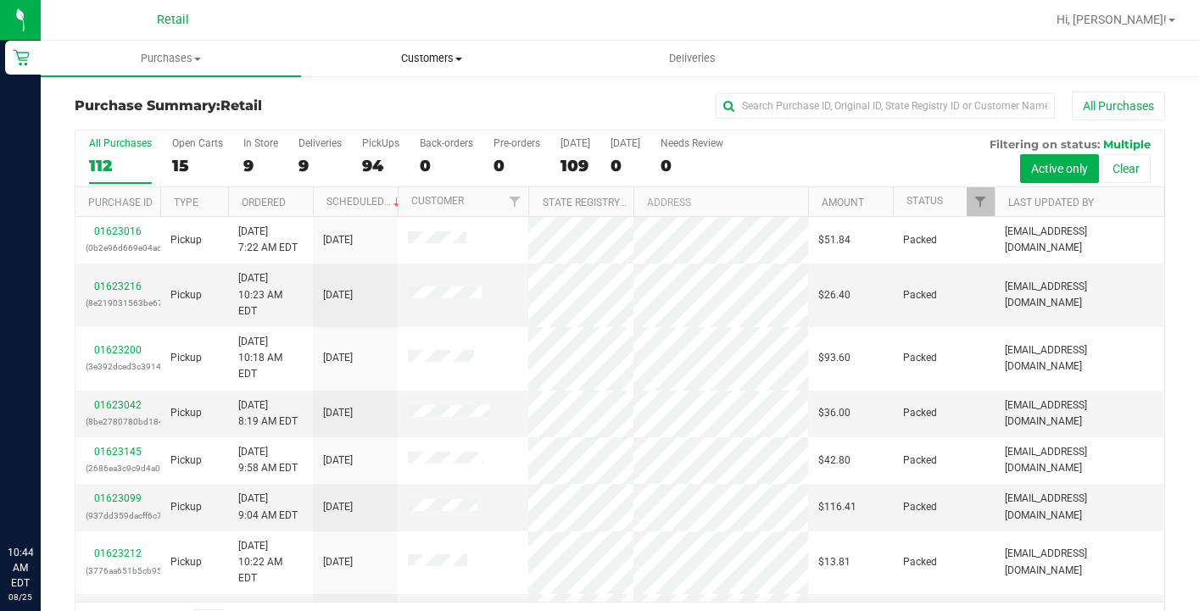
click at [429, 51] on span "Customers" at bounding box center [431, 58] width 259 height 15
click at [419, 99] on span "All customers" at bounding box center [362, 102] width 122 height 14
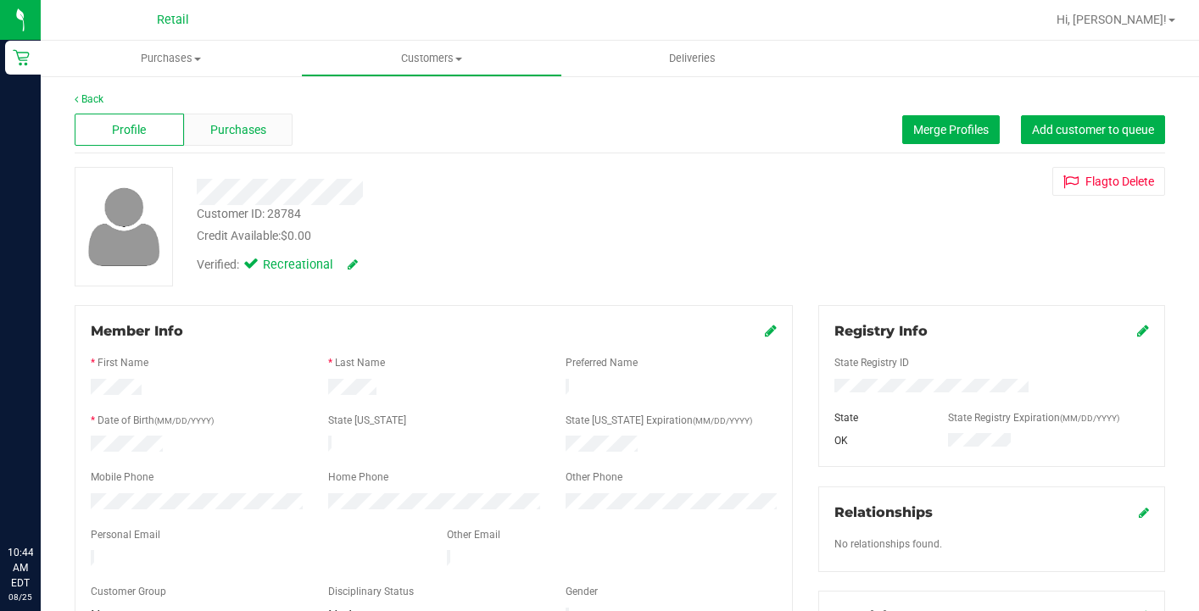
click at [252, 143] on div "Purchases" at bounding box center [238, 130] width 109 height 32
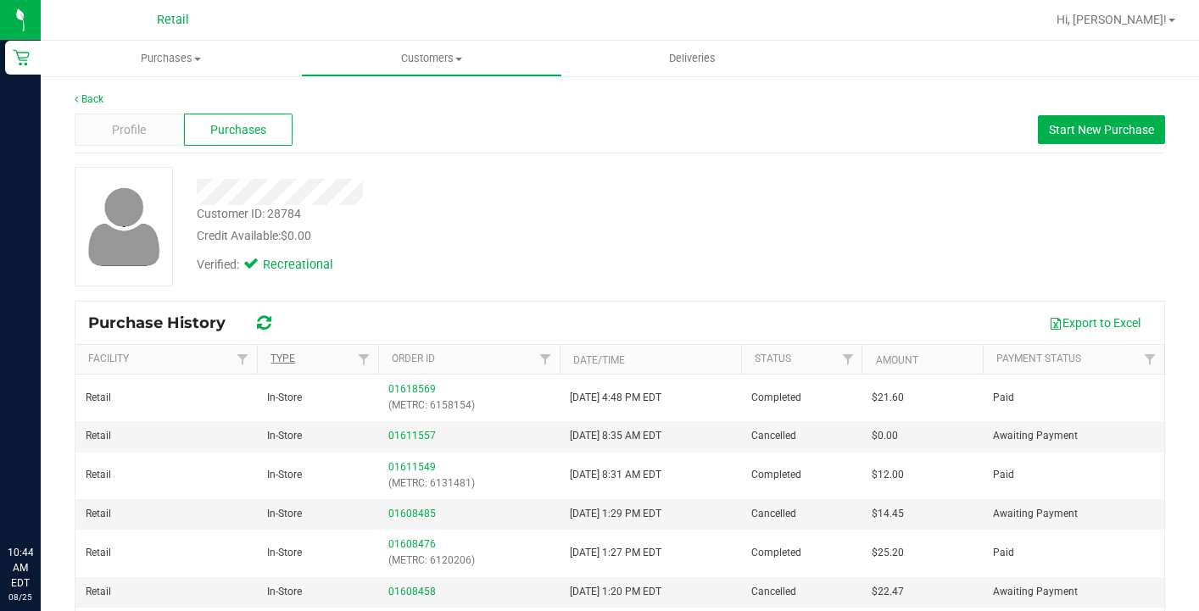
click at [291, 354] on link "Type" at bounding box center [283, 359] width 25 height 12
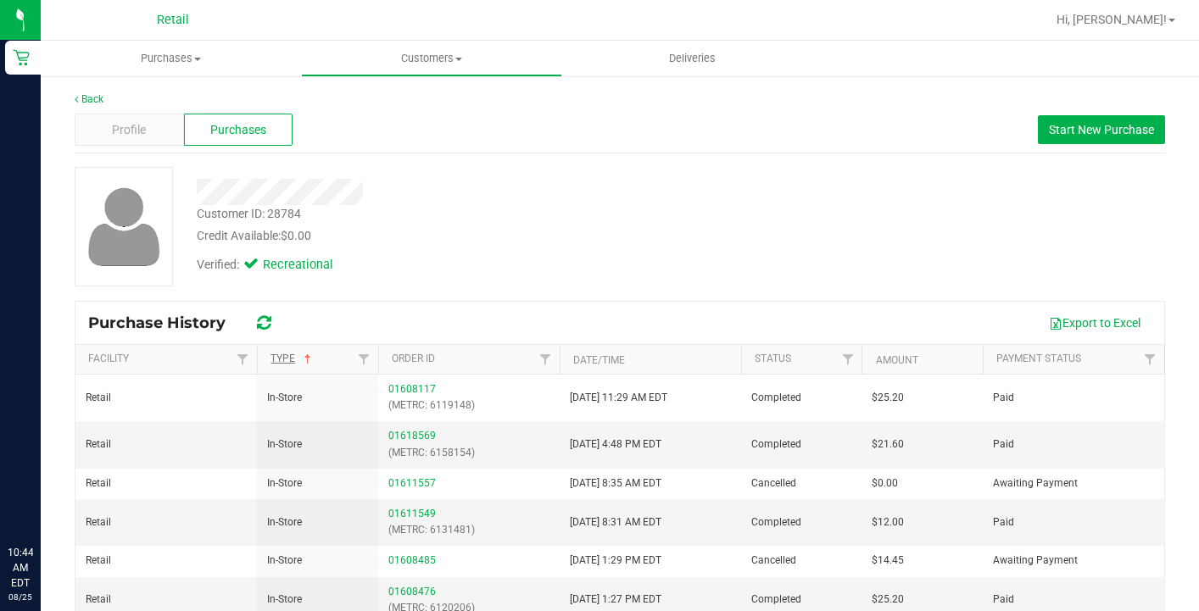
click at [287, 356] on link "Type" at bounding box center [293, 359] width 44 height 12
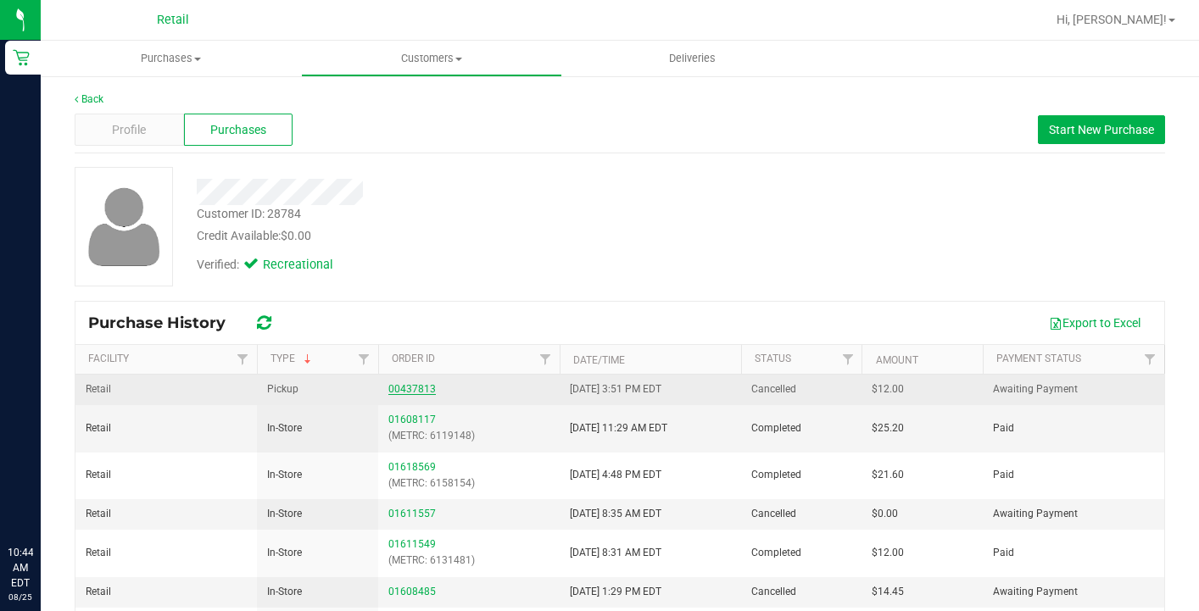
click at [405, 390] on link "00437813" at bounding box center [411, 389] width 47 height 12
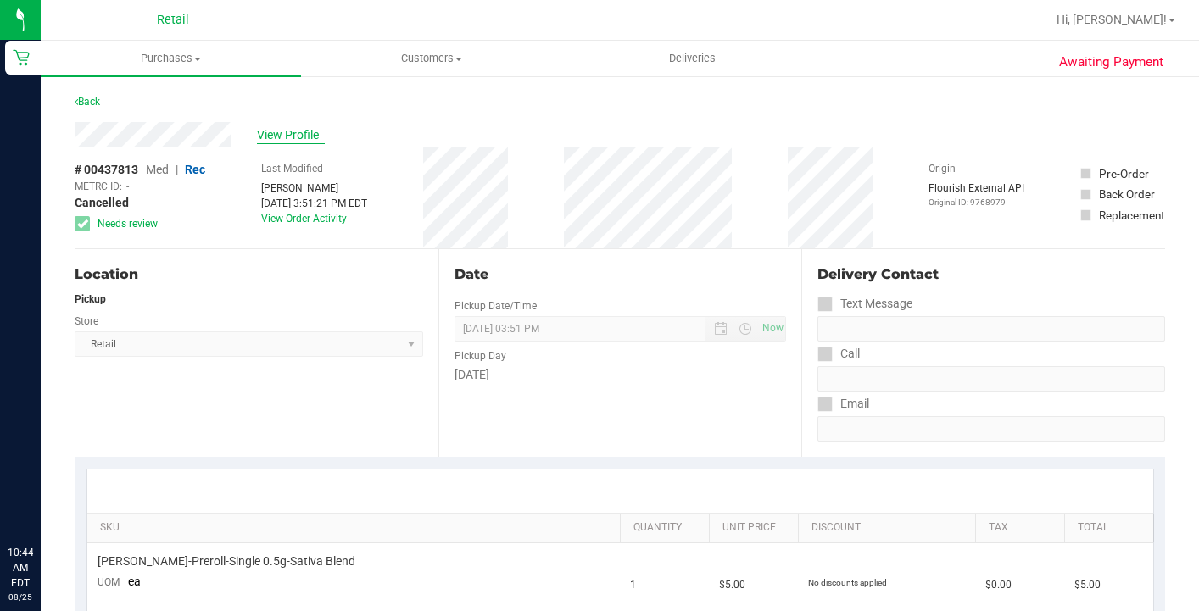
click at [281, 131] on span "View Profile" at bounding box center [291, 135] width 68 height 18
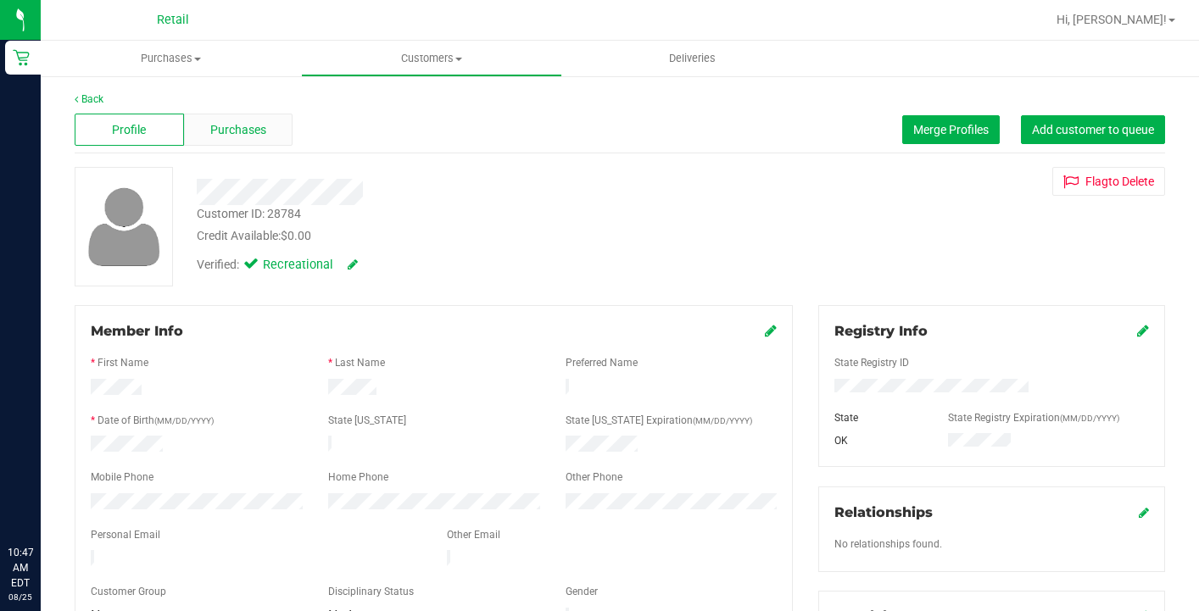
click at [241, 132] on span "Purchases" at bounding box center [238, 130] width 56 height 18
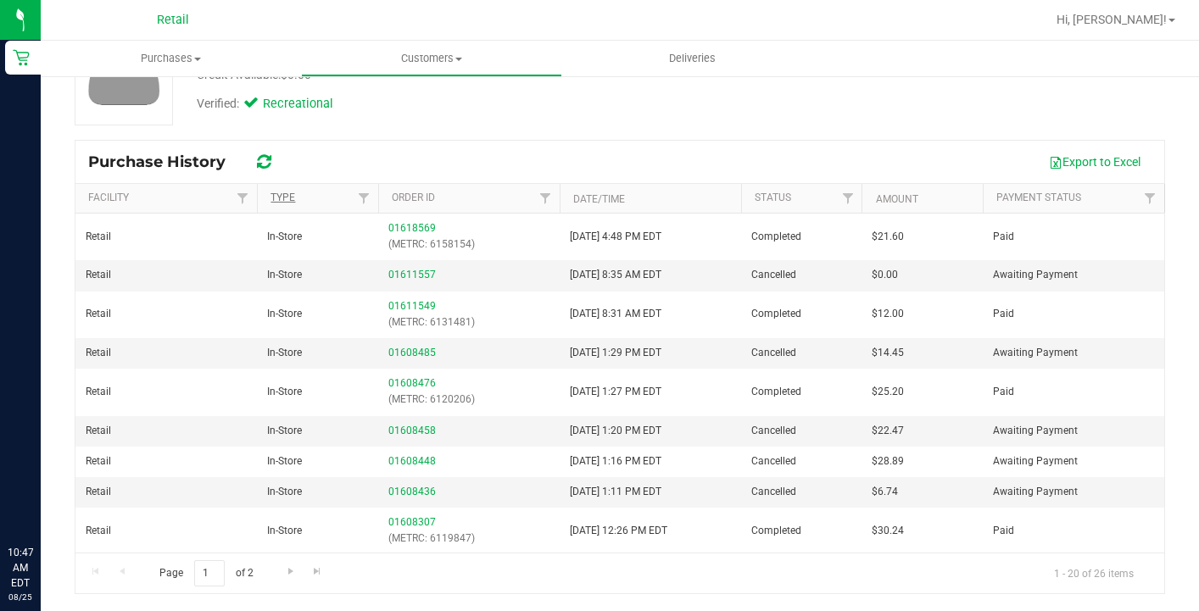
click at [286, 204] on link "Type" at bounding box center [283, 198] width 25 height 12
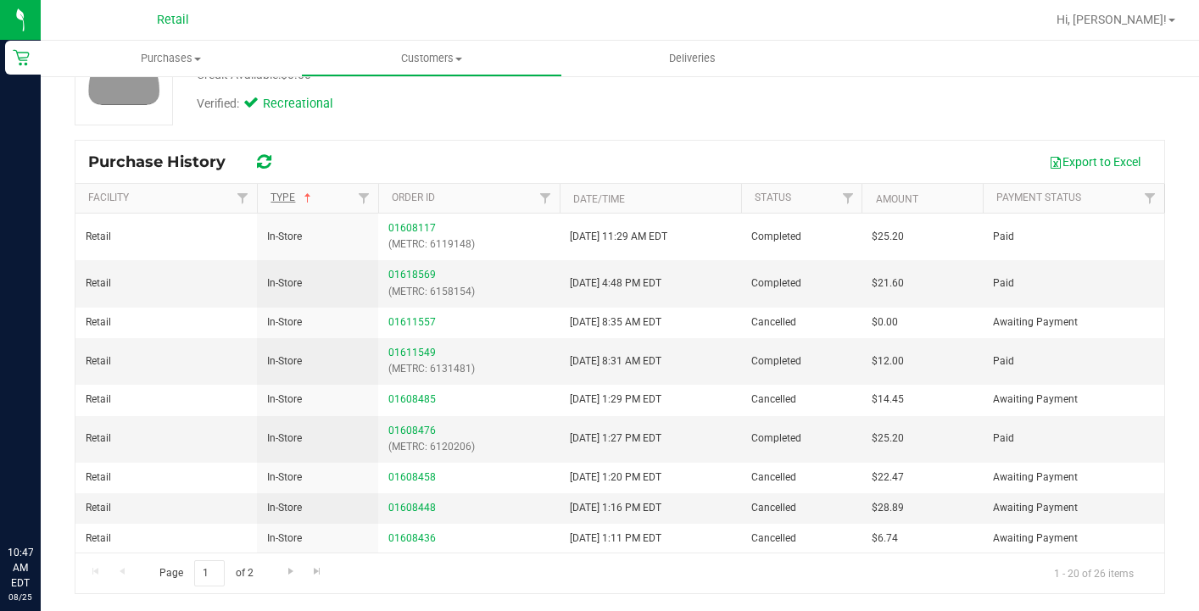
click at [286, 194] on link "Type" at bounding box center [293, 198] width 44 height 12
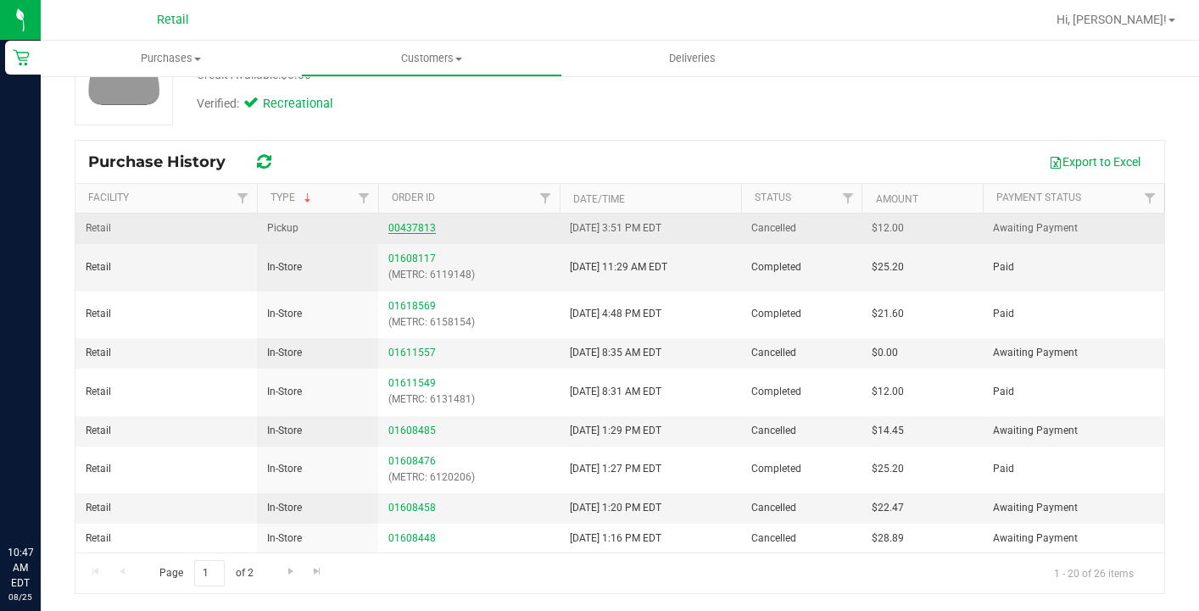
click at [405, 226] on link "00437813" at bounding box center [411, 228] width 47 height 12
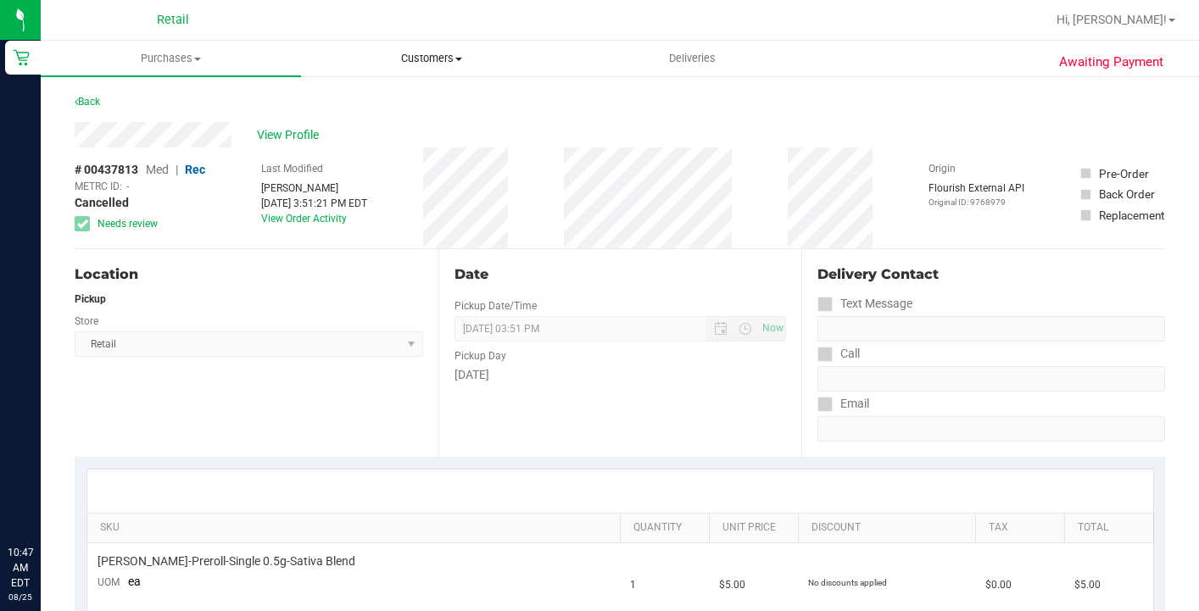
click at [417, 67] on uib-tab-heading "Customers All customers Add a new customer All physicians" at bounding box center [431, 59] width 259 height 34
click at [409, 103] on span "All customers" at bounding box center [362, 102] width 122 height 14
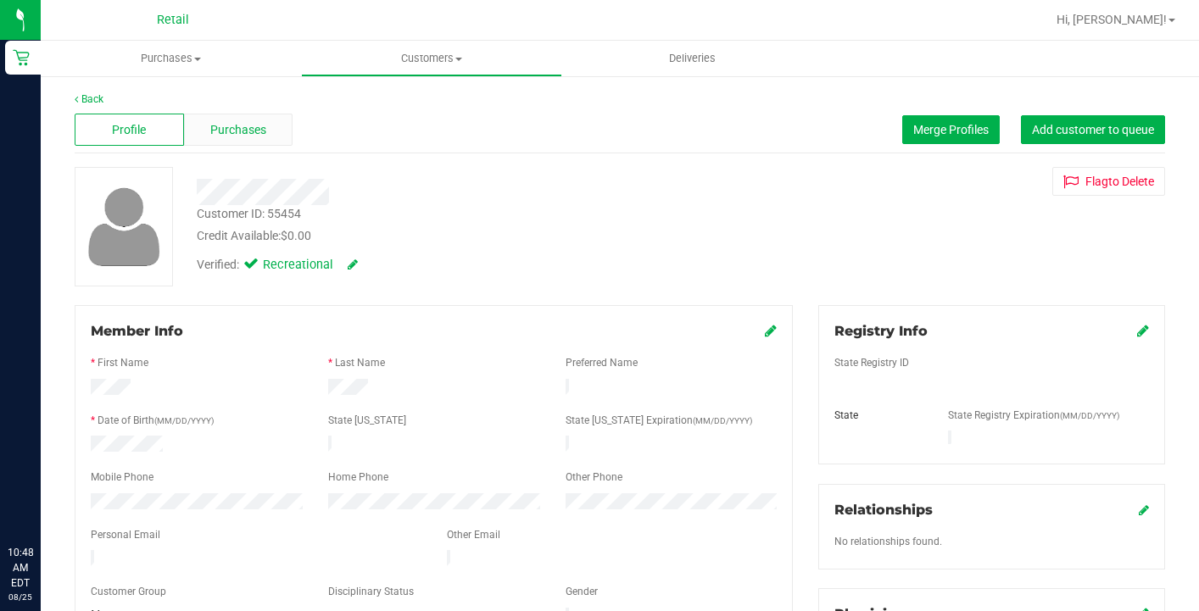
click at [252, 123] on span "Purchases" at bounding box center [238, 130] width 56 height 18
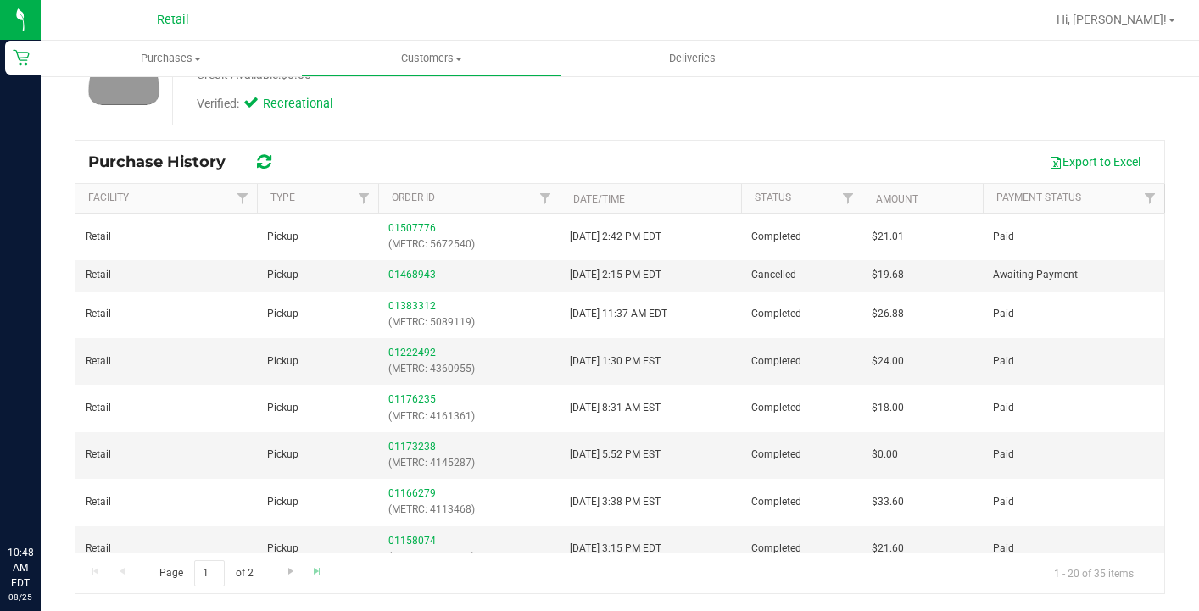
scroll to position [161, 0]
click at [312, 572] on span "Go to the last page" at bounding box center [317, 572] width 14 height 14
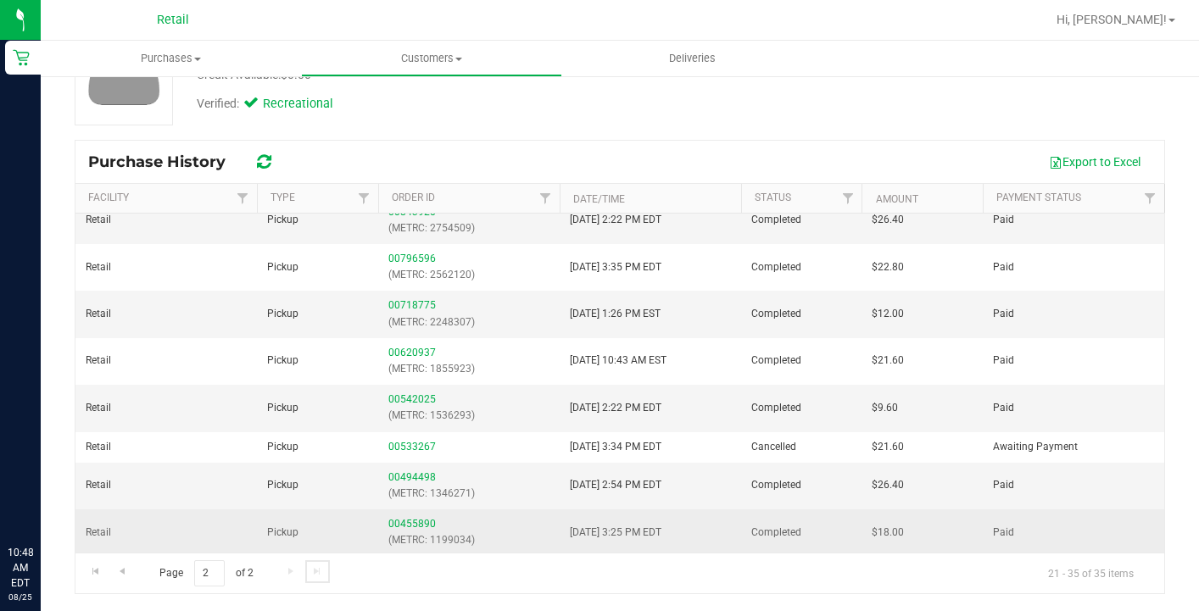
scroll to position [327, 0]
click at [415, 521] on link "00455890" at bounding box center [411, 526] width 47 height 12
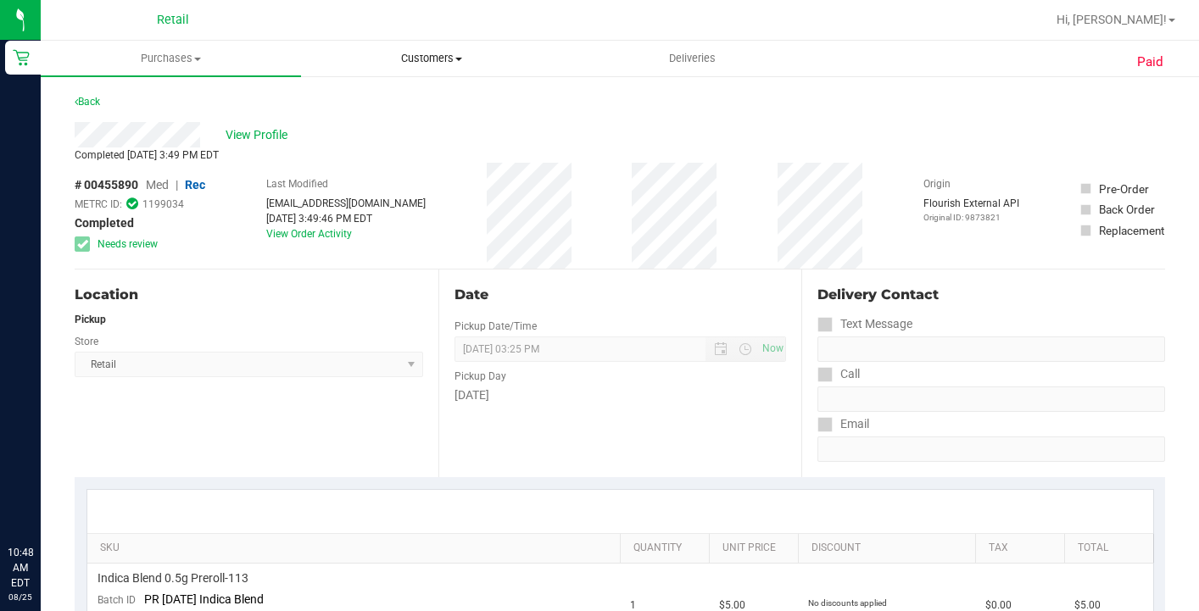
click at [412, 64] on span "Customers" at bounding box center [431, 58] width 259 height 15
click at [400, 104] on span "All customers" at bounding box center [362, 102] width 122 height 14
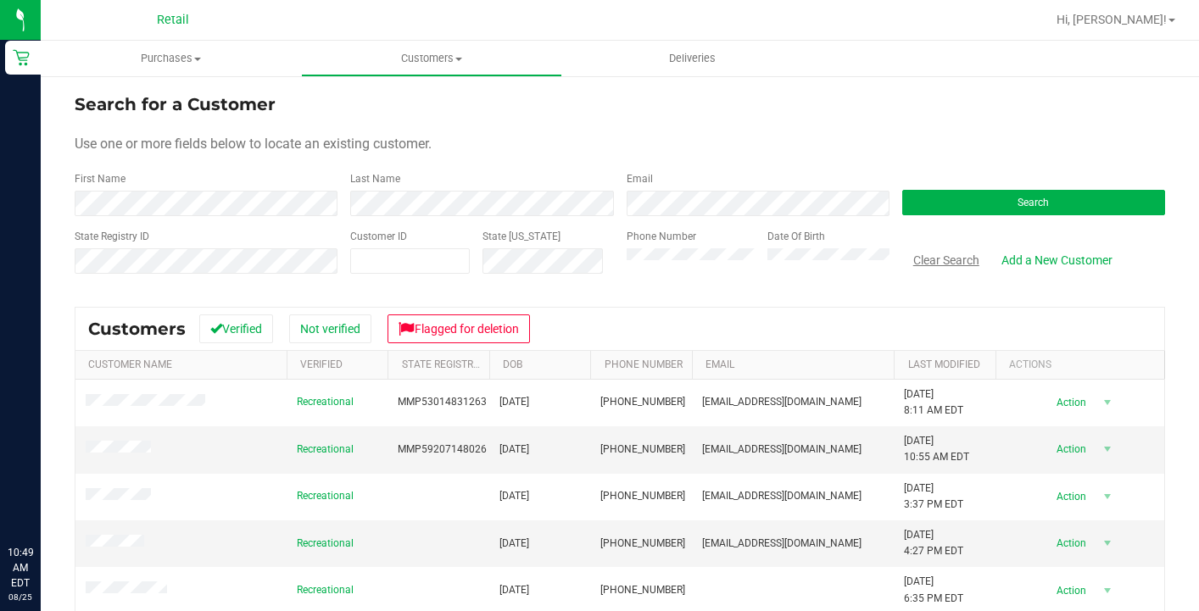
click at [966, 250] on button "Clear Search" at bounding box center [946, 260] width 88 height 29
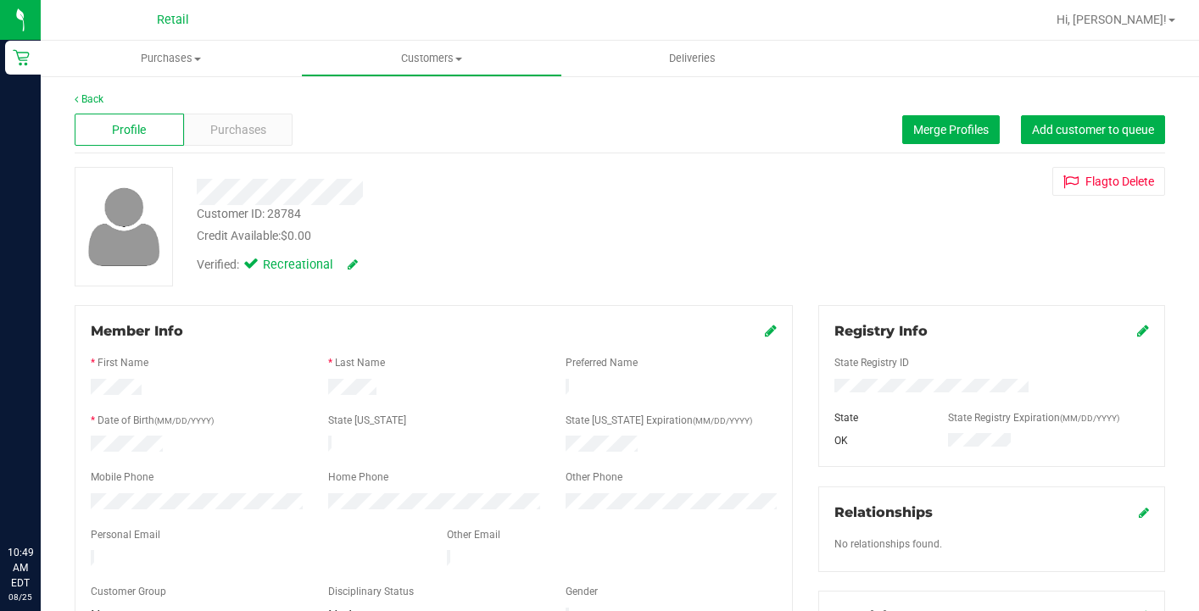
click at [259, 148] on div "Profile Purchases Merge Profiles Add customer to queue" at bounding box center [620, 130] width 1091 height 47
click at [251, 135] on span "Purchases" at bounding box center [238, 130] width 56 height 18
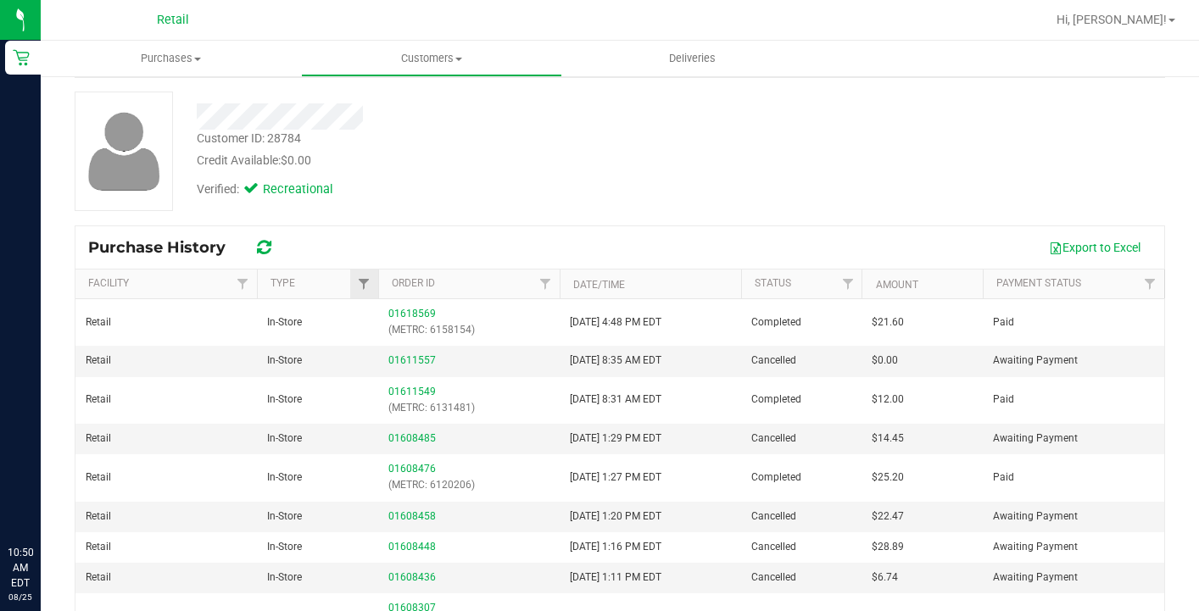
scroll to position [79, 0]
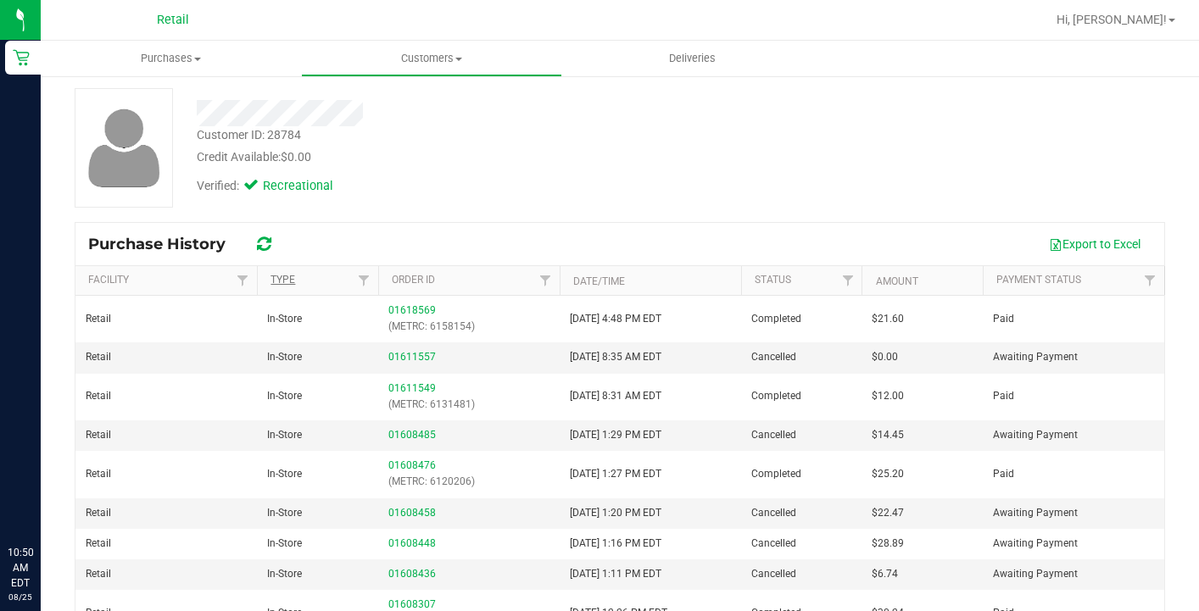
click at [280, 281] on link "Type" at bounding box center [283, 280] width 25 height 12
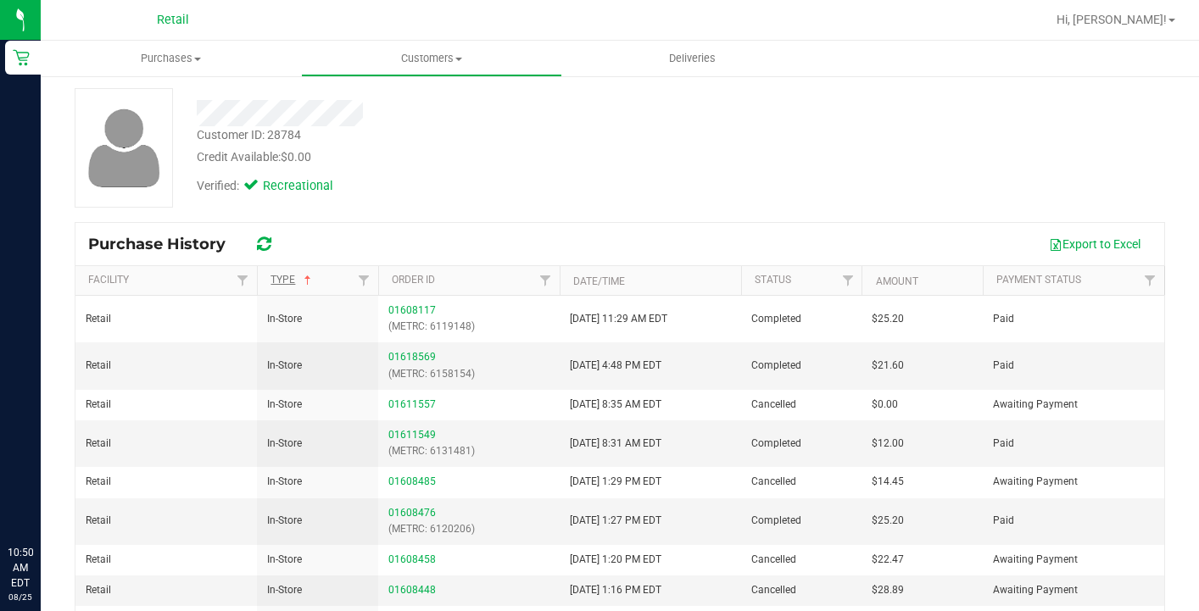
click at [280, 280] on link "Type" at bounding box center [293, 280] width 44 height 12
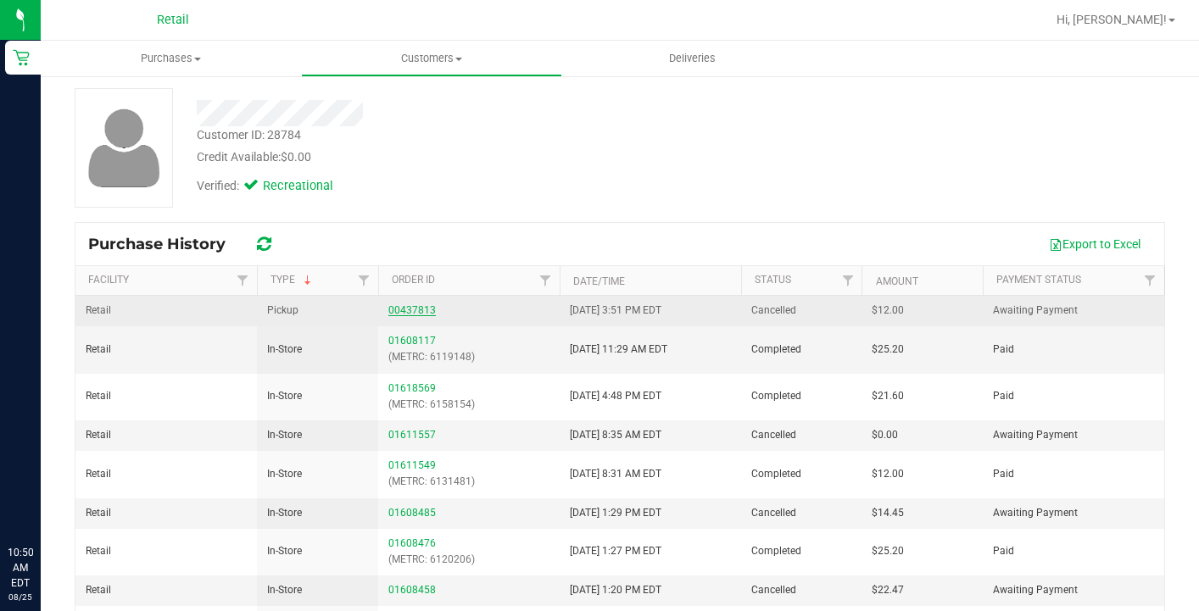
click at [398, 305] on link "00437813" at bounding box center [411, 310] width 47 height 12
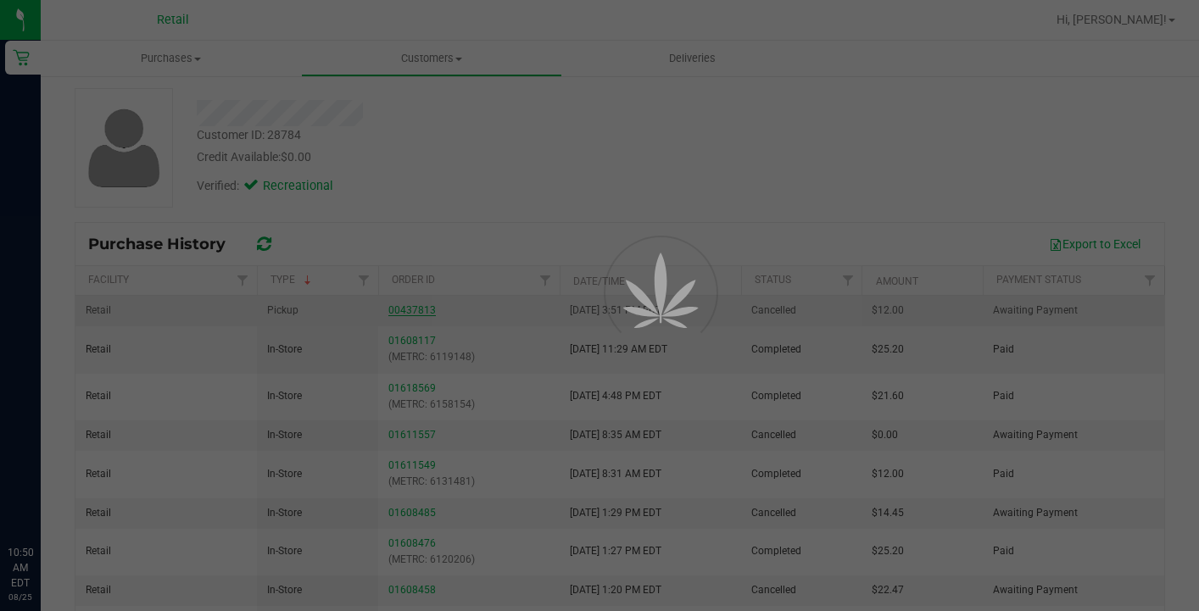
scroll to position [0, 0]
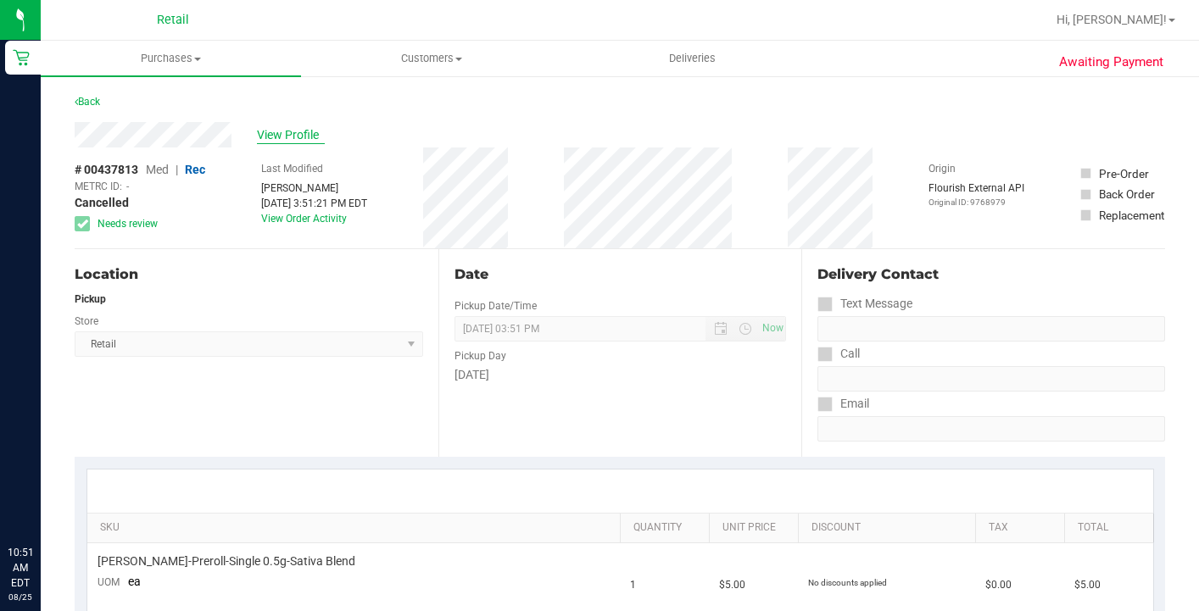
click at [305, 140] on span "View Profile" at bounding box center [291, 135] width 68 height 18
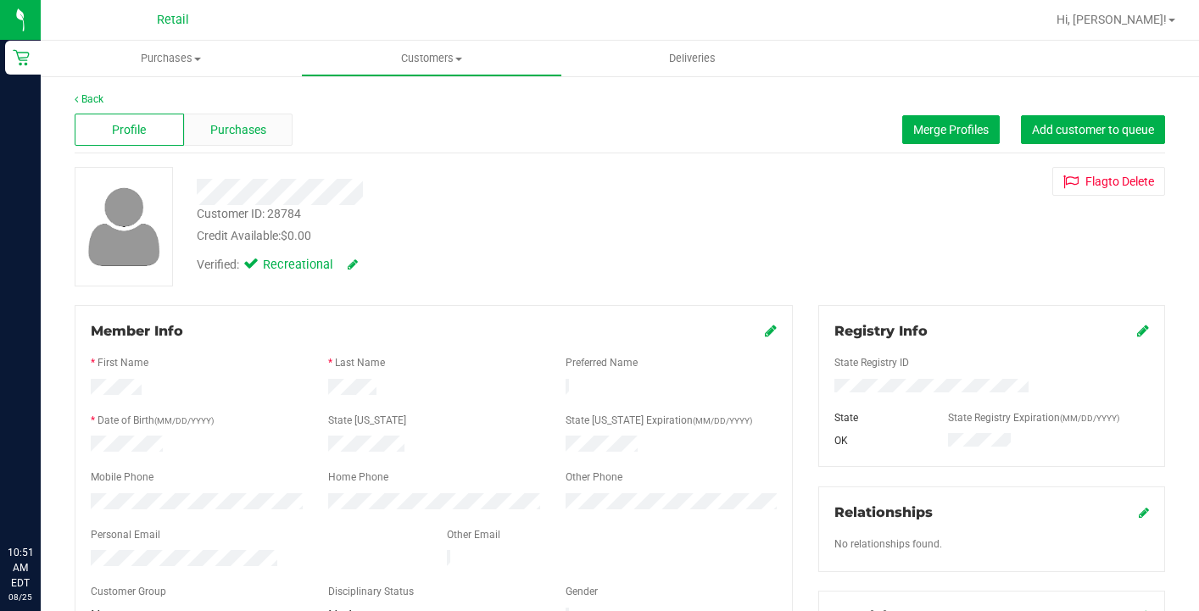
click at [226, 120] on div "Purchases" at bounding box center [238, 130] width 109 height 32
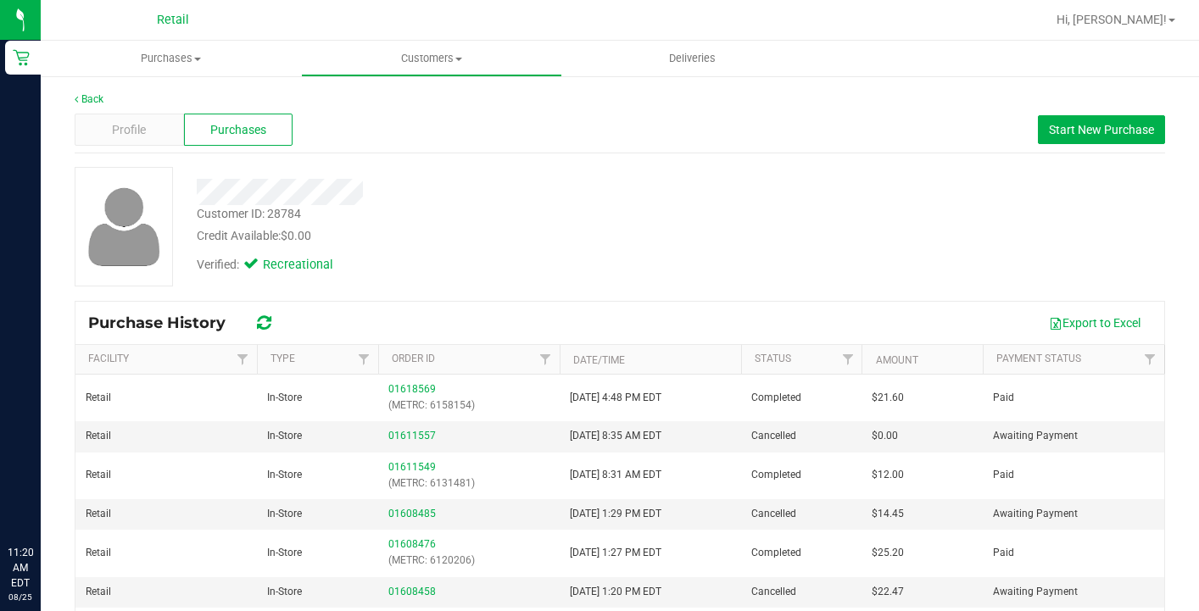
click at [201, 1] on nav "Retail Hi, Sarah!" at bounding box center [620, 20] width 1158 height 41
click at [417, 61] on span "Customers" at bounding box center [431, 58] width 259 height 15
click at [415, 103] on span "All customers" at bounding box center [362, 102] width 122 height 14
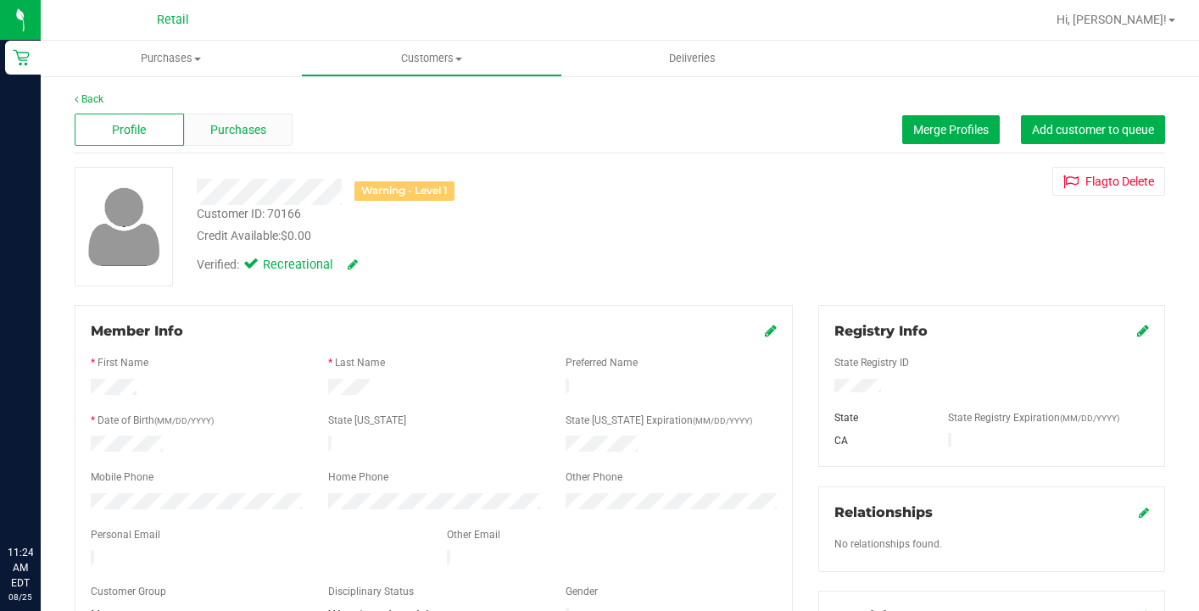
click at [251, 139] on div "Purchases" at bounding box center [238, 130] width 109 height 32
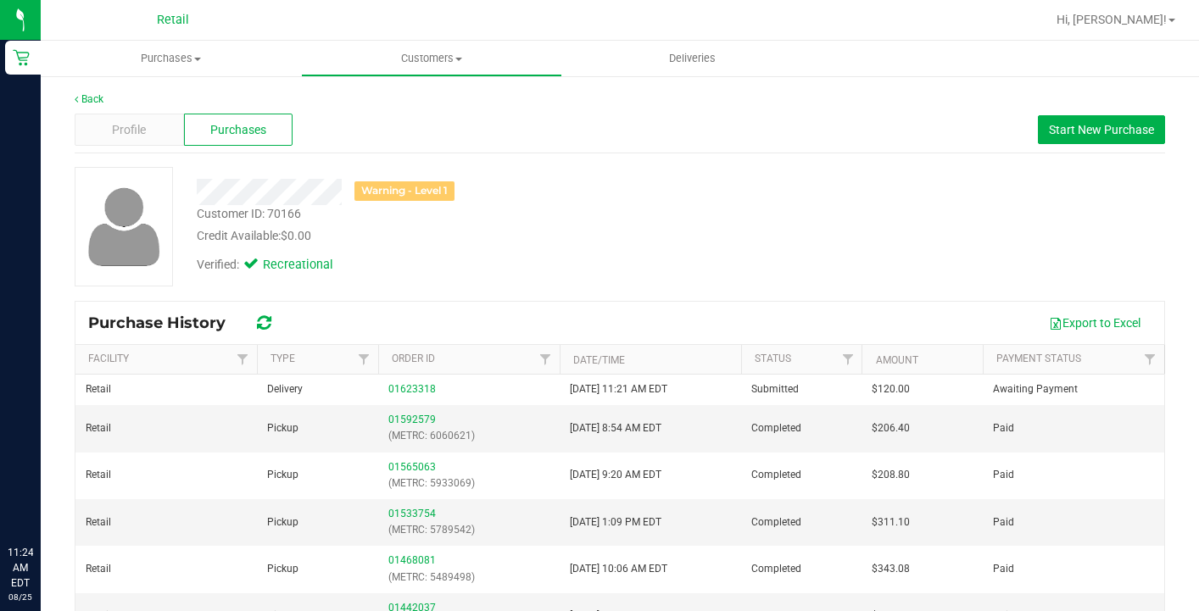
click at [611, 222] on div "Customer ID: 70166 Credit Available: $0.00" at bounding box center [463, 225] width 558 height 40
click at [421, 50] on uib-tab-heading "Customers All customers Add a new customer All physicians" at bounding box center [431, 59] width 259 height 34
click at [404, 93] on li "All customers" at bounding box center [431, 102] width 260 height 20
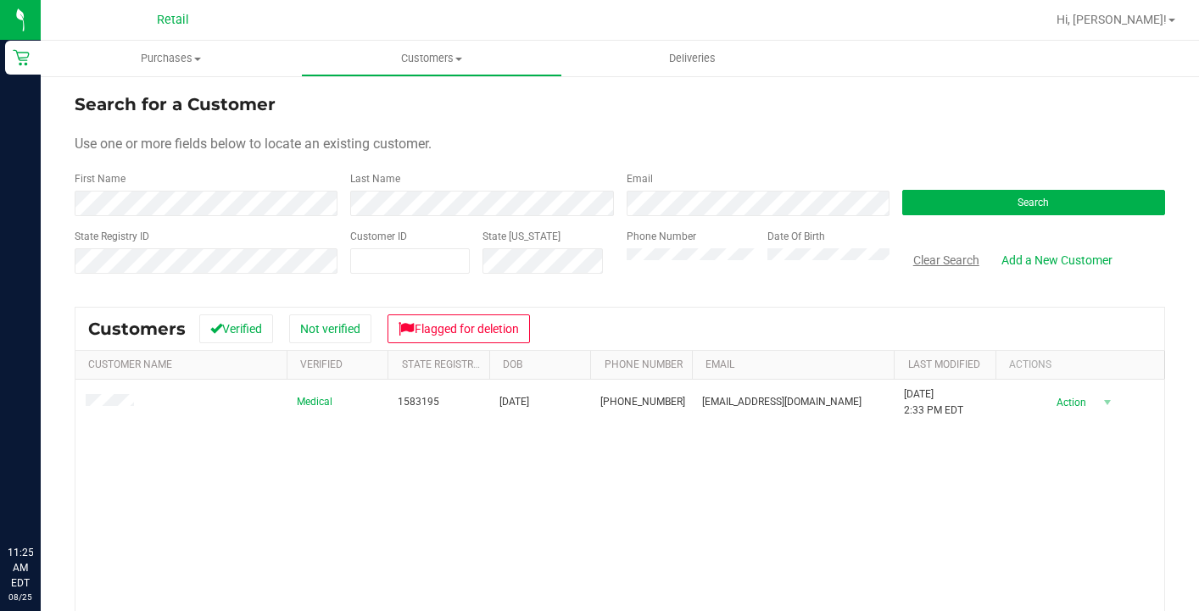
click at [930, 258] on button "Clear Search" at bounding box center [946, 260] width 88 height 29
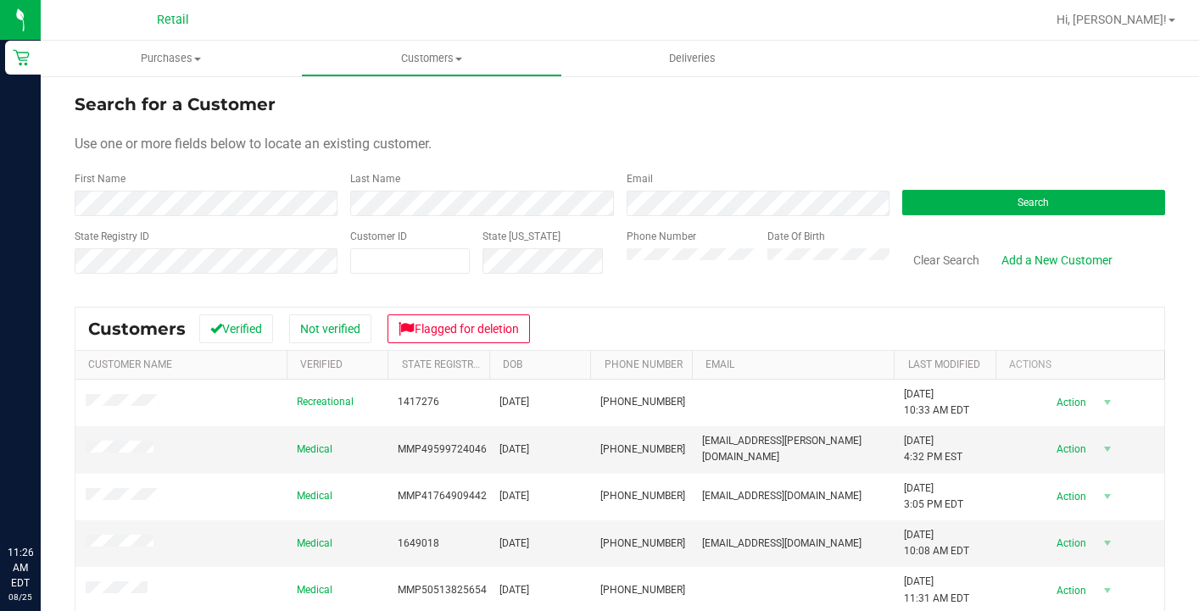
click at [846, 275] on div "Date Of Birth" at bounding box center [822, 259] width 135 height 60
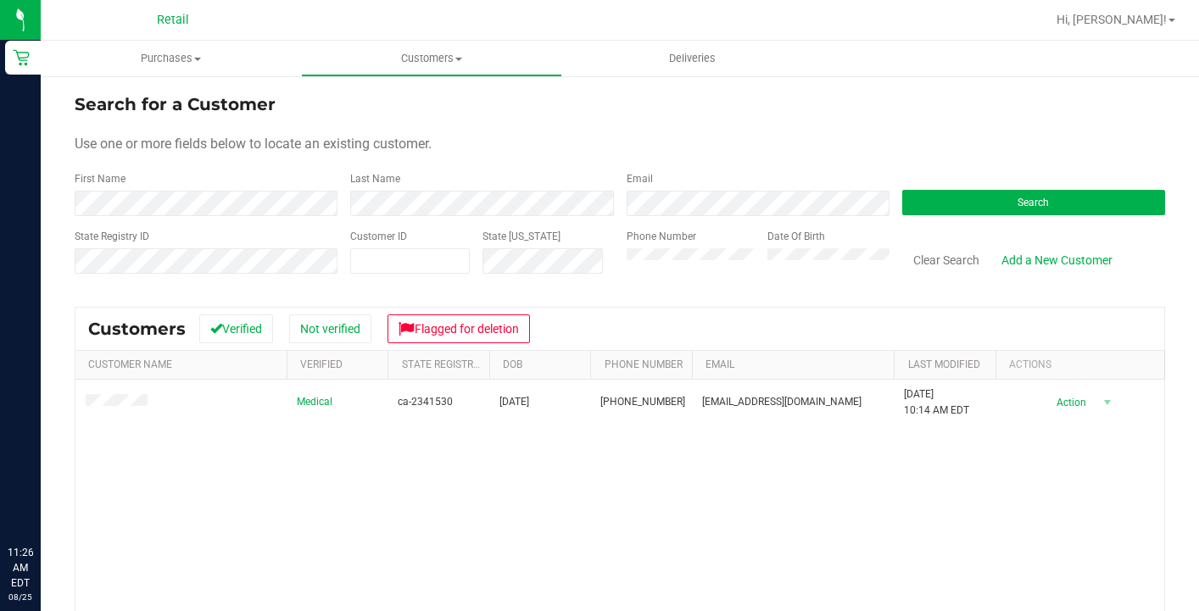
click at [722, 445] on div "Medical ca-2341530 07/17/1967 (401) 207-9465 Mikek67@hotmail.com 8/17/2025 10:1…" at bounding box center [619, 572] width 1089 height 385
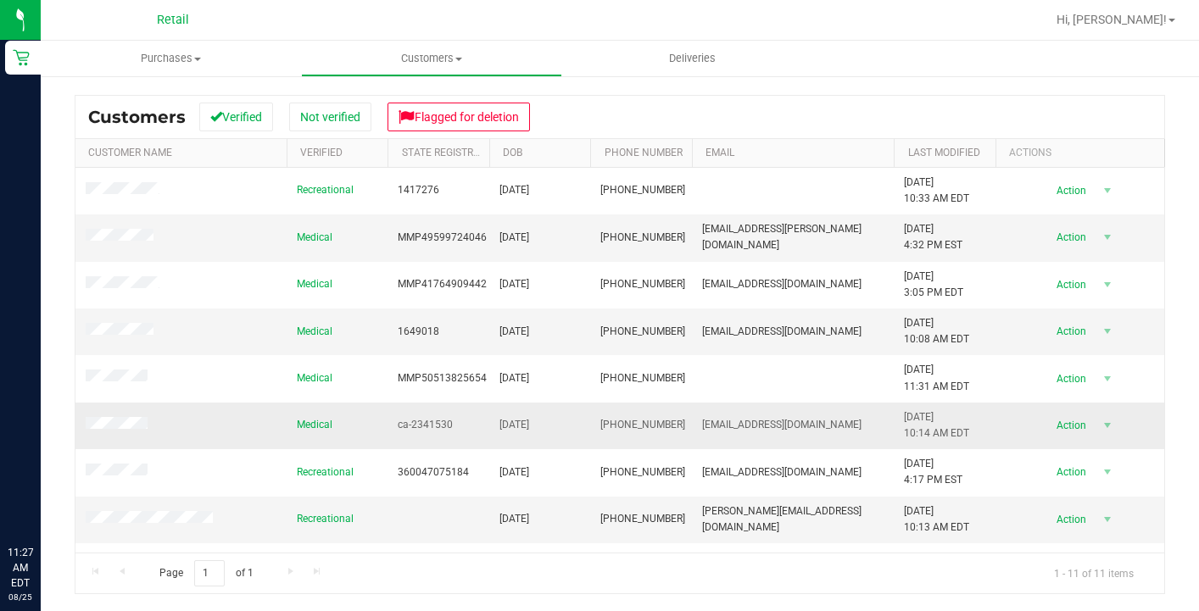
drag, startPoint x: 812, startPoint y: 422, endPoint x: 701, endPoint y: 416, distance: 112.2
click at [701, 416] on td "Mikek67@hotmail.com" at bounding box center [793, 426] width 203 height 47
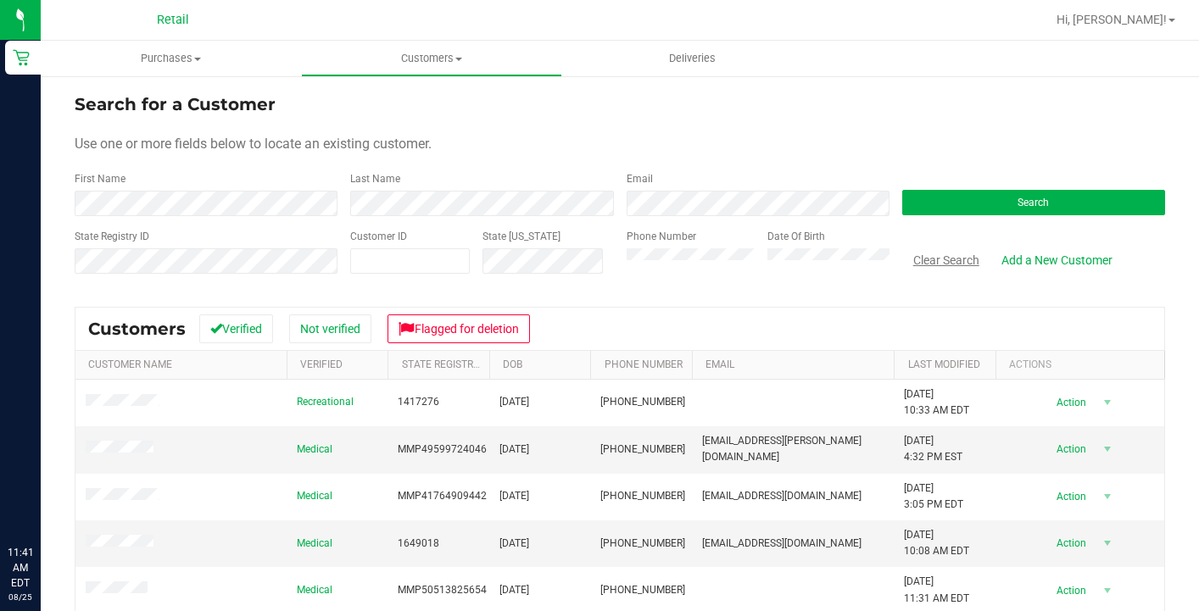
click at [920, 262] on button "Clear Search" at bounding box center [946, 260] width 88 height 29
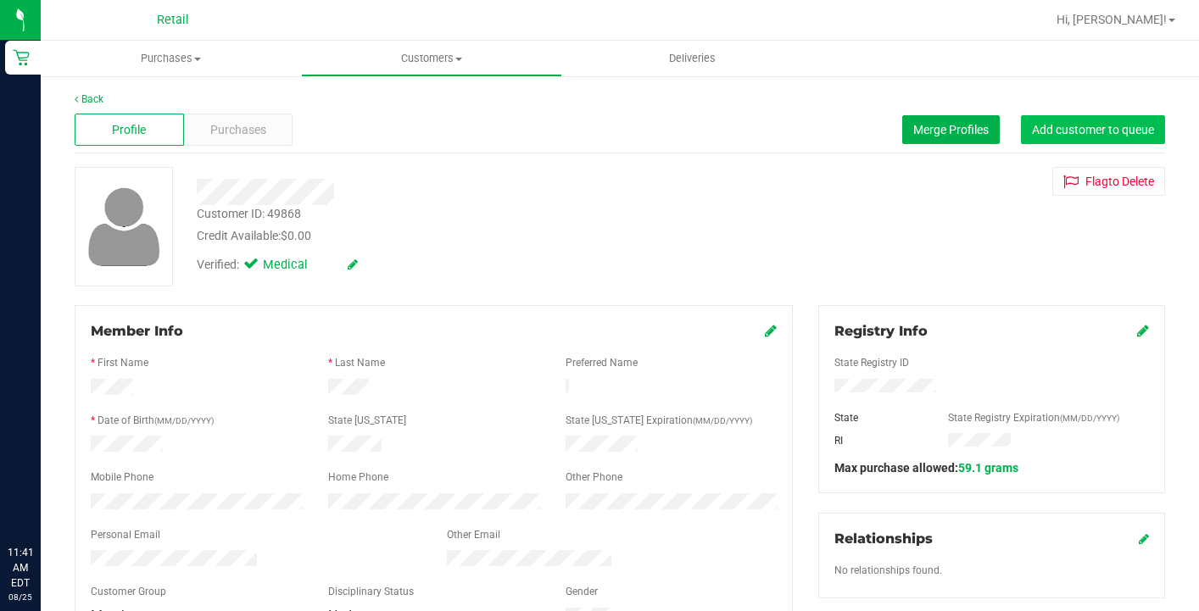
click at [1052, 127] on span "Add customer to queue" at bounding box center [1093, 130] width 122 height 14
click at [416, 40] on nav "Retail Hi, Sarah!" at bounding box center [620, 20] width 1158 height 41
click at [430, 60] on span "Customers" at bounding box center [431, 58] width 259 height 15
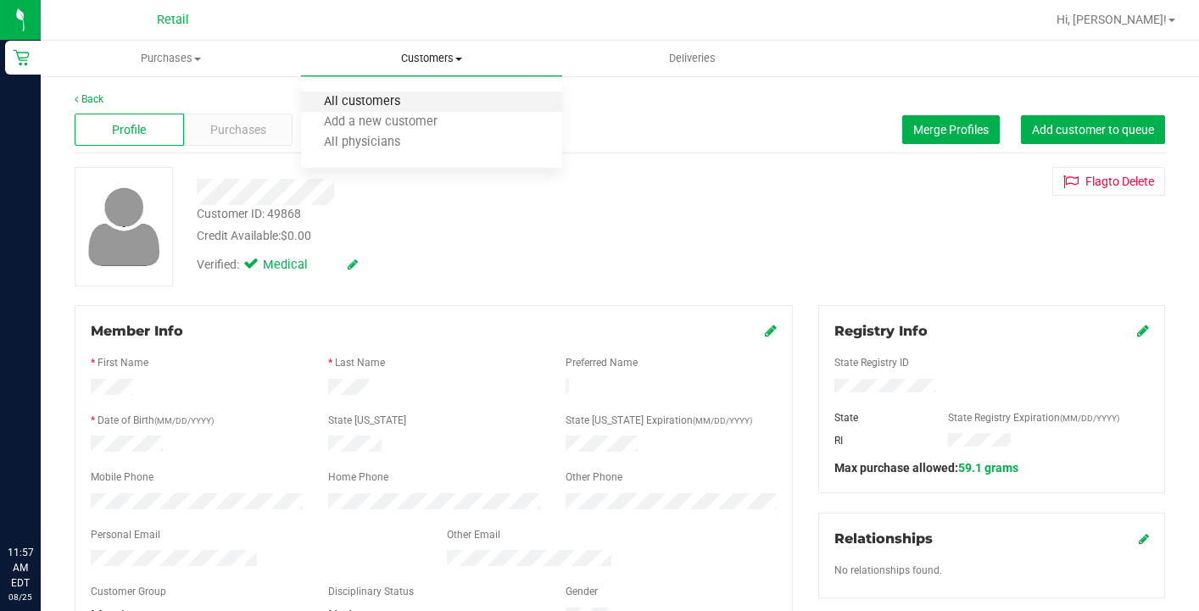
click at [421, 104] on span "All customers" at bounding box center [362, 102] width 122 height 14
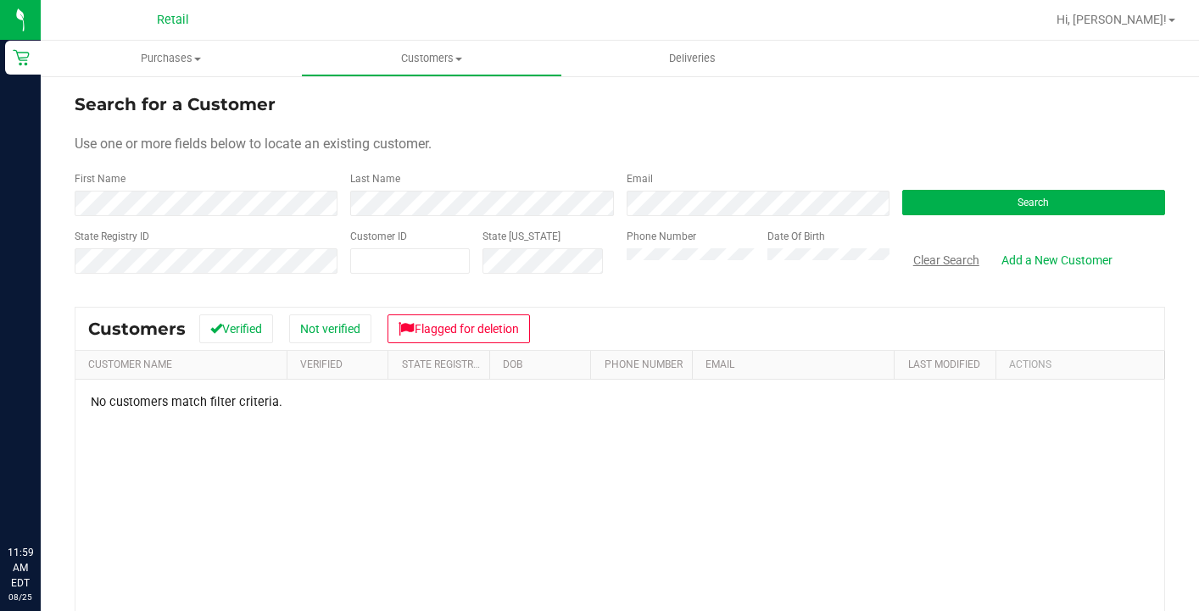
click at [932, 269] on button "Clear Search" at bounding box center [946, 260] width 88 height 29
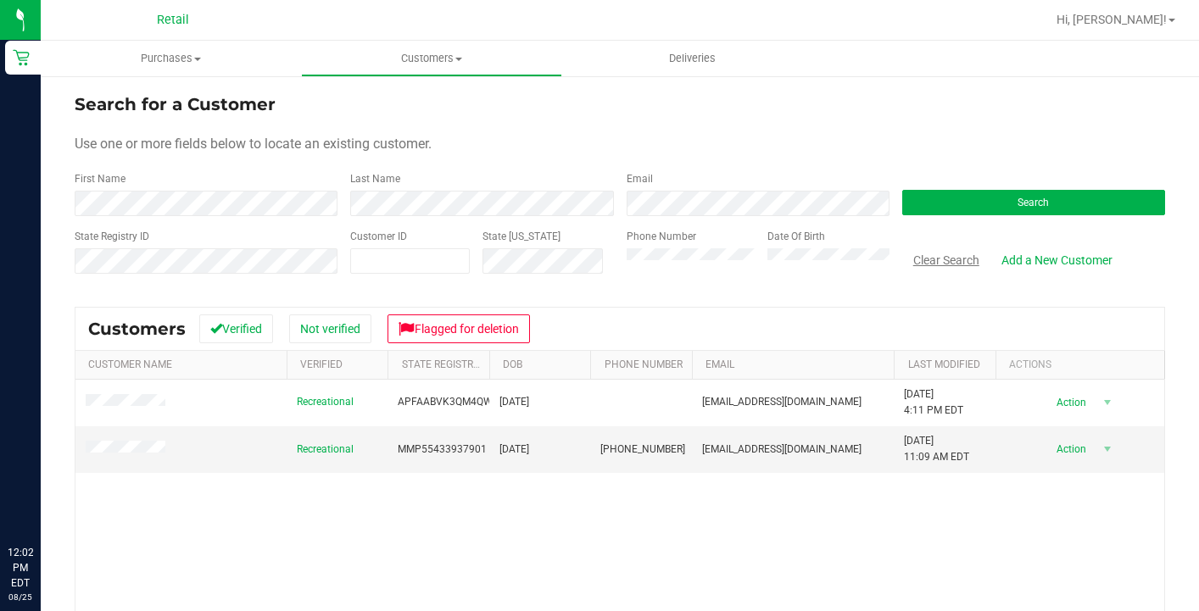
click at [922, 261] on button "Clear Search" at bounding box center [946, 260] width 88 height 29
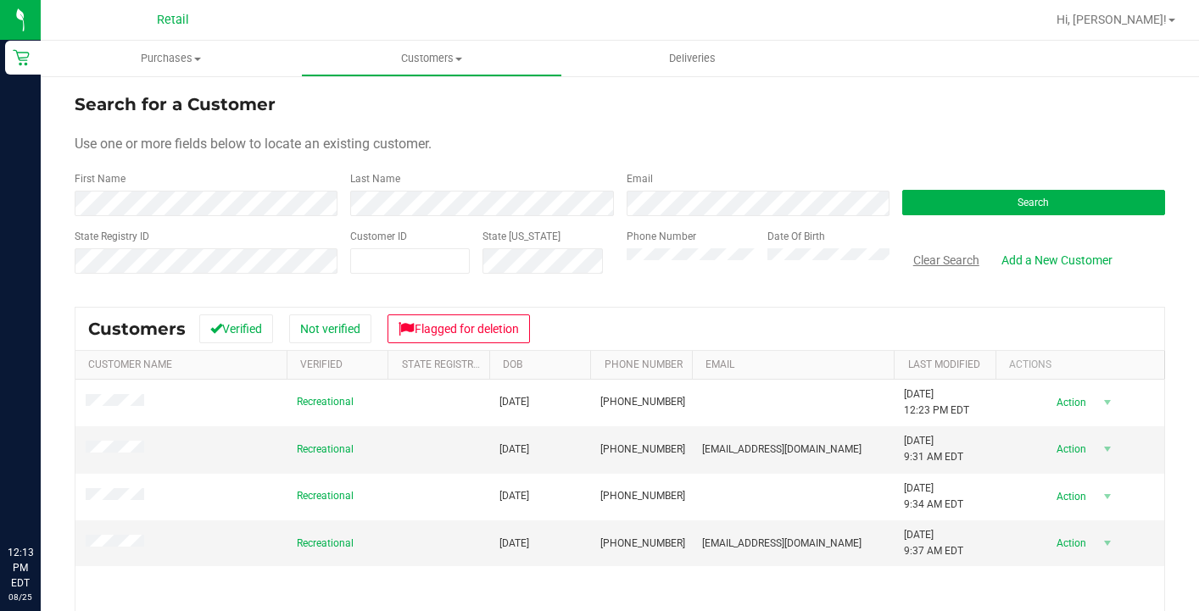
click at [948, 258] on button "Clear Search" at bounding box center [946, 260] width 88 height 29
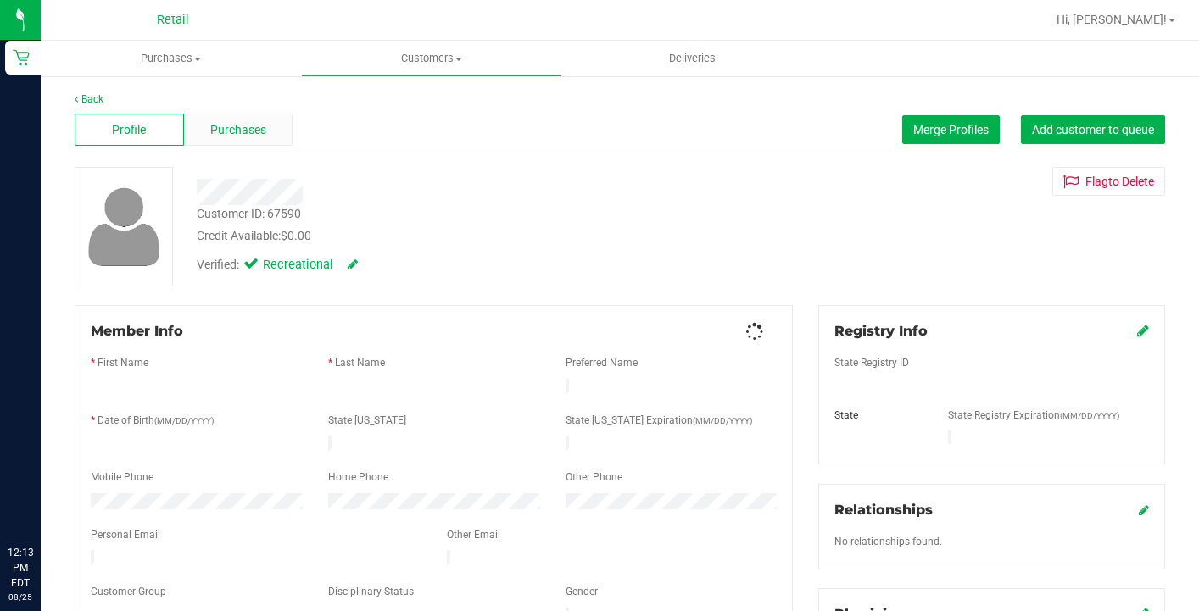
click at [265, 137] on div "Purchases" at bounding box center [238, 130] width 109 height 32
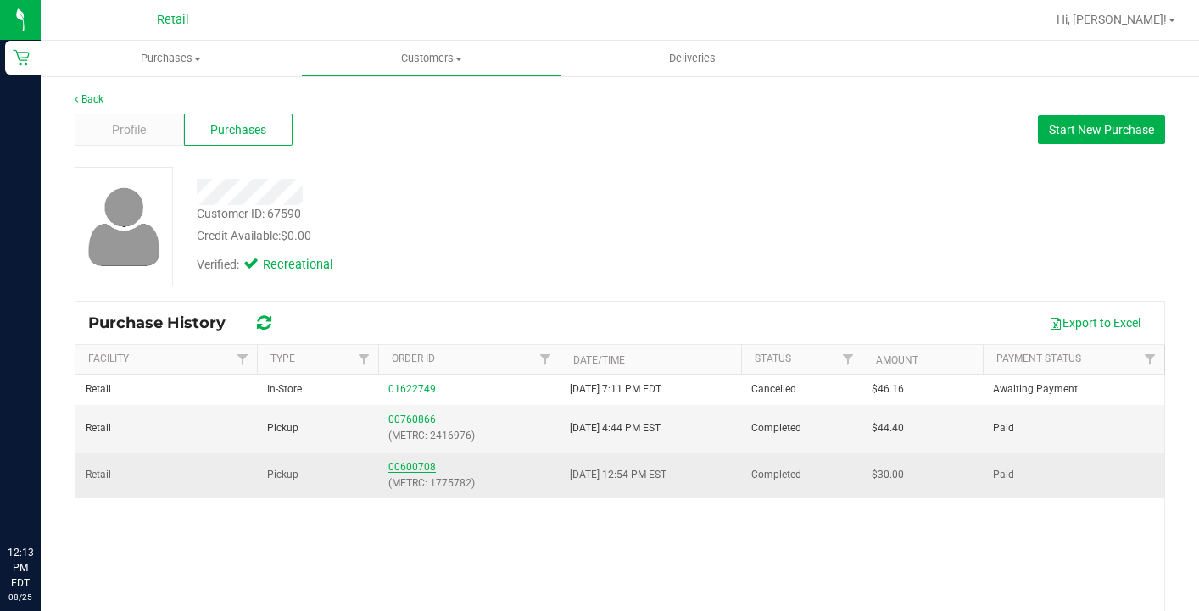
click at [411, 464] on link "00600708" at bounding box center [411, 467] width 47 height 12
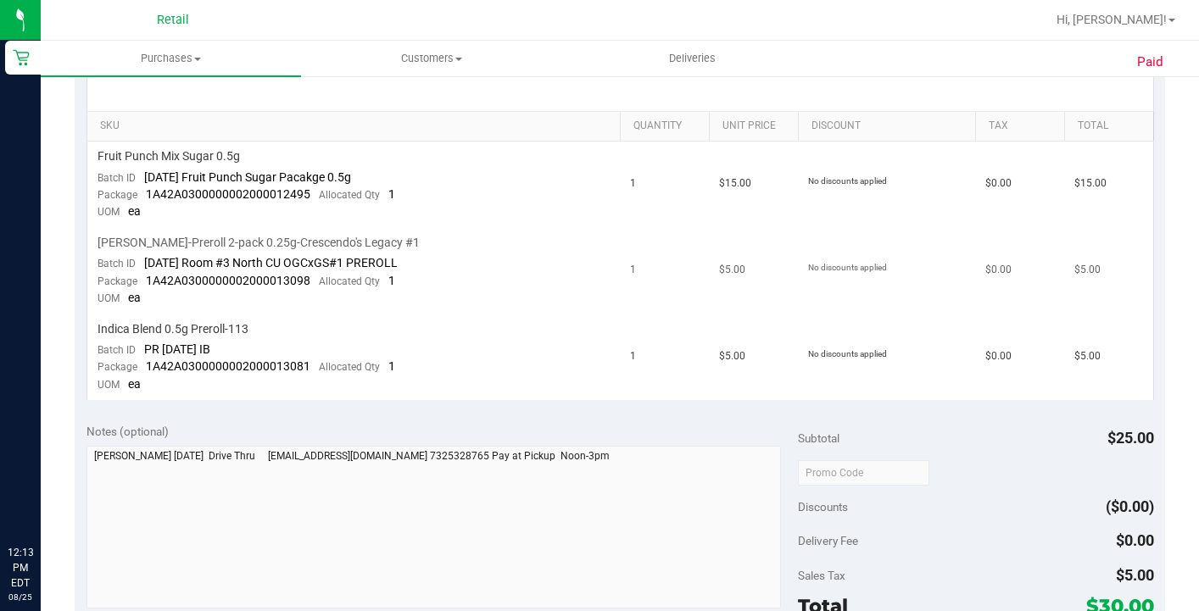
scroll to position [449, 0]
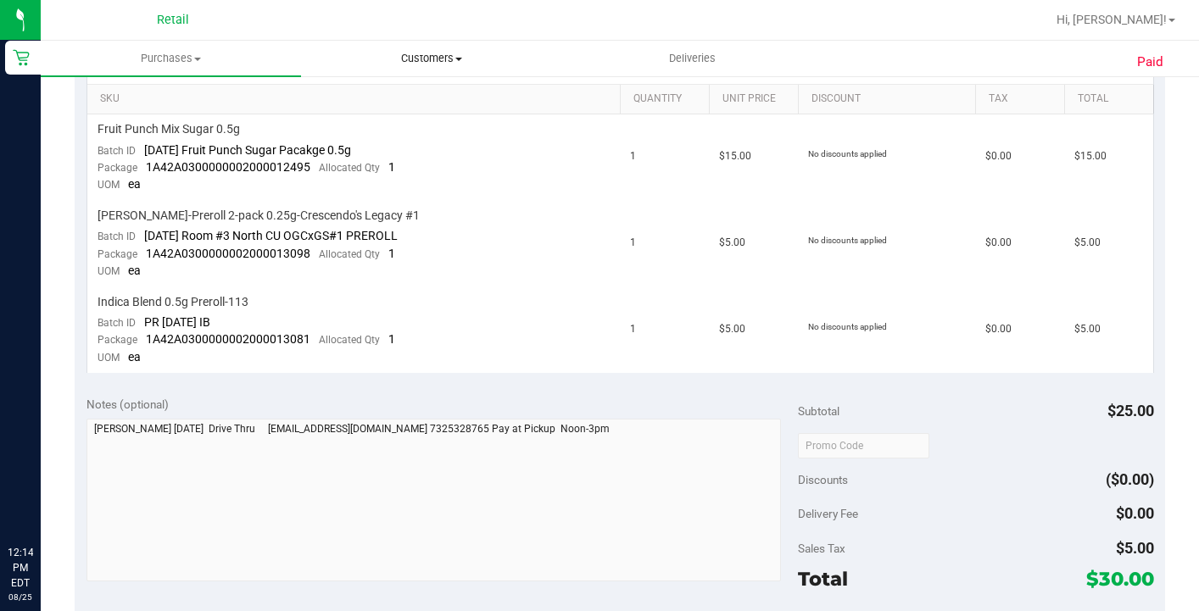
click at [416, 62] on span "Customers" at bounding box center [431, 58] width 259 height 15
click at [409, 100] on span "All customers" at bounding box center [362, 102] width 122 height 14
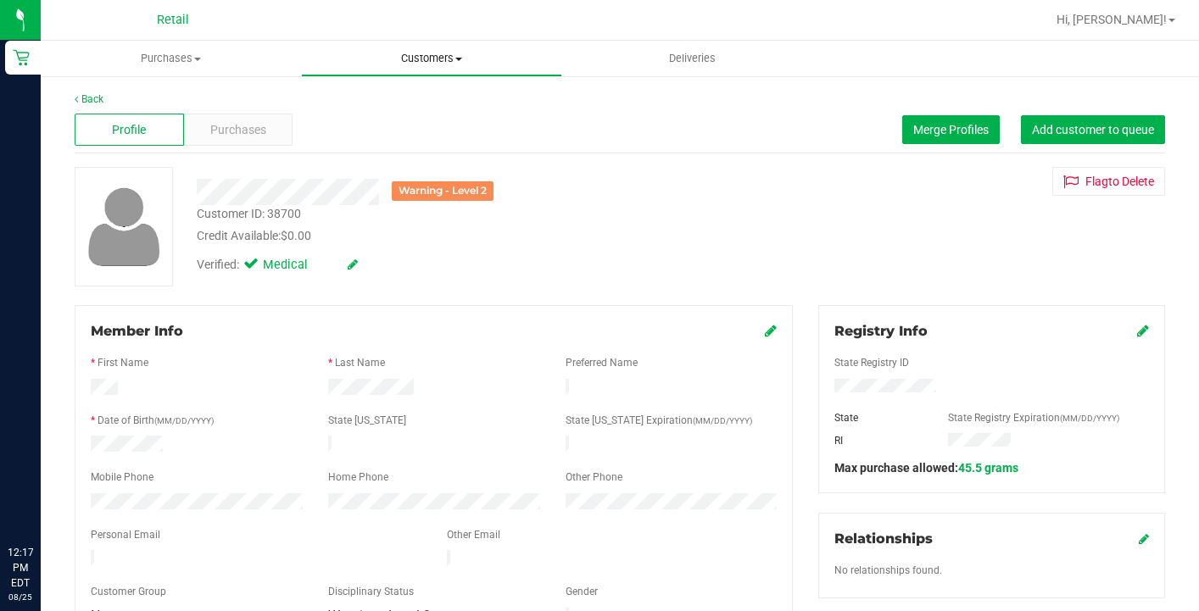
click at [440, 69] on uib-tab-heading "Customers All customers Add a new customer All physicians" at bounding box center [431, 59] width 259 height 34
click at [433, 109] on li "All customers" at bounding box center [431, 102] width 260 height 20
click at [775, 330] on icon at bounding box center [771, 331] width 12 height 14
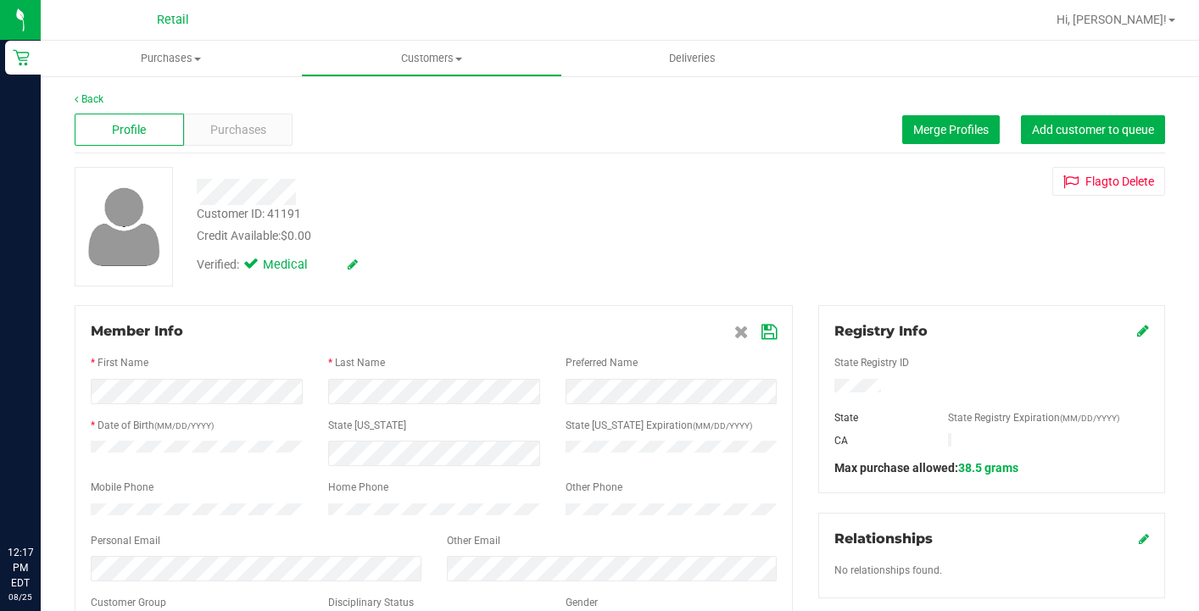
click at [768, 336] on icon at bounding box center [769, 333] width 15 height 14
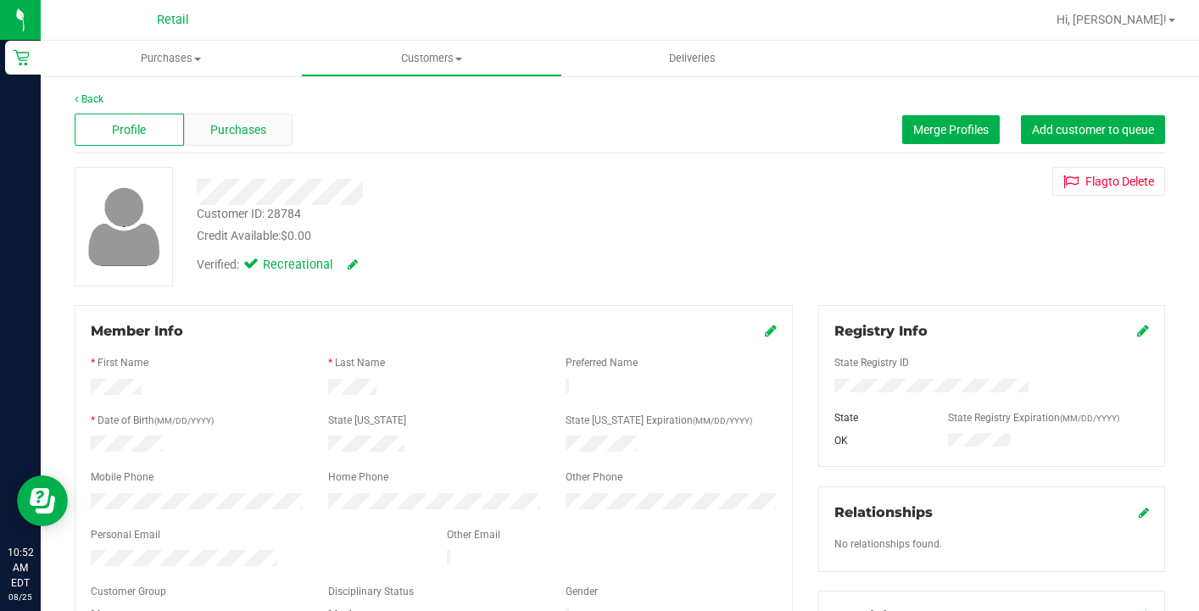
click at [260, 131] on span "Purchases" at bounding box center [238, 130] width 56 height 18
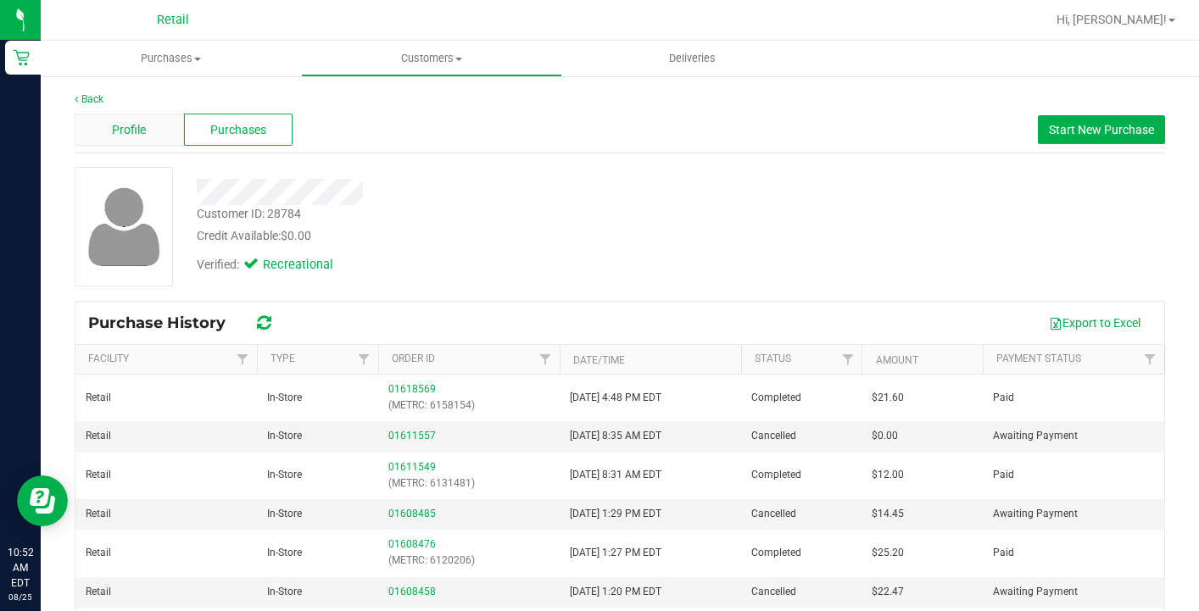
click at [118, 133] on span "Profile" at bounding box center [129, 130] width 34 height 18
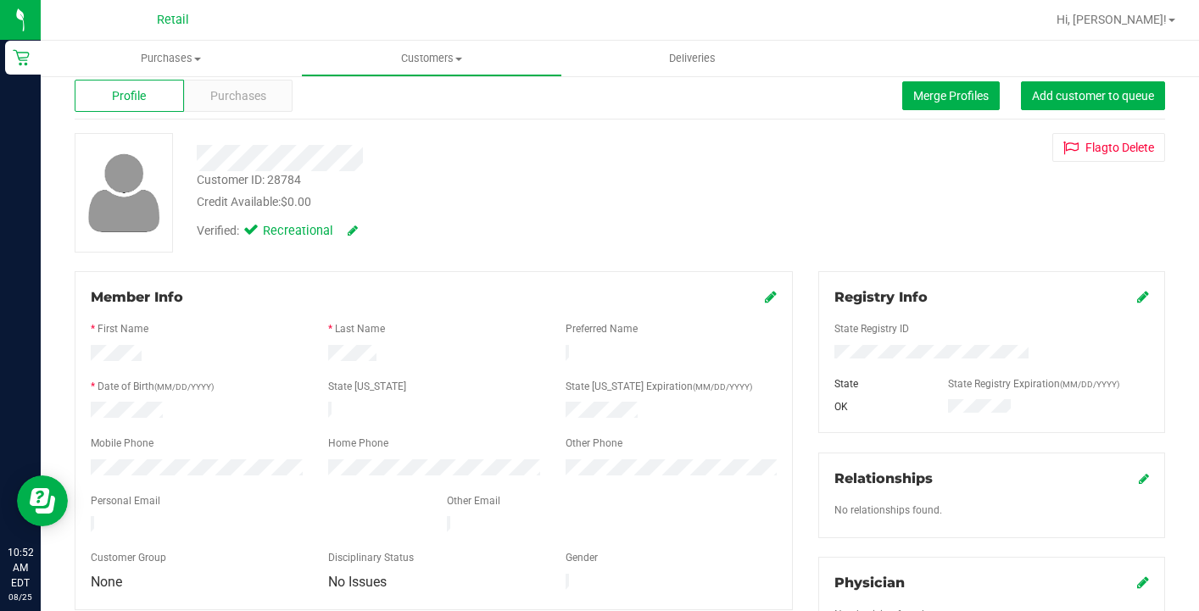
scroll to position [8, 0]
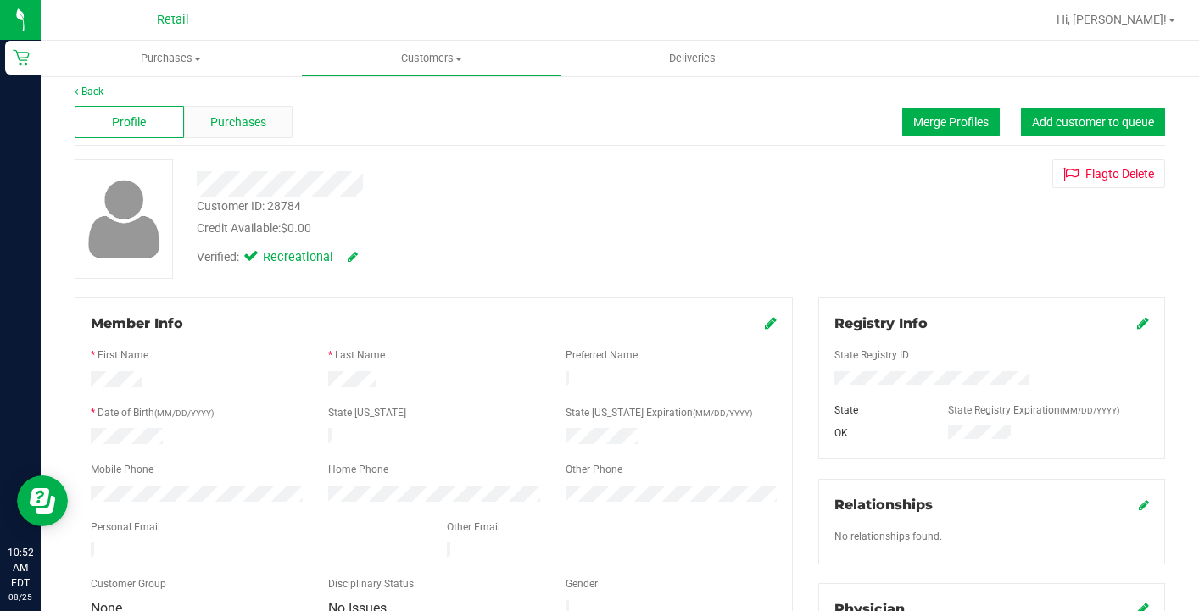
click at [230, 131] on div "Purchases" at bounding box center [238, 122] width 109 height 32
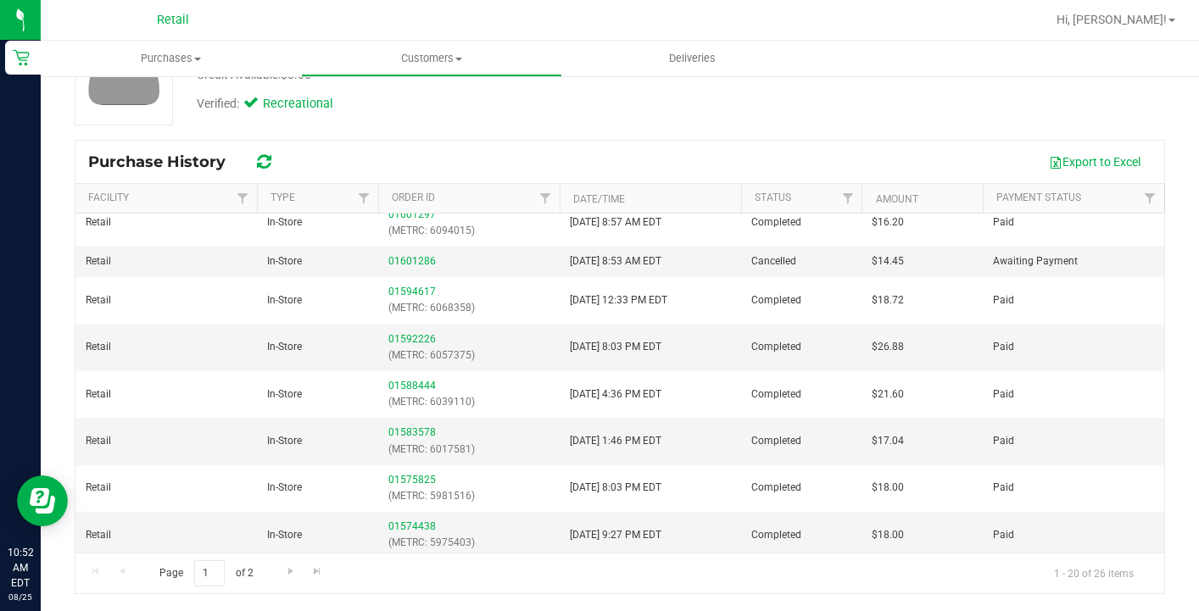
scroll to position [161, 0]
click at [321, 565] on span "Go to the last page" at bounding box center [317, 572] width 14 height 14
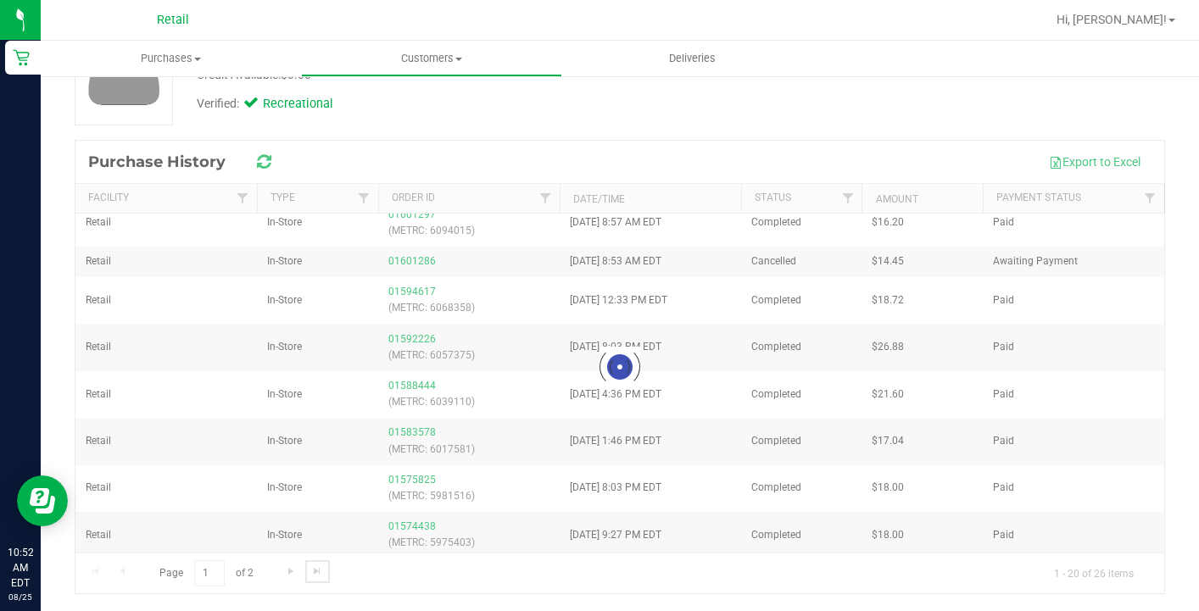
scroll to position [0, 0]
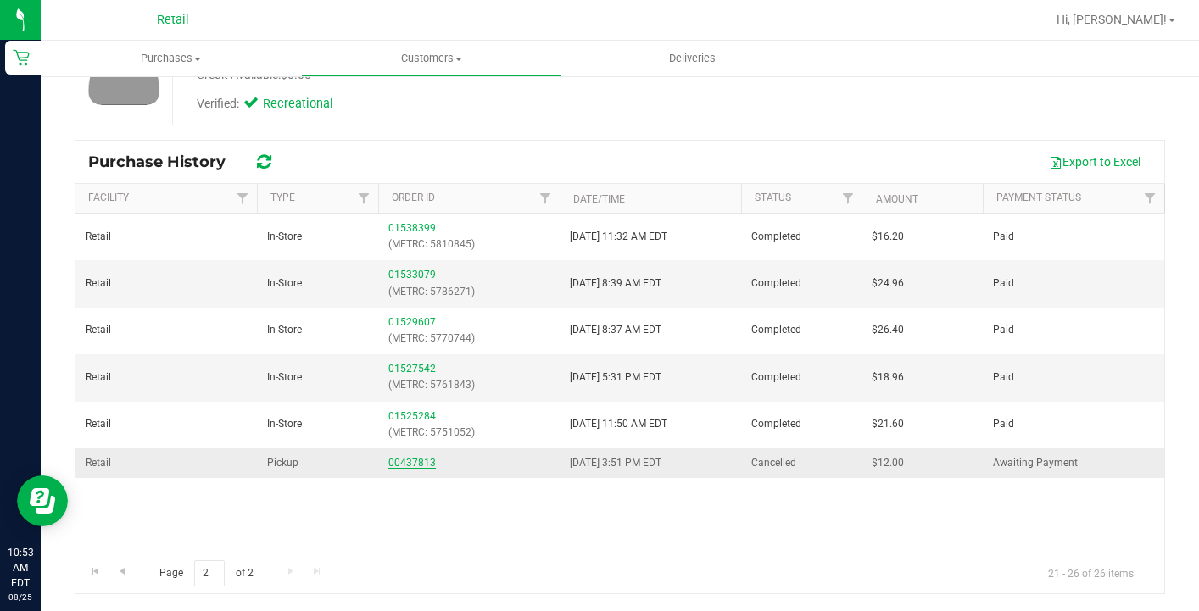
click at [420, 459] on link "00437813" at bounding box center [411, 463] width 47 height 12
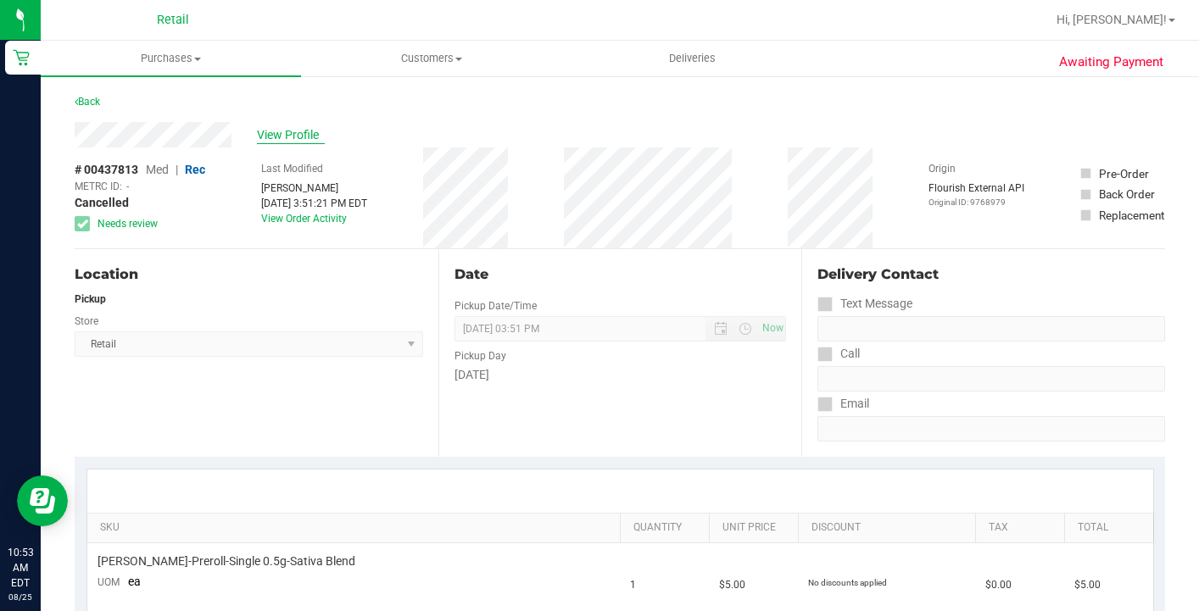
click at [287, 137] on span "View Profile" at bounding box center [291, 135] width 68 height 18
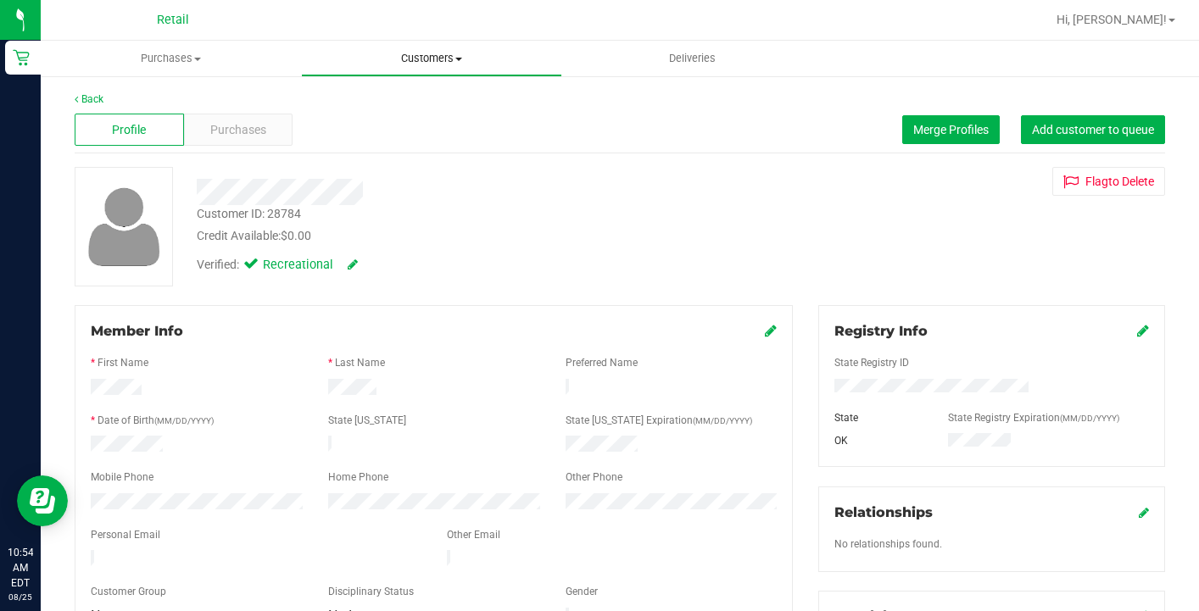
click at [411, 62] on span "Customers" at bounding box center [431, 58] width 259 height 15
click at [417, 105] on span "All customers" at bounding box center [362, 102] width 122 height 14
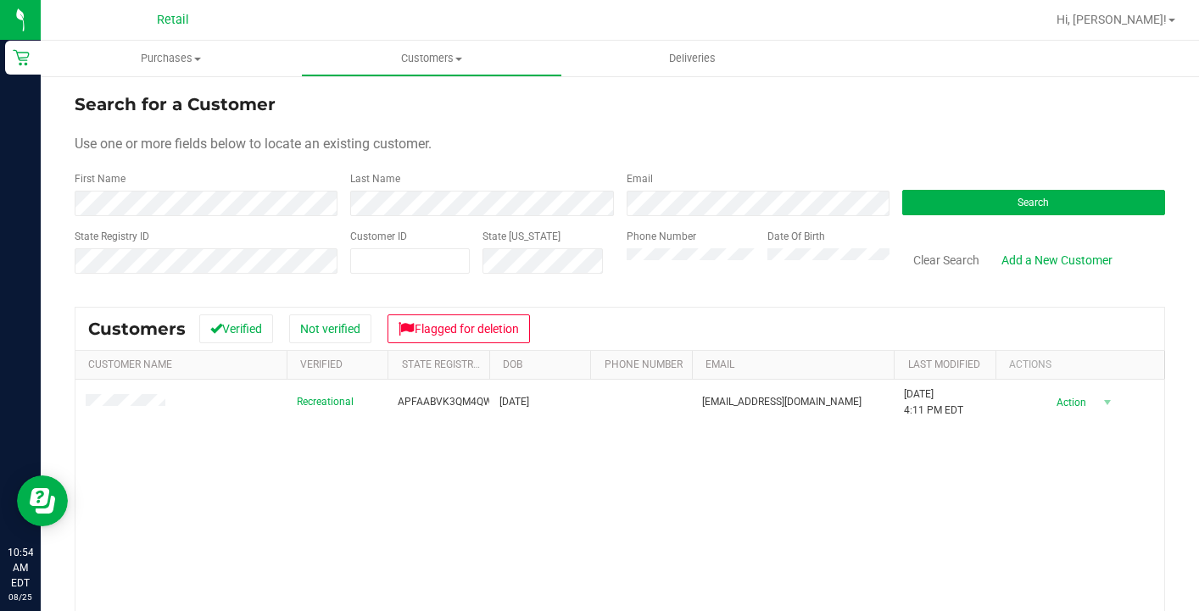
click at [325, 497] on div "Recreational APFAABVK3QM4QWWEKX3MMVMD 02/07/1993 Lynnettelassiter93@gmail.com 8…" at bounding box center [619, 572] width 1089 height 385
click at [794, 295] on div "Search for a Customer Use one or more fields below to locate an existing custom…" at bounding box center [620, 449] width 1091 height 715
click at [923, 265] on button "Clear Search" at bounding box center [946, 260] width 88 height 29
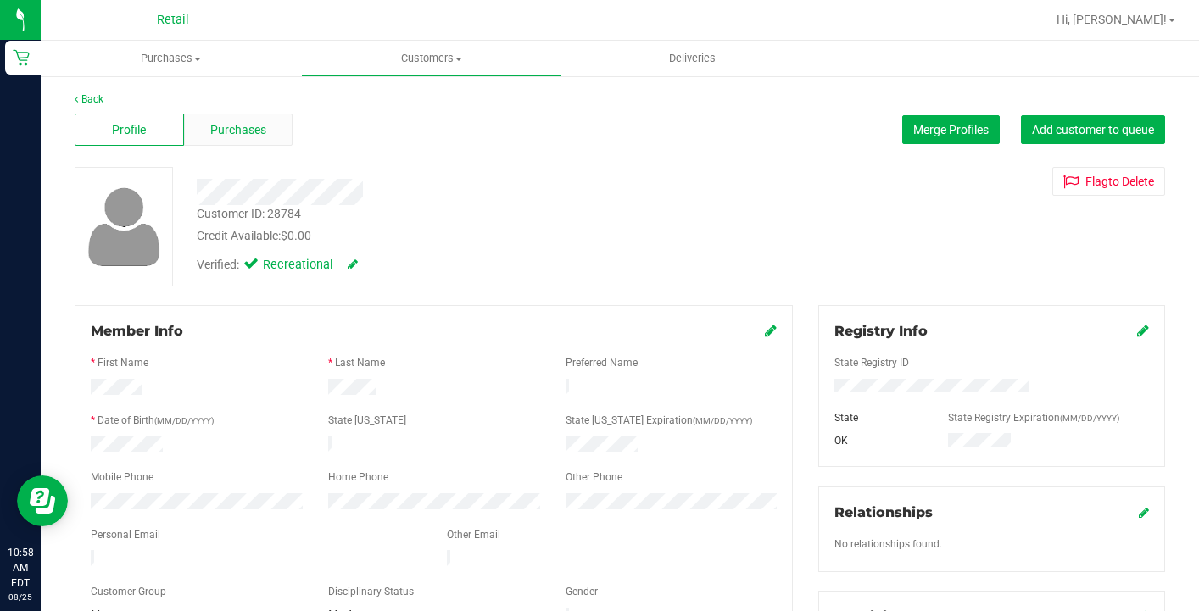
click at [241, 124] on span "Purchases" at bounding box center [238, 130] width 56 height 18
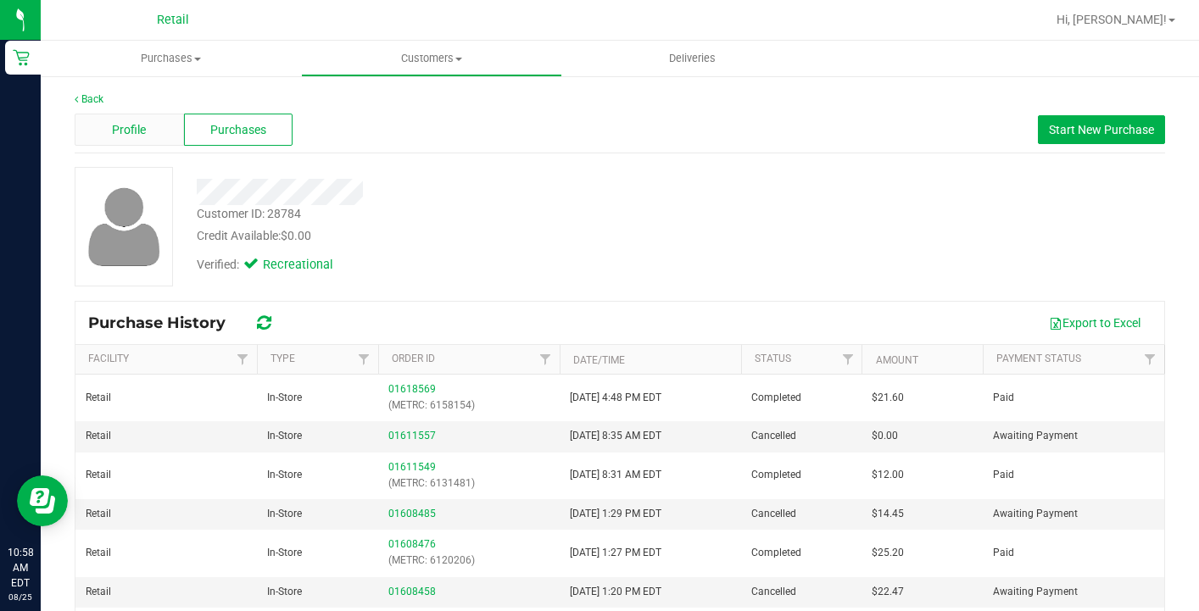
click at [146, 120] on div "Profile" at bounding box center [129, 130] width 109 height 32
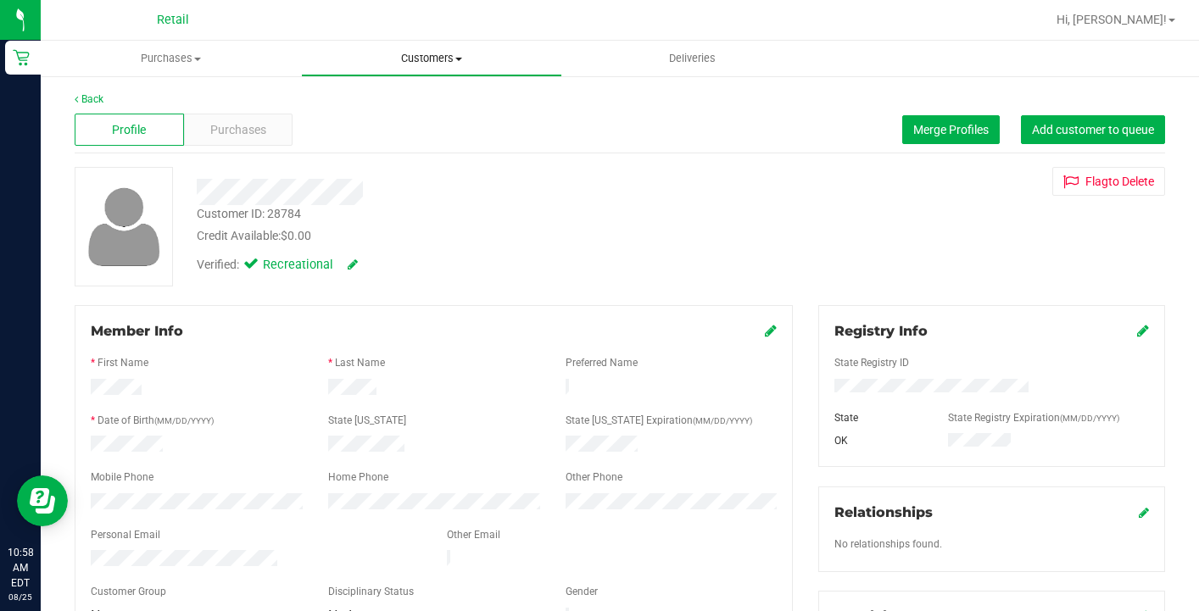
click at [408, 67] on uib-tab-heading "Customers All customers Add a new customer All physicians" at bounding box center [431, 59] width 259 height 34
click at [405, 112] on li "All customers" at bounding box center [431, 102] width 260 height 20
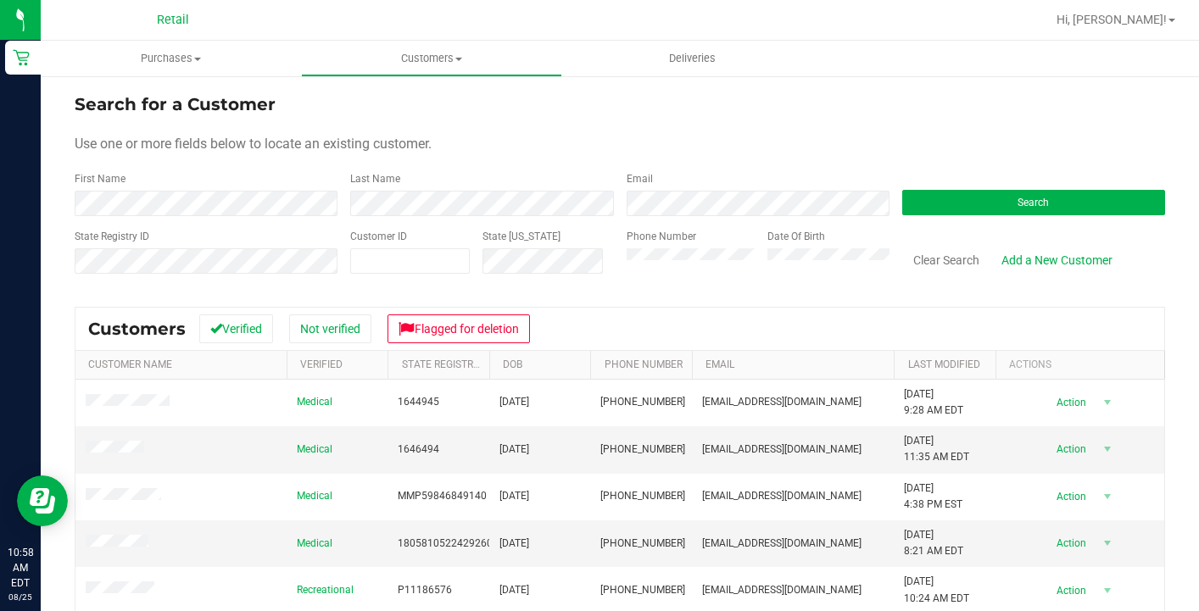
click at [248, 217] on form "Search for a Customer Use one or more fields below to locate an existing custom…" at bounding box center [620, 191] width 1091 height 198
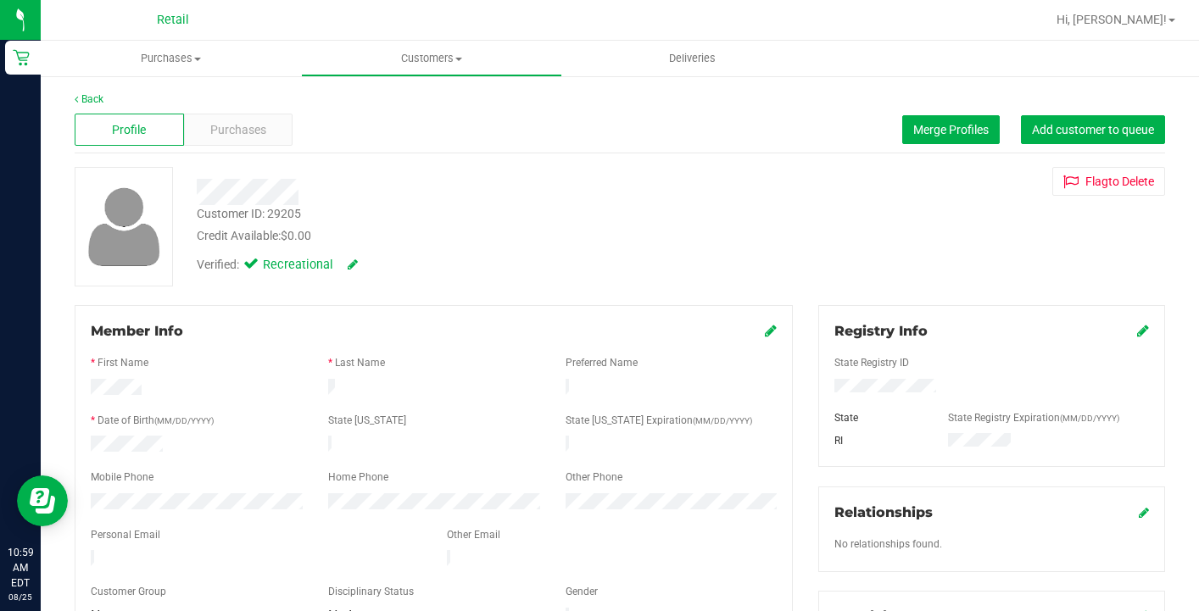
click at [234, 103] on div "Back" at bounding box center [620, 99] width 1091 height 15
click at [234, 109] on div "Profile Purchases Merge Profiles Add customer to queue" at bounding box center [620, 130] width 1091 height 47
click at [243, 135] on span "Purchases" at bounding box center [238, 130] width 56 height 18
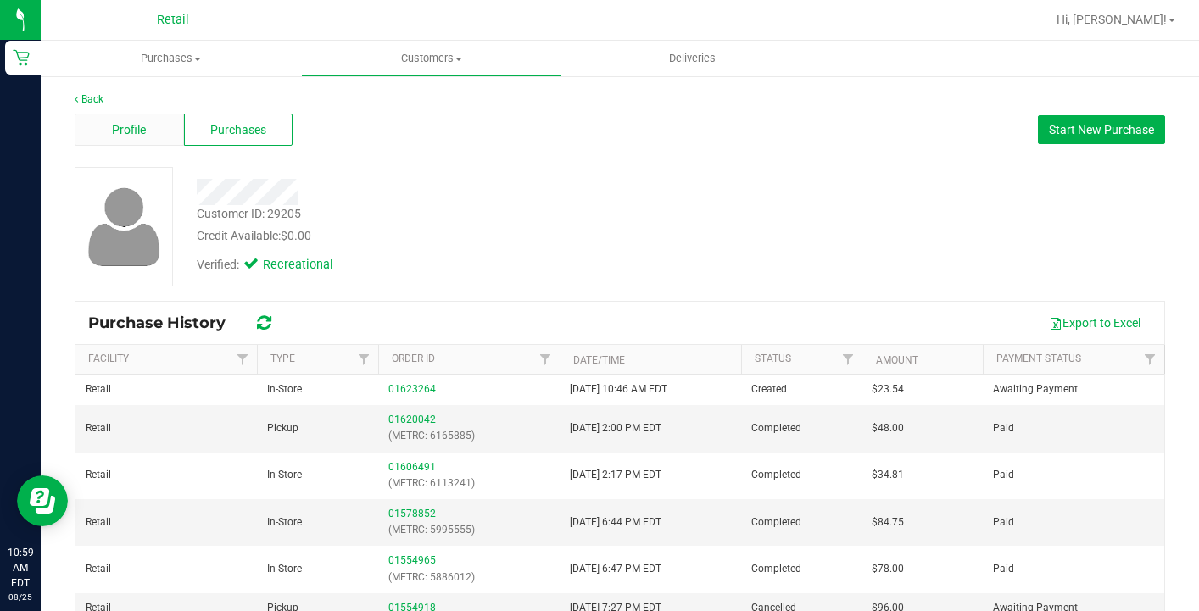
click at [92, 128] on div "Profile" at bounding box center [129, 130] width 109 height 32
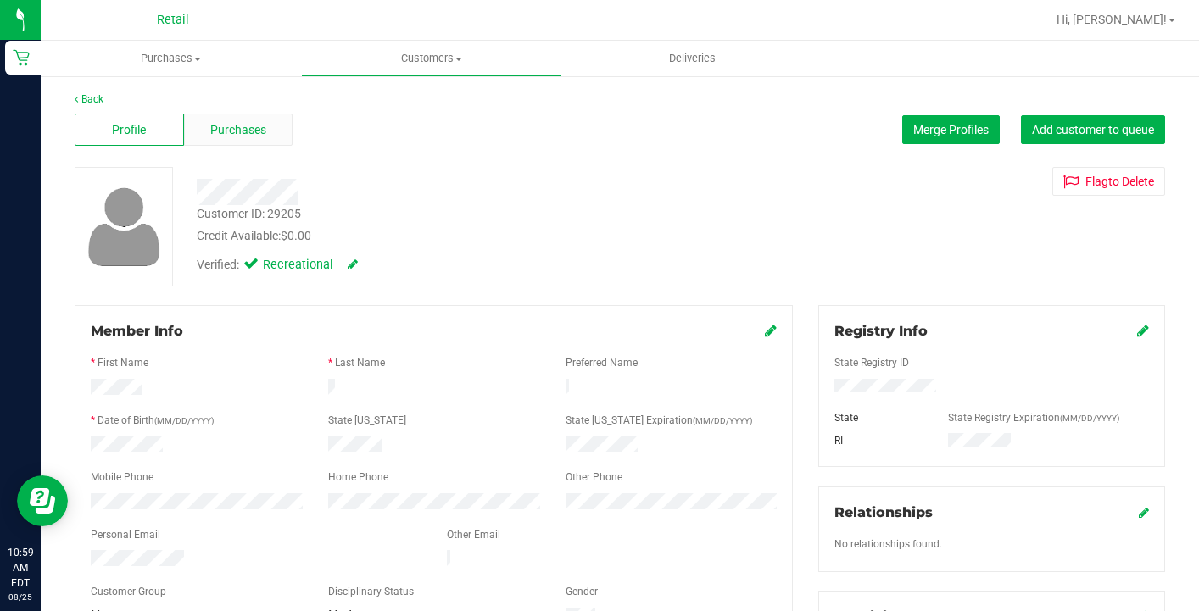
click at [257, 123] on span "Purchases" at bounding box center [238, 130] width 56 height 18
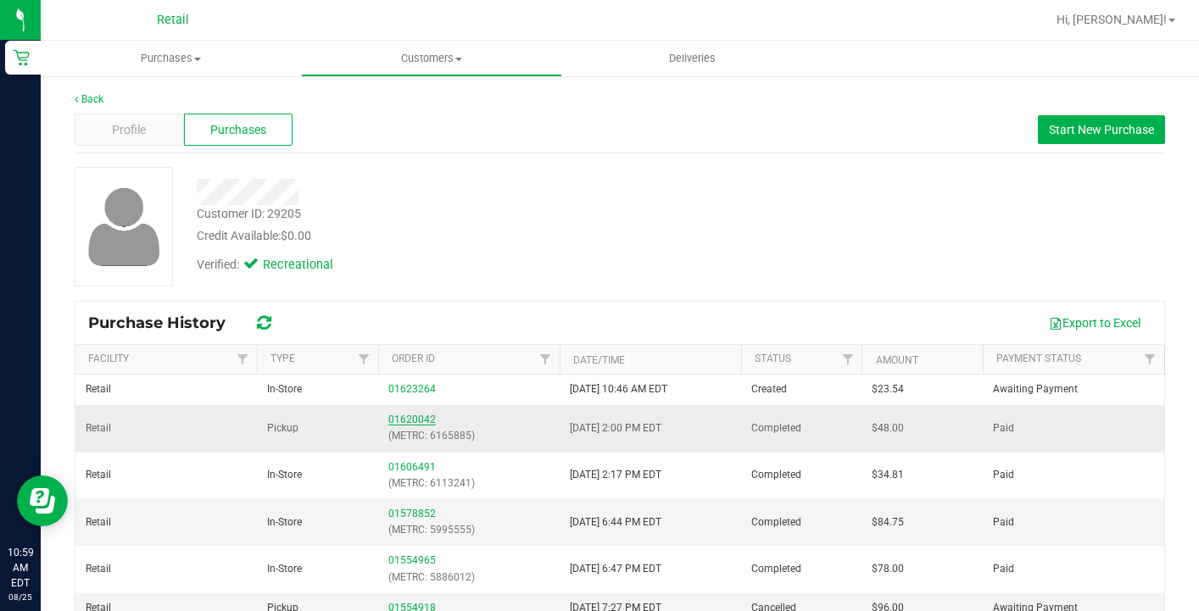
click at [402, 417] on link "01620042" at bounding box center [411, 420] width 47 height 12
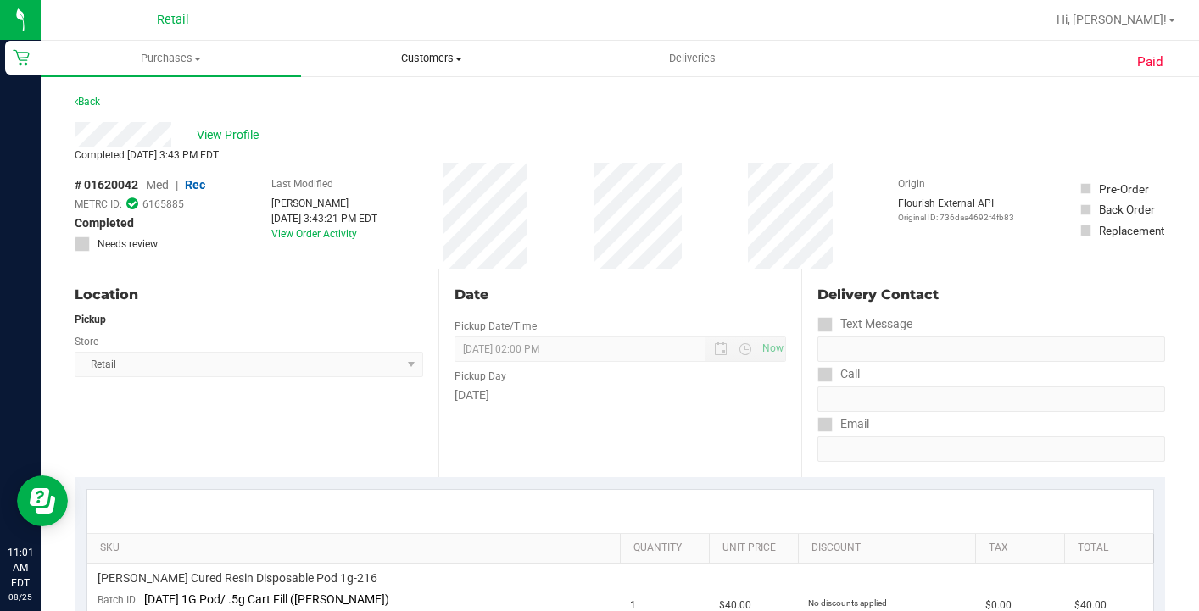
click at [432, 66] on uib-tab-heading "Customers All customers Add a new customer All physicians" at bounding box center [431, 59] width 259 height 34
click at [417, 96] on span "All customers" at bounding box center [362, 102] width 122 height 14
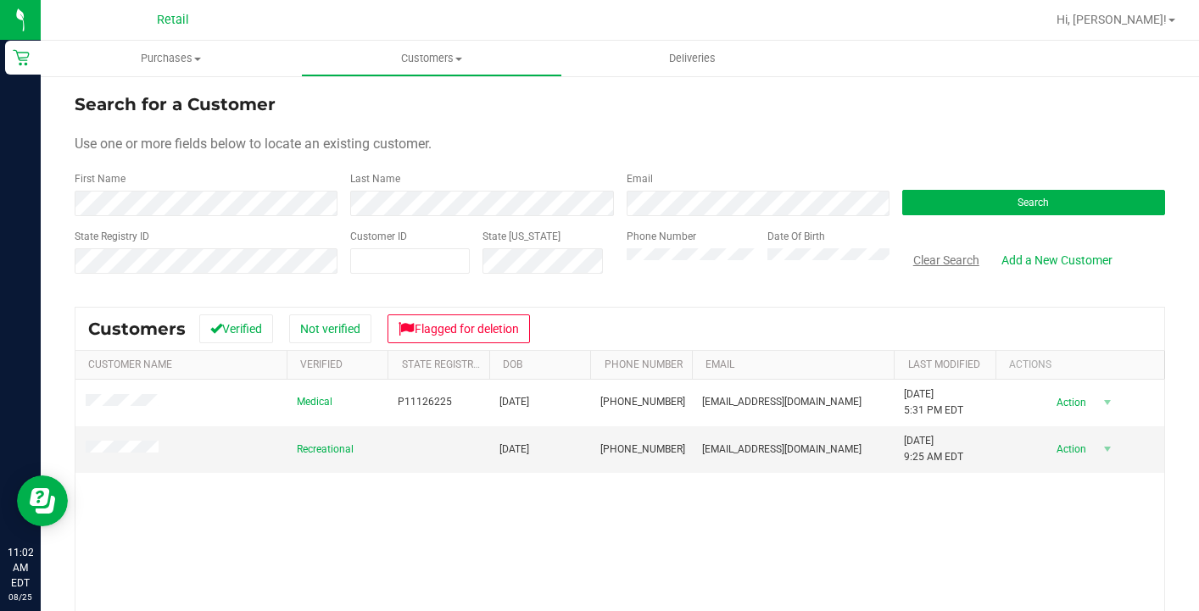
click at [939, 246] on button "Clear Search" at bounding box center [946, 260] width 88 height 29
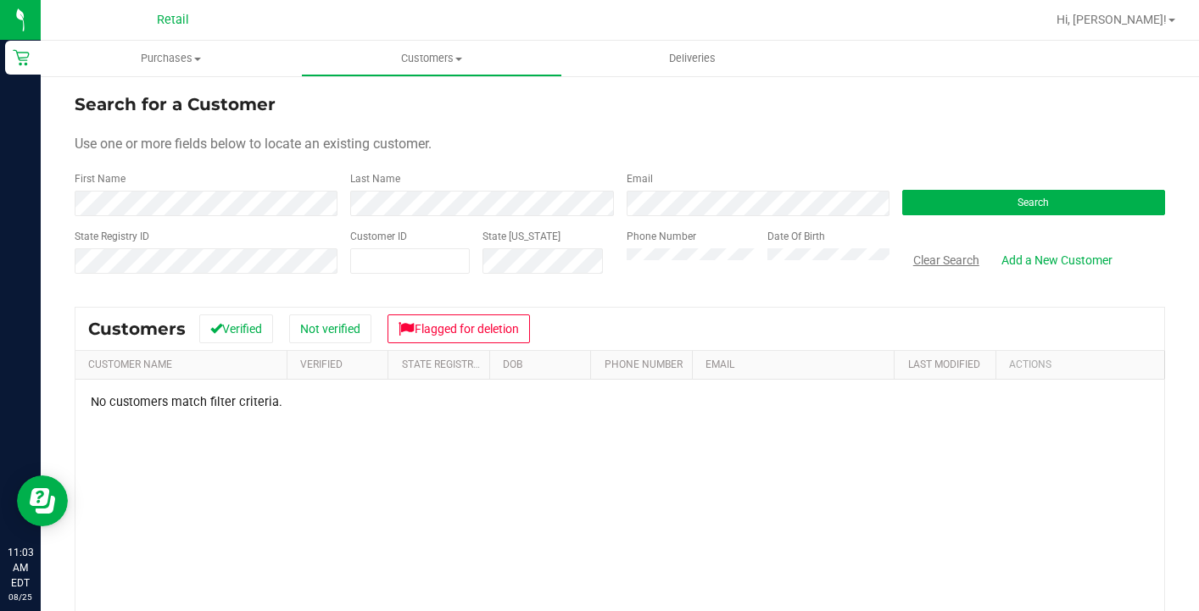
click at [937, 265] on button "Clear Search" at bounding box center [946, 260] width 88 height 29
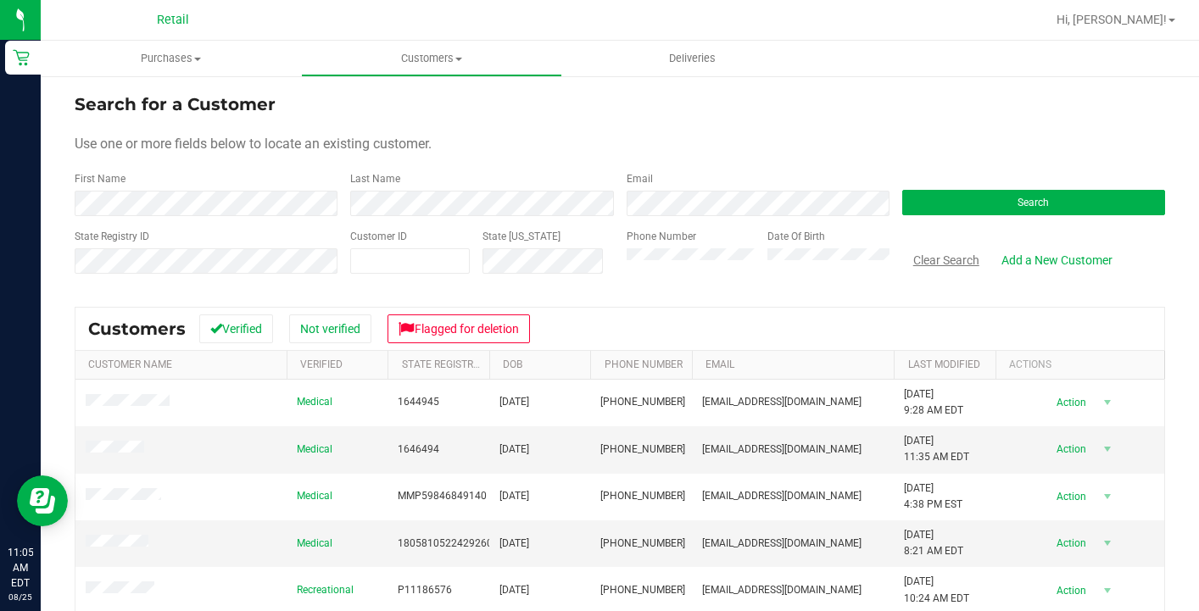
click at [949, 267] on button "Clear Search" at bounding box center [946, 260] width 88 height 29
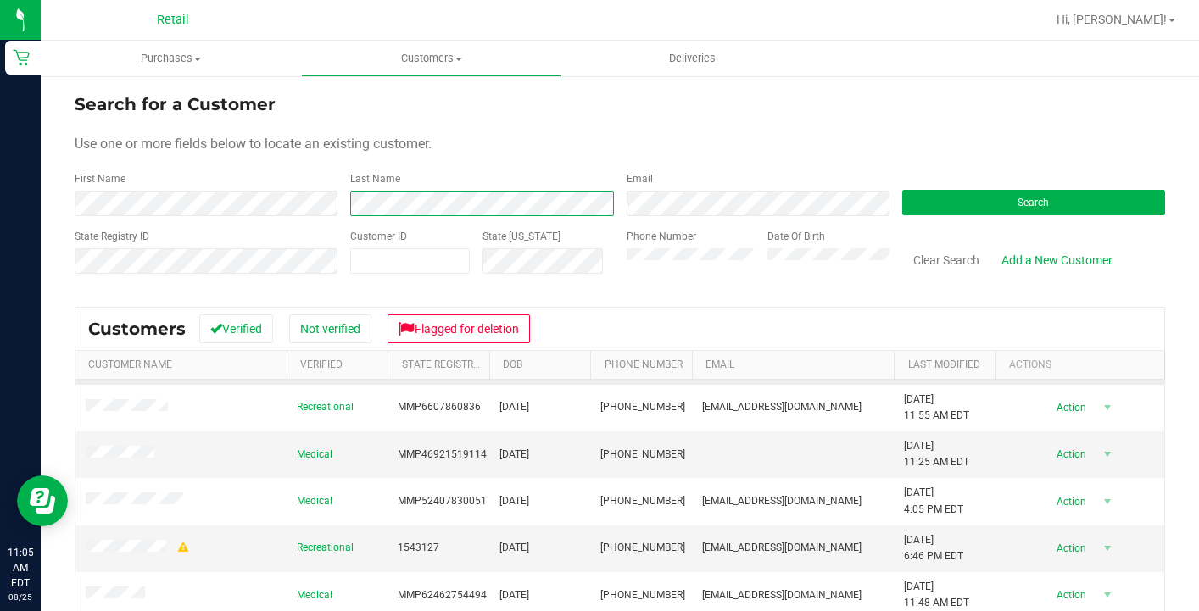
scroll to position [37, 0]
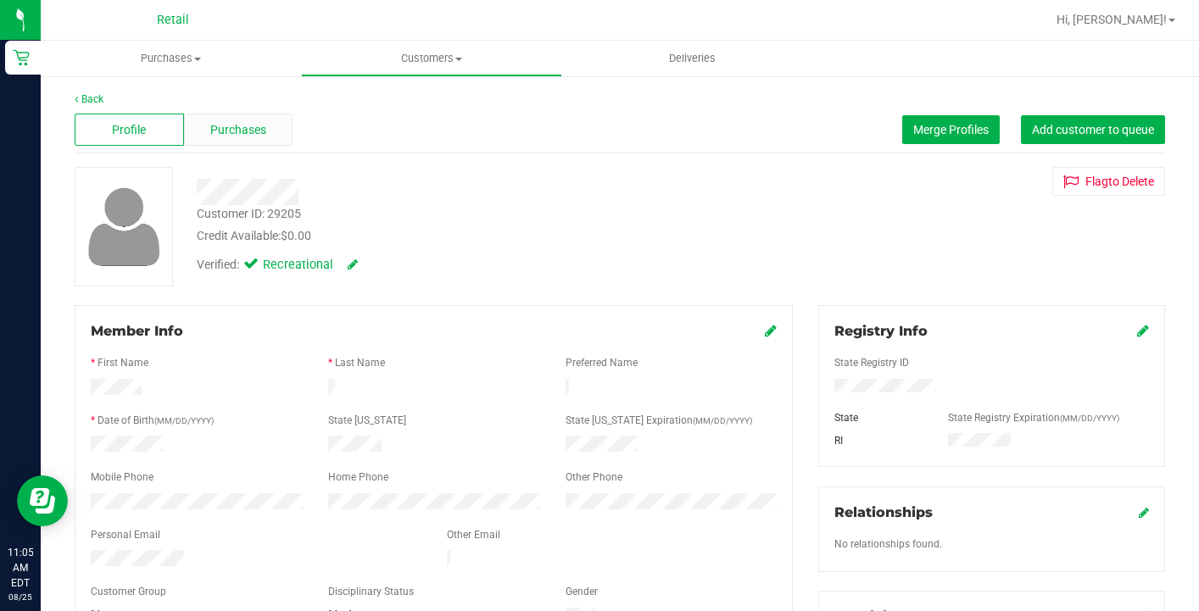
click at [267, 125] on div "Purchases" at bounding box center [238, 130] width 109 height 32
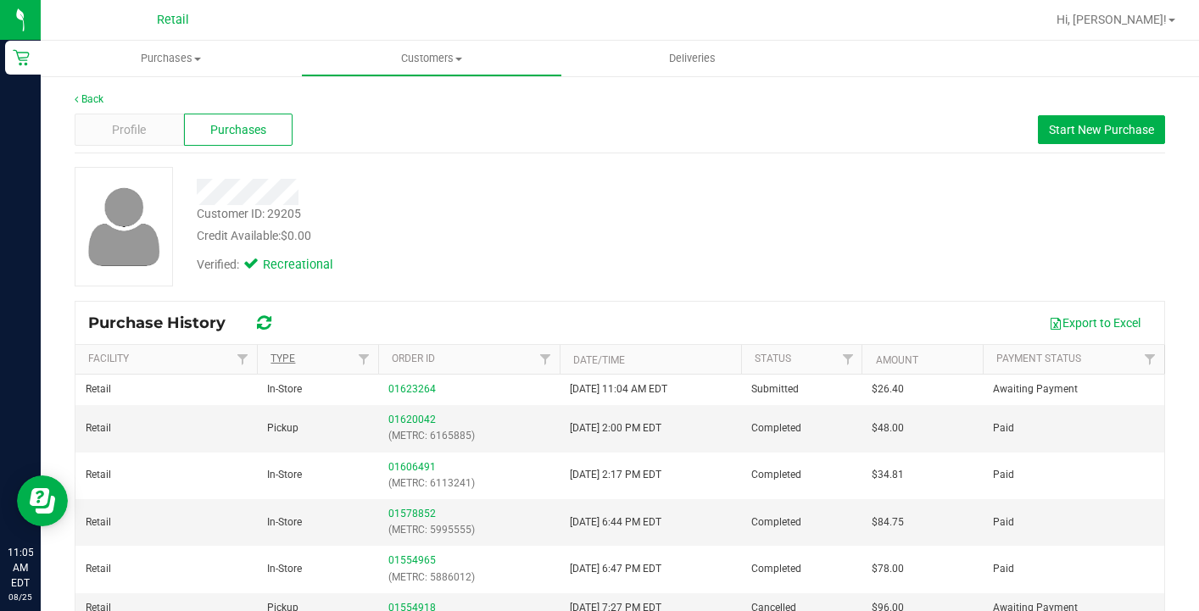
click at [288, 364] on link "Type" at bounding box center [283, 359] width 25 height 12
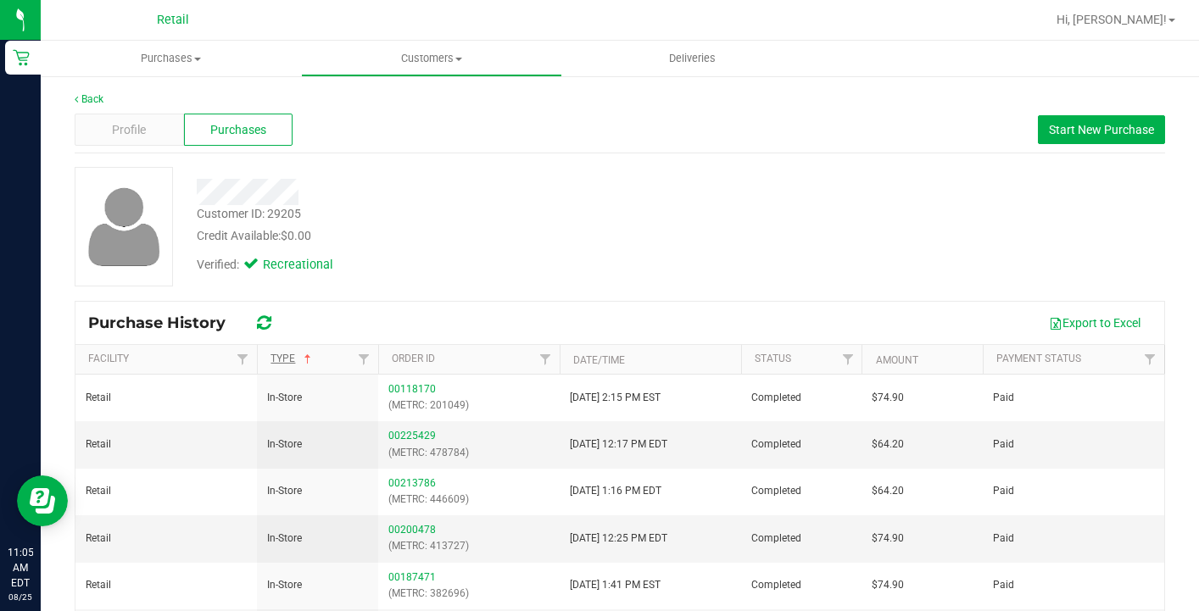
click at [288, 364] on link "Type" at bounding box center [293, 359] width 44 height 12
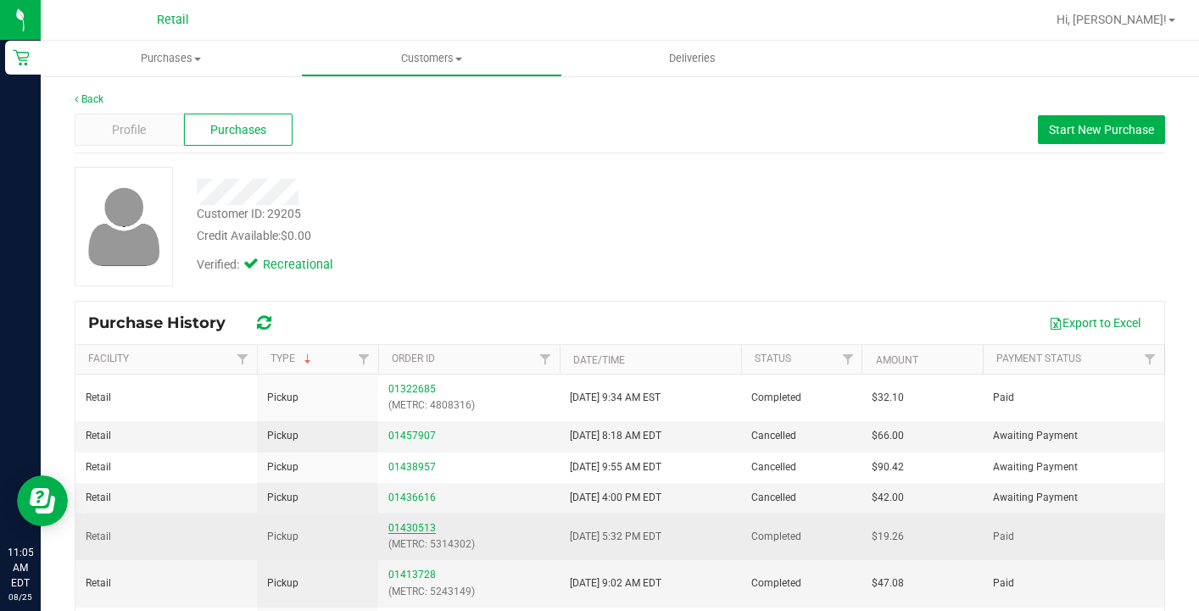
click at [417, 528] on link "01430513" at bounding box center [411, 528] width 47 height 12
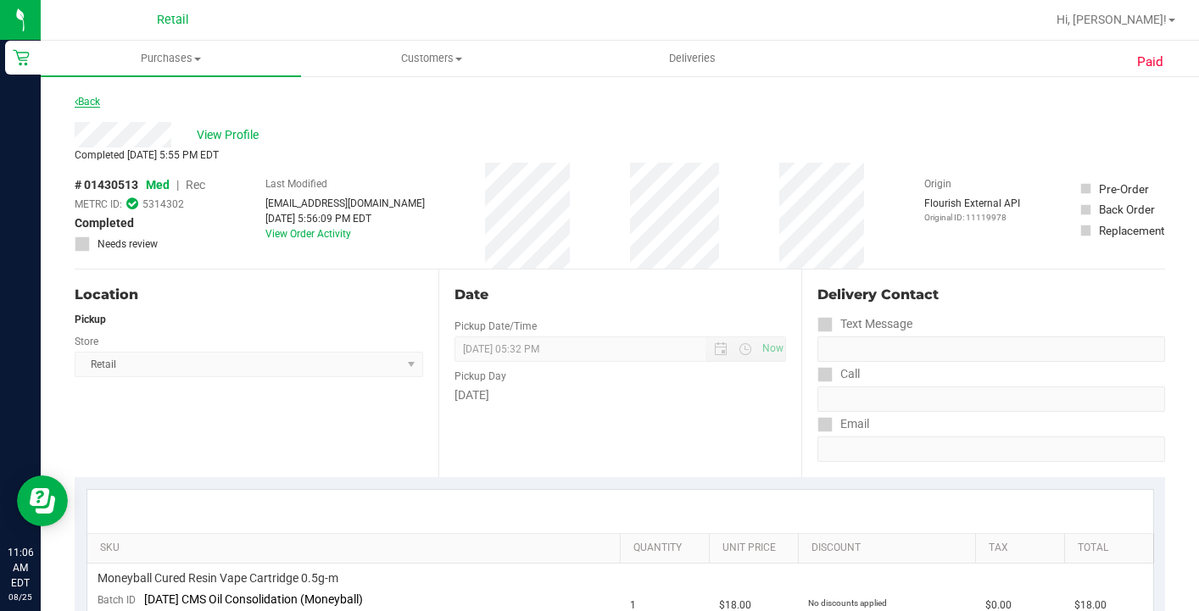
click at [96, 102] on link "Back" at bounding box center [87, 102] width 25 height 12
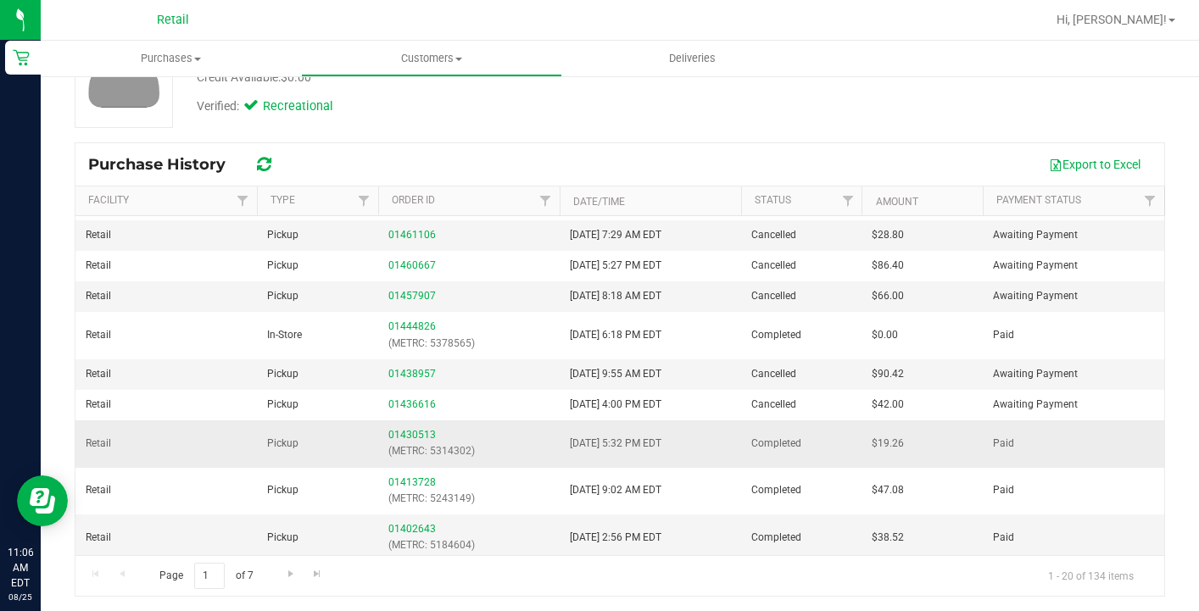
scroll to position [159, 0]
click at [410, 524] on link "01402643" at bounding box center [411, 528] width 47 height 12
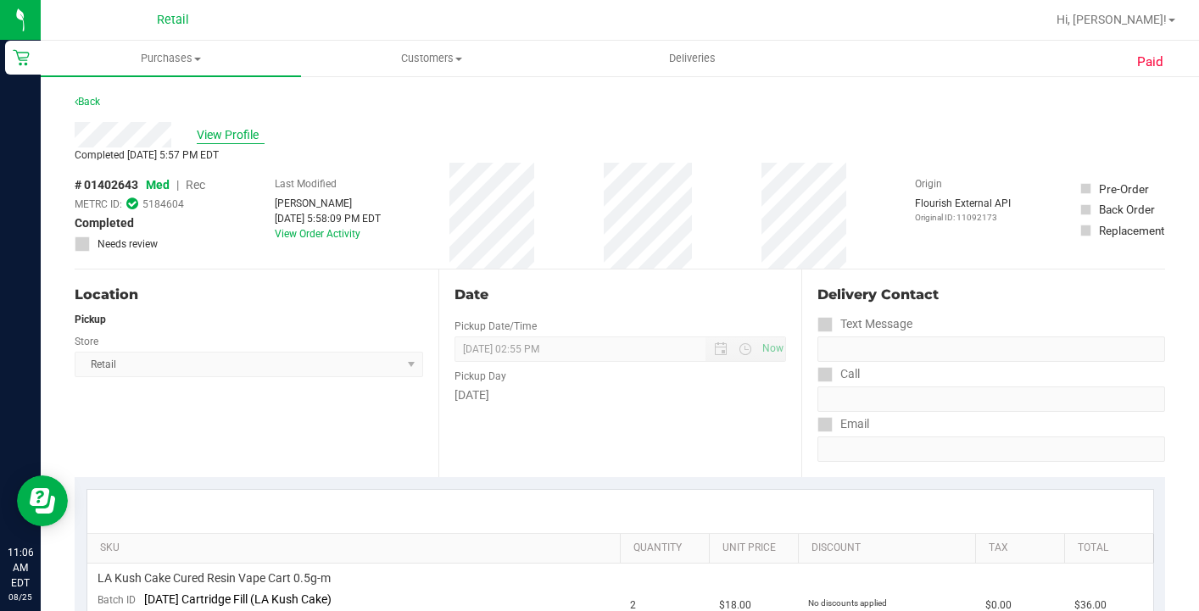
click at [235, 140] on span "View Profile" at bounding box center [231, 135] width 68 height 18
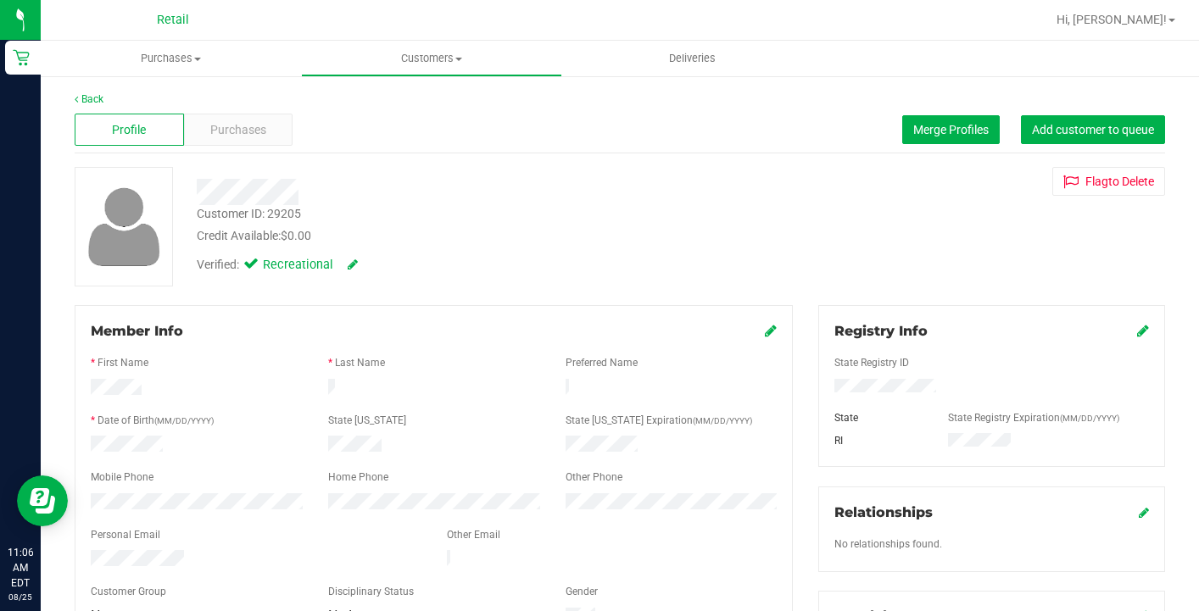
drag, startPoint x: 941, startPoint y: 385, endPoint x: 827, endPoint y: 382, distance: 114.5
click at [827, 382] on div at bounding box center [992, 388] width 340 height 18
click at [429, 70] on uib-tab-heading "Customers All customers Add a new customer All physicians" at bounding box center [431, 59] width 259 height 34
click at [429, 101] on li "All customers" at bounding box center [431, 102] width 260 height 20
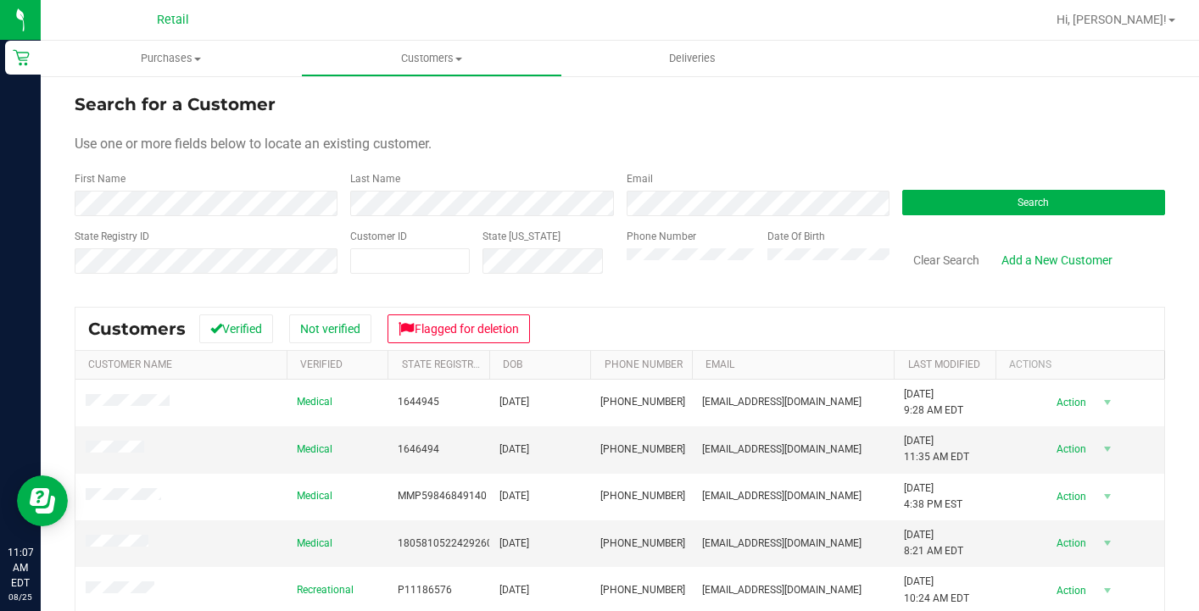
click at [267, 185] on div "First Name" at bounding box center [206, 193] width 263 height 45
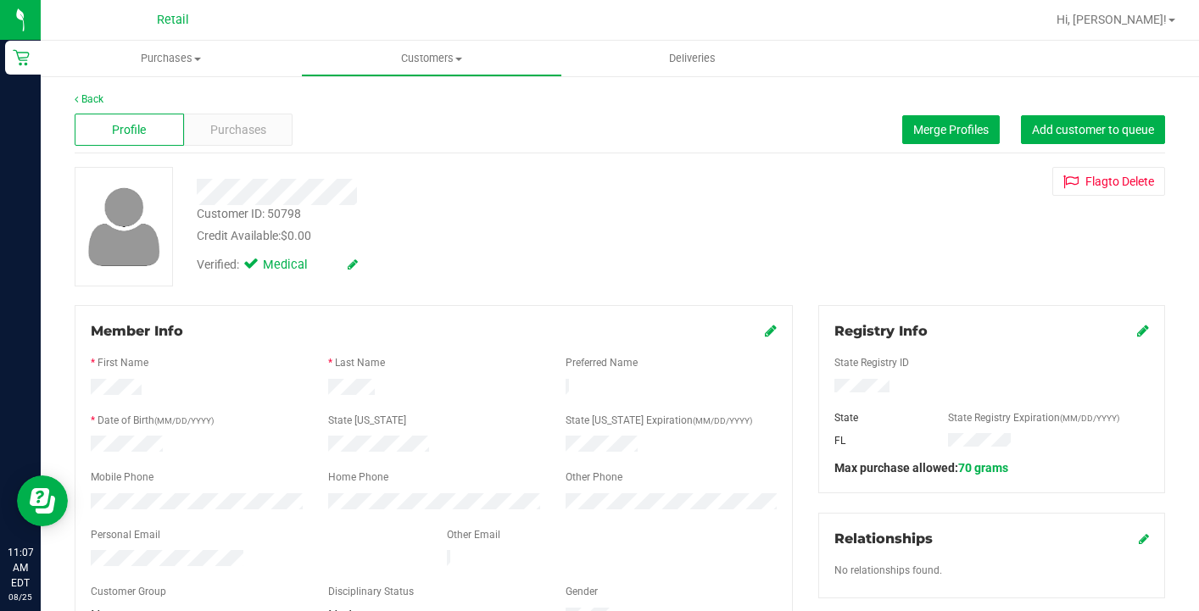
click at [1139, 328] on icon at bounding box center [1143, 331] width 12 height 14
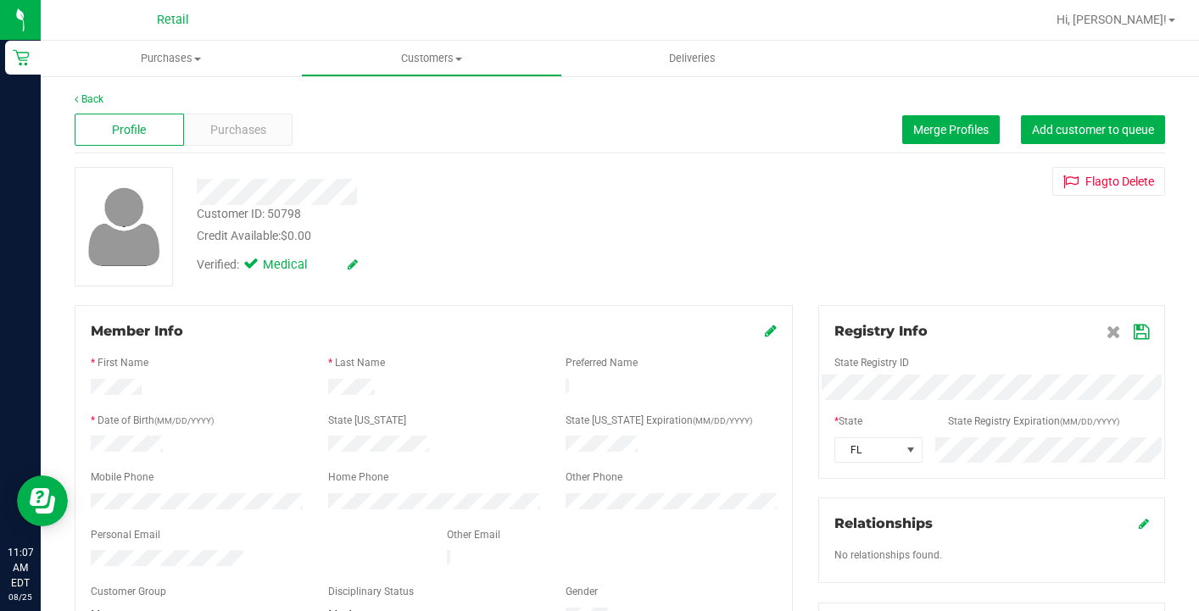
click at [1140, 327] on icon at bounding box center [1141, 333] width 15 height 14
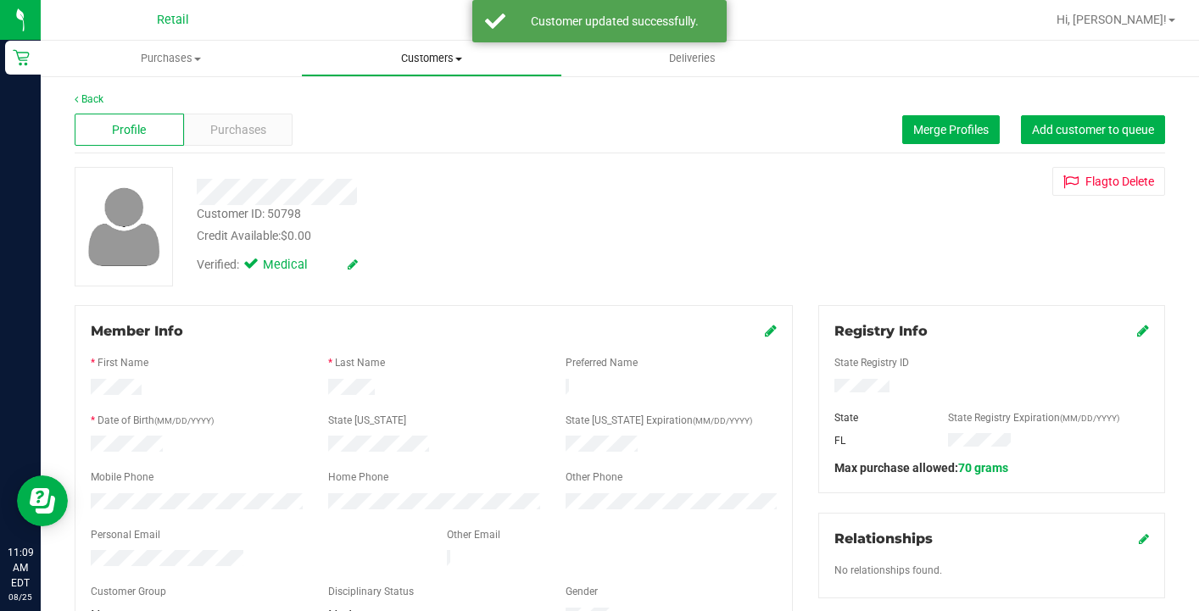
click at [435, 66] on uib-tab-heading "Customers All customers Add a new customer All physicians" at bounding box center [431, 59] width 259 height 34
click at [419, 102] on span "All customers" at bounding box center [362, 102] width 122 height 14
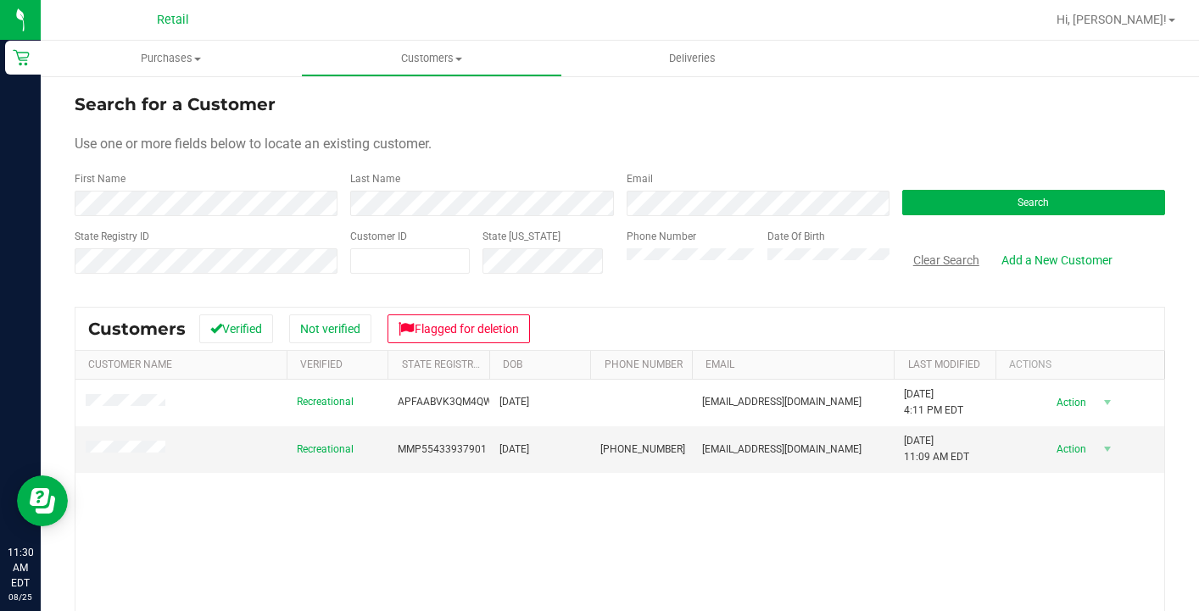
click at [927, 269] on button "Clear Search" at bounding box center [946, 260] width 88 height 29
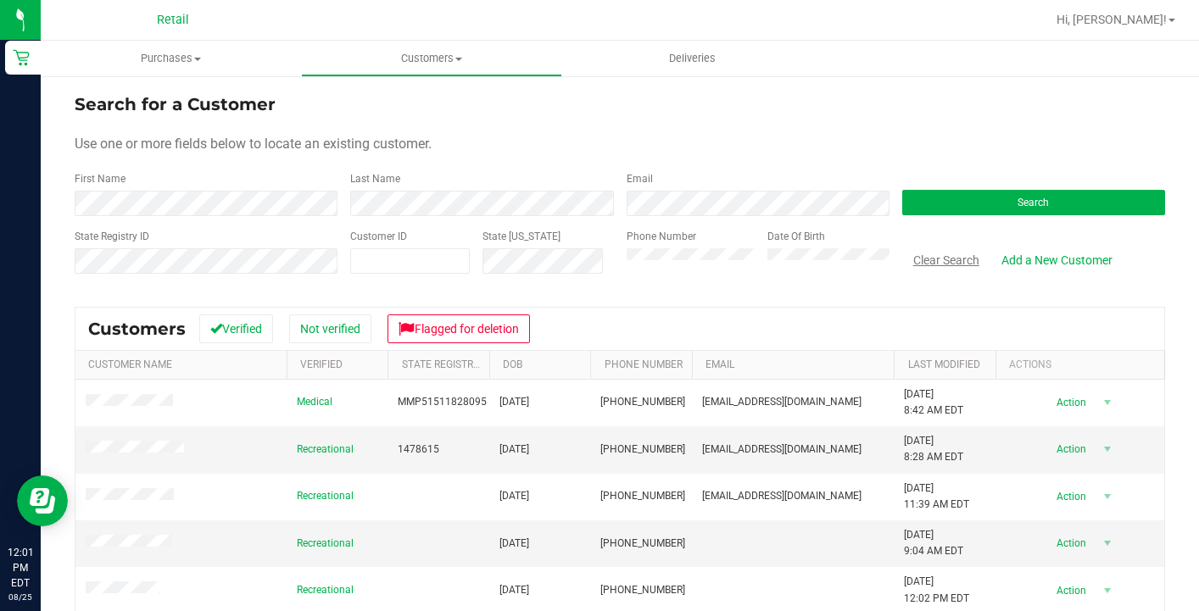
click at [935, 257] on button "Clear Search" at bounding box center [946, 260] width 88 height 29
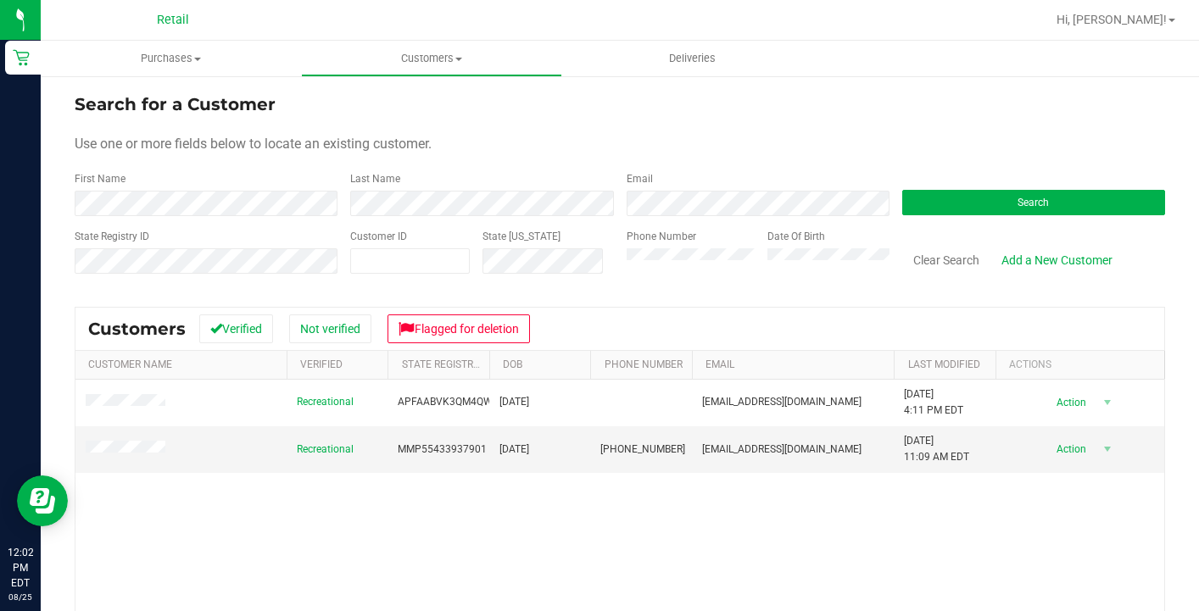
click at [388, 2] on nav "Retail Hi, Sarah!" at bounding box center [620, 20] width 1158 height 41
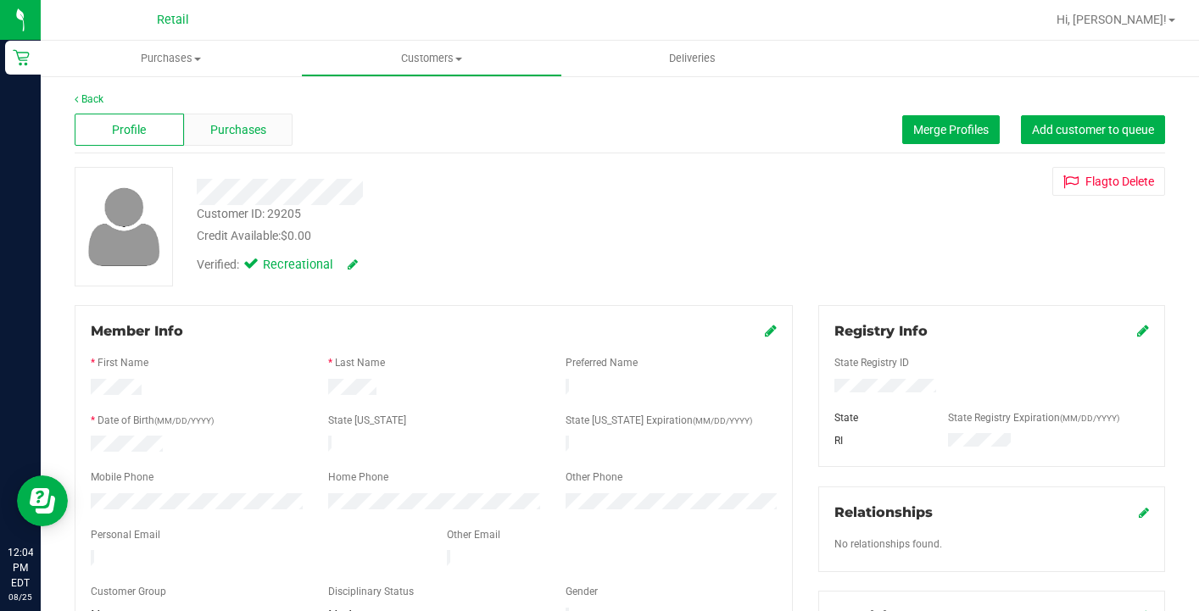
click at [239, 130] on span "Purchases" at bounding box center [238, 130] width 56 height 18
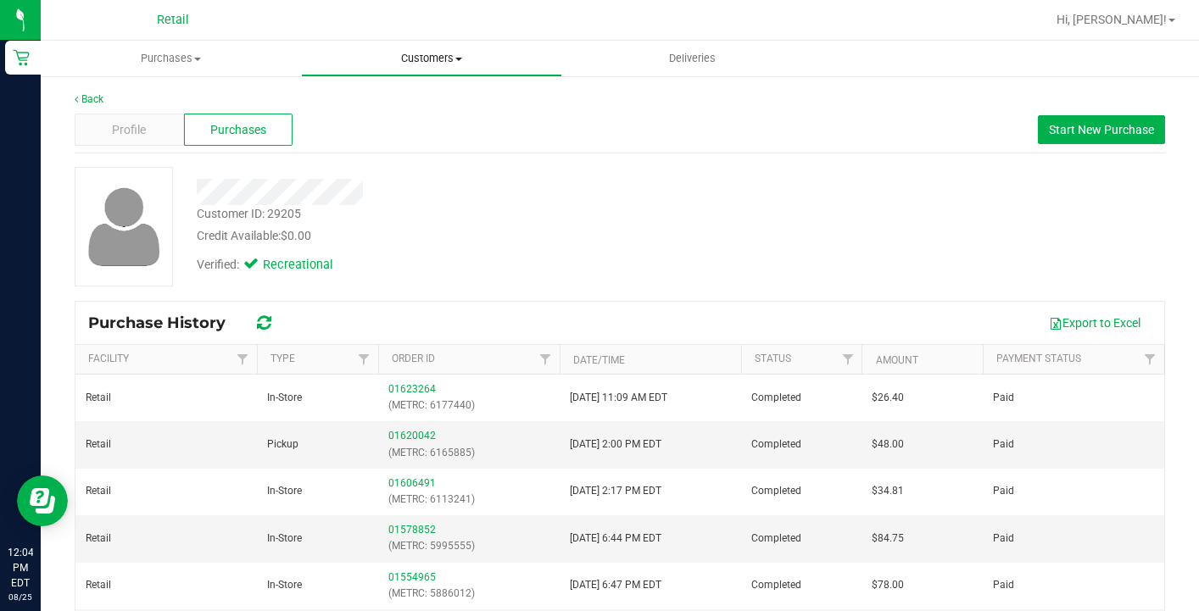
click at [416, 62] on span "Customers" at bounding box center [431, 58] width 259 height 15
click at [416, 95] on span "All customers" at bounding box center [362, 102] width 122 height 14
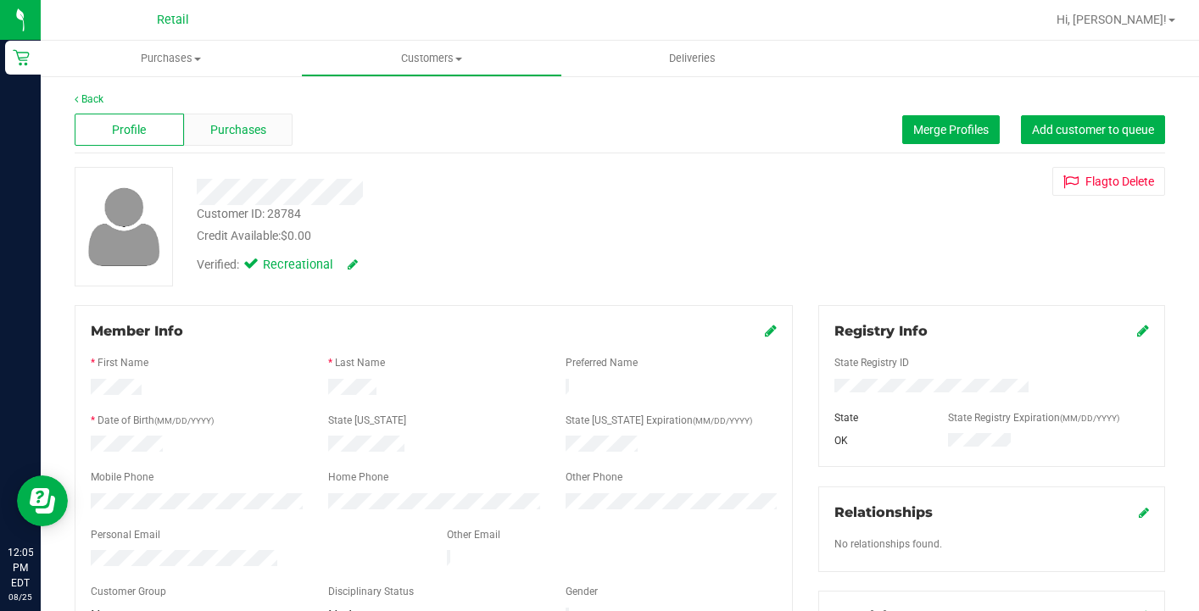
click at [249, 124] on span "Purchases" at bounding box center [238, 130] width 56 height 18
click at [226, 136] on span "Purchases" at bounding box center [238, 130] width 56 height 18
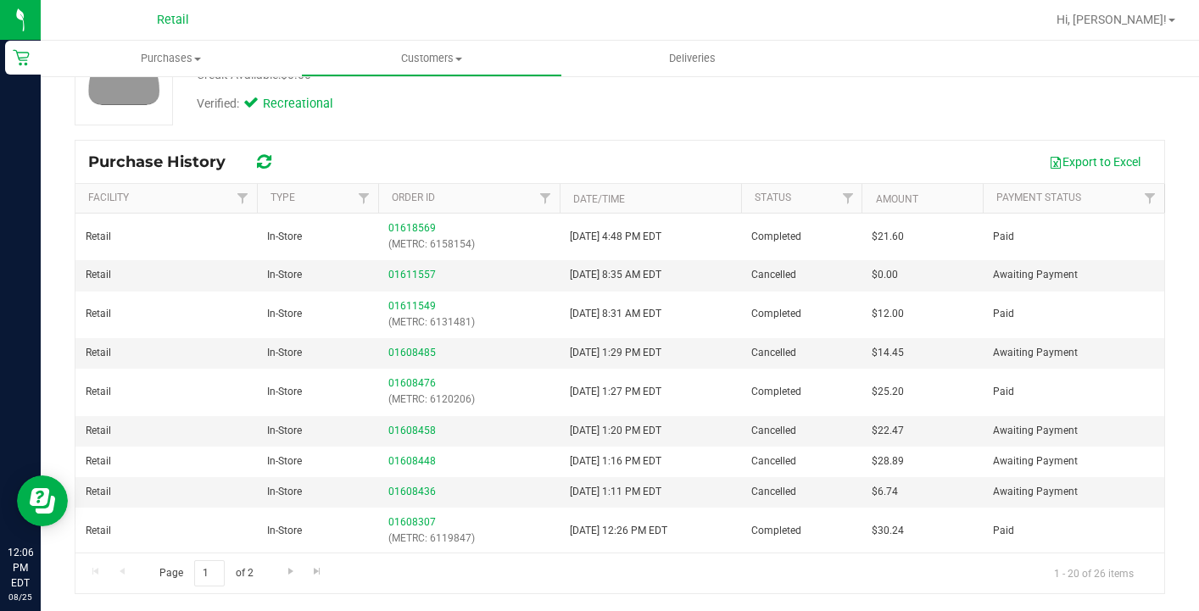
scroll to position [161, 0]
click at [306, 568] on link "Go to the last page" at bounding box center [317, 572] width 25 height 23
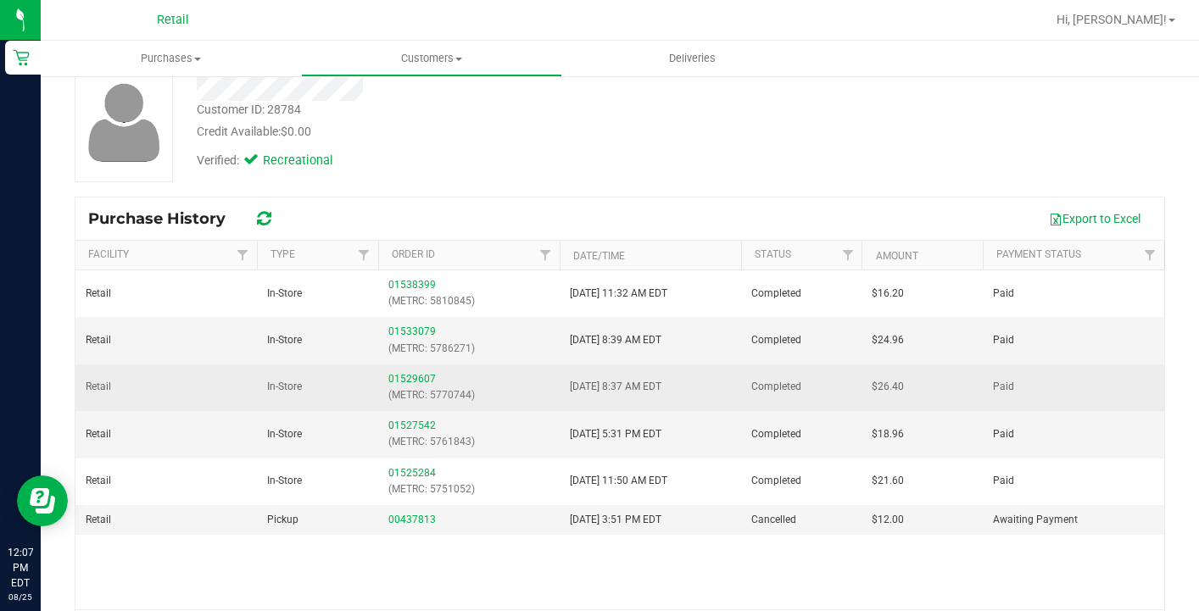
scroll to position [106, 0]
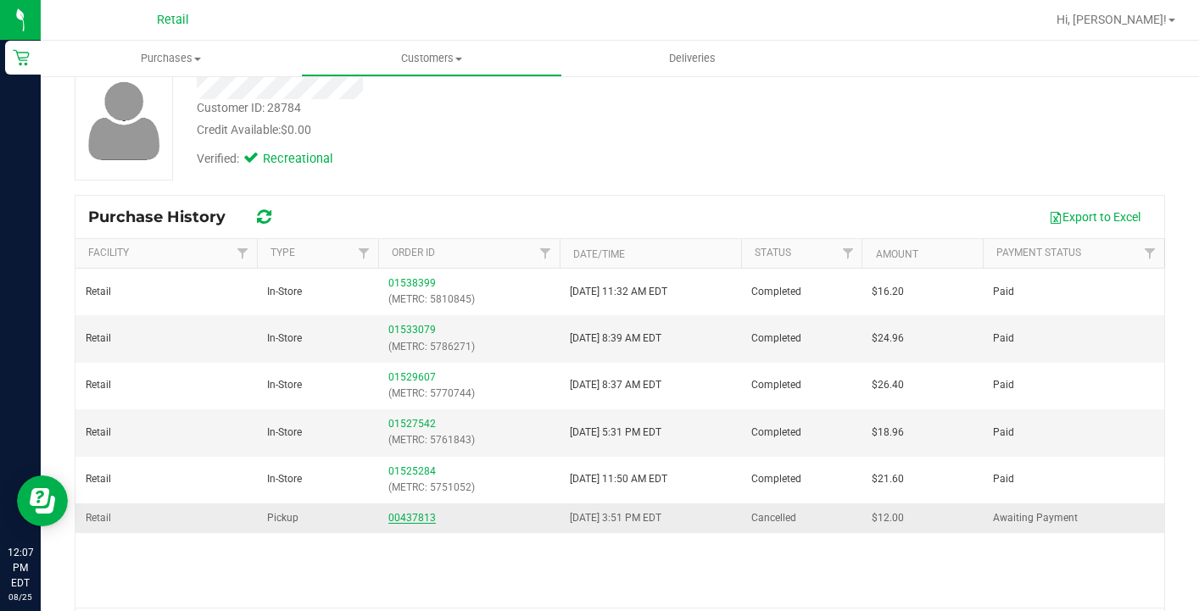
click at [403, 518] on link "00437813" at bounding box center [411, 518] width 47 height 12
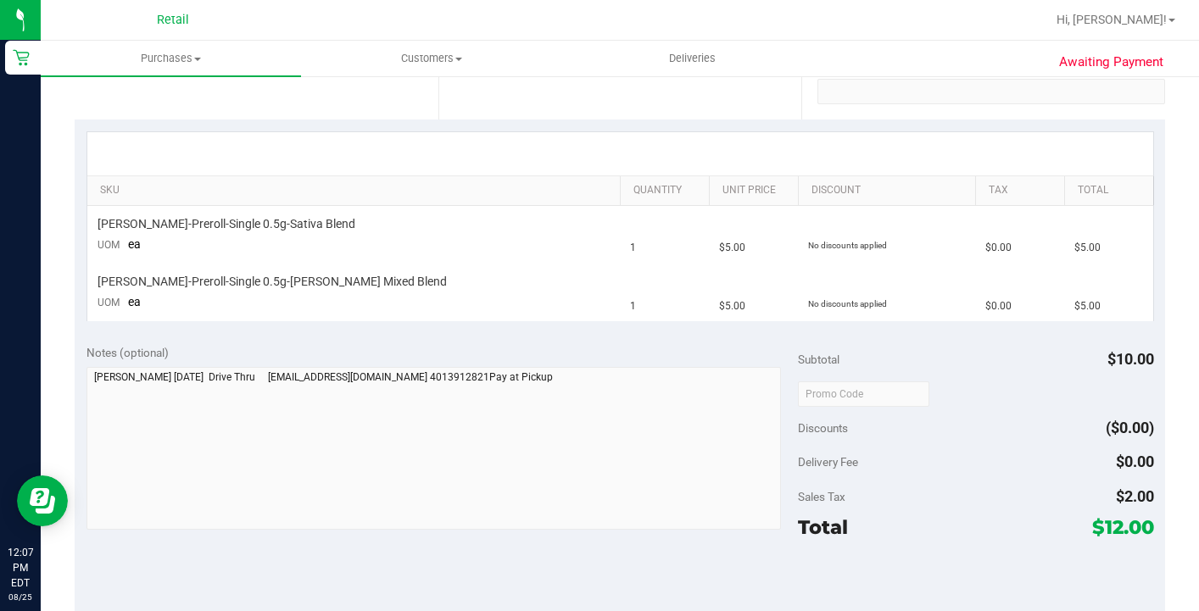
scroll to position [335, 0]
click at [417, 59] on span "Customers" at bounding box center [431, 58] width 259 height 15
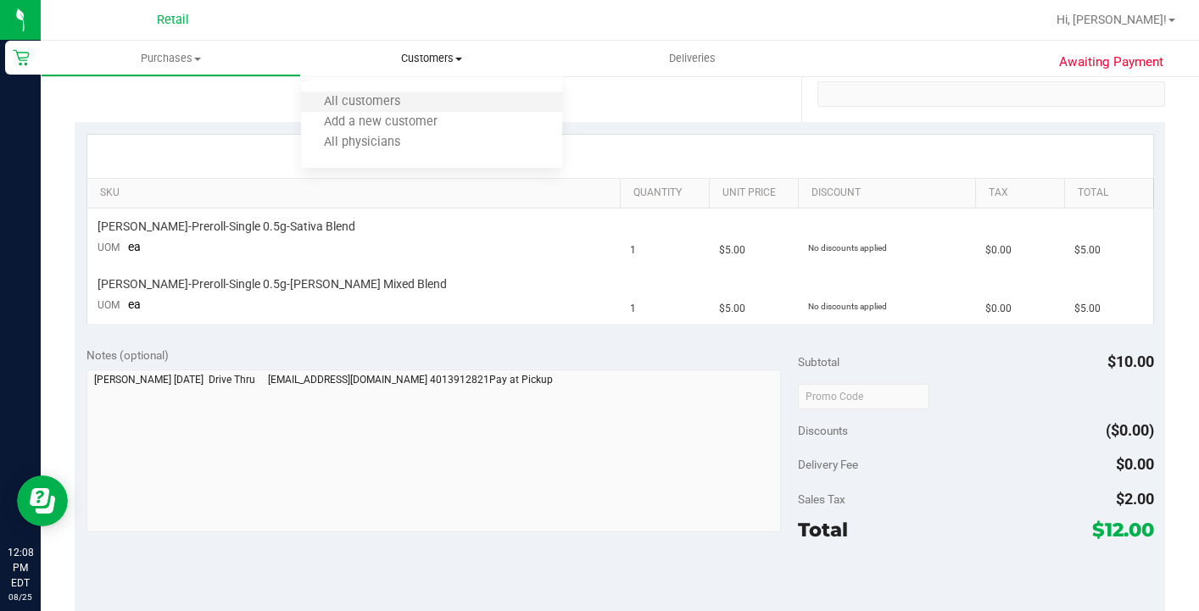
click at [423, 96] on li "All customers" at bounding box center [431, 102] width 260 height 20
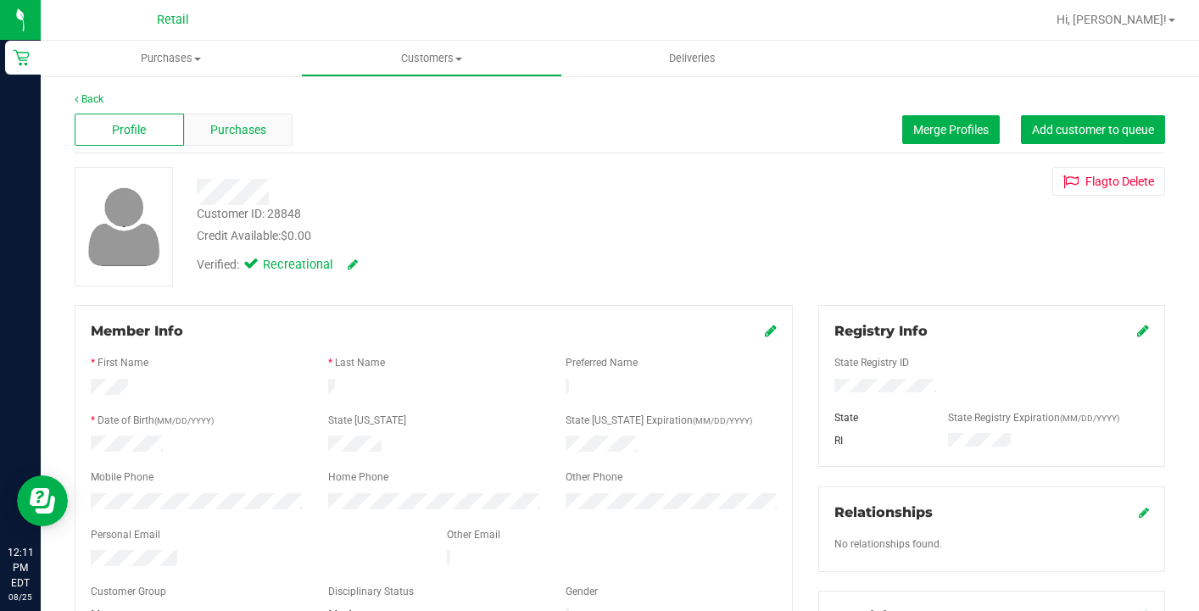
click at [233, 126] on span "Purchases" at bounding box center [238, 130] width 56 height 18
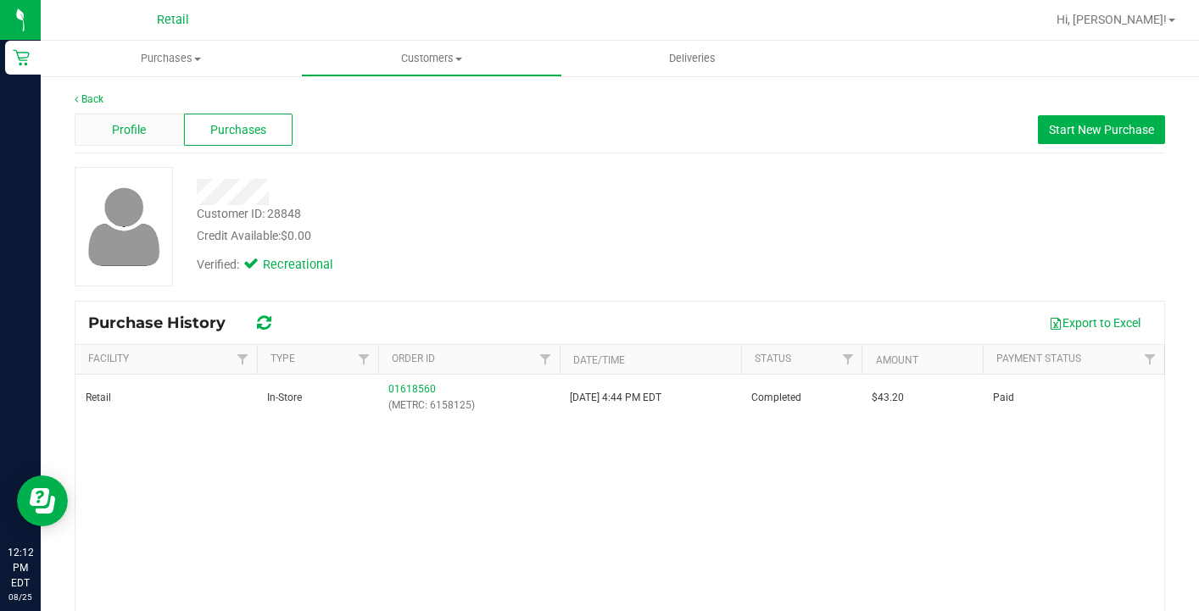
click at [107, 126] on div "Profile" at bounding box center [129, 130] width 109 height 32
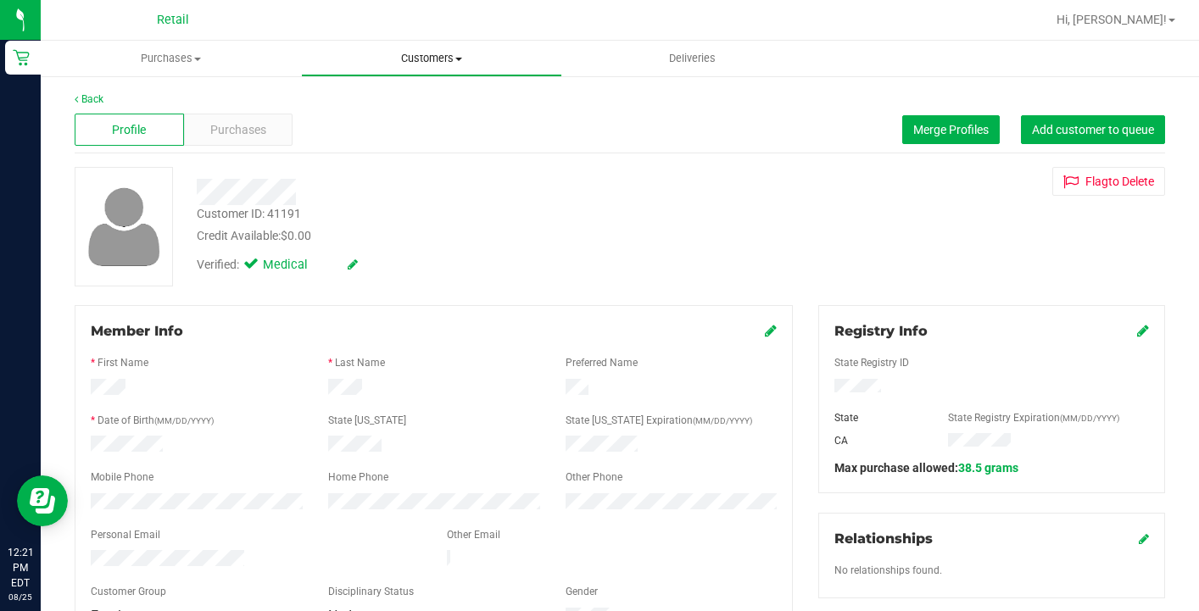
click at [414, 59] on span "Customers" at bounding box center [431, 58] width 259 height 15
click at [419, 103] on span "All customers" at bounding box center [362, 102] width 122 height 14
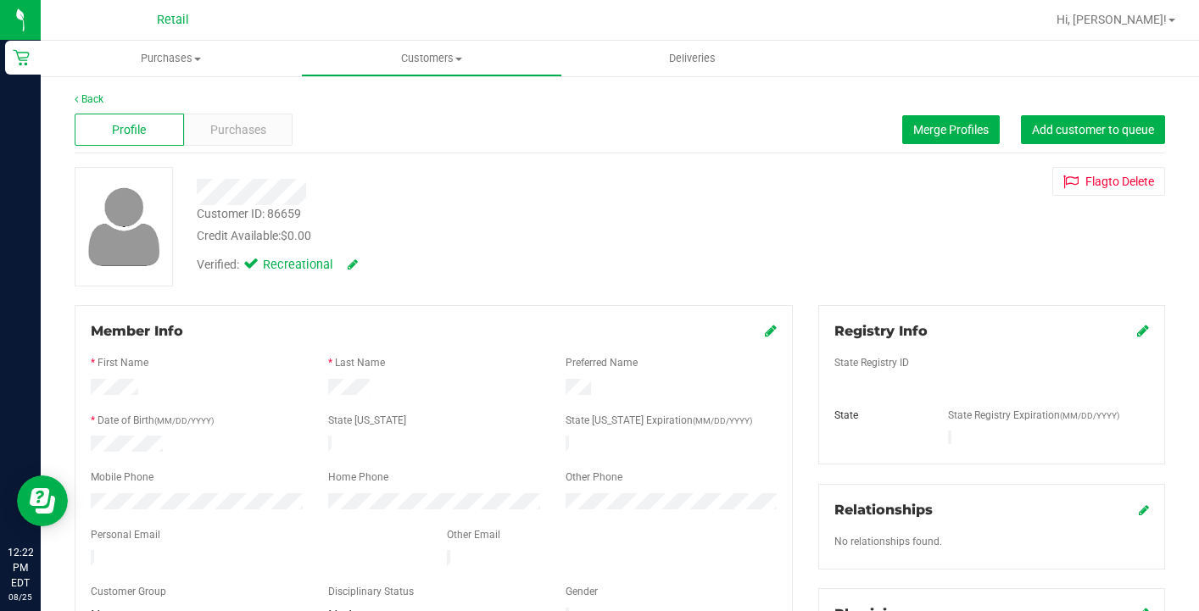
click at [253, 146] on div "Profile Purchases Merge Profiles Add customer to queue" at bounding box center [620, 130] width 1091 height 47
click at [248, 136] on span "Purchases" at bounding box center [238, 130] width 56 height 18
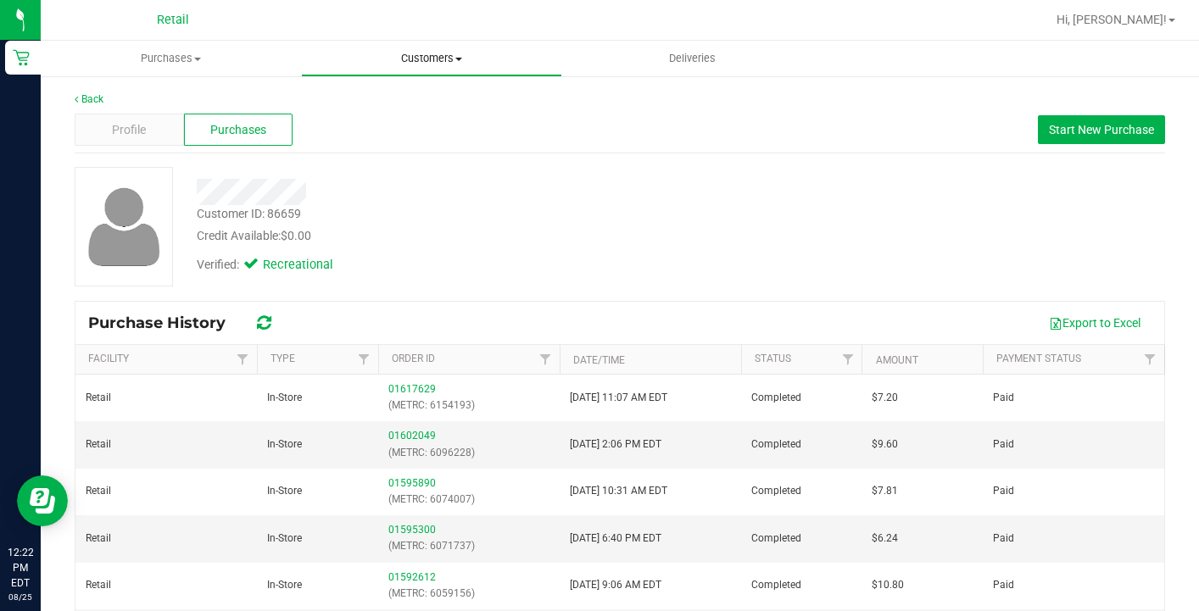
click at [444, 57] on span "Customers" at bounding box center [431, 58] width 259 height 15
click at [441, 103] on li "All customers" at bounding box center [431, 102] width 260 height 20
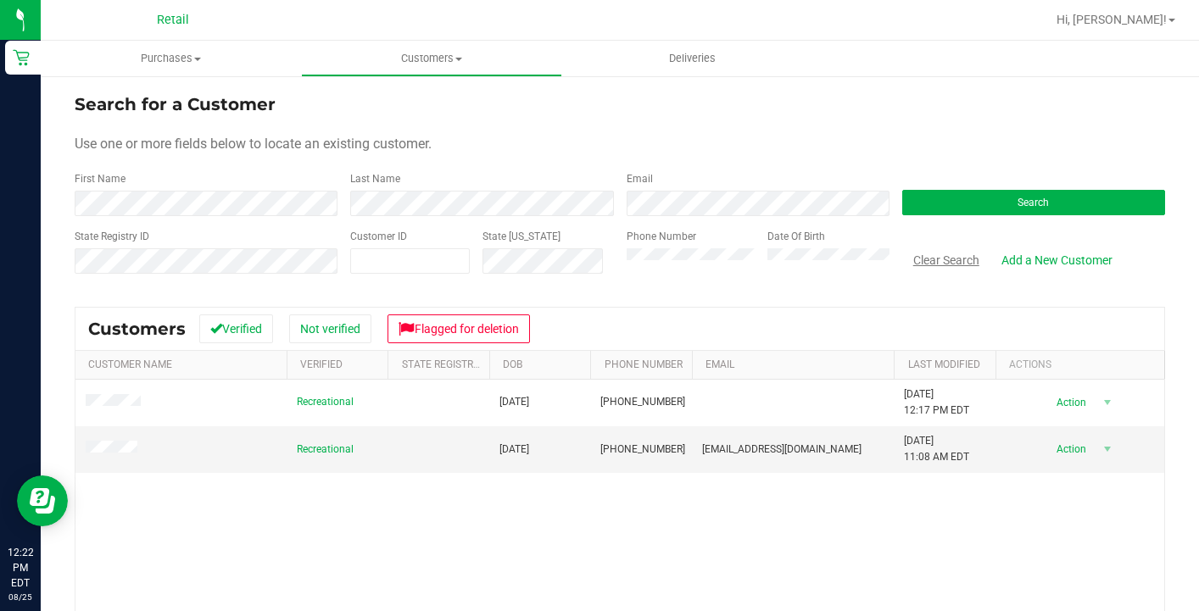
click at [946, 261] on button "Clear Search" at bounding box center [946, 260] width 88 height 29
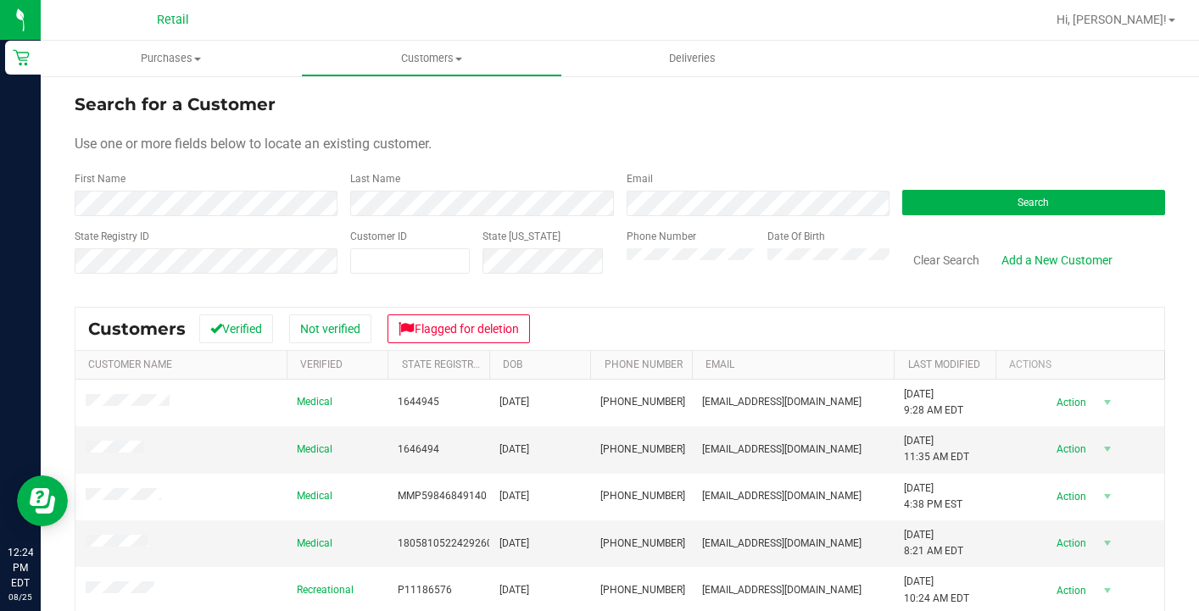
click at [247, 218] on form "Search for a Customer Use one or more fields below to locate an existing custom…" at bounding box center [620, 191] width 1091 height 198
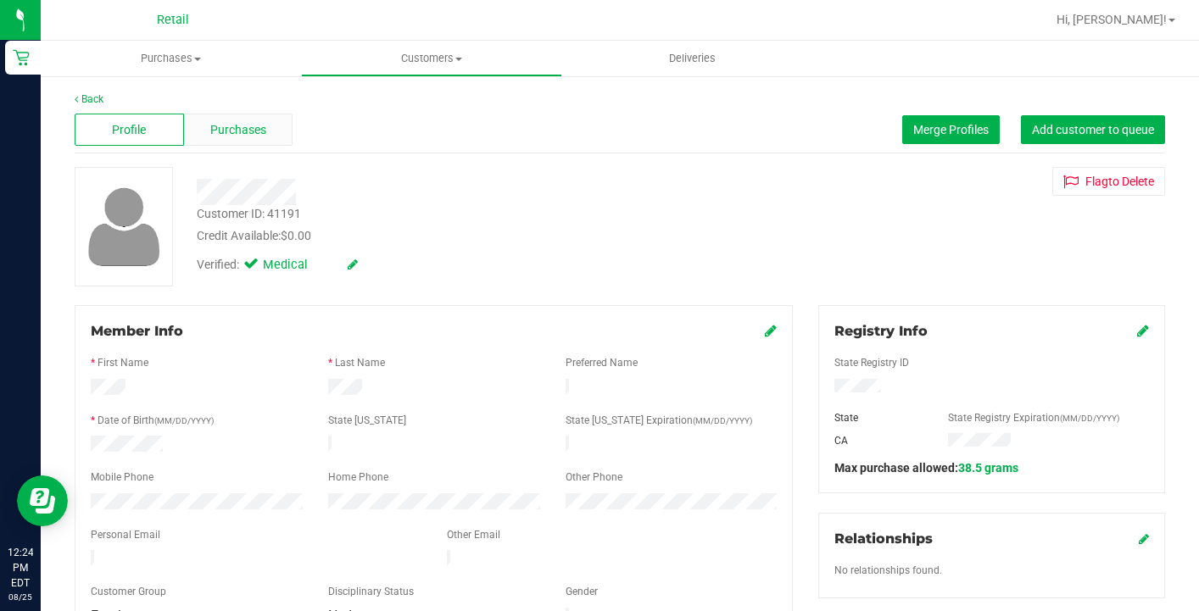
click at [216, 120] on div "Purchases" at bounding box center [238, 130] width 109 height 32
